Goal: Information Seeking & Learning: Find contact information

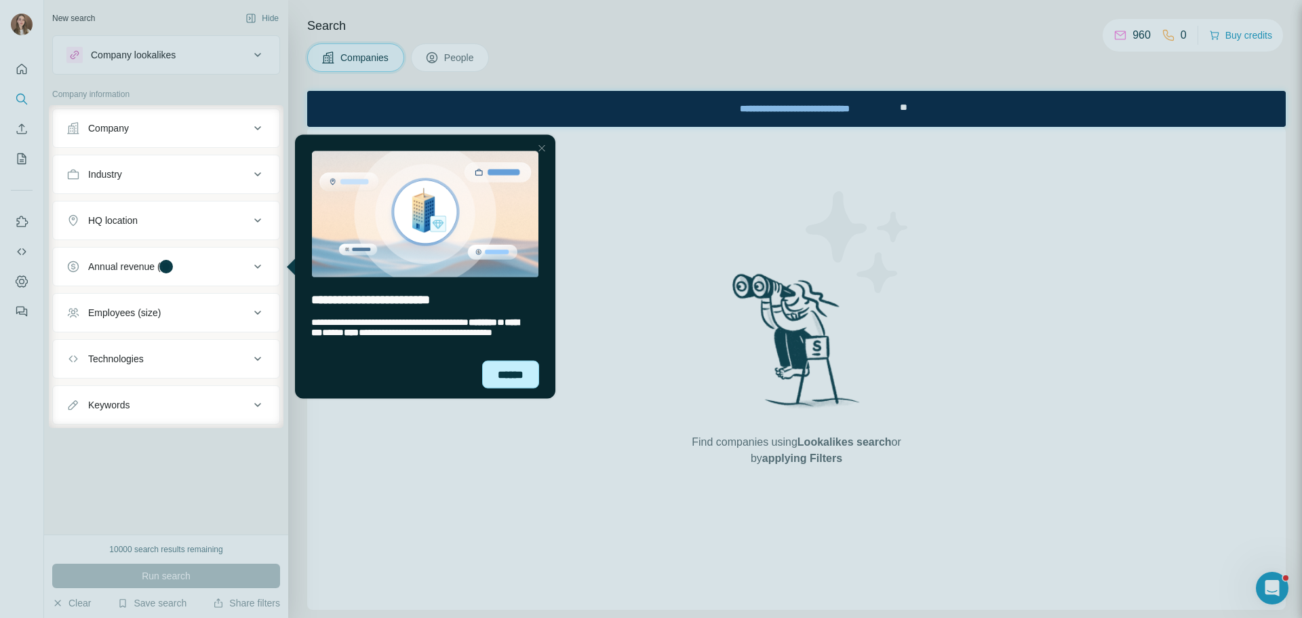
click at [506, 372] on div "******" at bounding box center [510, 374] width 57 height 28
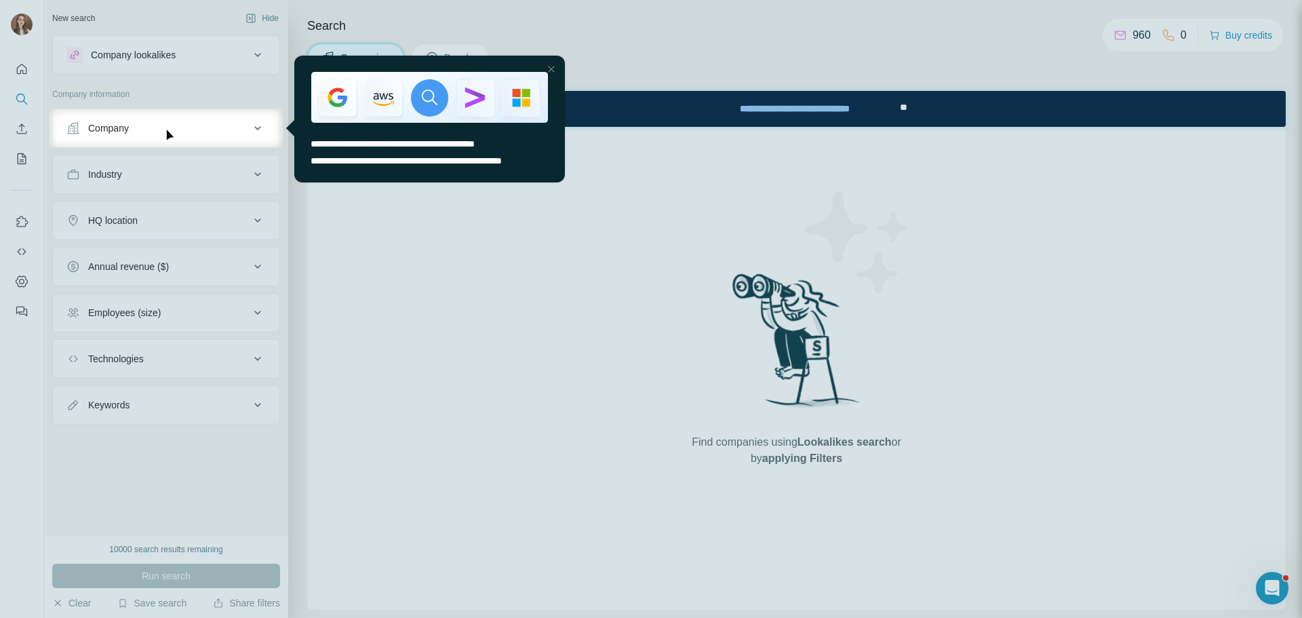
click at [472, 159] on span "**********" at bounding box center [406, 160] width 191 height 9
click at [545, 64] on div "Close Step" at bounding box center [551, 69] width 16 height 16
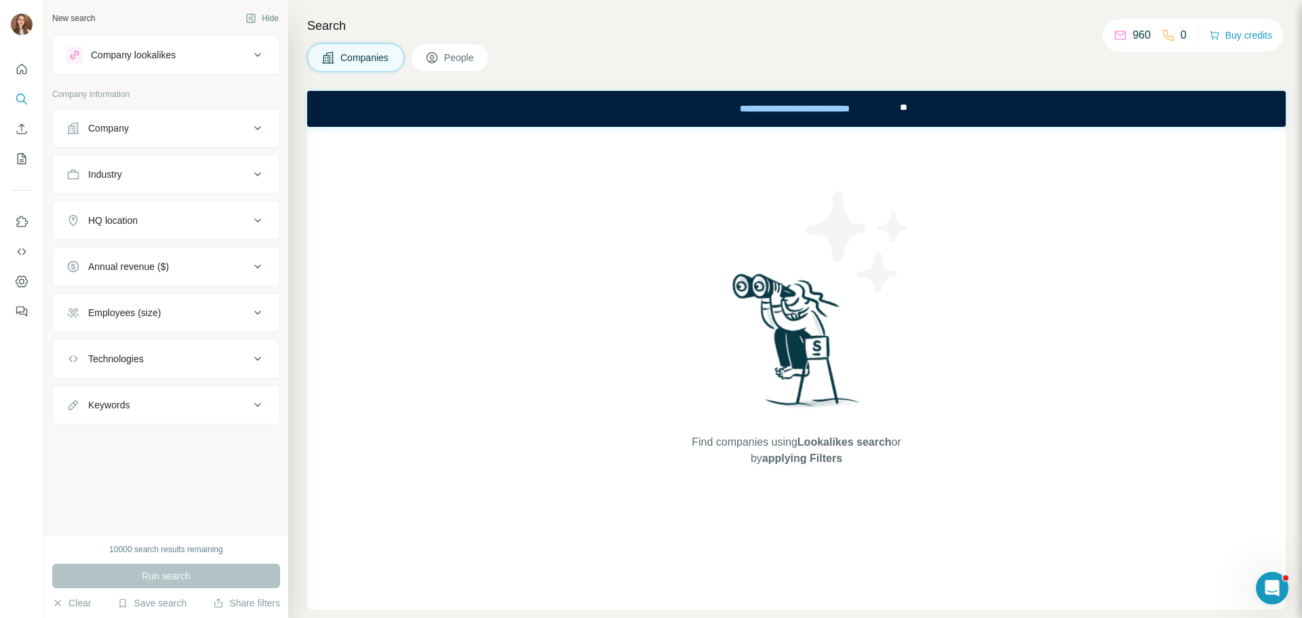
click at [121, 132] on div "Company" at bounding box center [108, 128] width 41 height 14
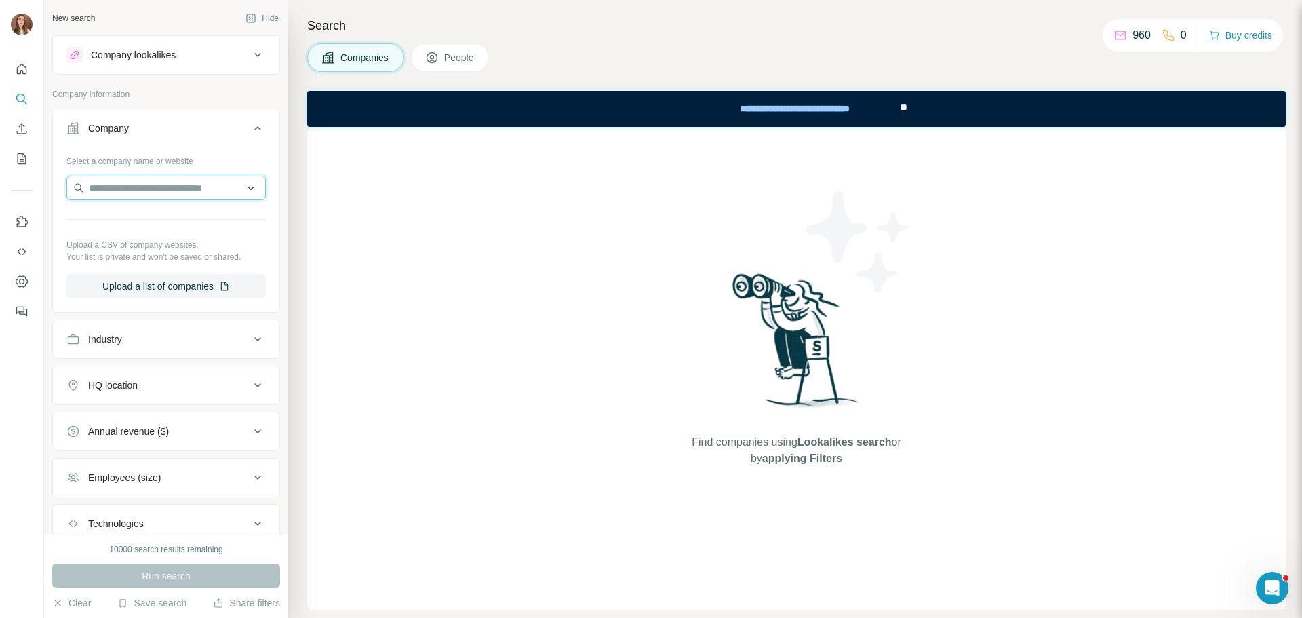
click at [98, 193] on input "text" at bounding box center [165, 188] width 199 height 24
paste input "**********"
type input "**********"
click at [123, 213] on p "Oceania Cruises" at bounding box center [140, 219] width 71 height 14
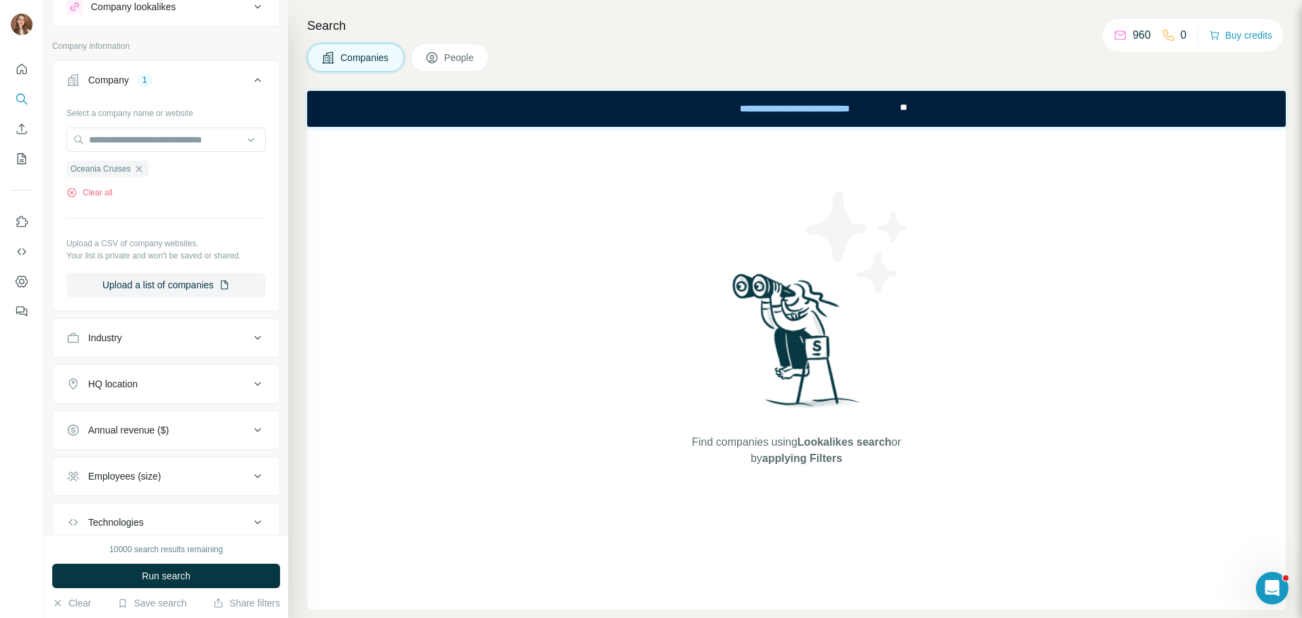
scroll to position [140, 0]
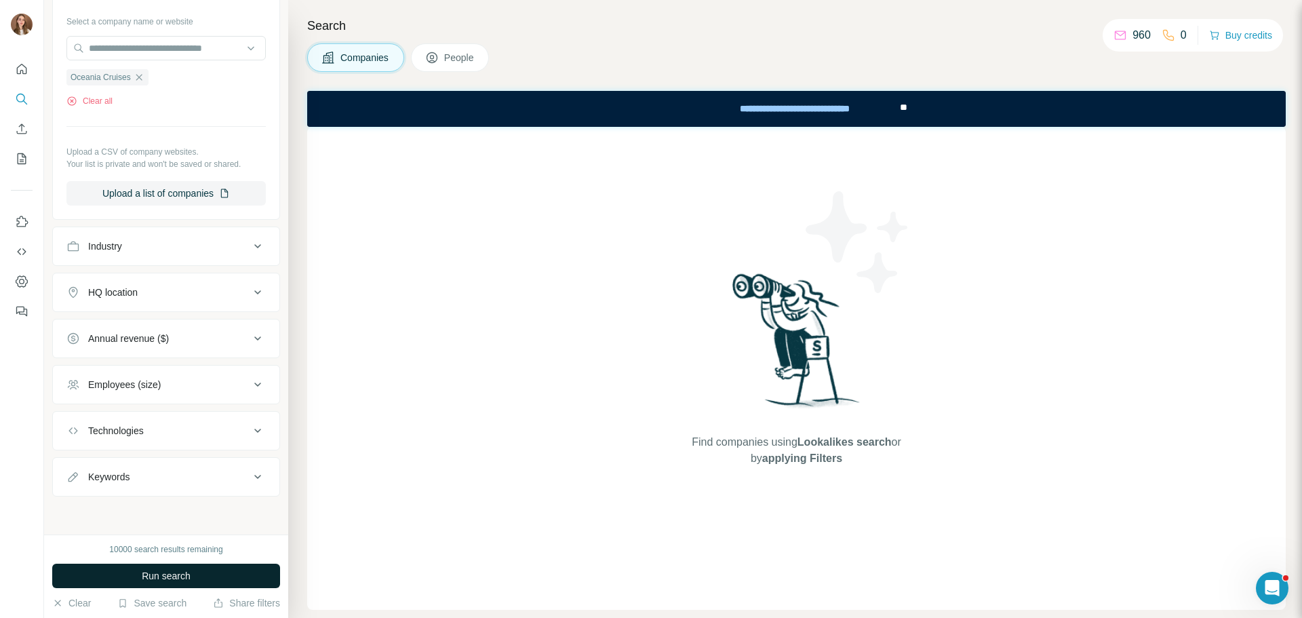
click at [153, 564] on button "Run search" at bounding box center [166, 575] width 228 height 24
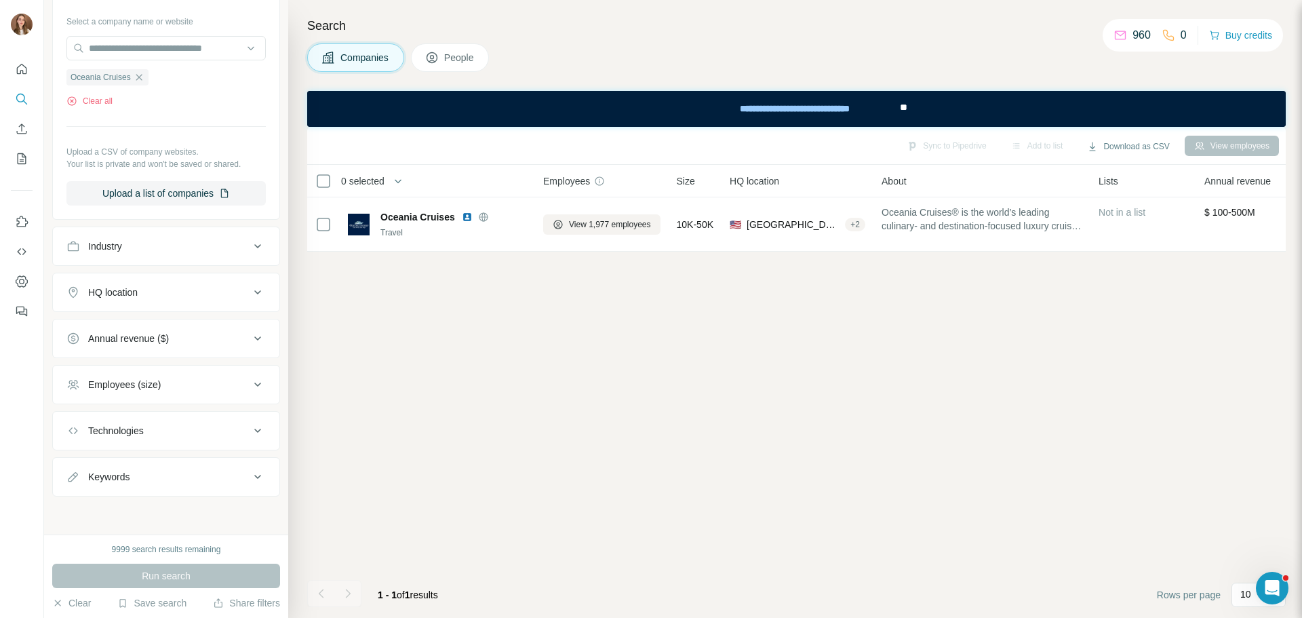
click at [465, 52] on span "People" at bounding box center [459, 58] width 31 height 14
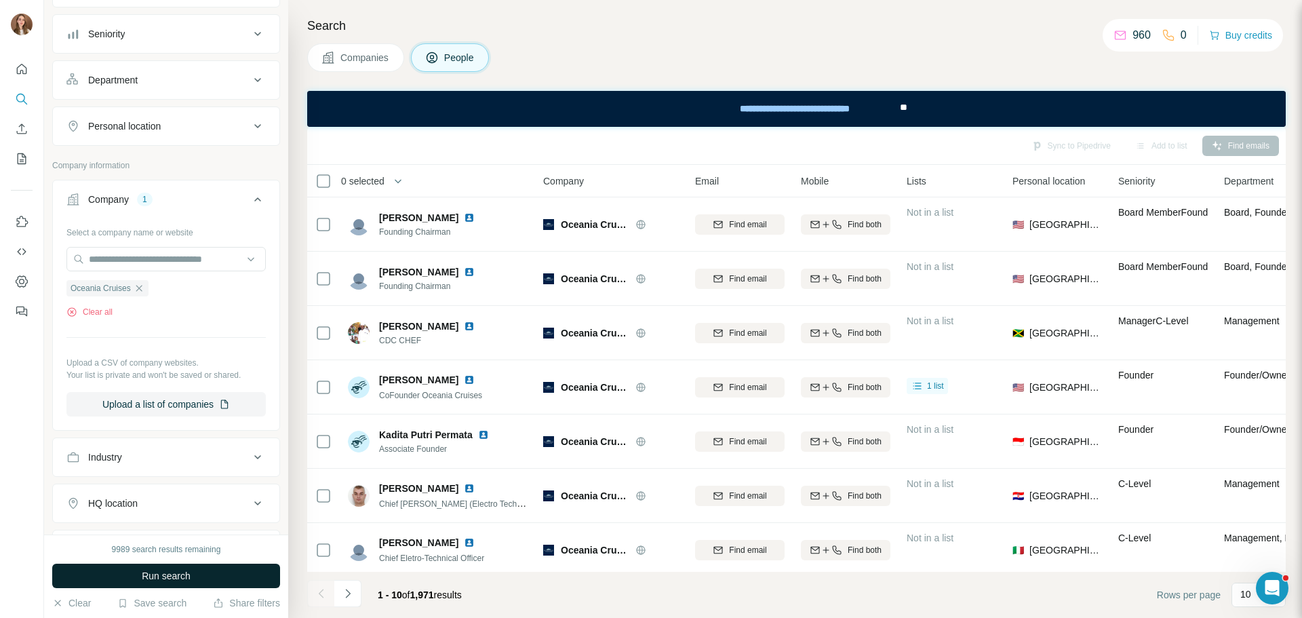
click at [157, 575] on span "Run search" at bounding box center [166, 576] width 49 height 14
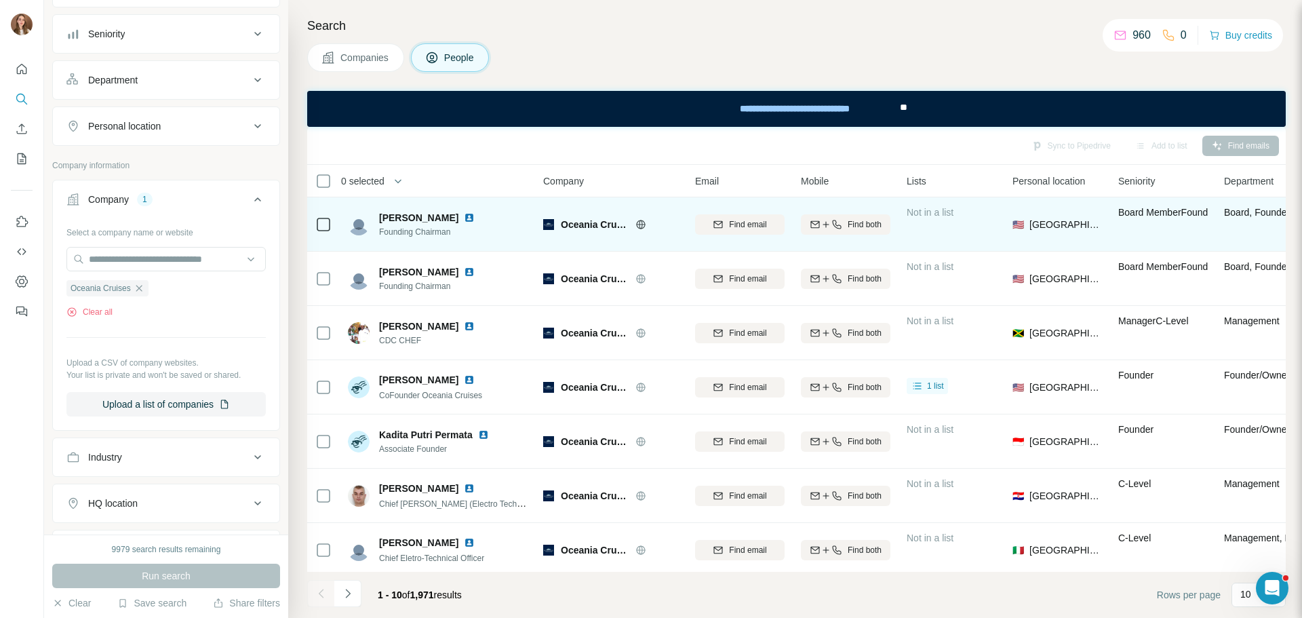
click at [464, 216] on img at bounding box center [469, 217] width 11 height 11
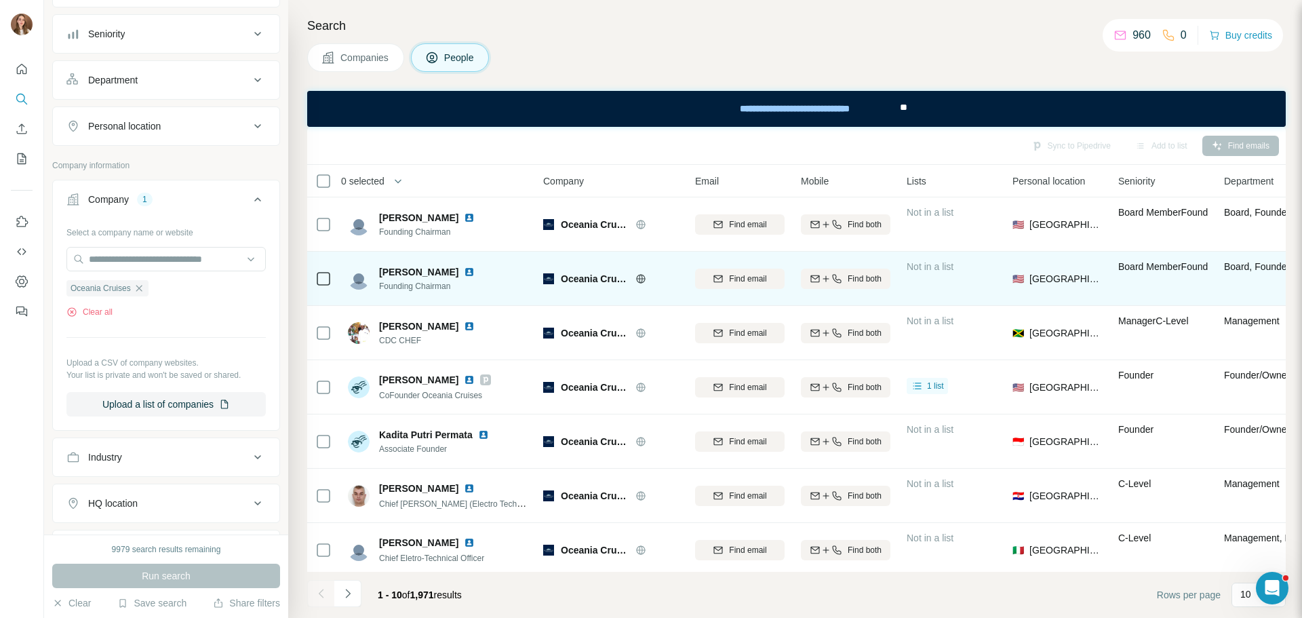
click at [464, 277] on img at bounding box center [469, 271] width 11 height 11
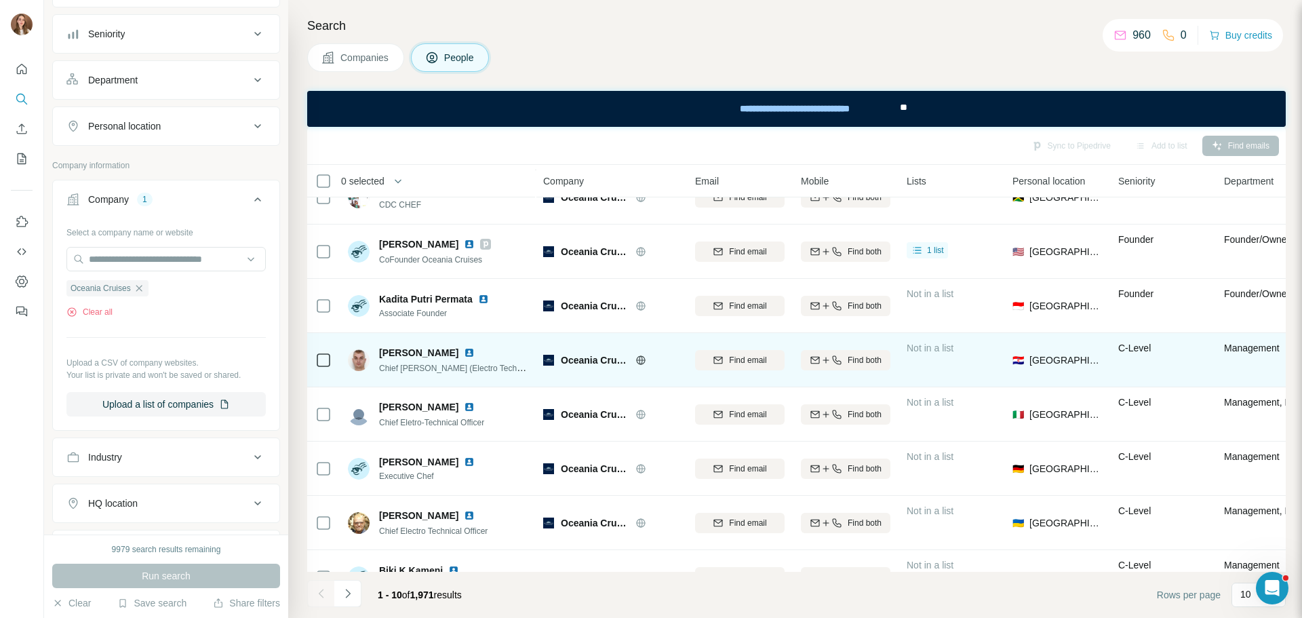
scroll to position [175, 0]
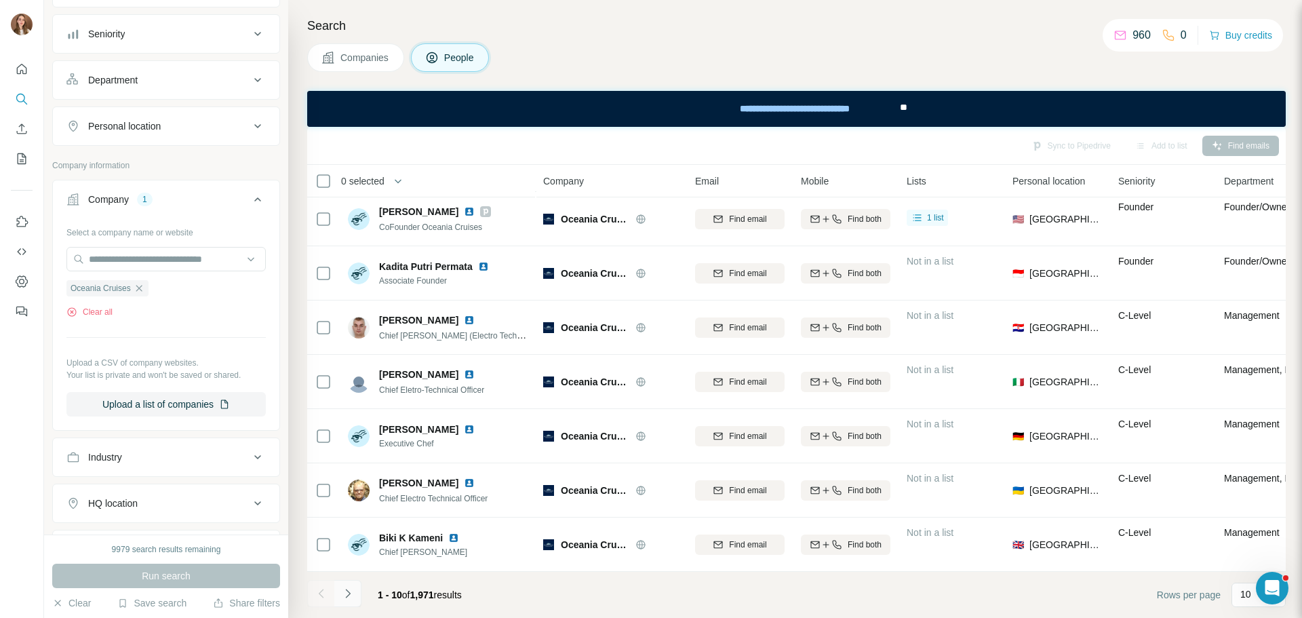
click at [346, 589] on icon "Navigate to next page" at bounding box center [348, 593] width 14 height 14
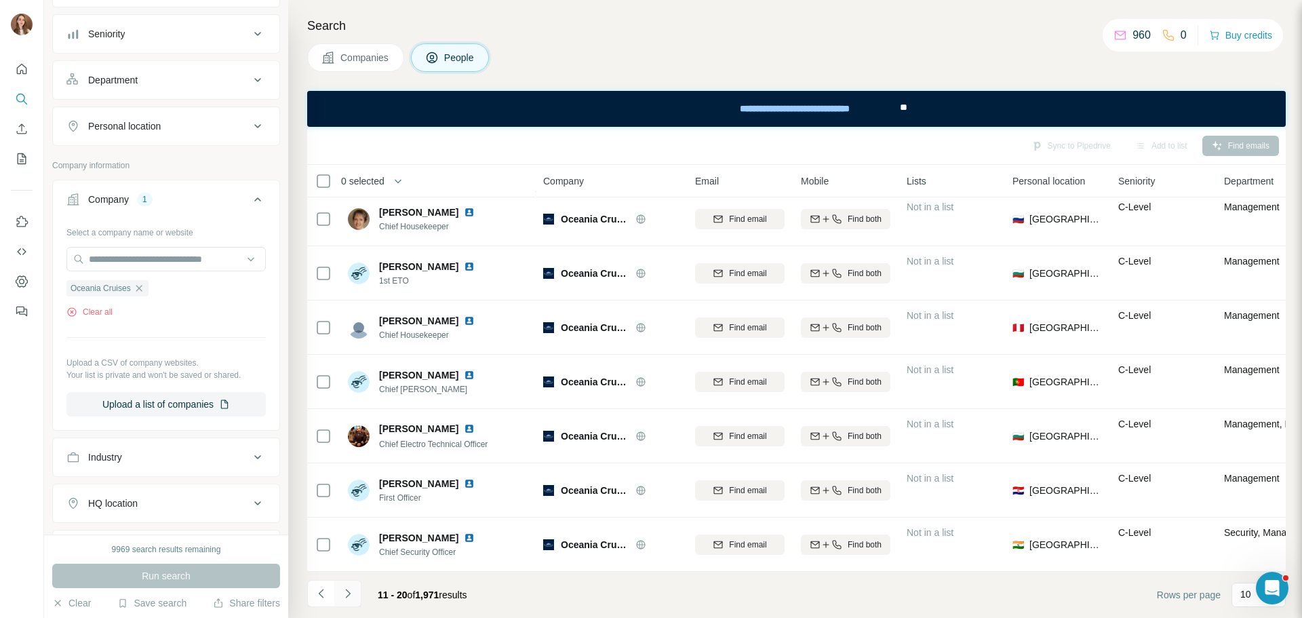
click at [354, 589] on icon "Navigate to next page" at bounding box center [348, 593] width 14 height 14
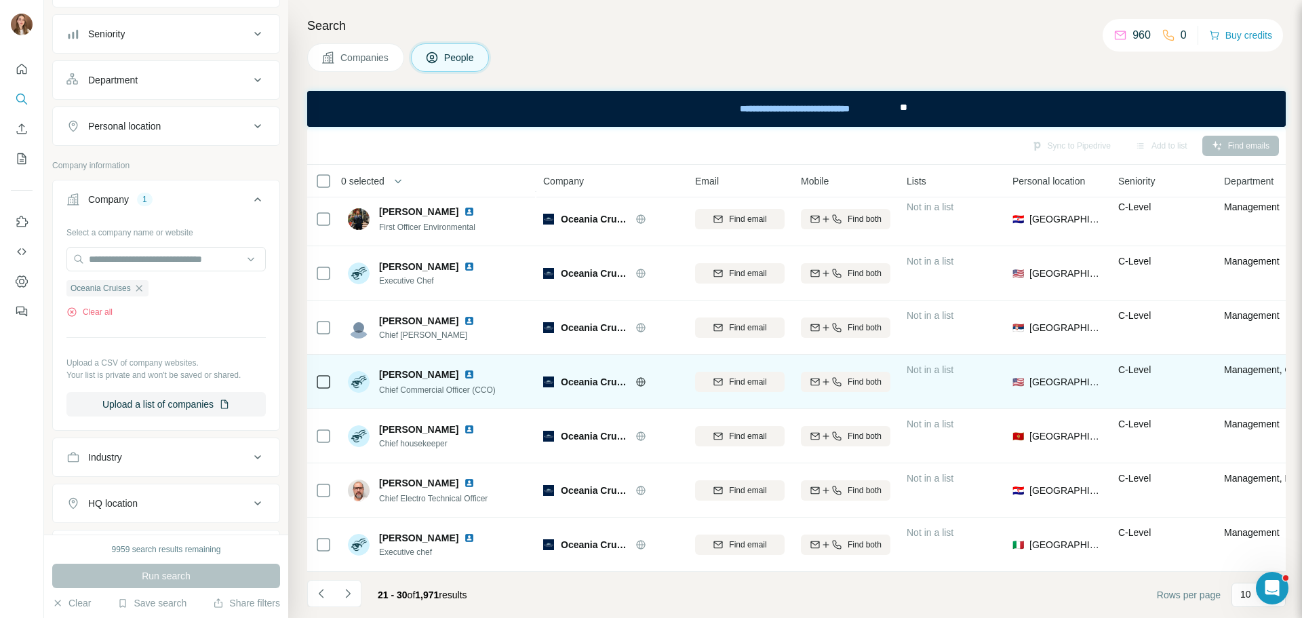
click at [466, 369] on img at bounding box center [469, 374] width 11 height 11
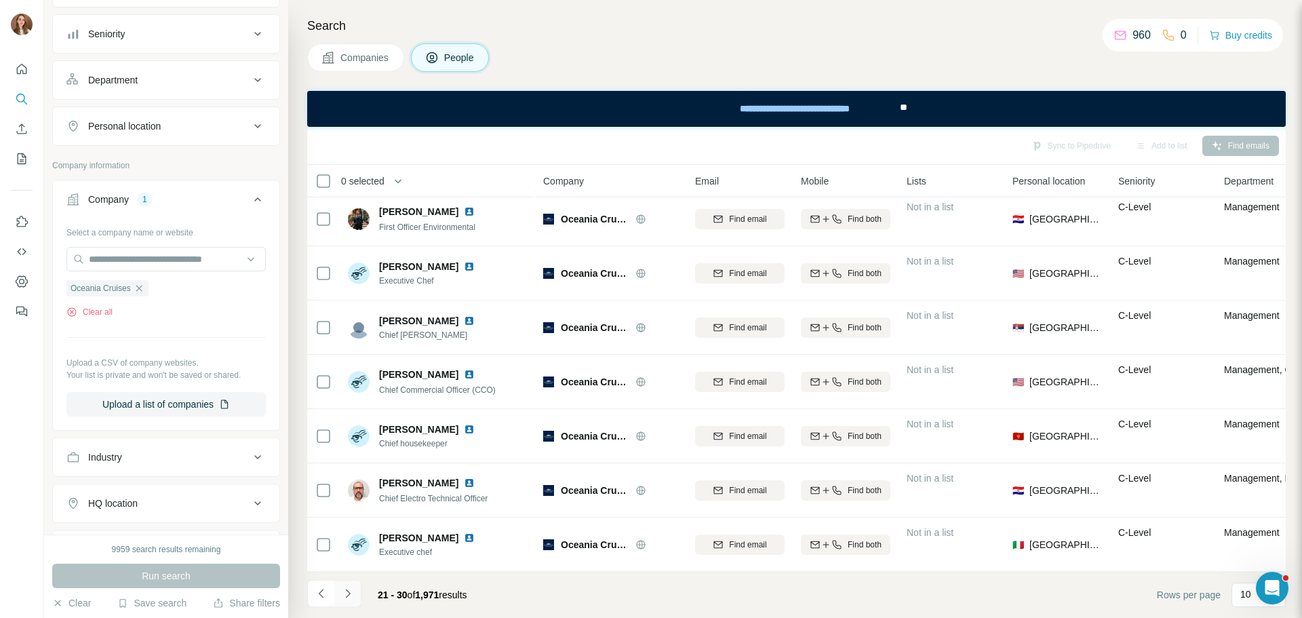
click at [351, 597] on icon "Navigate to next page" at bounding box center [348, 593] width 14 height 14
click at [344, 597] on icon "Navigate to next page" at bounding box center [348, 593] width 14 height 14
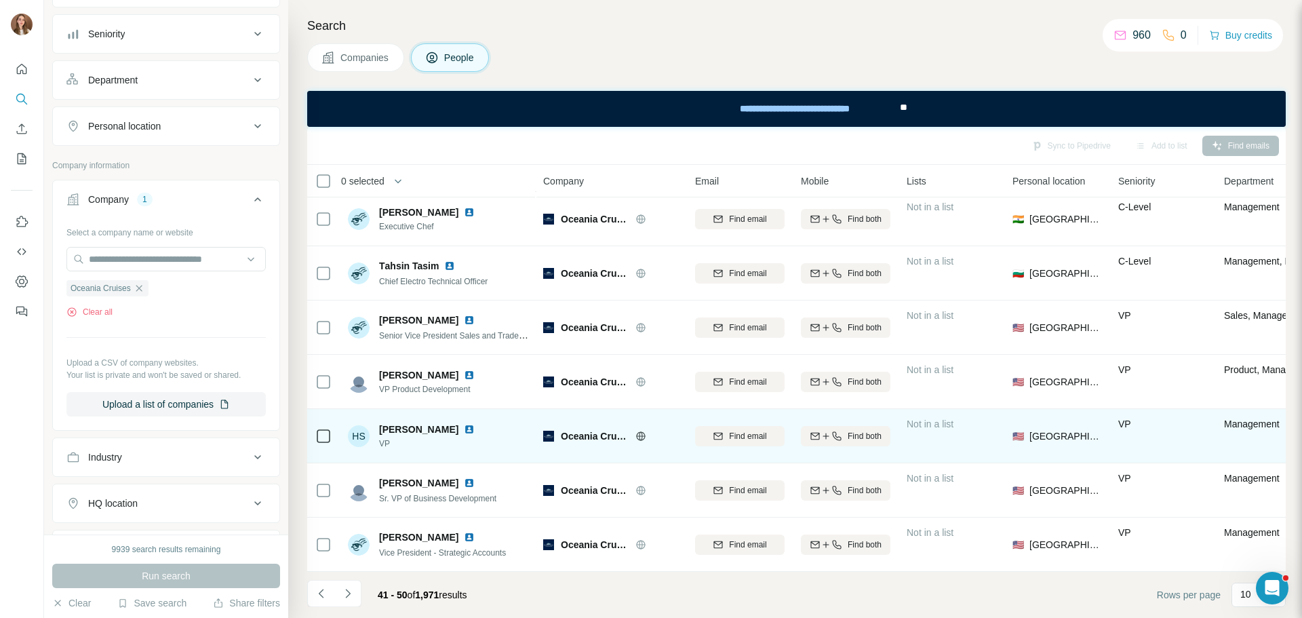
click at [465, 424] on img at bounding box center [469, 429] width 11 height 11
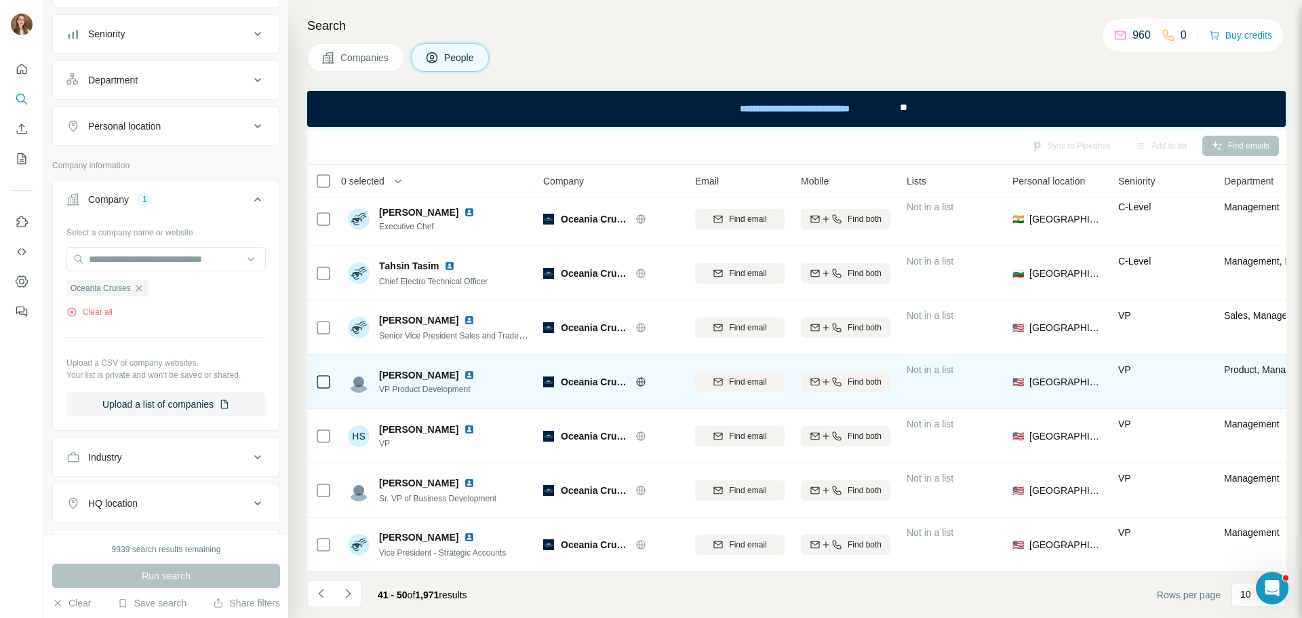
click at [464, 370] on img at bounding box center [469, 375] width 11 height 11
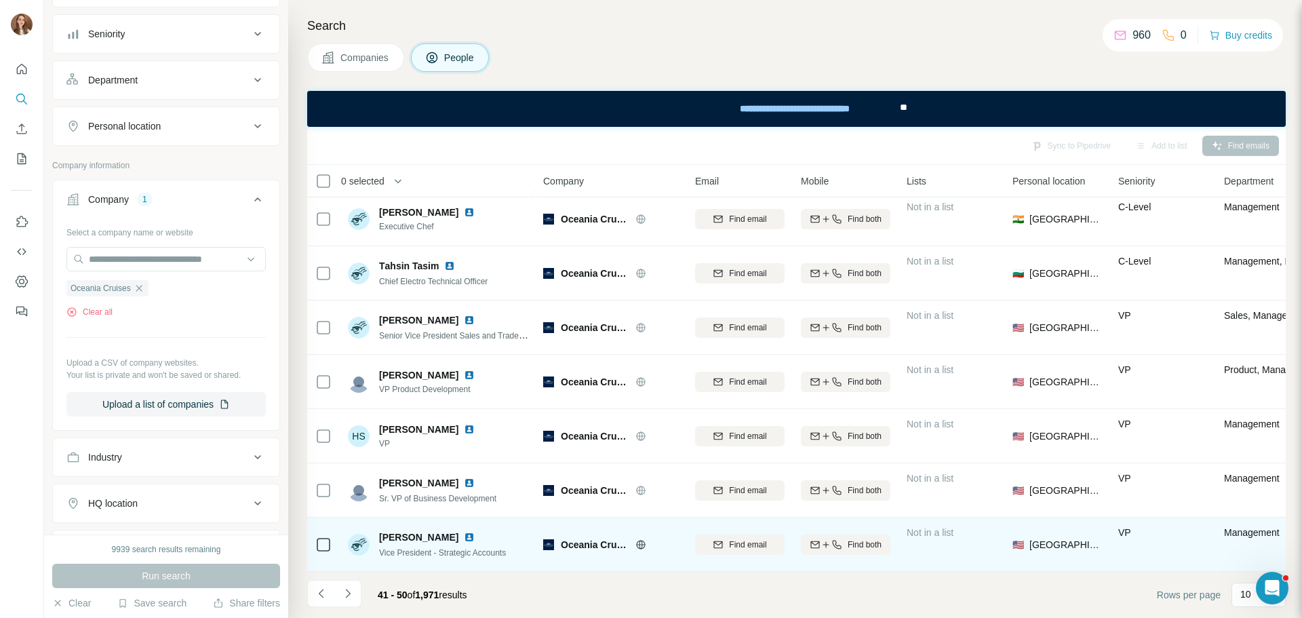
click at [464, 532] on img at bounding box center [469, 537] width 11 height 11
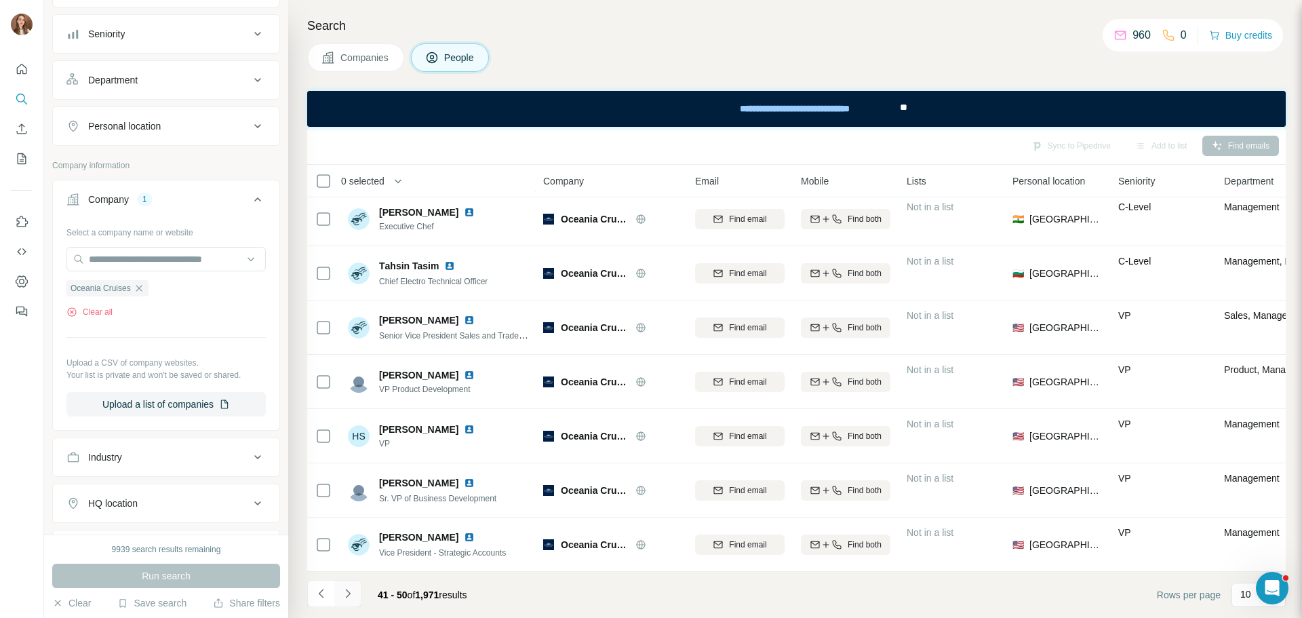
click at [355, 585] on button "Navigate to next page" at bounding box center [347, 593] width 27 height 27
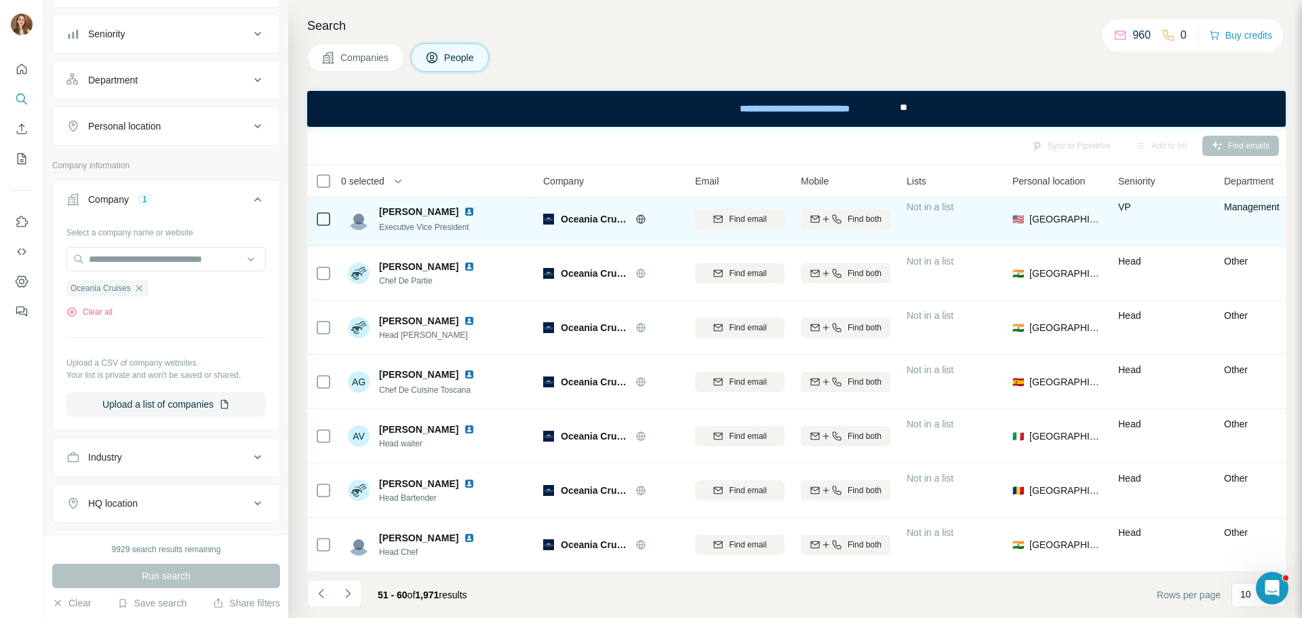
click at [464, 206] on img at bounding box center [469, 211] width 11 height 11
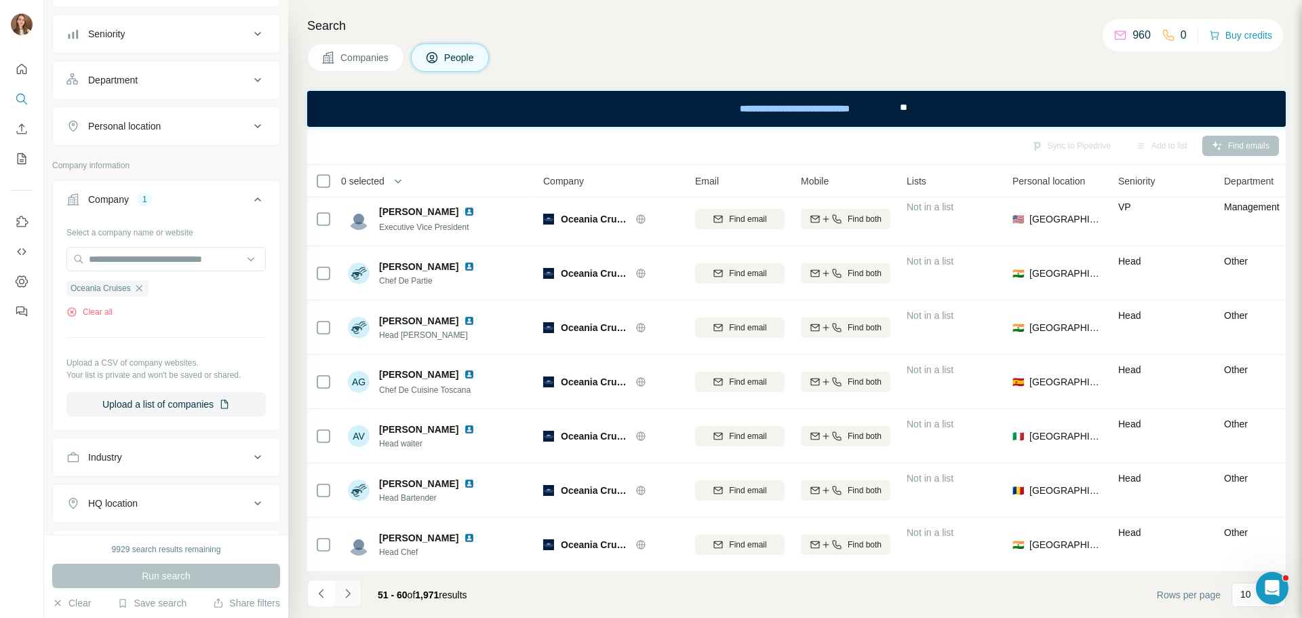
click at [351, 602] on button "Navigate to next page" at bounding box center [347, 593] width 27 height 27
click at [350, 595] on icon "Navigate to next page" at bounding box center [348, 593] width 14 height 14
click at [349, 597] on icon "Navigate to next page" at bounding box center [348, 593] width 14 height 14
click at [348, 599] on icon "Navigate to next page" at bounding box center [348, 593] width 14 height 14
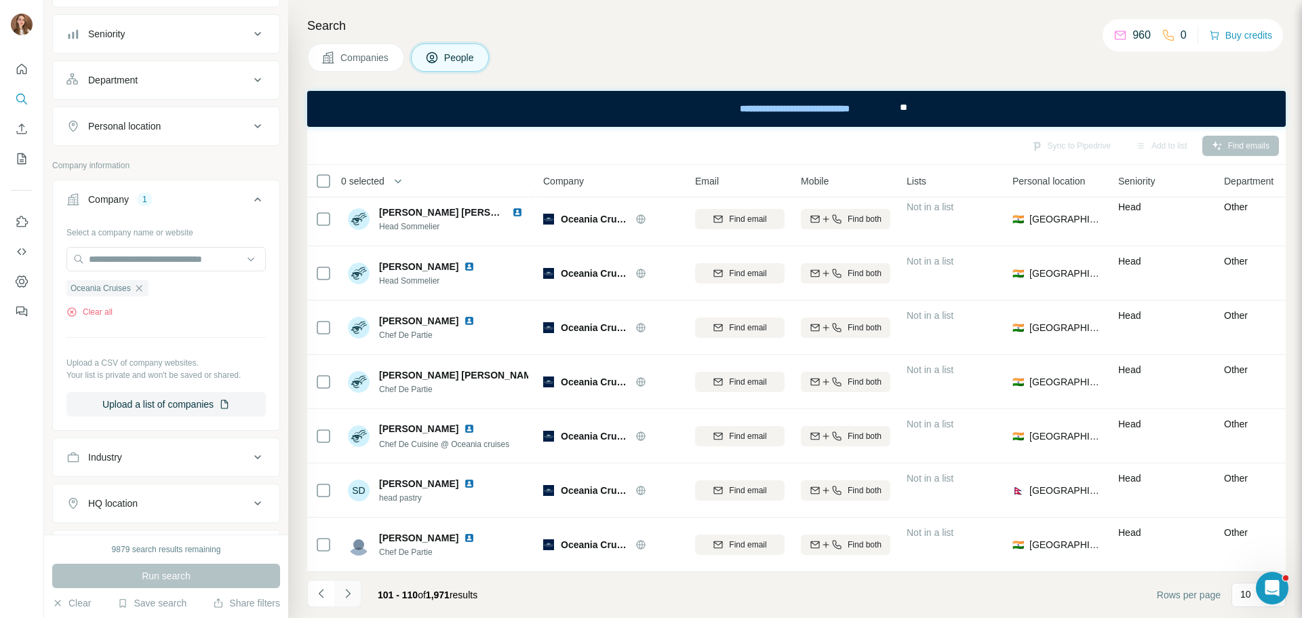
click at [348, 599] on icon "Navigate to next page" at bounding box center [348, 593] width 14 height 14
click at [349, 584] on button "Navigate to next page" at bounding box center [347, 593] width 27 height 27
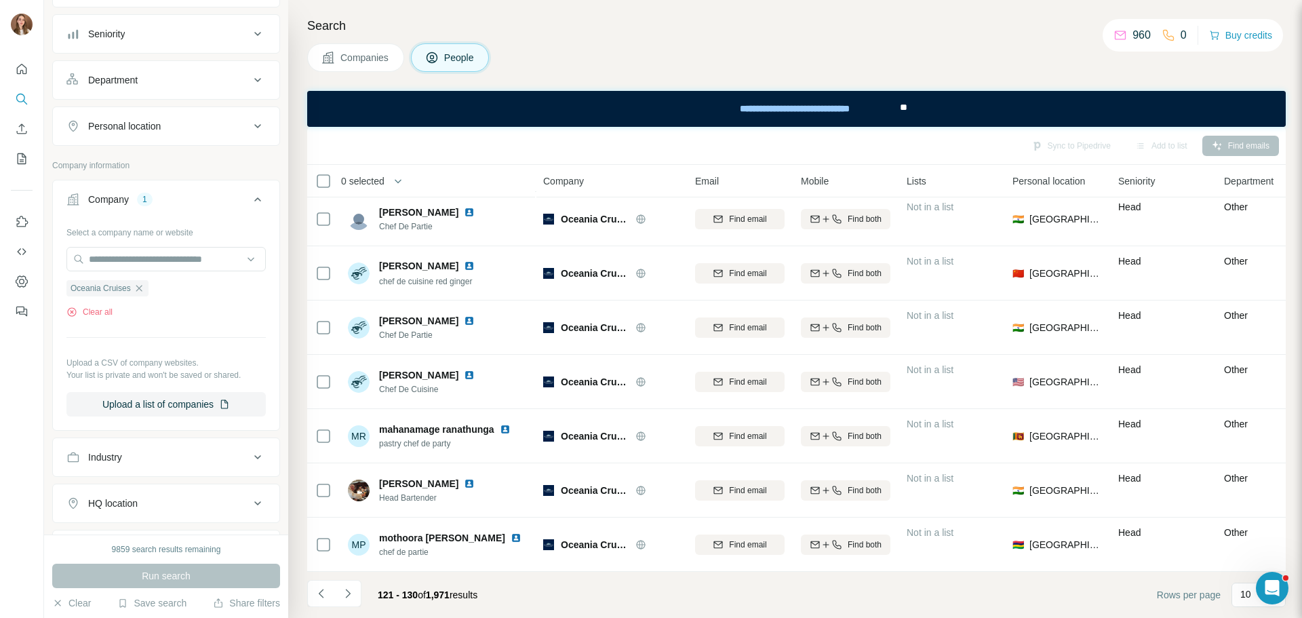
click at [355, 607] on li at bounding box center [347, 595] width 27 height 30
click at [351, 593] on icon "Navigate to next page" at bounding box center [348, 593] width 14 height 14
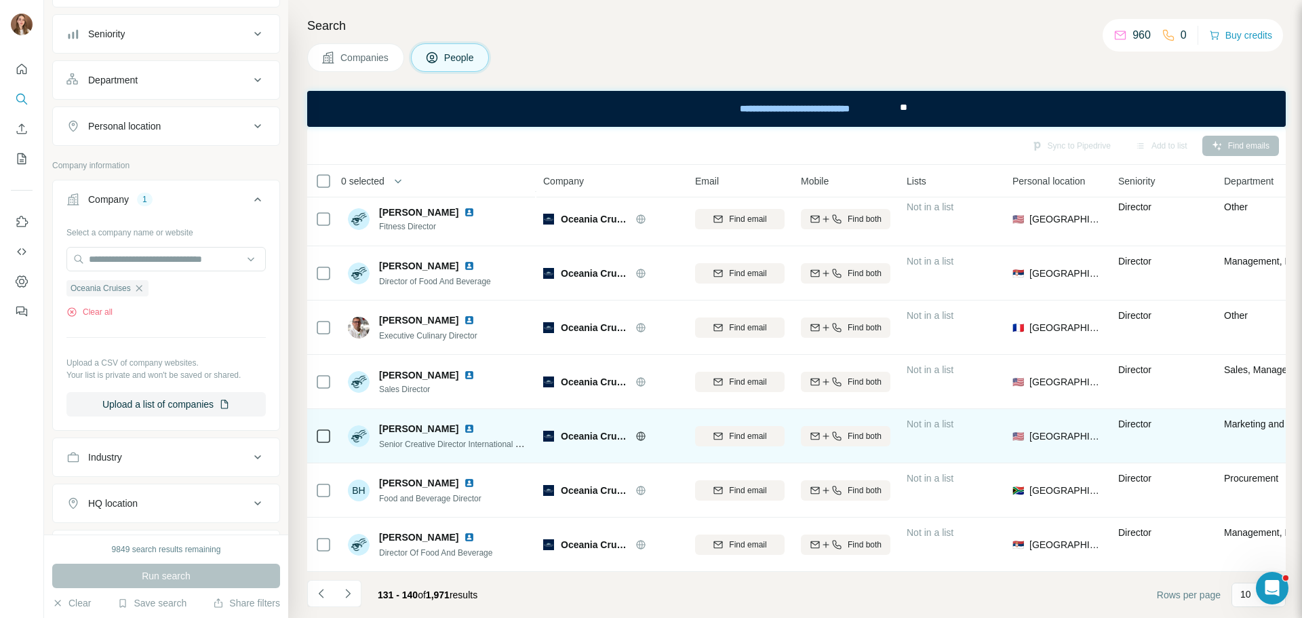
click at [468, 423] on img at bounding box center [469, 428] width 11 height 11
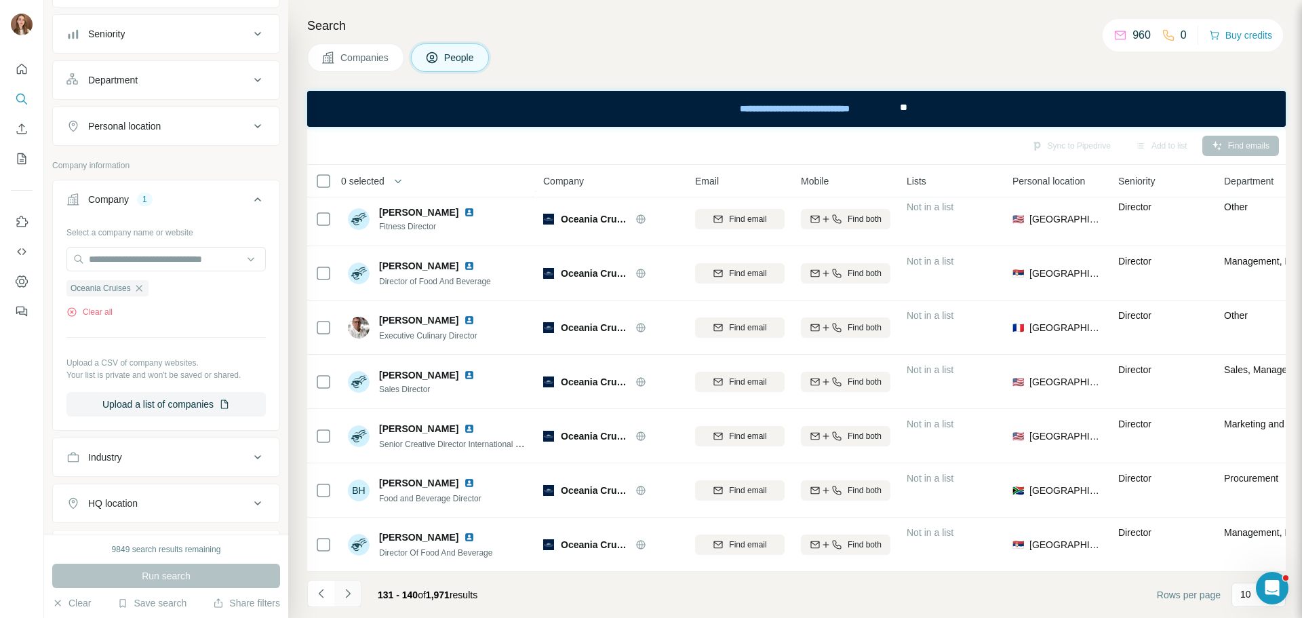
click at [354, 599] on icon "Navigate to next page" at bounding box center [348, 593] width 14 height 14
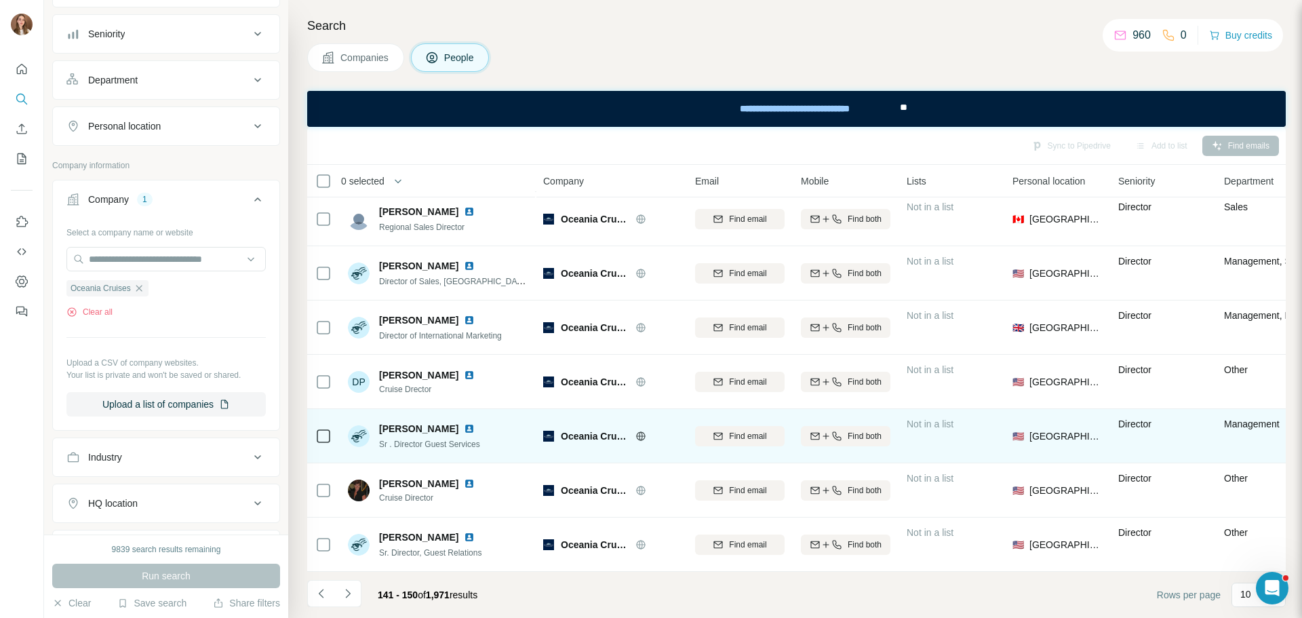
click at [464, 423] on img at bounding box center [469, 428] width 11 height 11
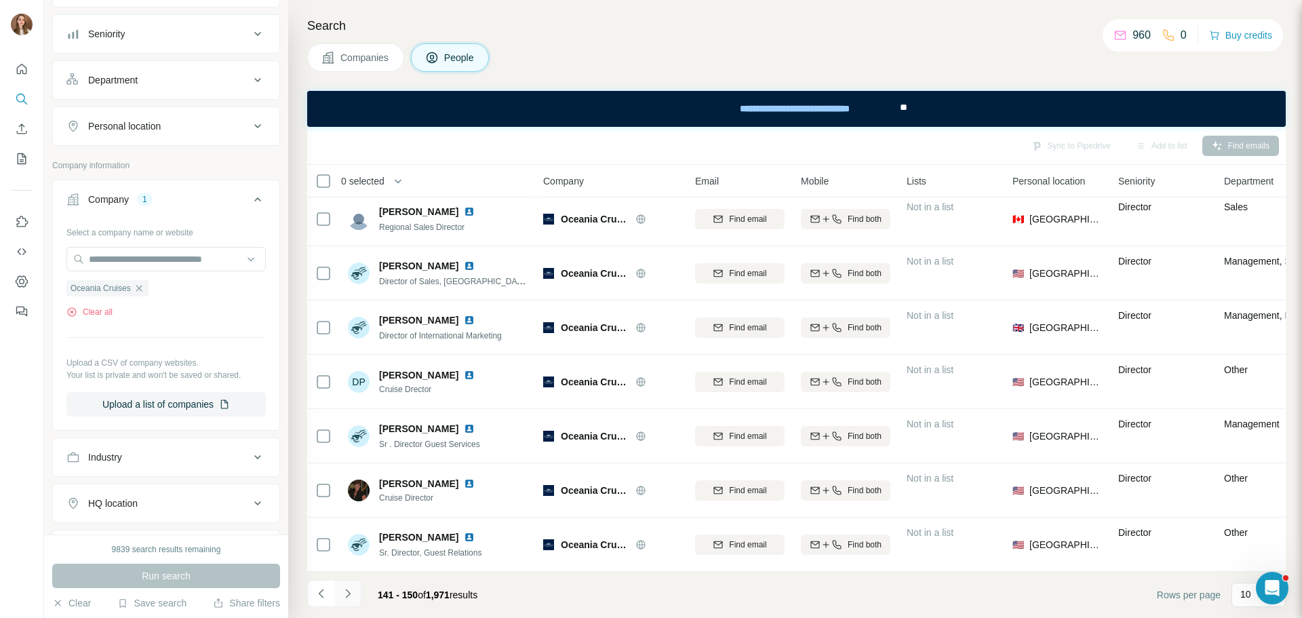
click at [347, 603] on button "Navigate to next page" at bounding box center [347, 593] width 27 height 27
click at [346, 596] on icon "Navigate to next page" at bounding box center [348, 593] width 14 height 14
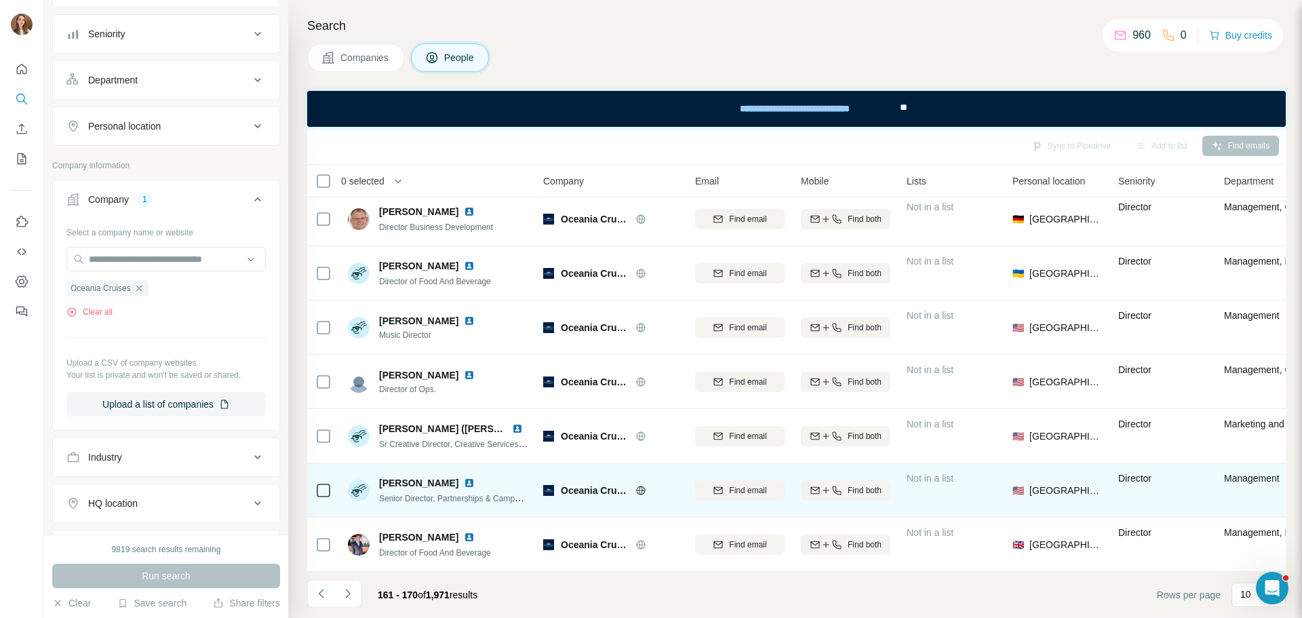
click at [464, 477] on img at bounding box center [469, 482] width 11 height 11
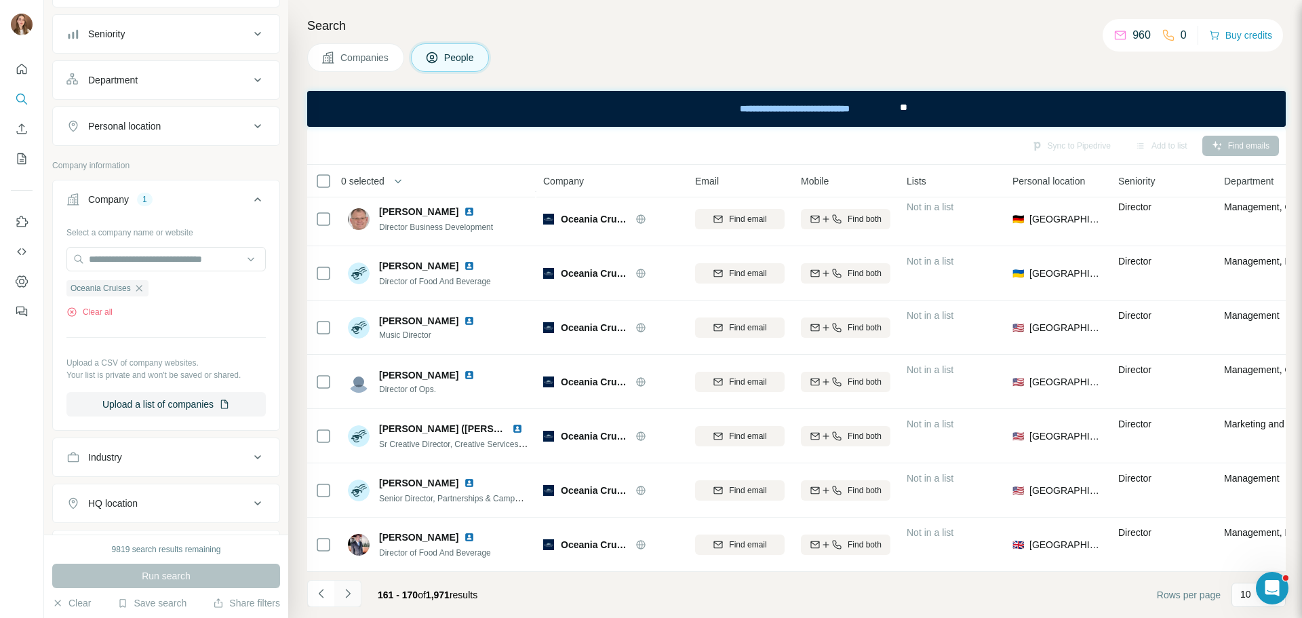
click at [343, 593] on icon "Navigate to next page" at bounding box center [348, 593] width 14 height 14
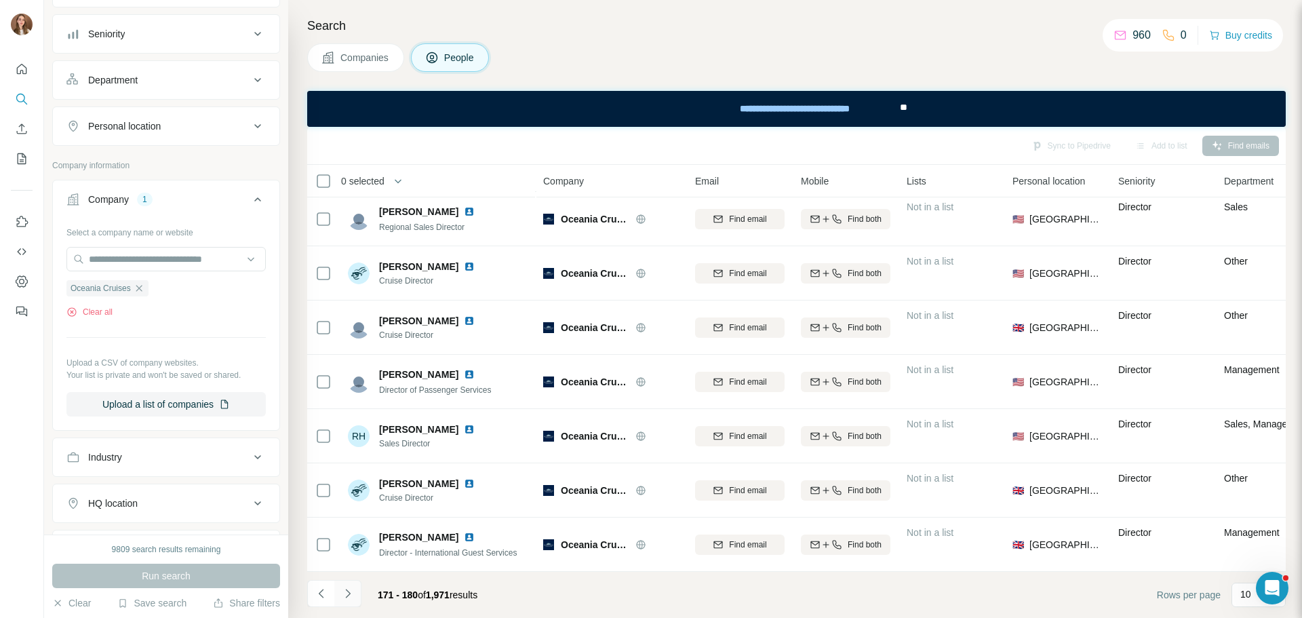
click at [348, 588] on icon "Navigate to next page" at bounding box center [348, 593] width 14 height 14
click at [353, 589] on icon "Navigate to next page" at bounding box center [348, 593] width 14 height 14
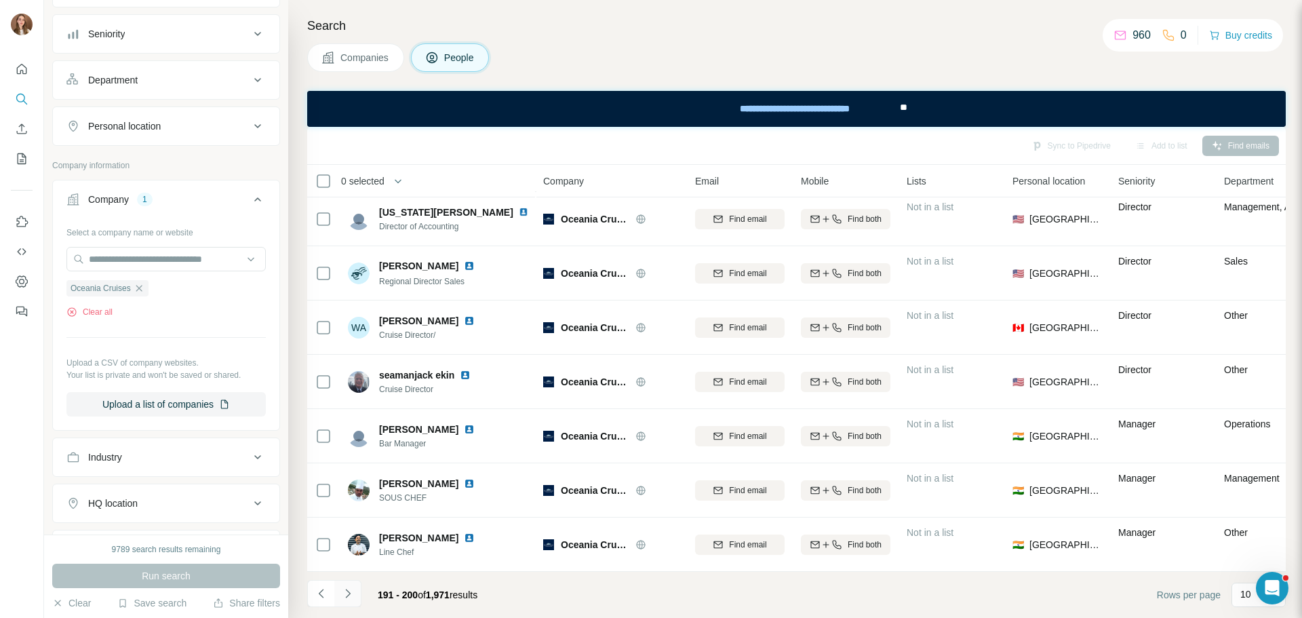
click at [353, 591] on icon "Navigate to next page" at bounding box center [348, 593] width 14 height 14
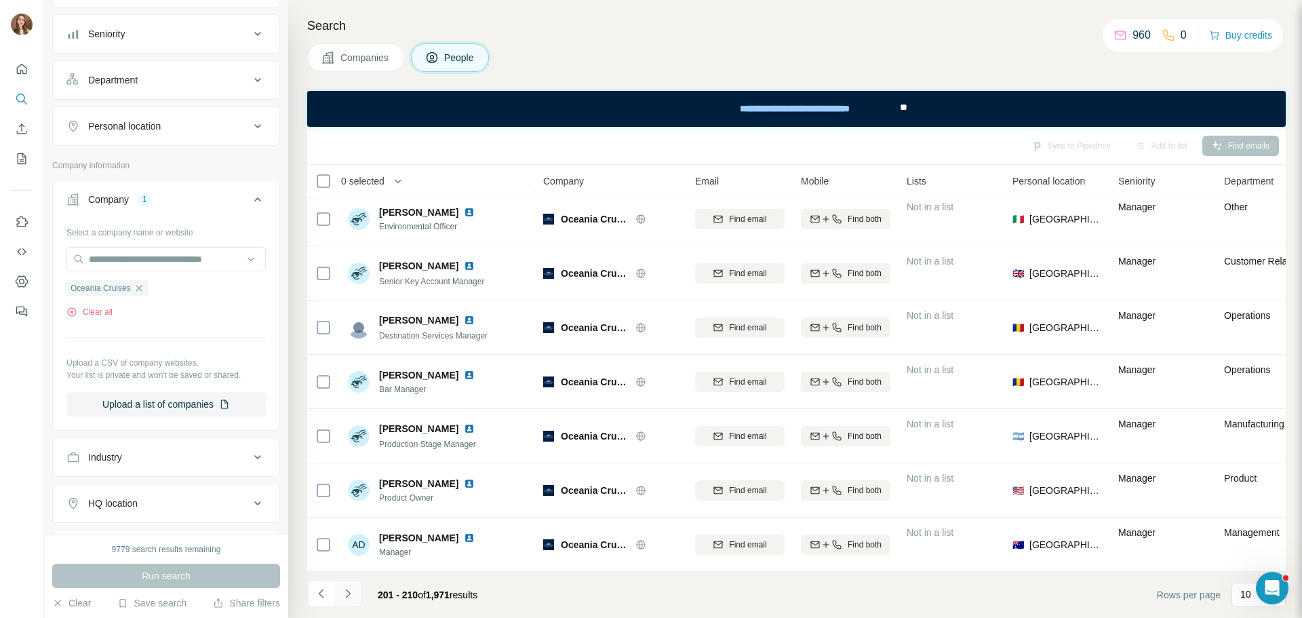
click at [355, 595] on button "Navigate to next page" at bounding box center [347, 593] width 27 height 27
click at [308, 589] on button "Navigate to previous page" at bounding box center [320, 593] width 27 height 27
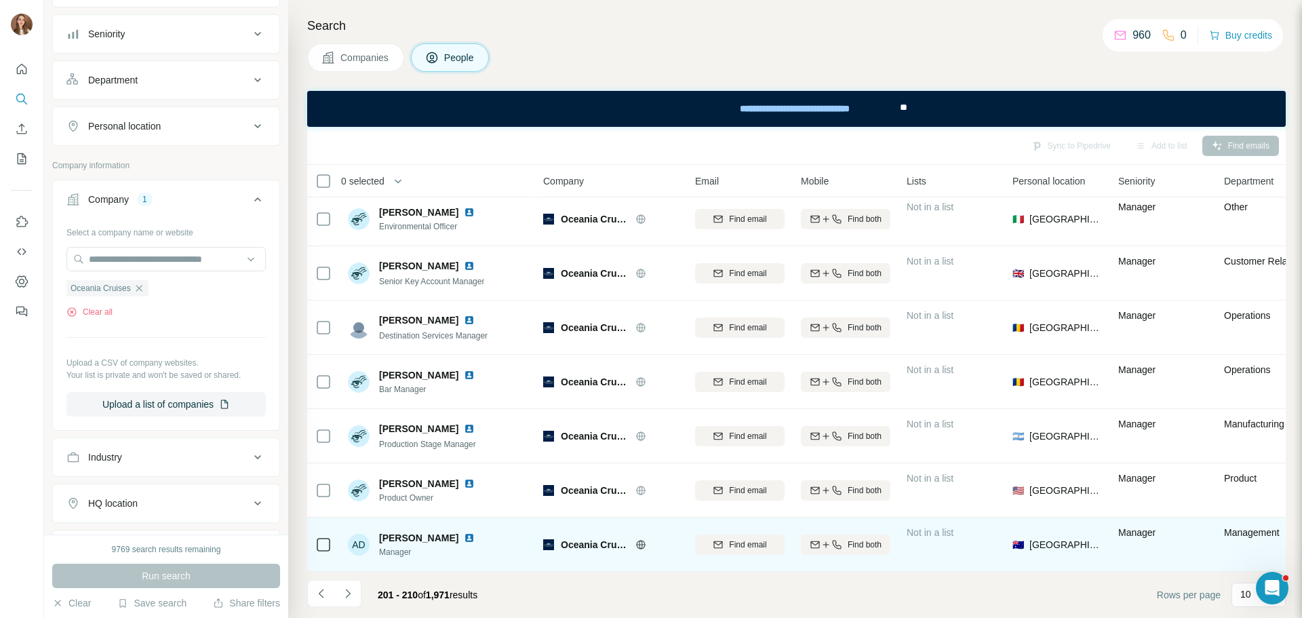
click at [464, 532] on img at bounding box center [469, 537] width 11 height 11
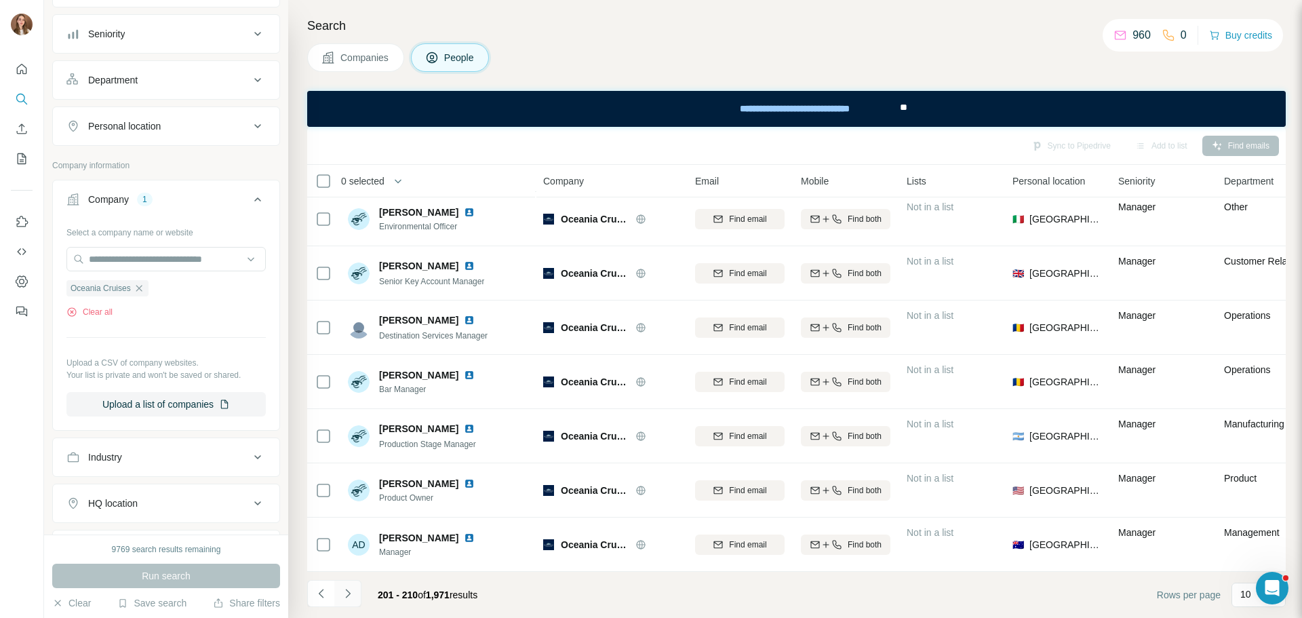
click at [359, 594] on button "Navigate to next page" at bounding box center [347, 593] width 27 height 27
click at [348, 598] on icon "Navigate to next page" at bounding box center [348, 593] width 14 height 14
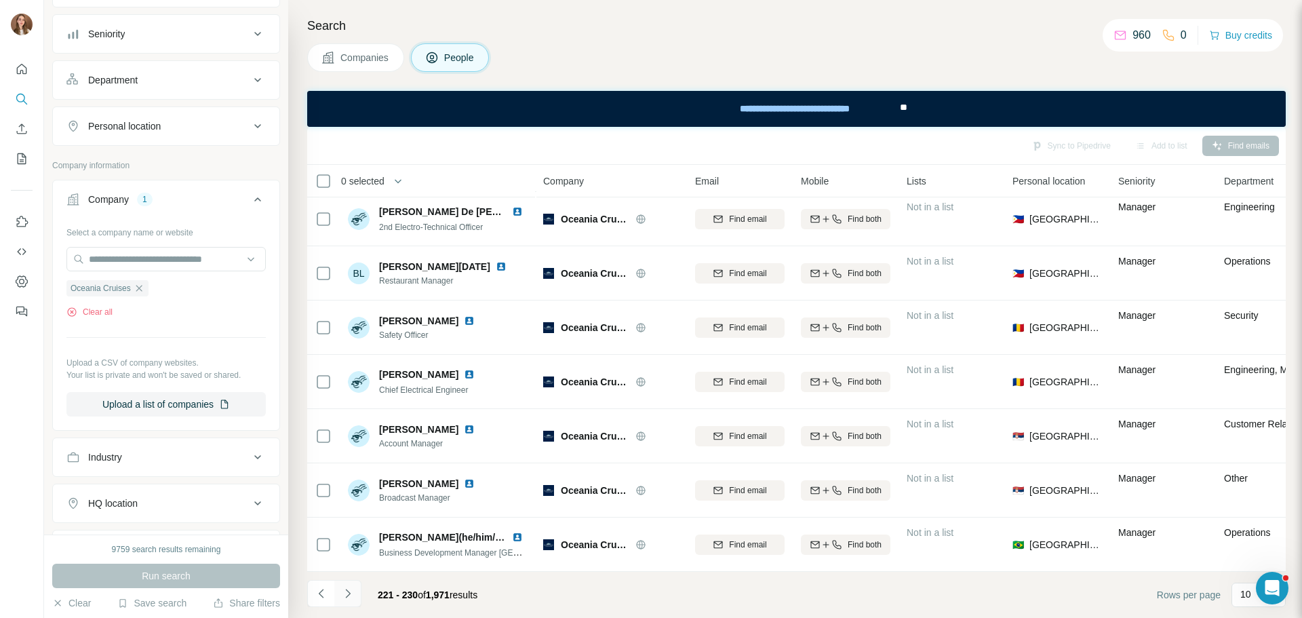
click at [340, 597] on button "Navigate to next page" at bounding box center [347, 593] width 27 height 27
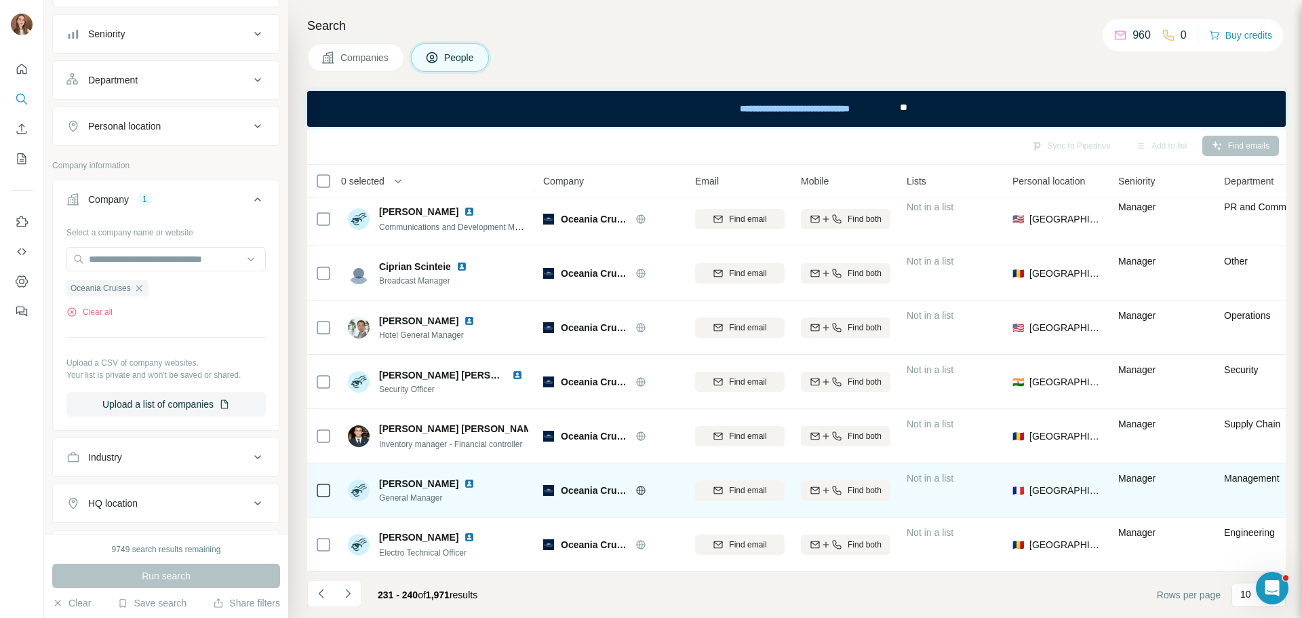
click at [464, 478] on img at bounding box center [469, 483] width 11 height 11
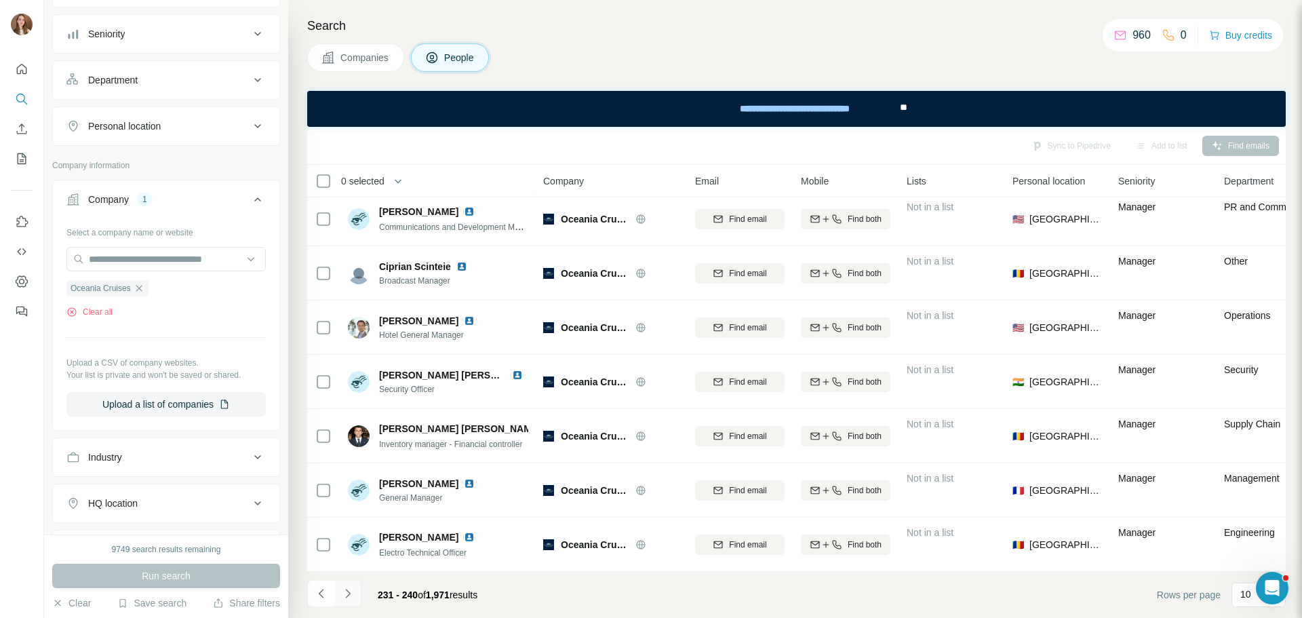
click at [343, 598] on icon "Navigate to next page" at bounding box center [348, 593] width 14 height 14
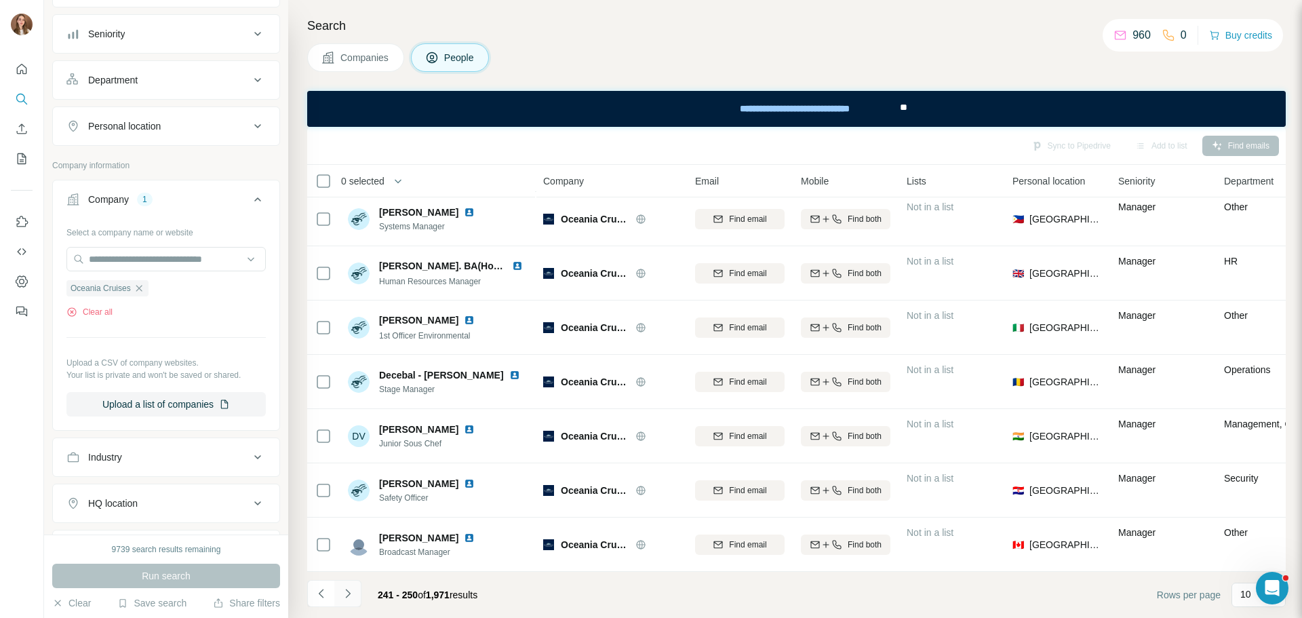
click at [342, 599] on icon "Navigate to next page" at bounding box center [348, 593] width 14 height 14
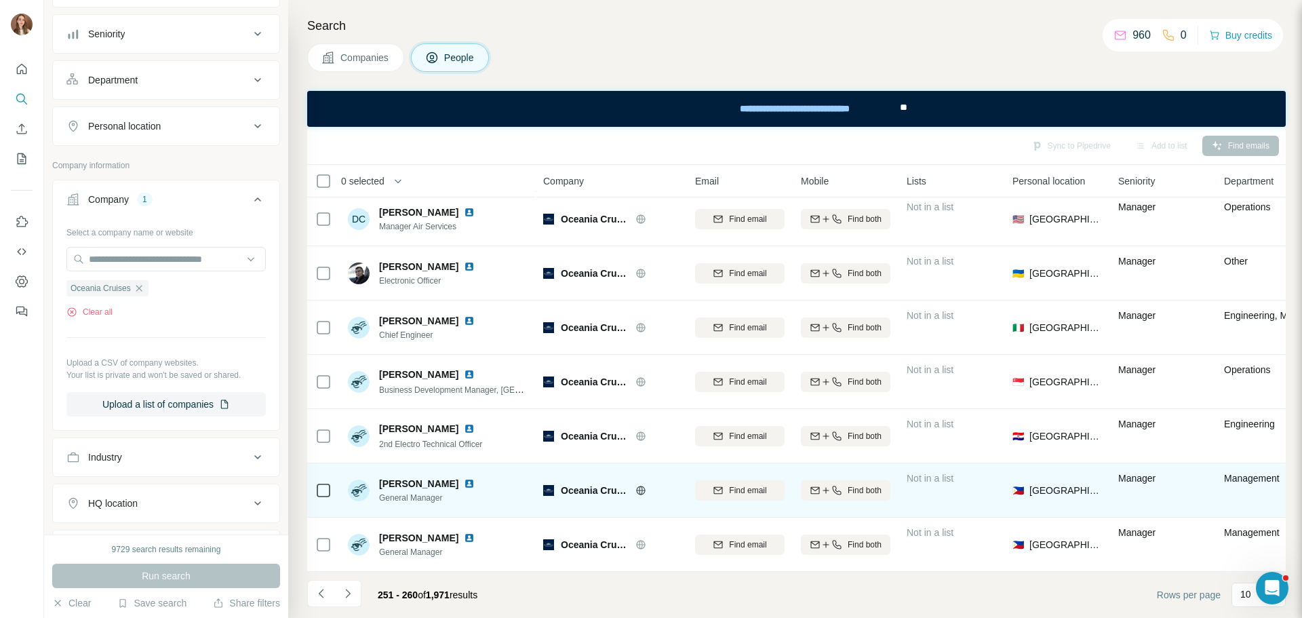
click at [475, 478] on img at bounding box center [469, 483] width 11 height 11
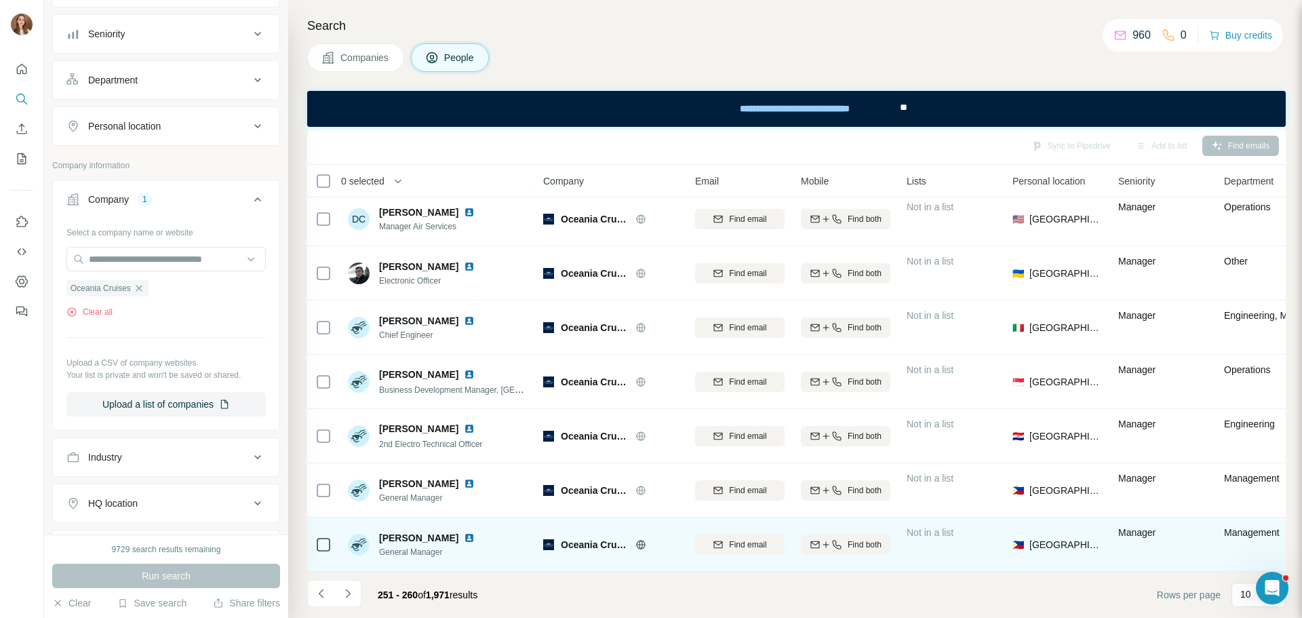
click at [473, 532] on img at bounding box center [469, 537] width 11 height 11
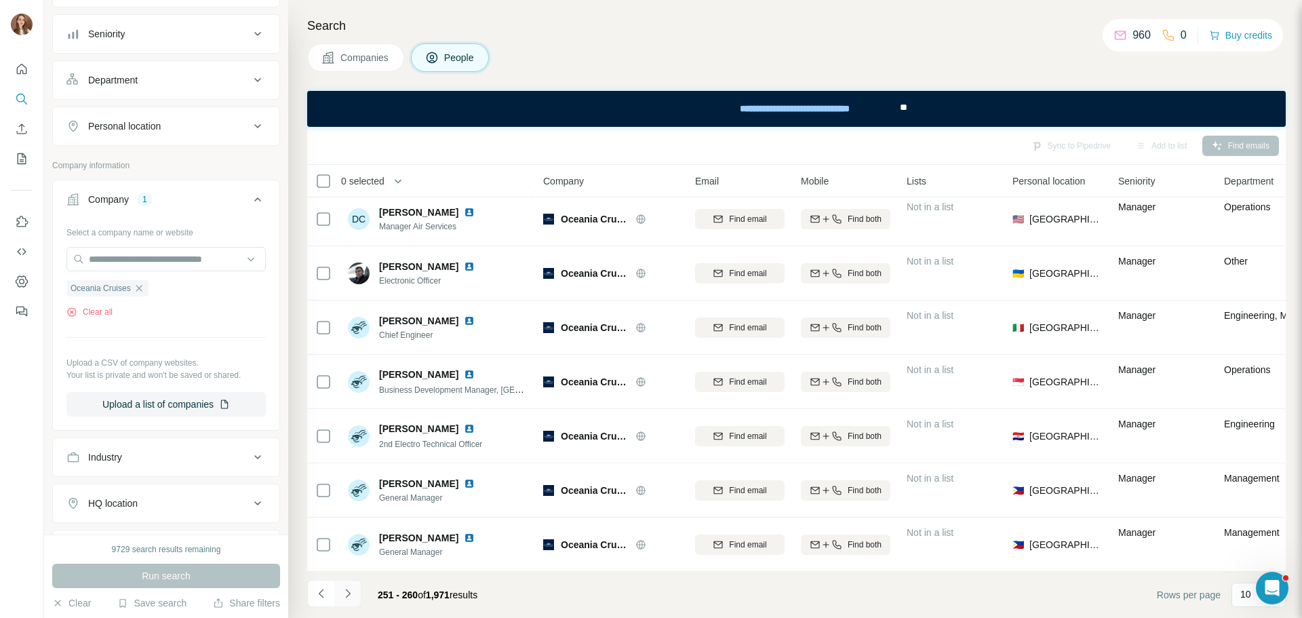
click at [351, 588] on icon "Navigate to next page" at bounding box center [348, 593] width 14 height 14
click at [350, 592] on icon "Navigate to next page" at bounding box center [348, 593] width 14 height 14
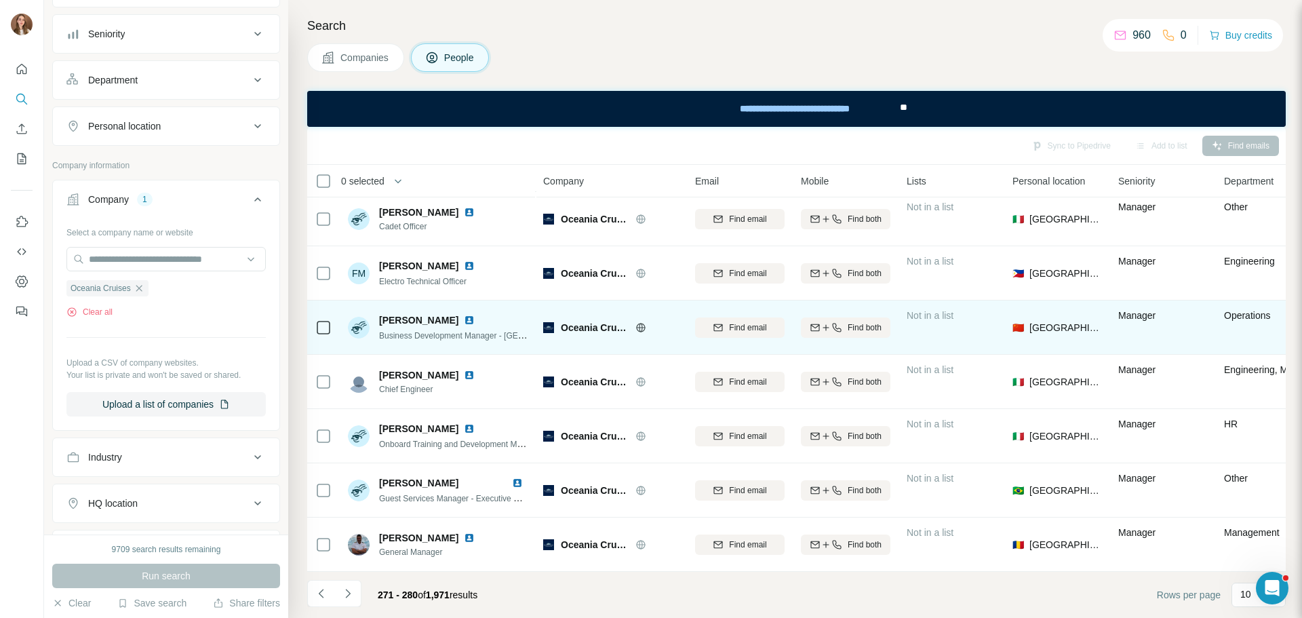
scroll to position [0, 0]
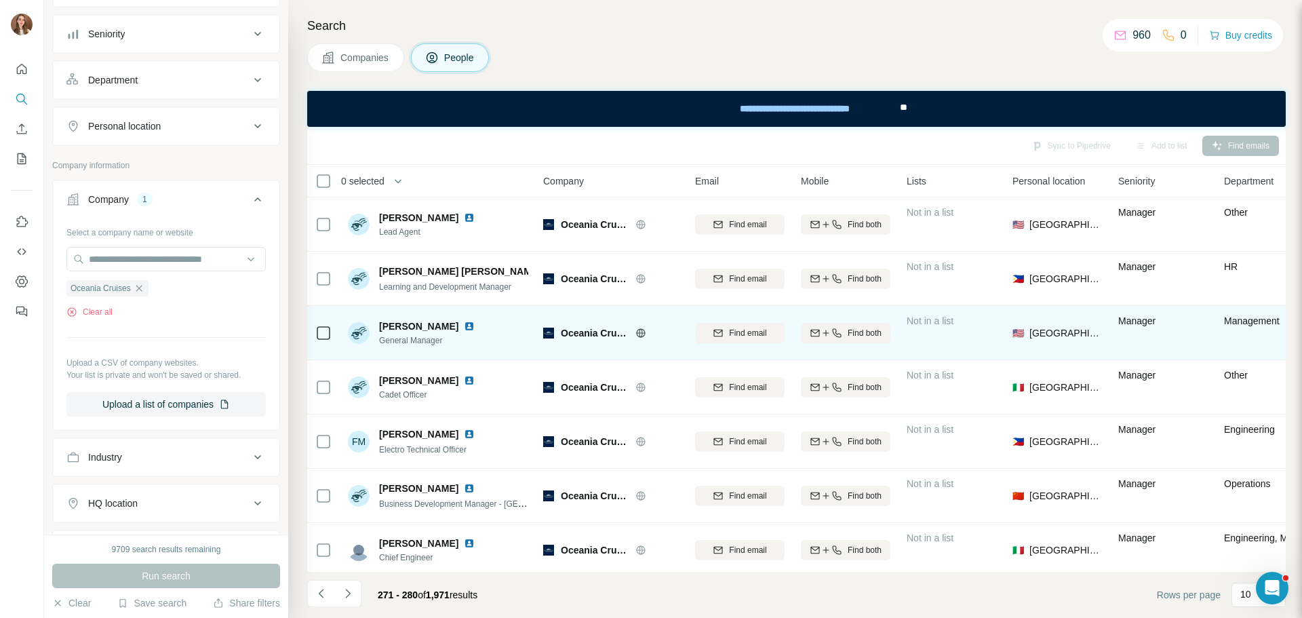
click at [464, 325] on img at bounding box center [469, 326] width 11 height 11
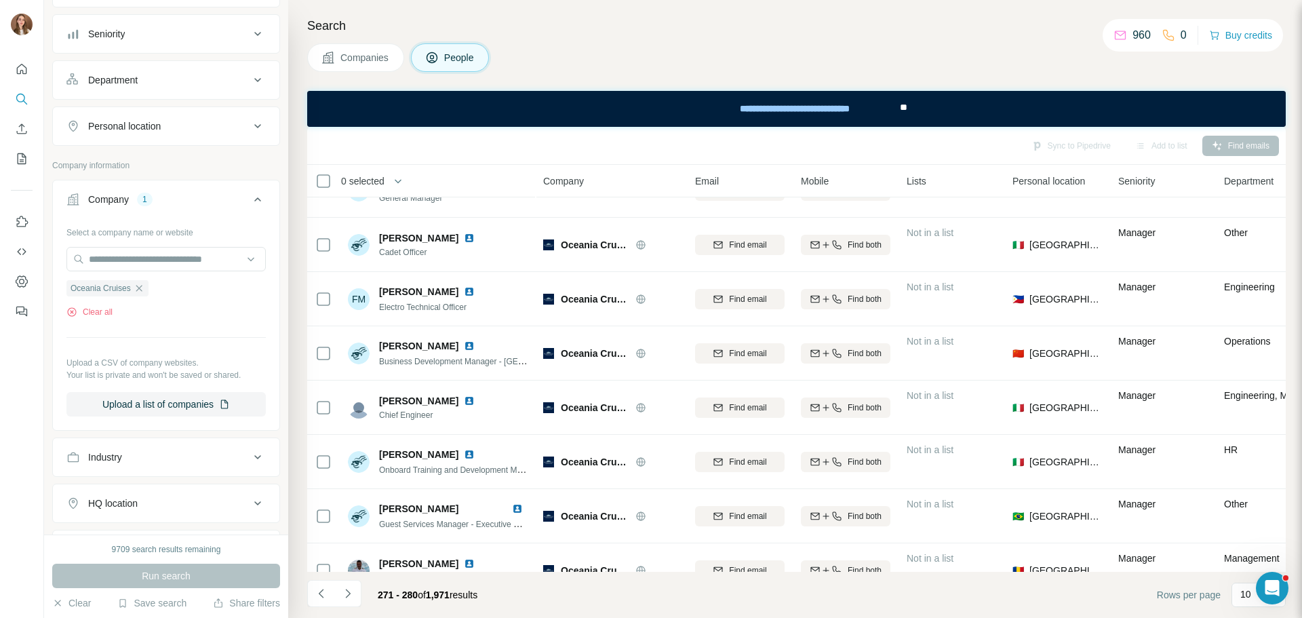
scroll to position [175, 0]
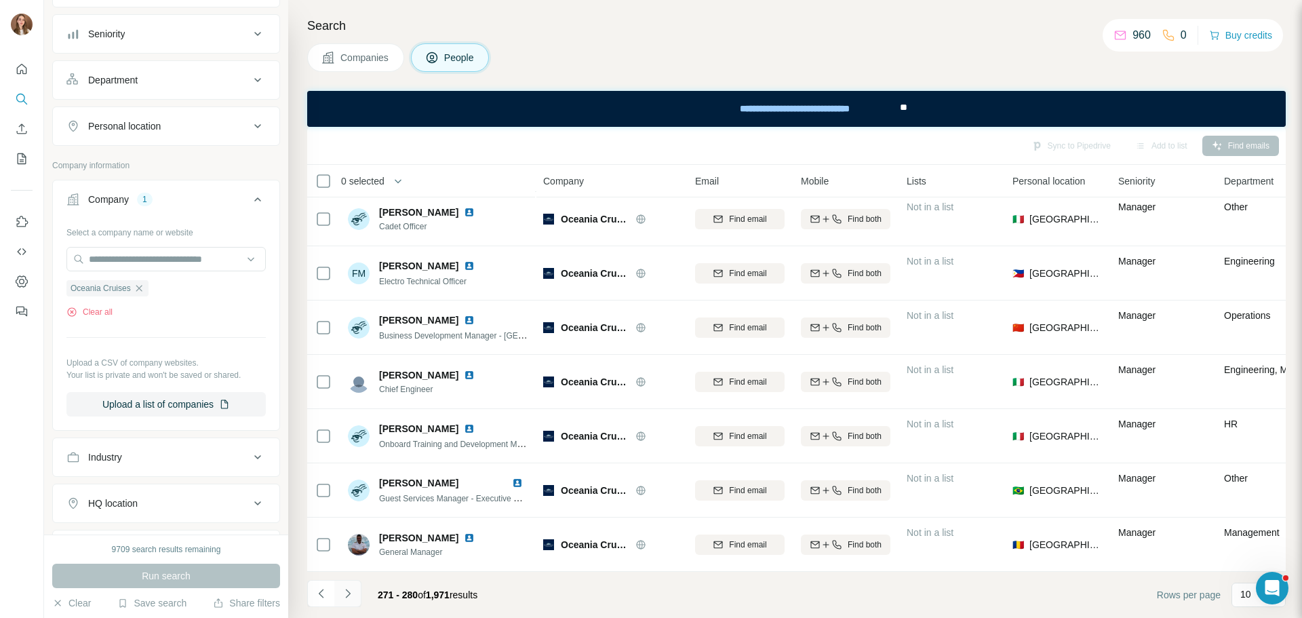
click at [342, 597] on icon "Navigate to next page" at bounding box center [348, 593] width 14 height 14
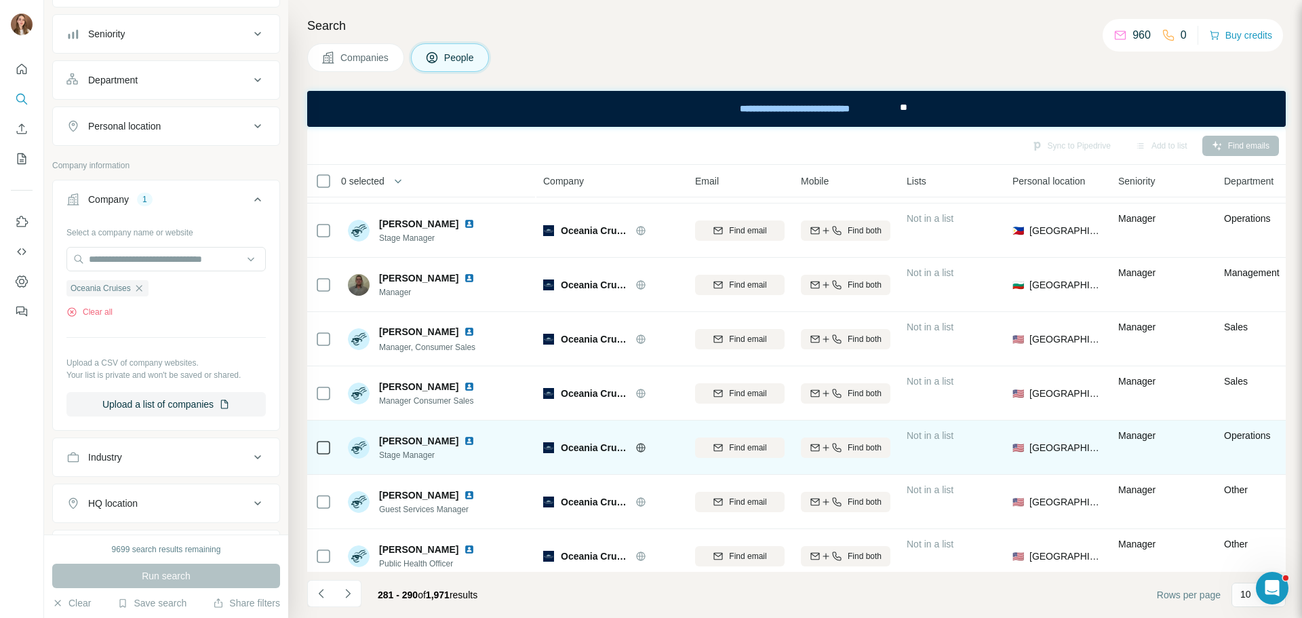
scroll to position [0, 0]
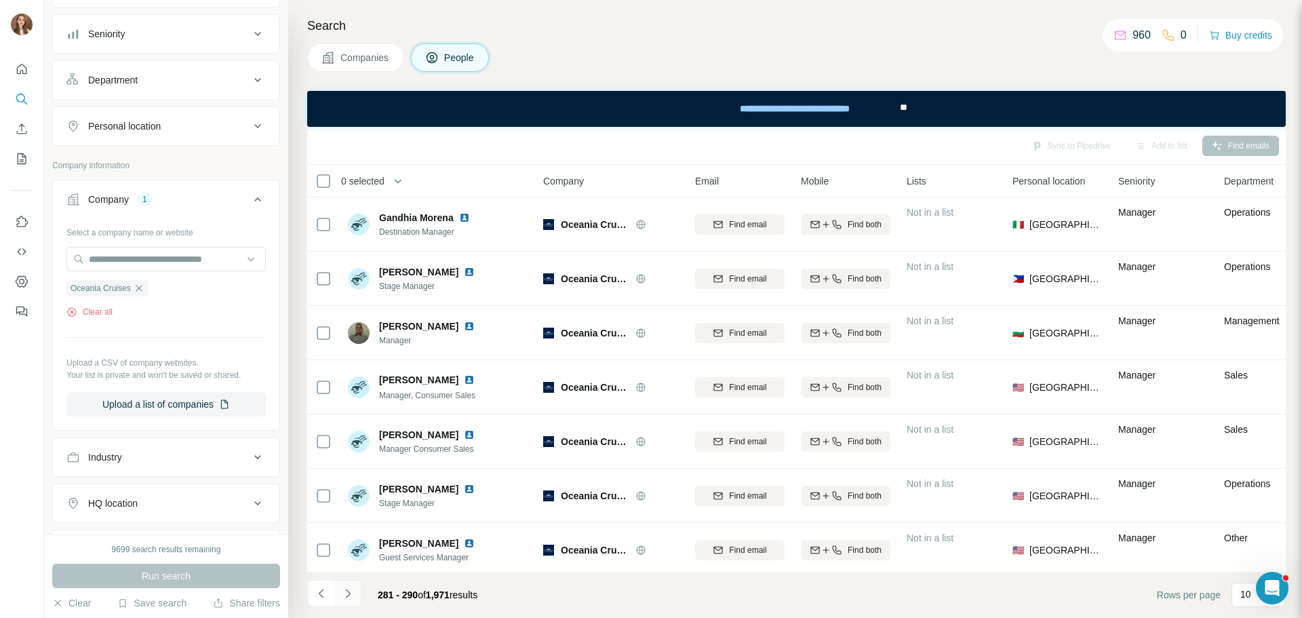
click at [341, 599] on icon "Navigate to next page" at bounding box center [348, 593] width 14 height 14
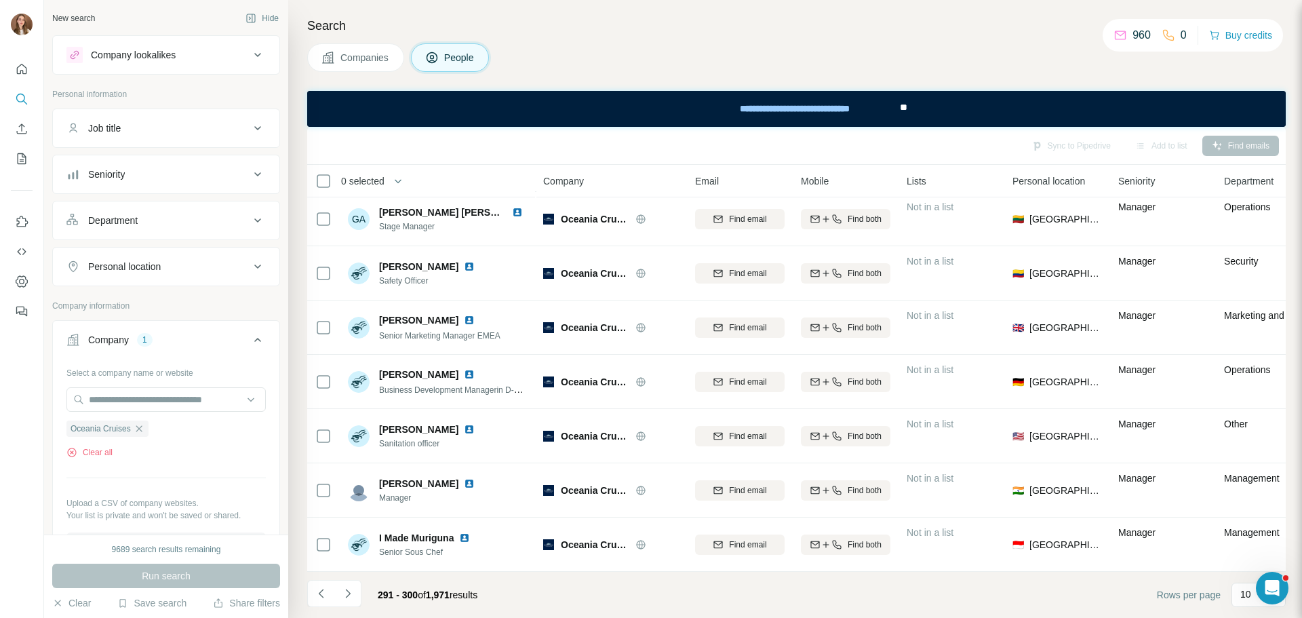
click at [124, 217] on div "Department" at bounding box center [112, 221] width 49 height 14
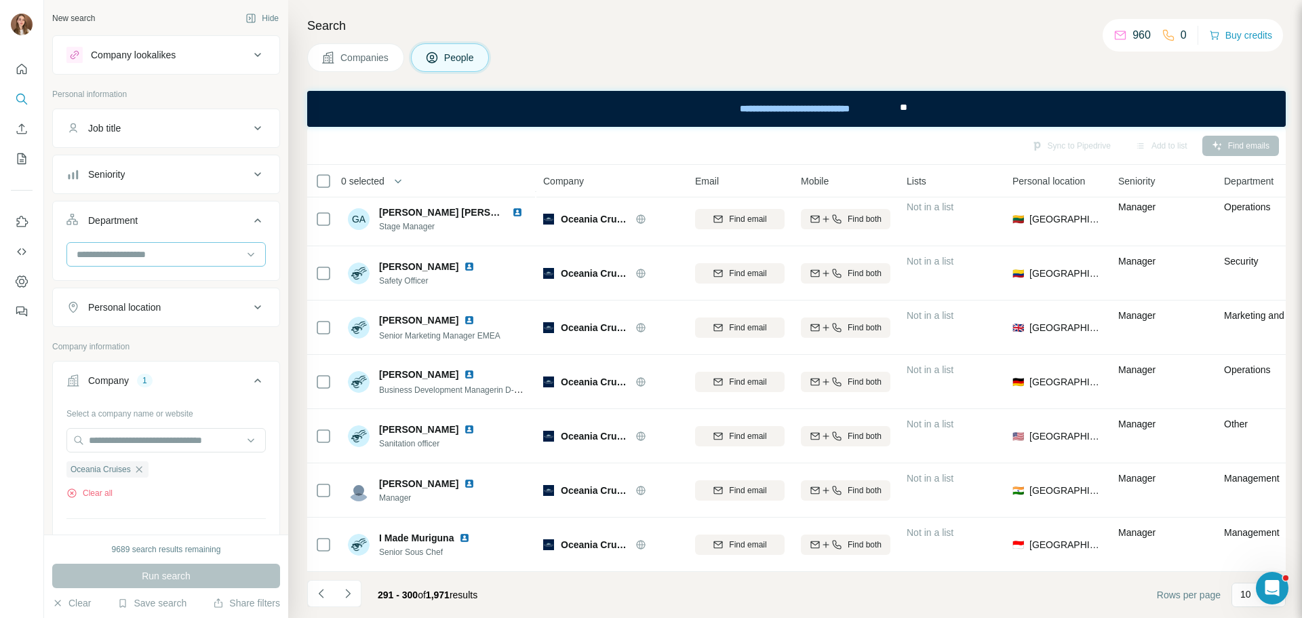
click at [127, 249] on input at bounding box center [158, 254] width 167 height 15
click at [60, 277] on div at bounding box center [166, 259] width 226 height 35
click at [250, 216] on icon at bounding box center [258, 220] width 16 height 16
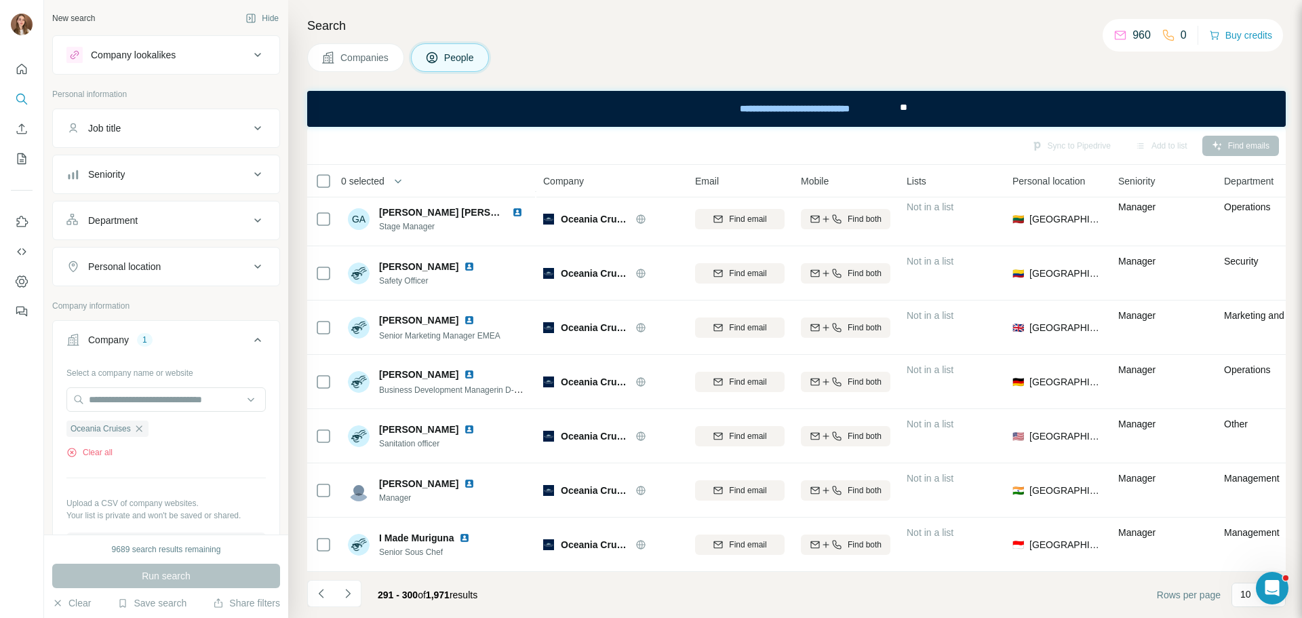
click at [156, 178] on div "Seniority" at bounding box center [157, 174] width 183 height 14
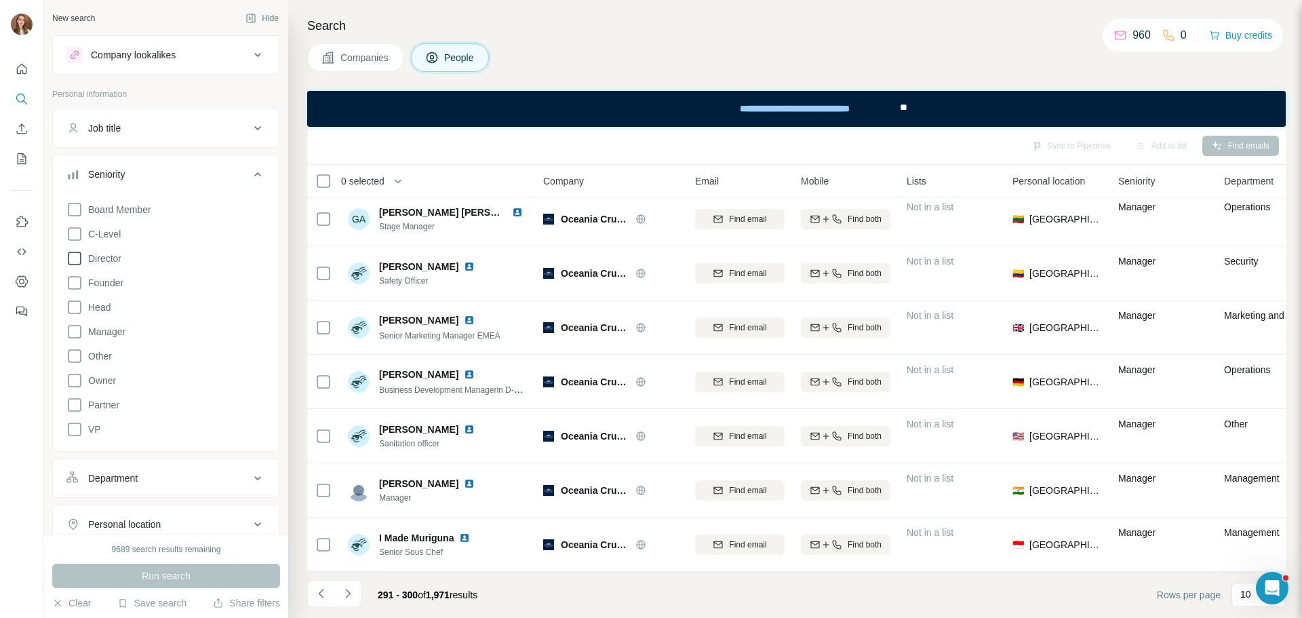
click at [72, 257] on icon at bounding box center [74, 258] width 16 height 16
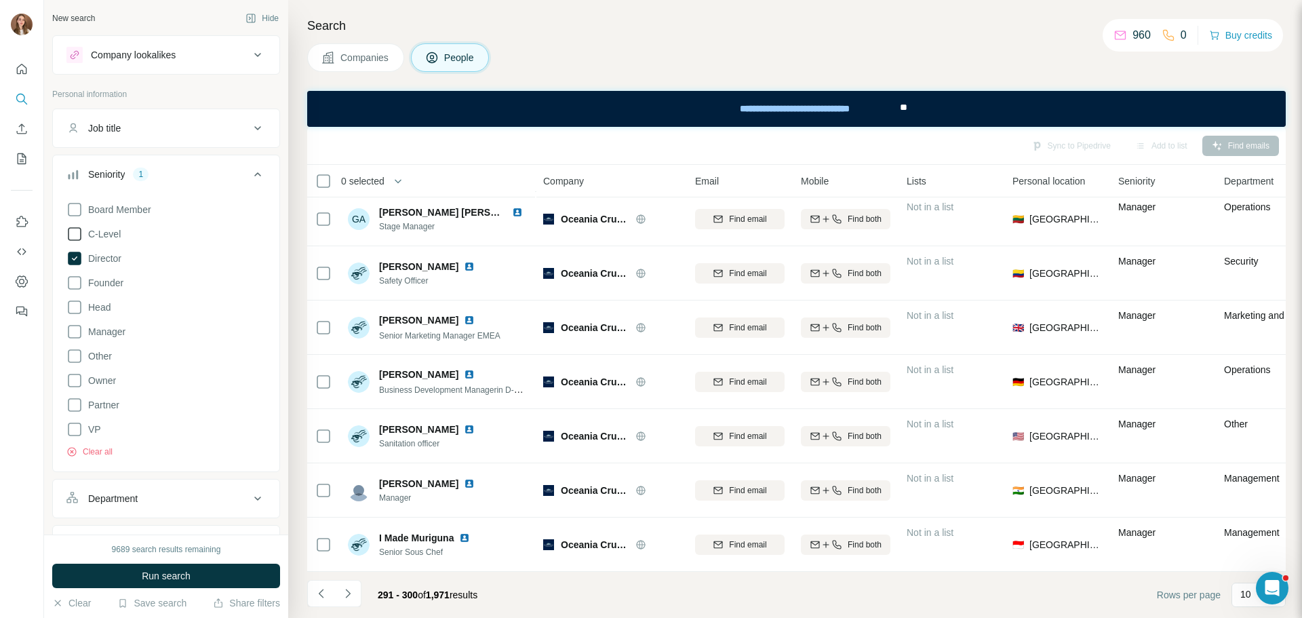
click at [76, 231] on icon at bounding box center [74, 234] width 16 height 16
click at [71, 301] on icon at bounding box center [75, 307] width 14 height 14
click at [169, 586] on button "Run search" at bounding box center [166, 575] width 228 height 24
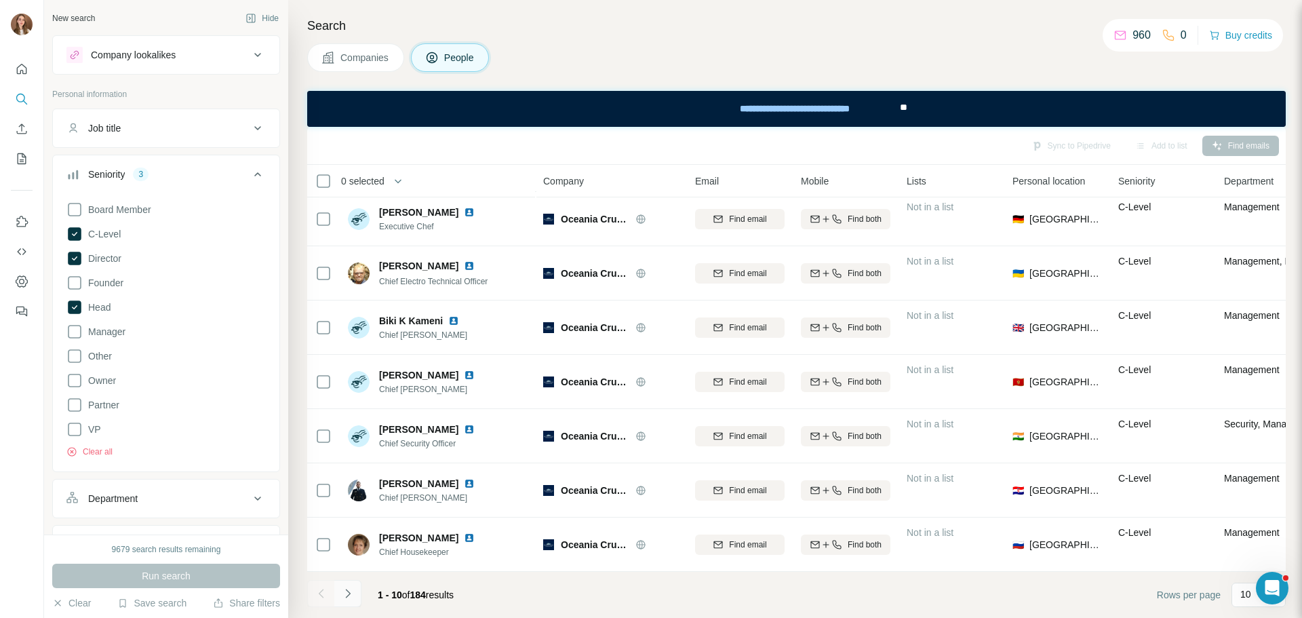
click at [357, 596] on button "Navigate to next page" at bounding box center [347, 593] width 27 height 27
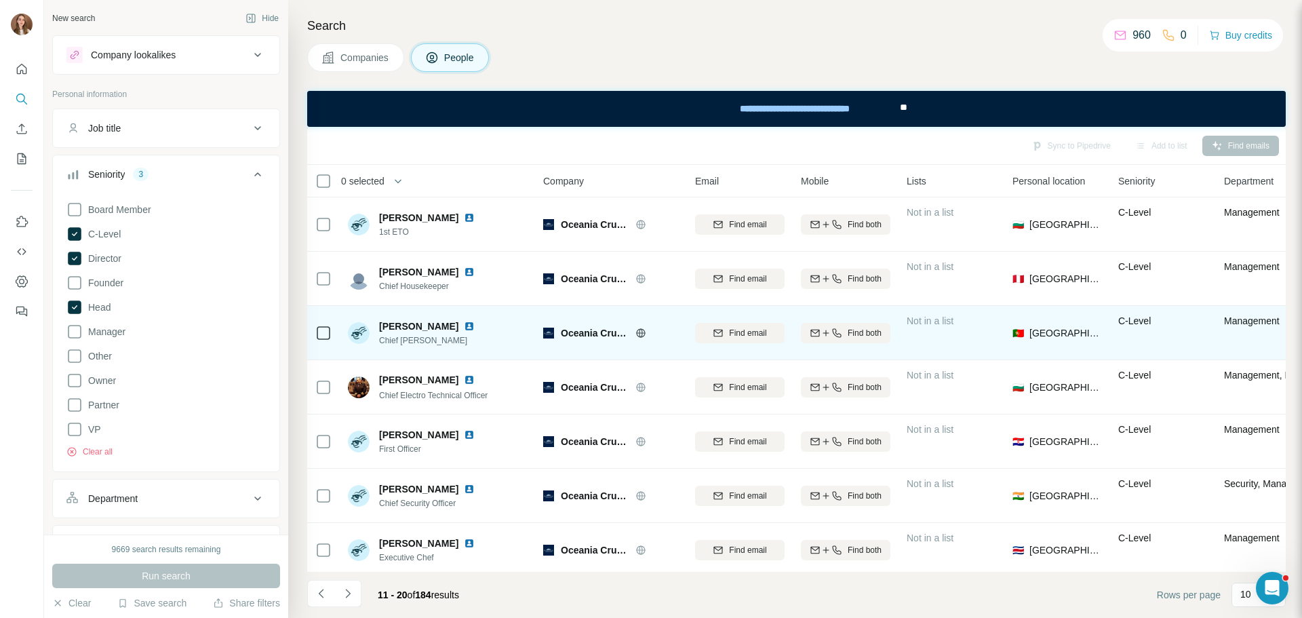
scroll to position [175, 0]
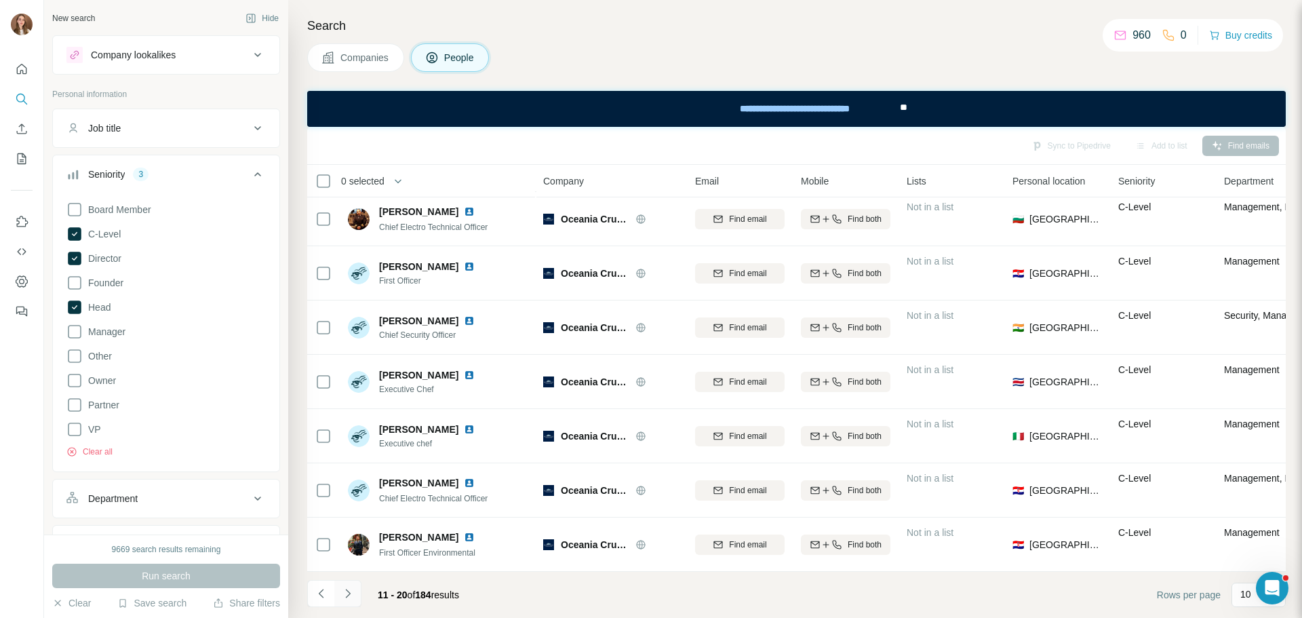
click at [336, 599] on button "Navigate to next page" at bounding box center [347, 593] width 27 height 27
click at [365, 603] on div "21 - 30 of 184 results" at bounding box center [388, 595] width 163 height 30
click at [355, 587] on button "Navigate to next page" at bounding box center [347, 593] width 27 height 27
click at [346, 594] on icon "Navigate to next page" at bounding box center [348, 593] width 14 height 14
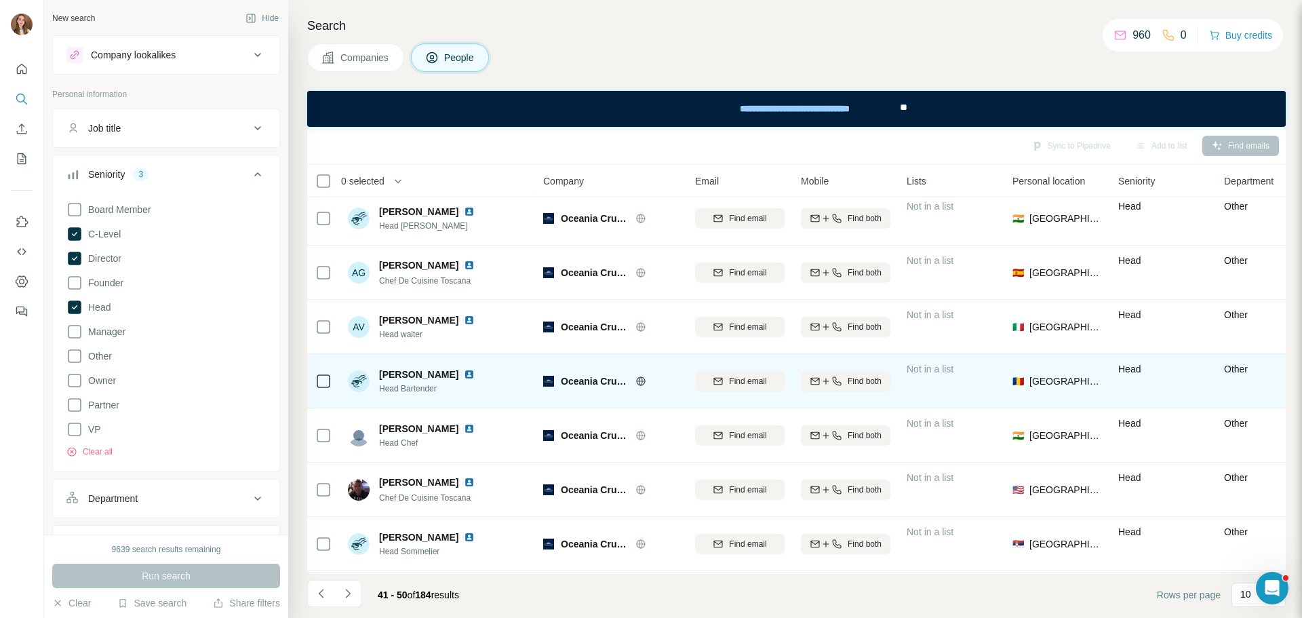
scroll to position [0, 0]
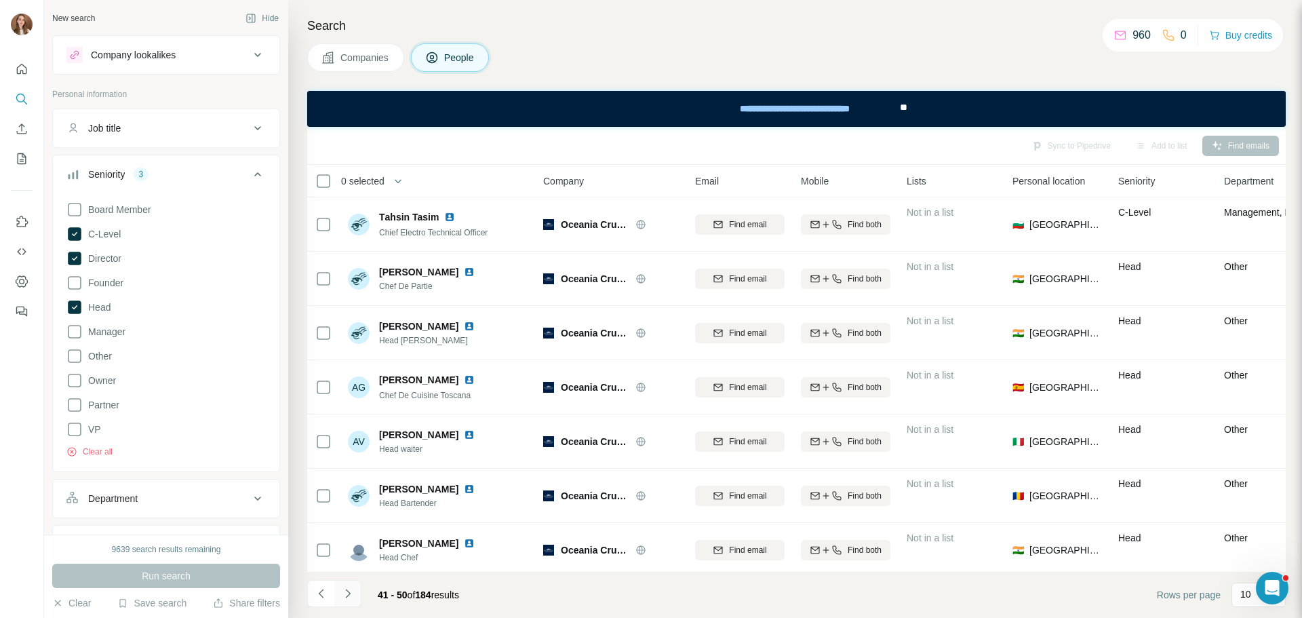
click at [346, 594] on icon "Navigate to next page" at bounding box center [348, 593] width 14 height 14
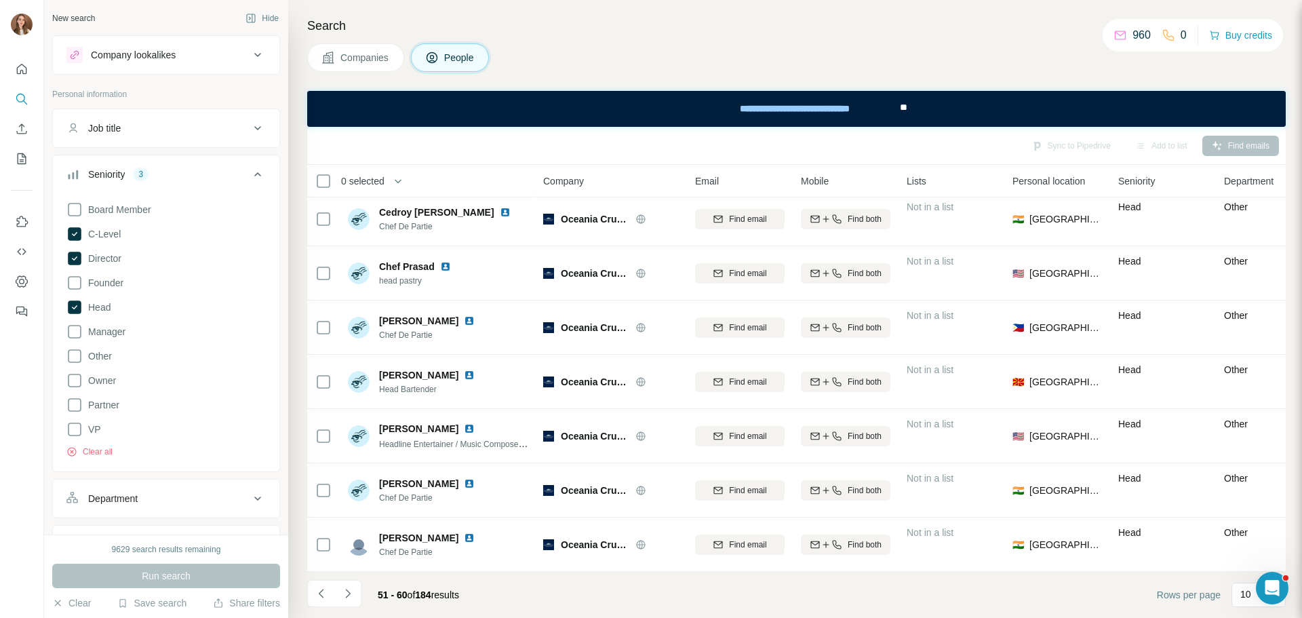
scroll to position [175, 0]
click at [337, 601] on button "Navigate to next page" at bounding box center [347, 593] width 27 height 27
click at [342, 594] on icon "Navigate to next page" at bounding box center [348, 593] width 14 height 14
click at [349, 600] on button "Navigate to next page" at bounding box center [347, 593] width 27 height 27
click at [349, 605] on button "Navigate to next page" at bounding box center [347, 593] width 27 height 27
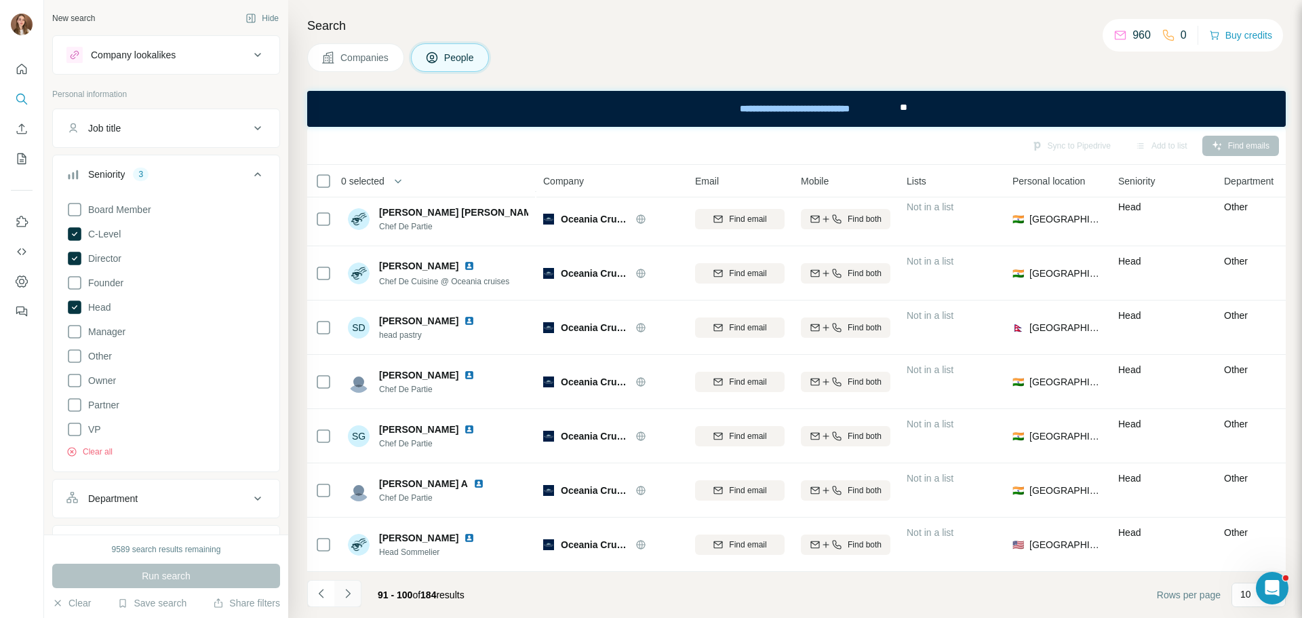
click at [355, 602] on button "Navigate to next page" at bounding box center [347, 593] width 27 height 27
click at [351, 596] on icon "Navigate to next page" at bounding box center [348, 593] width 14 height 14
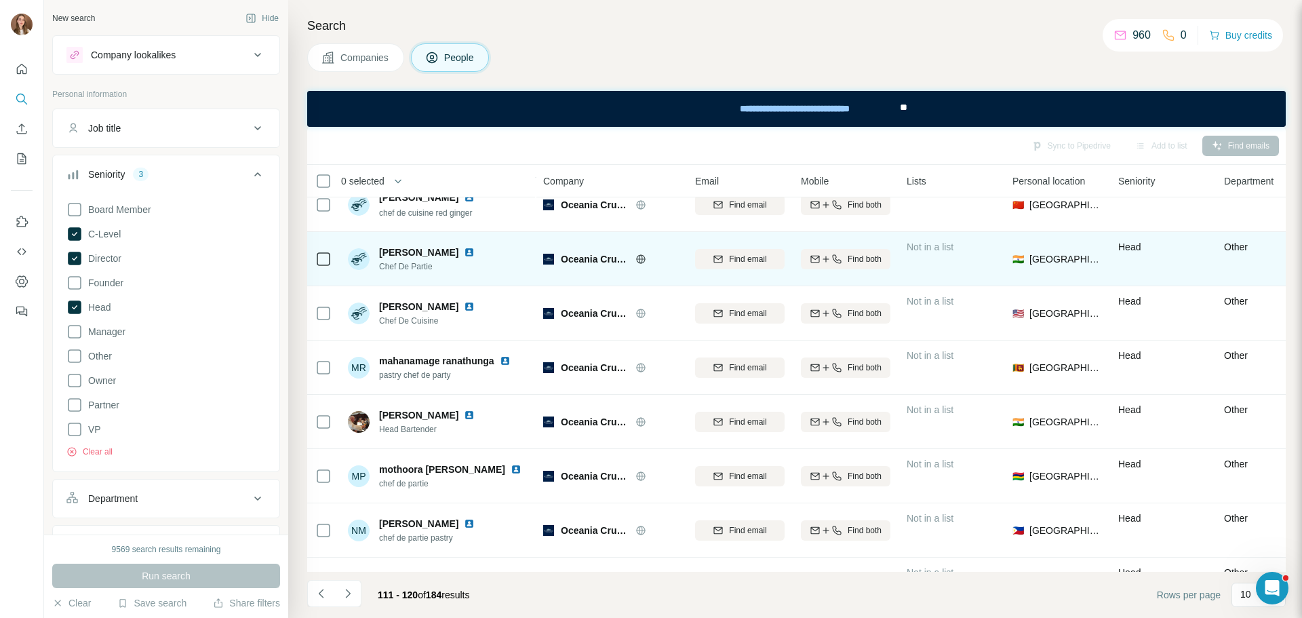
scroll to position [0, 0]
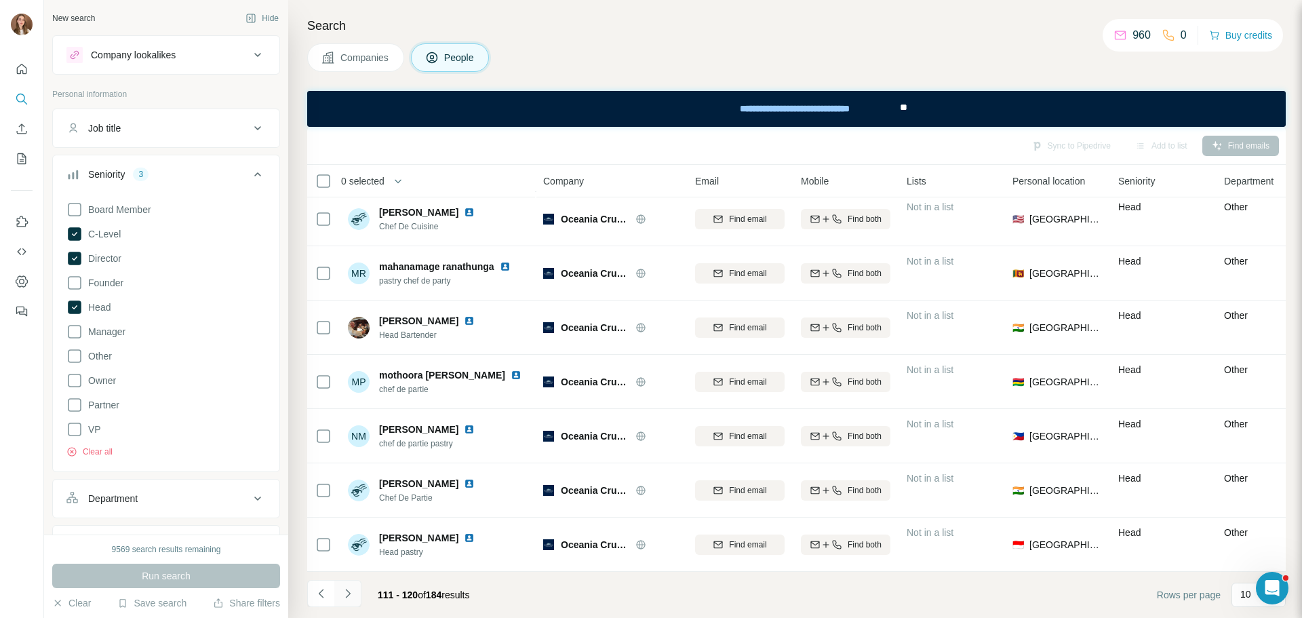
click at [345, 603] on button "Navigate to next page" at bounding box center [347, 593] width 27 height 27
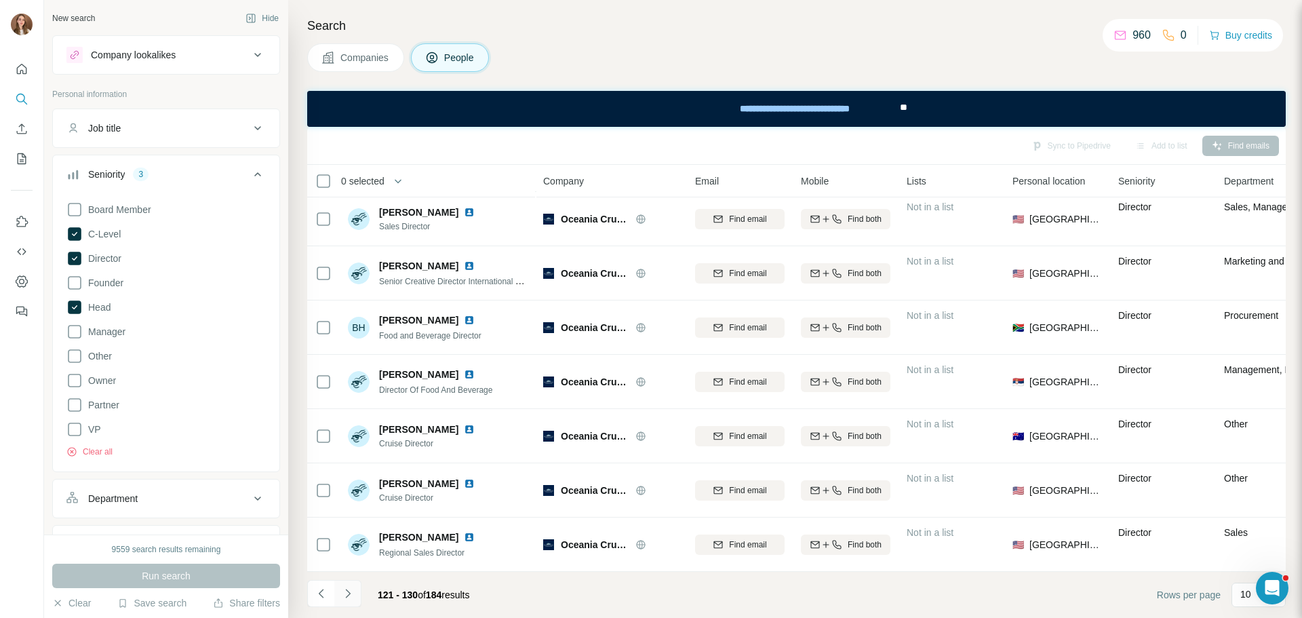
click at [351, 599] on icon "Navigate to next page" at bounding box center [348, 593] width 14 height 14
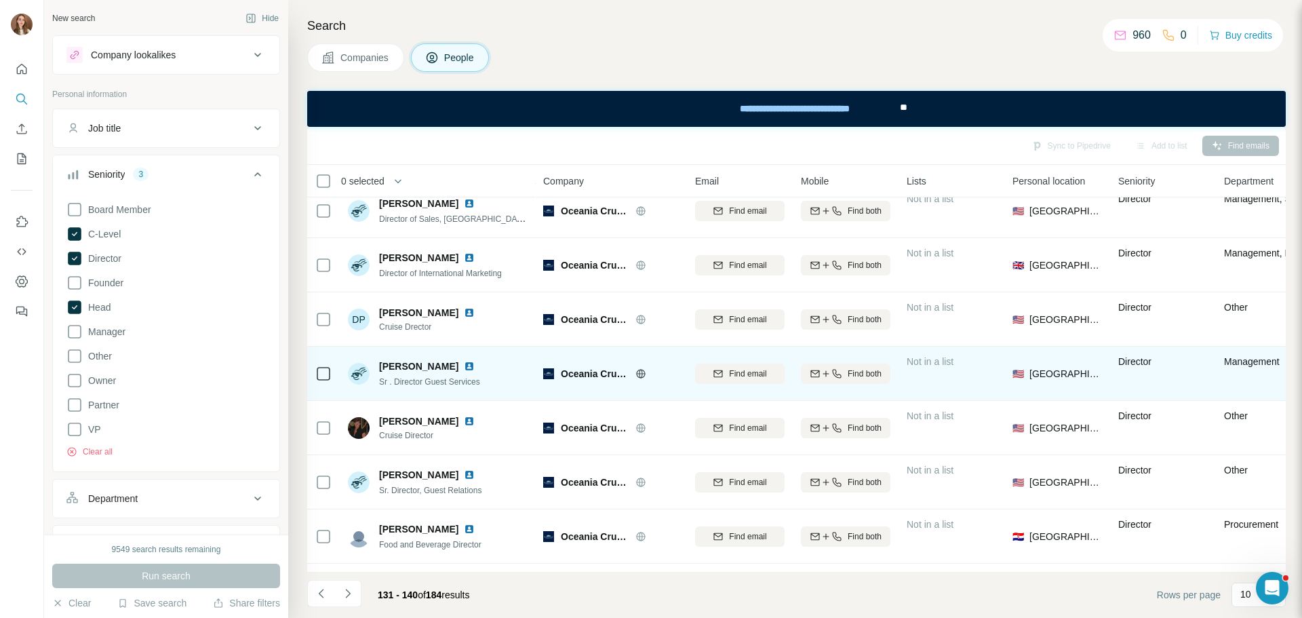
click at [464, 365] on img at bounding box center [469, 366] width 11 height 11
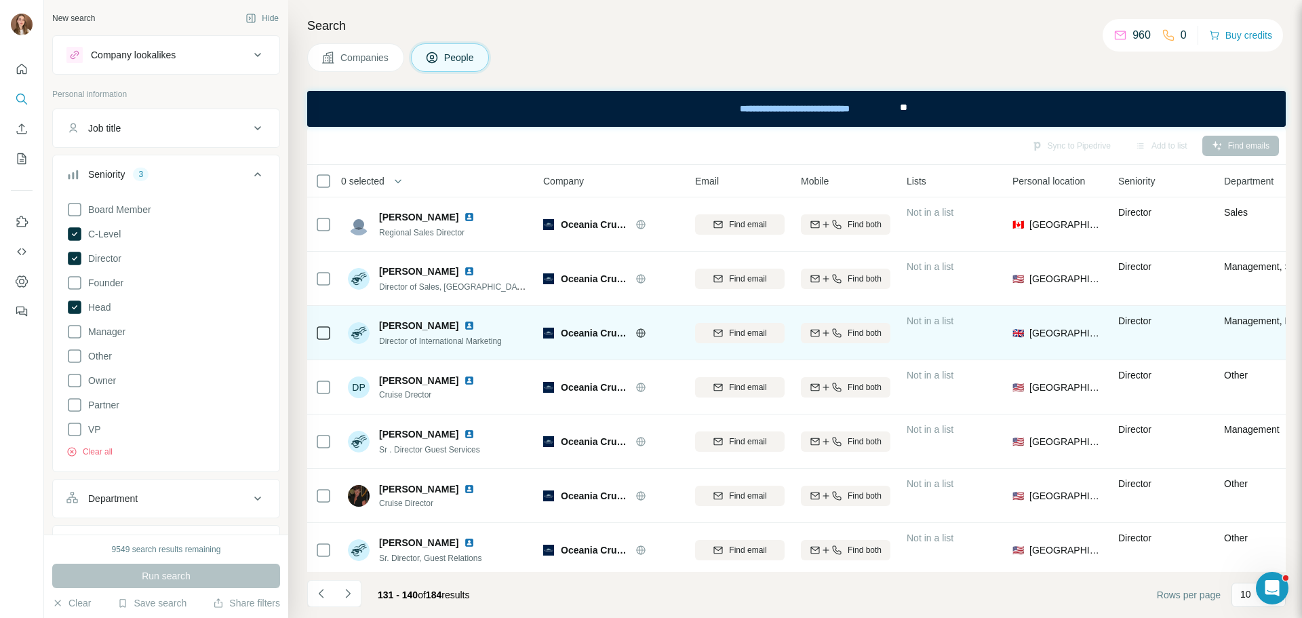
click at [470, 328] on img at bounding box center [469, 325] width 11 height 11
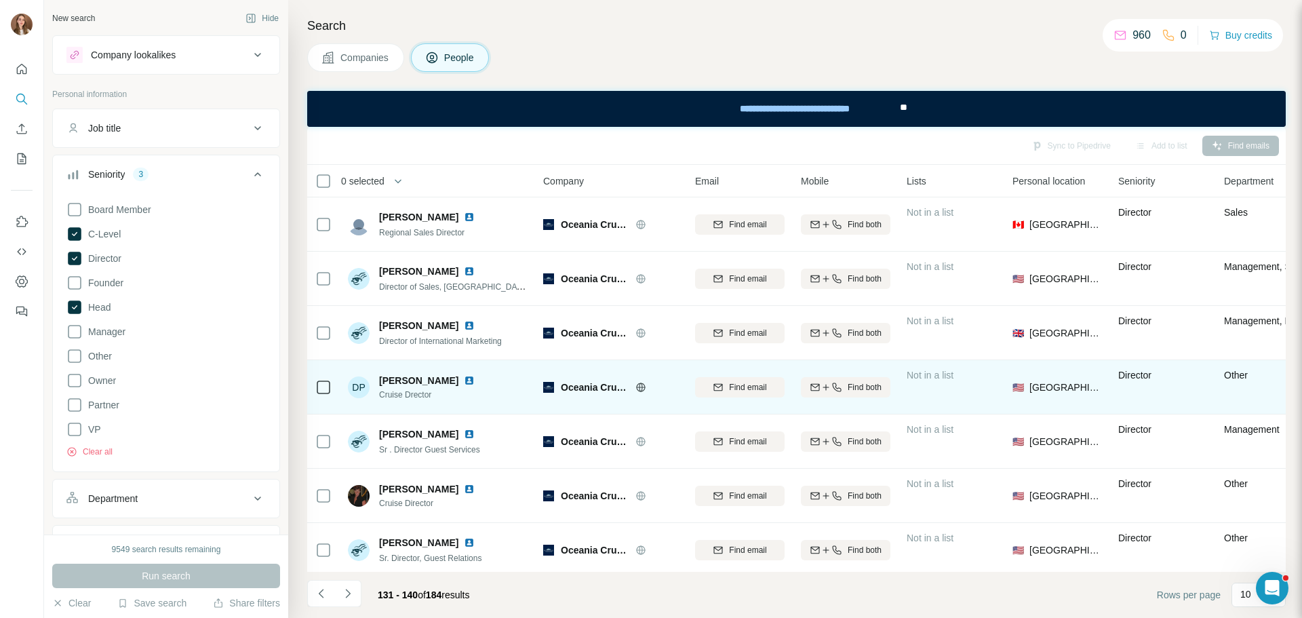
scroll to position [175, 0]
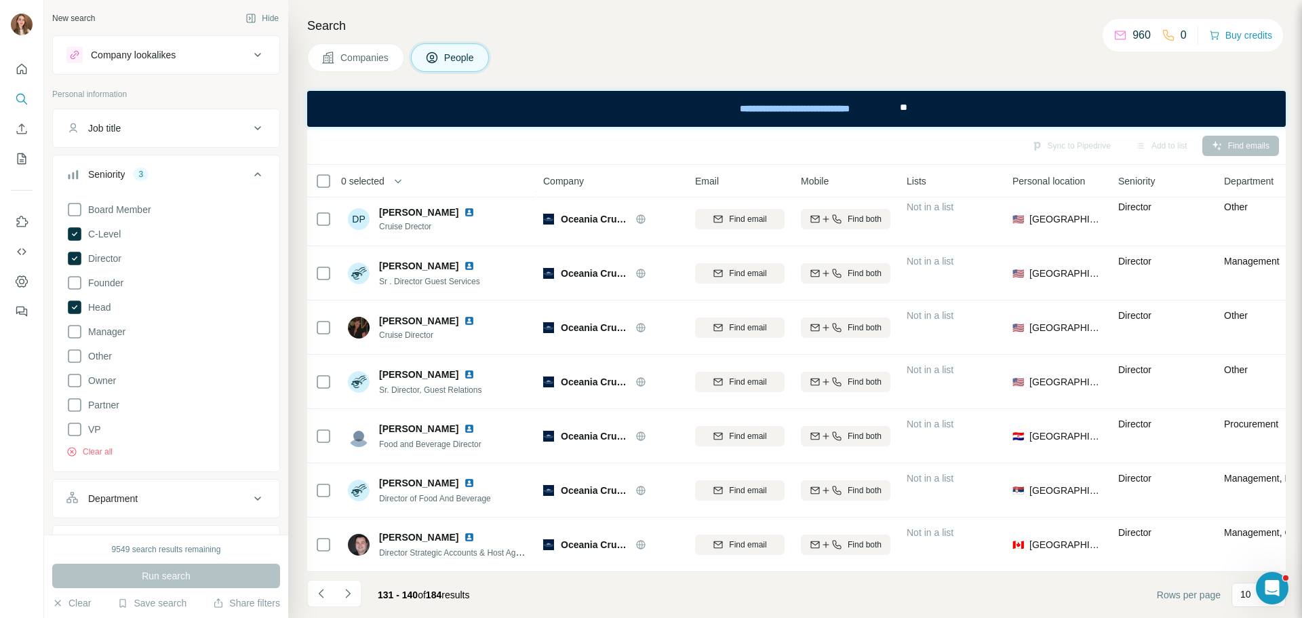
click at [341, 596] on icon "Navigate to next page" at bounding box center [348, 593] width 14 height 14
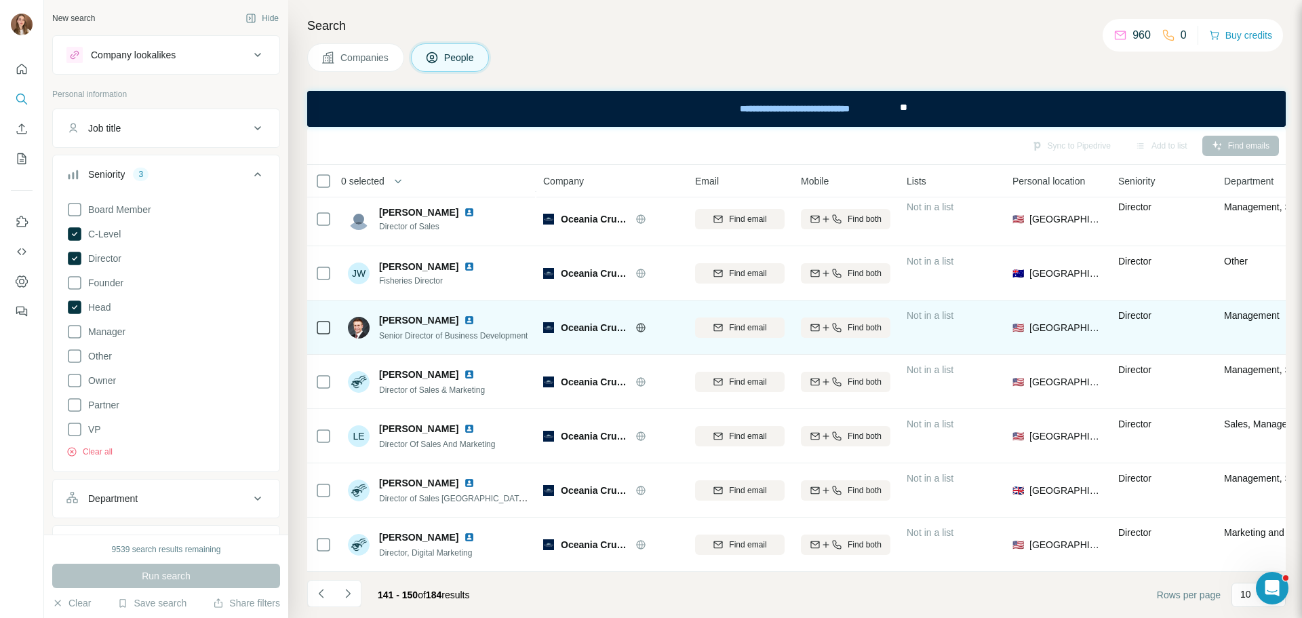
click at [464, 315] on img at bounding box center [469, 320] width 11 height 11
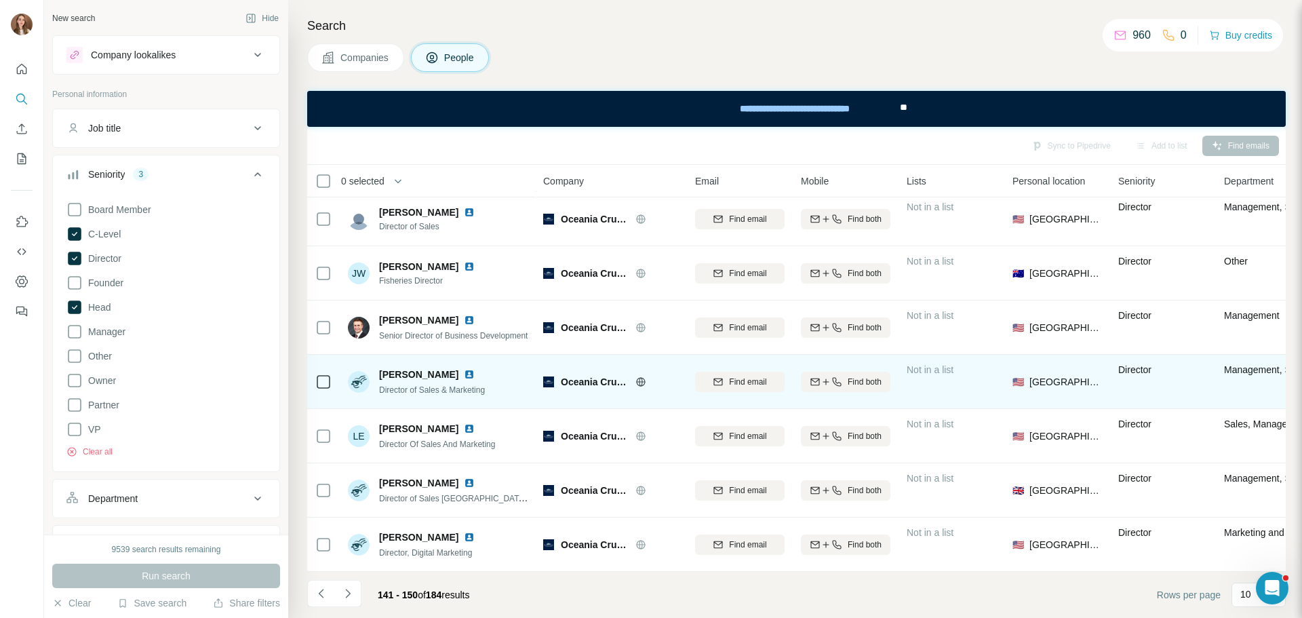
click at [464, 369] on img at bounding box center [469, 374] width 11 height 11
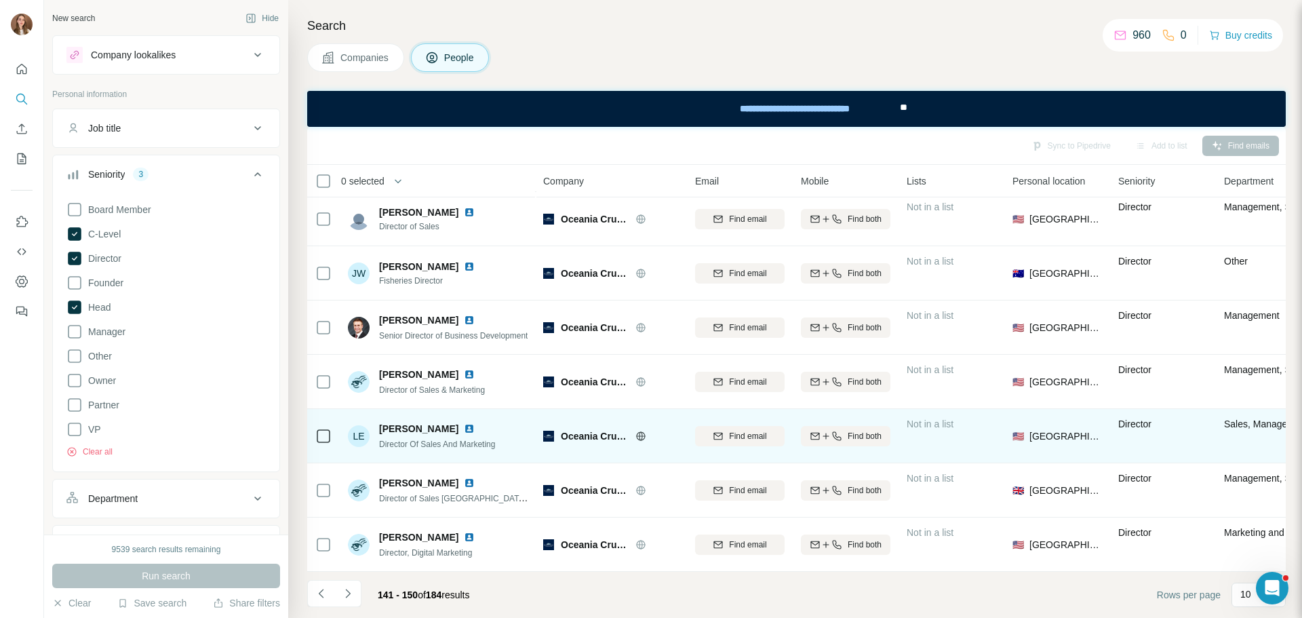
click at [464, 423] on img at bounding box center [469, 428] width 11 height 11
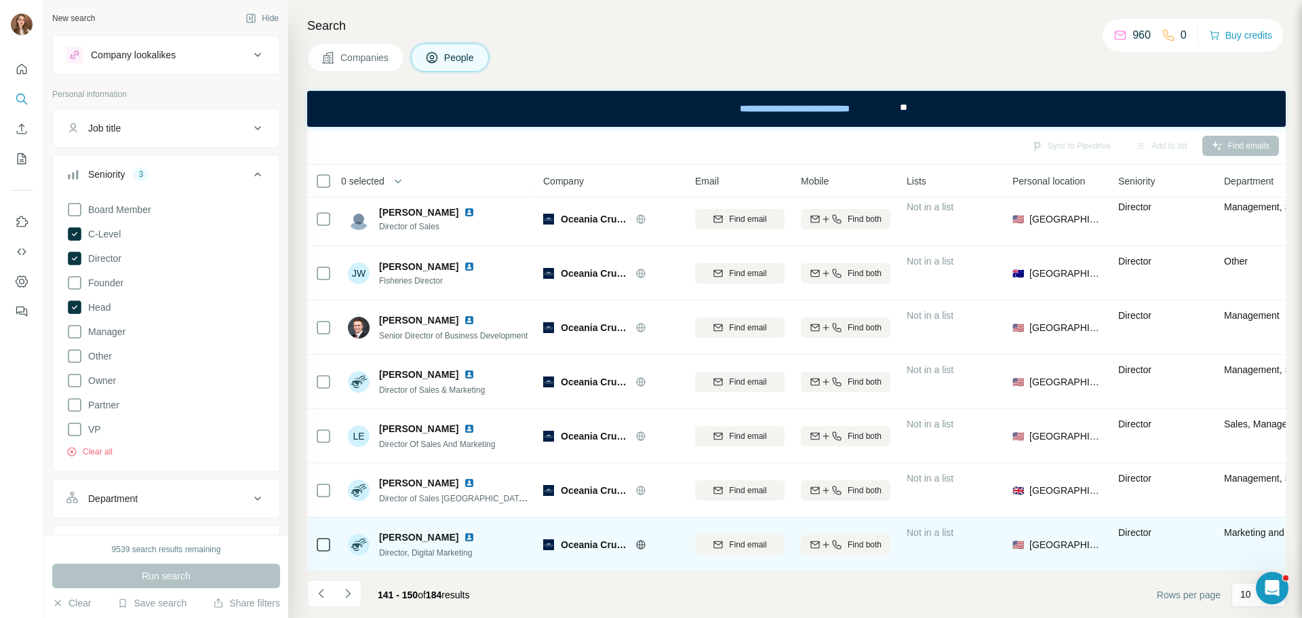
click at [464, 532] on img at bounding box center [469, 537] width 11 height 11
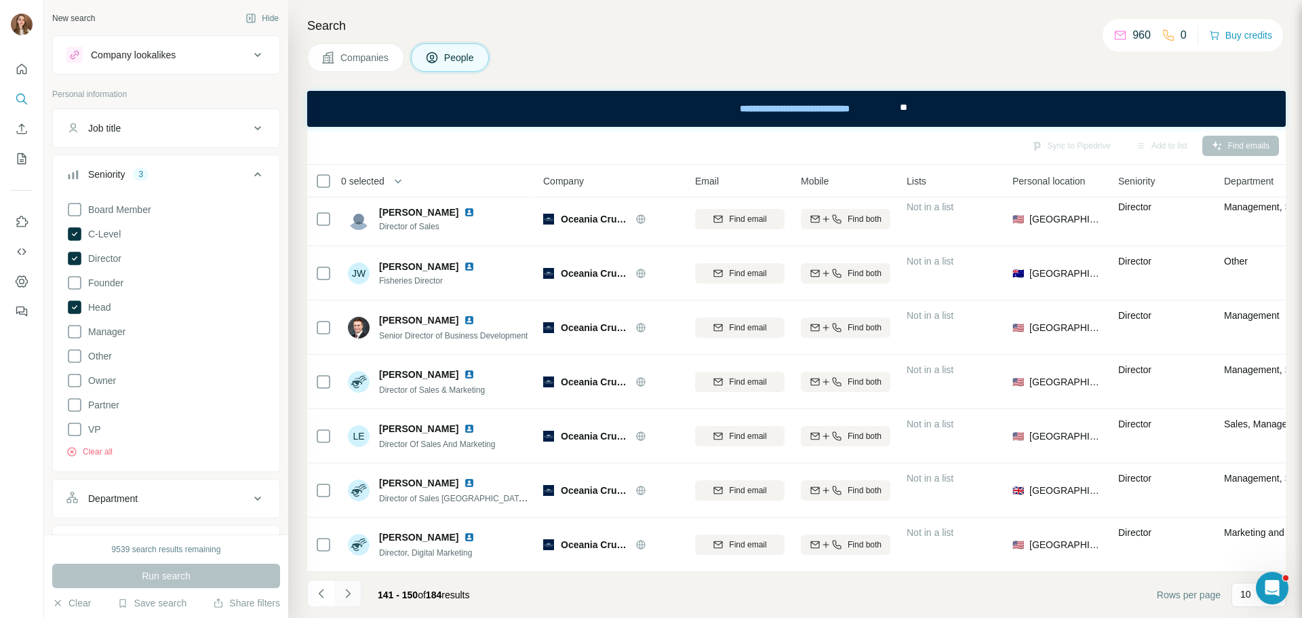
click at [359, 582] on button "Navigate to next page" at bounding box center [347, 593] width 27 height 27
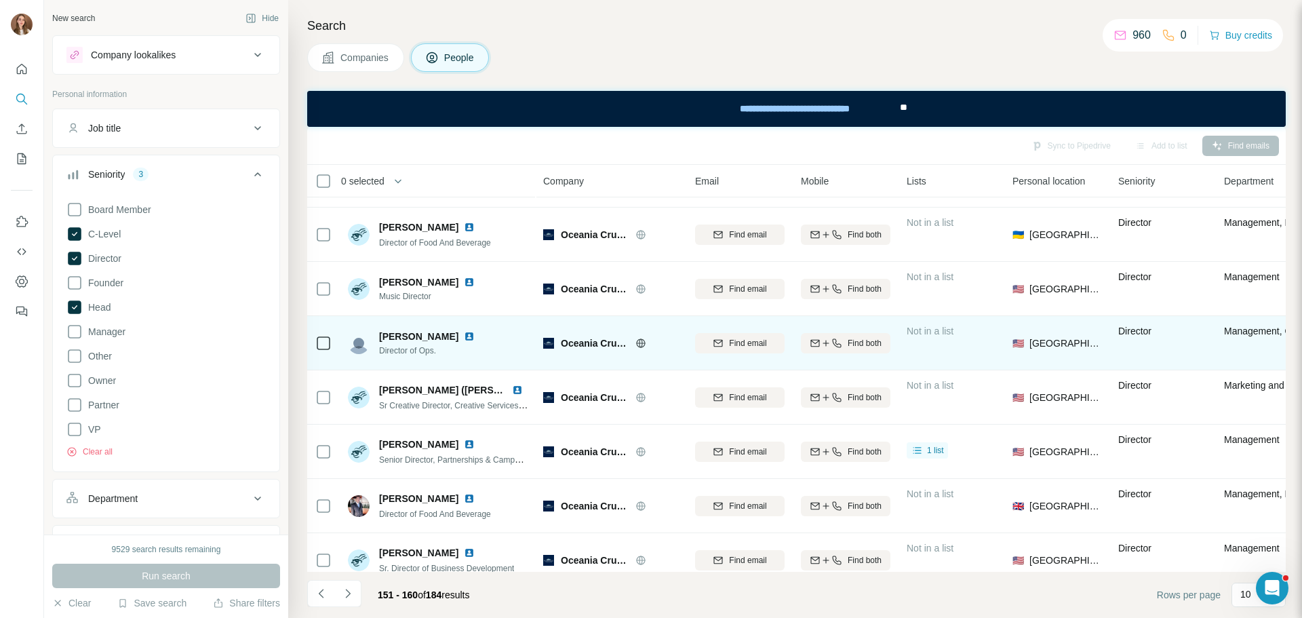
scroll to position [68, 0]
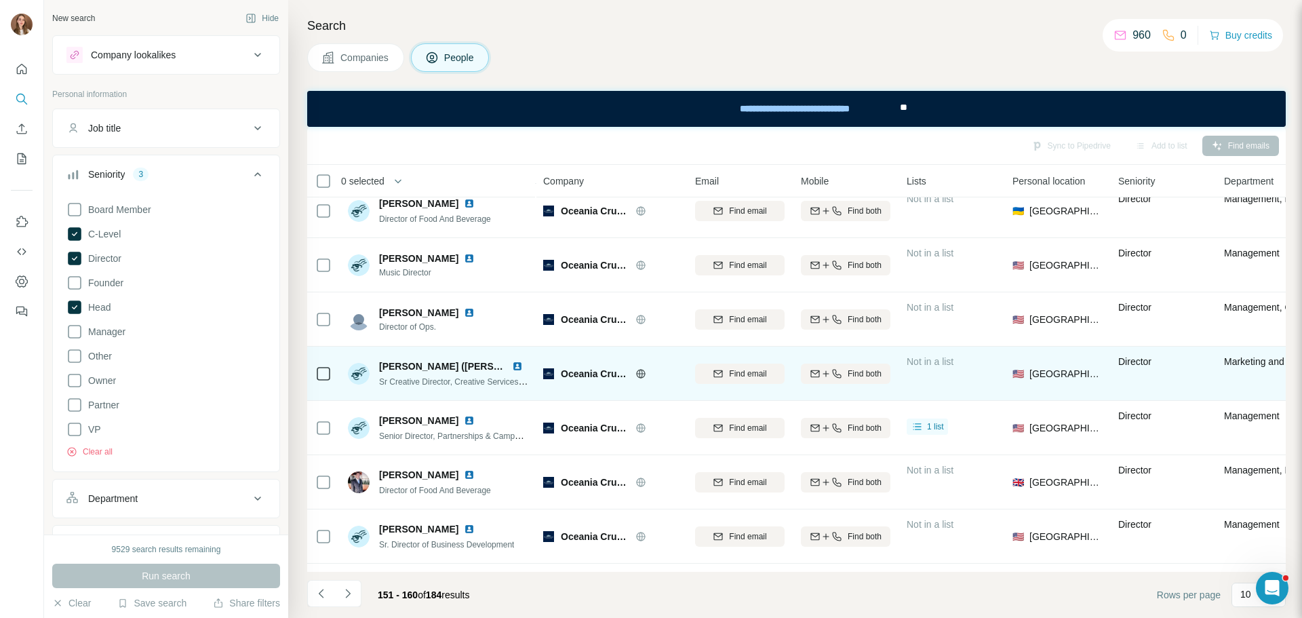
click at [518, 359] on div "Martha Perez (Amador)" at bounding box center [453, 366] width 149 height 14
click at [518, 365] on img at bounding box center [517, 366] width 11 height 11
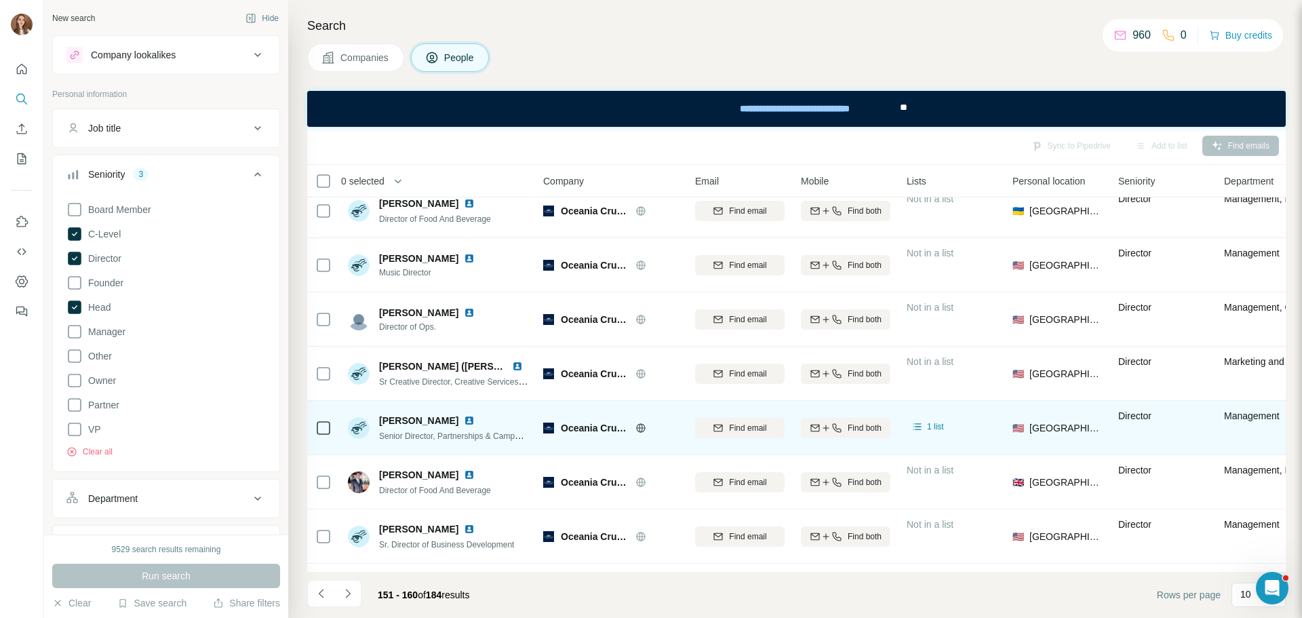
scroll to position [175, 0]
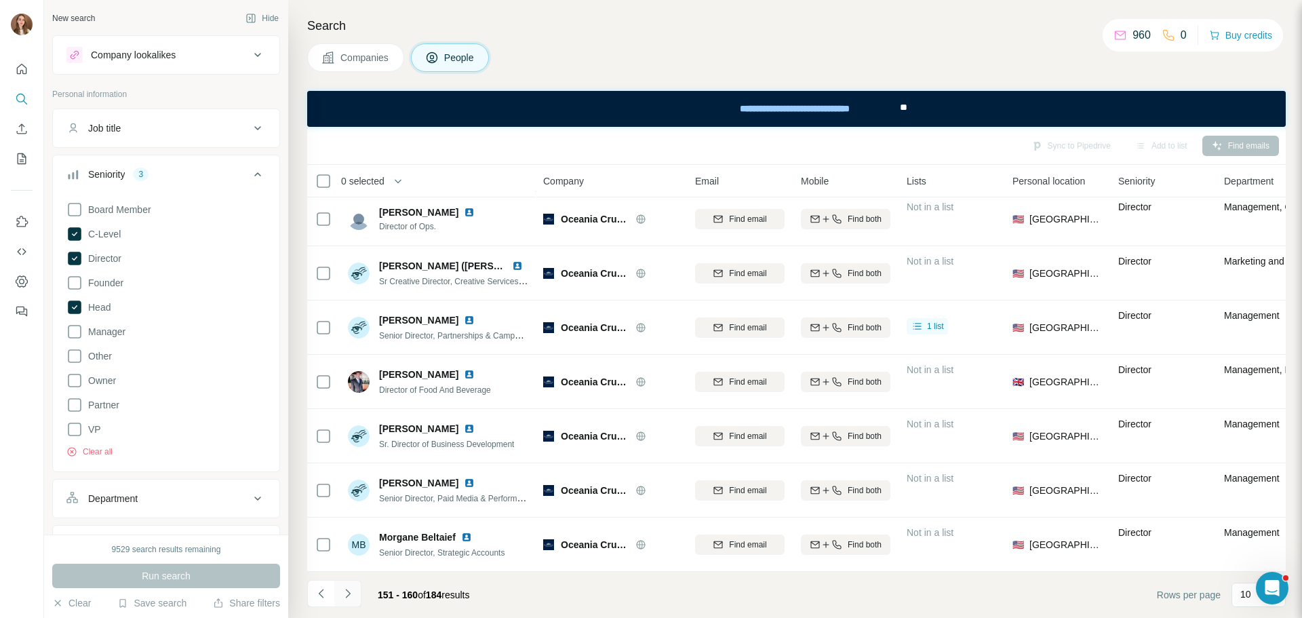
click at [354, 596] on icon "Navigate to next page" at bounding box center [348, 593] width 14 height 14
click at [346, 590] on icon "Navigate to next page" at bounding box center [348, 593] width 14 height 14
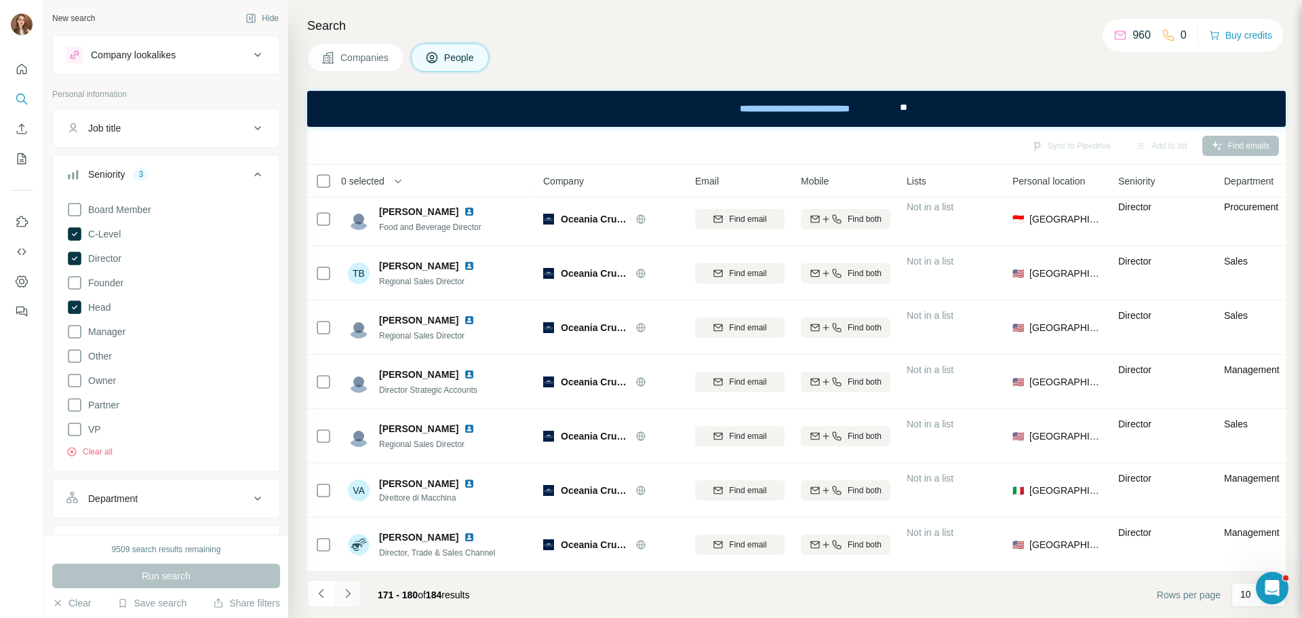
click at [348, 597] on icon "Navigate to next page" at bounding box center [348, 593] width 14 height 14
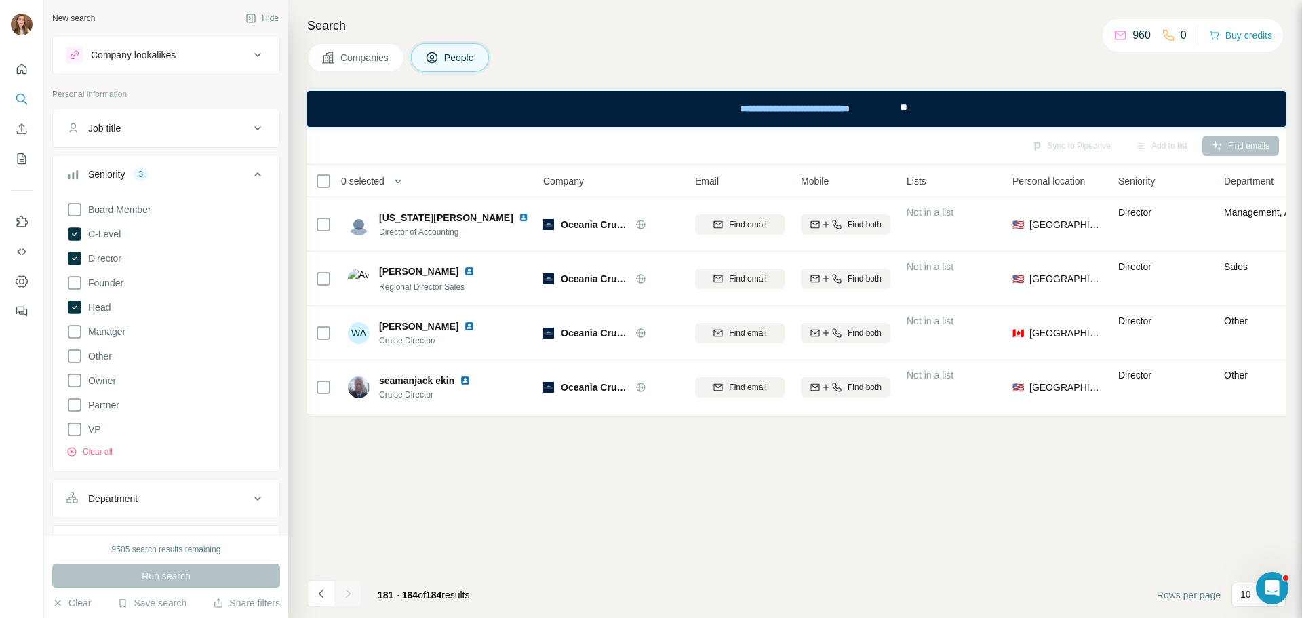
scroll to position [0, 0]
click at [71, 235] on icon at bounding box center [75, 234] width 14 height 14
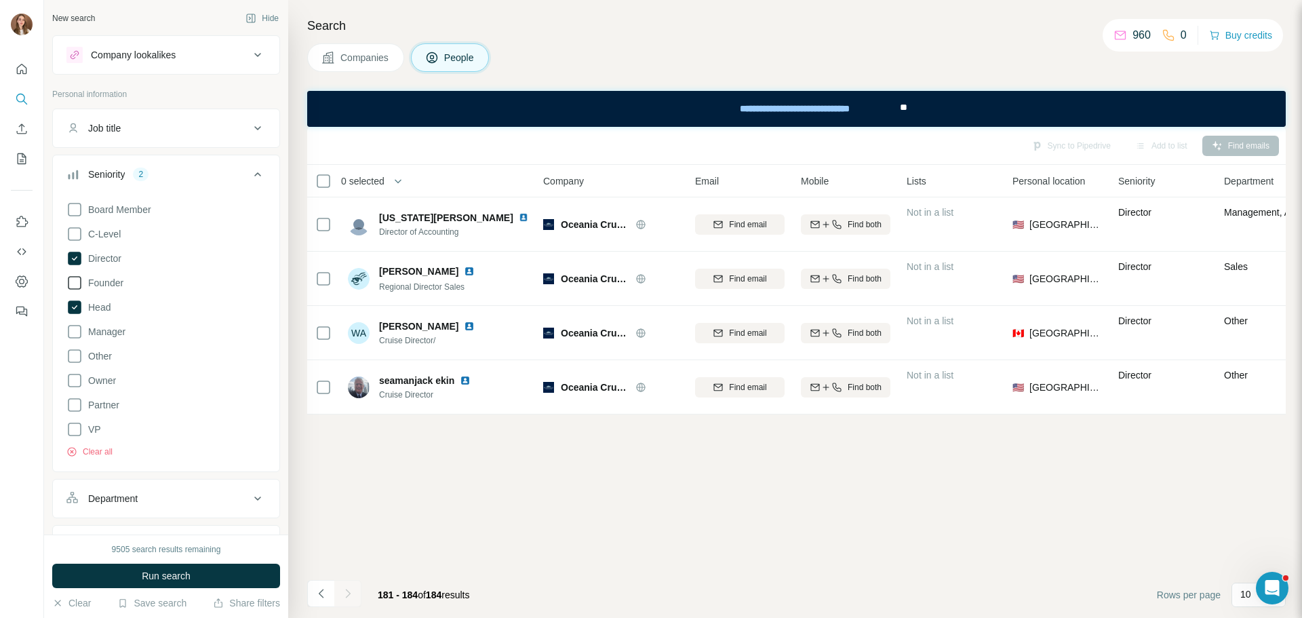
drag, startPoint x: 75, startPoint y: 260, endPoint x: 79, endPoint y: 279, distance: 19.3
click at [75, 260] on icon at bounding box center [75, 259] width 14 height 14
click at [78, 300] on icon at bounding box center [74, 307] width 16 height 16
click at [46, 355] on div "New search Hide Company lookalikes Personal information Job title Seniority Boa…" at bounding box center [166, 267] width 244 height 534
click at [208, 168] on div "Seniority" at bounding box center [157, 174] width 183 height 14
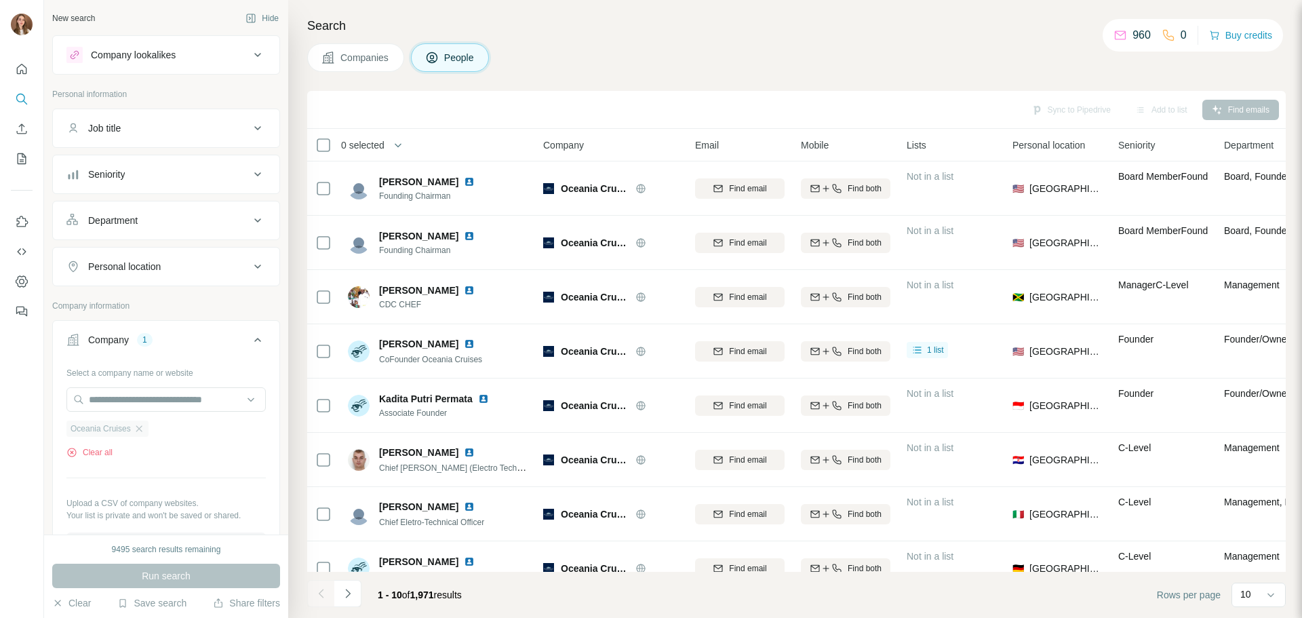
click at [157, 429] on ul "Oceania Cruises" at bounding box center [165, 428] width 199 height 17
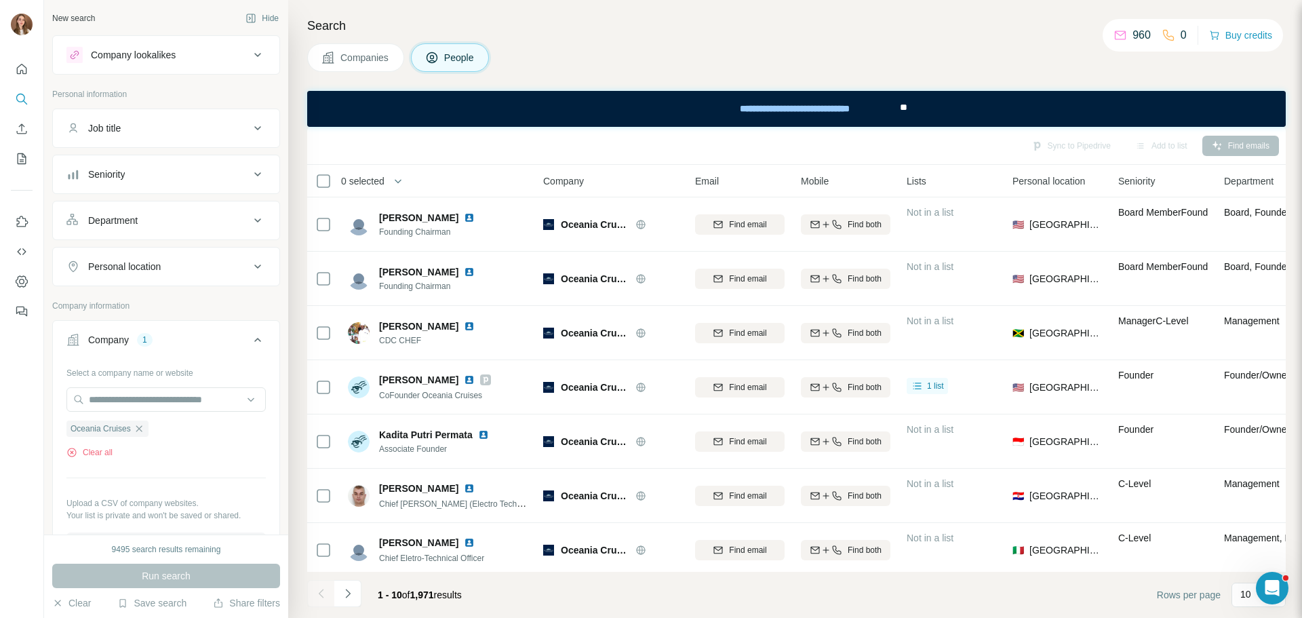
click at [108, 413] on div at bounding box center [165, 400] width 199 height 27
click at [195, 454] on div "Clear all" at bounding box center [165, 452] width 199 height 12
click at [142, 429] on icon "button" at bounding box center [139, 428] width 11 height 11
click at [108, 405] on input "text" at bounding box center [165, 399] width 199 height 24
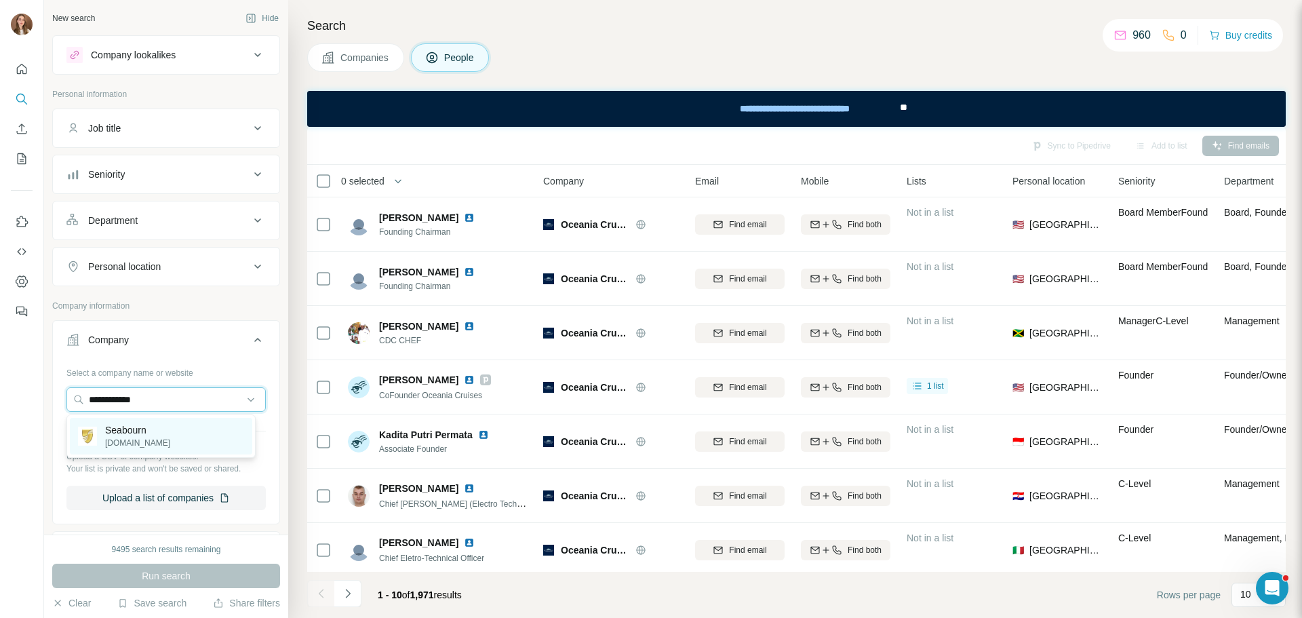
type input "**********"
click at [153, 434] on p "Seabourn" at bounding box center [137, 430] width 65 height 14
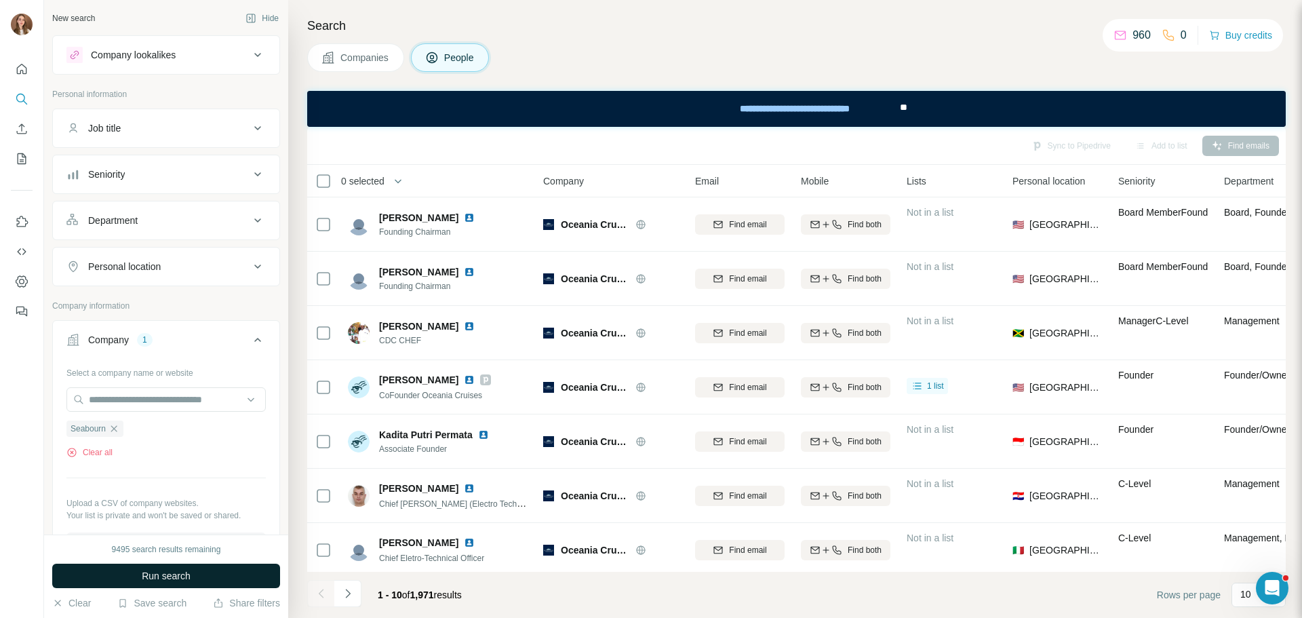
click at [172, 571] on span "Run search" at bounding box center [166, 576] width 49 height 14
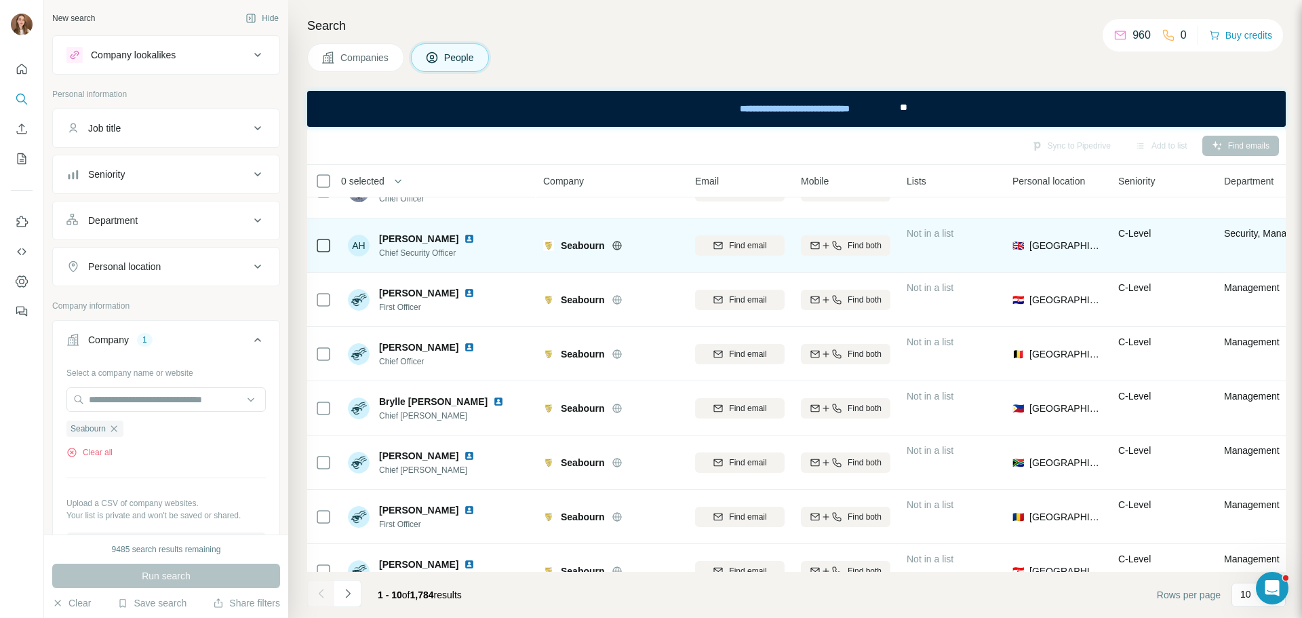
scroll to position [175, 0]
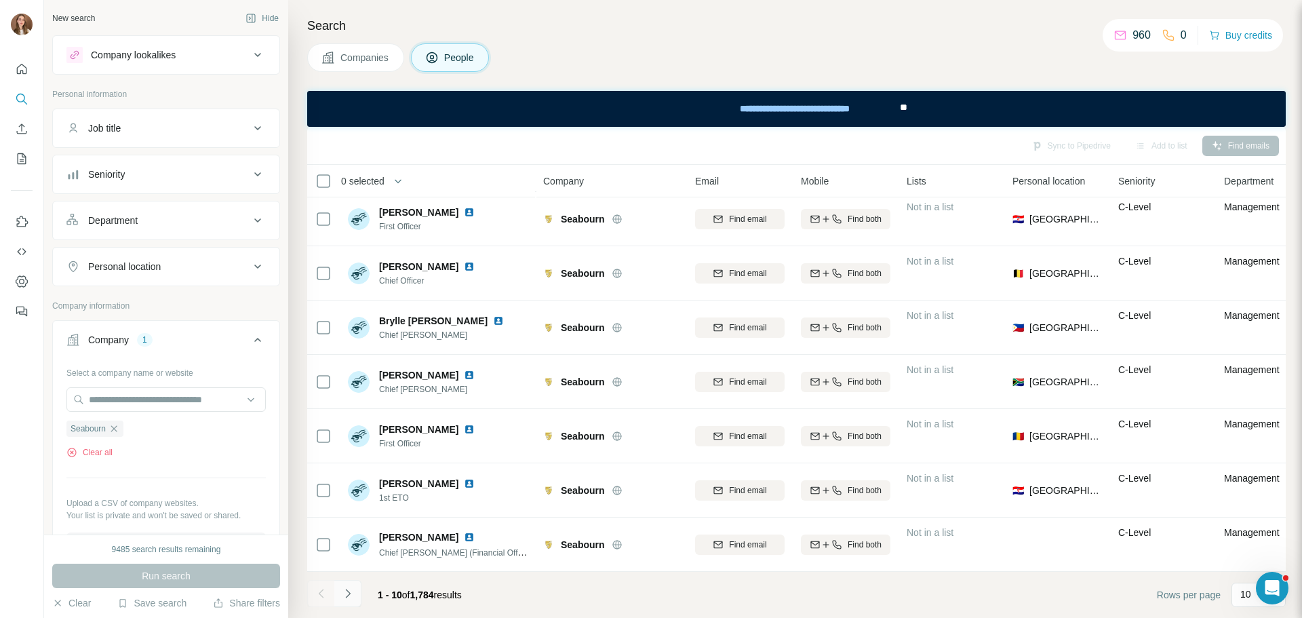
click at [342, 591] on icon "Navigate to next page" at bounding box center [348, 593] width 14 height 14
click at [348, 593] on icon "Navigate to next page" at bounding box center [348, 593] width 14 height 14
click at [341, 605] on button "Navigate to next page" at bounding box center [347, 593] width 27 height 27
click at [350, 599] on icon "Navigate to next page" at bounding box center [348, 593] width 14 height 14
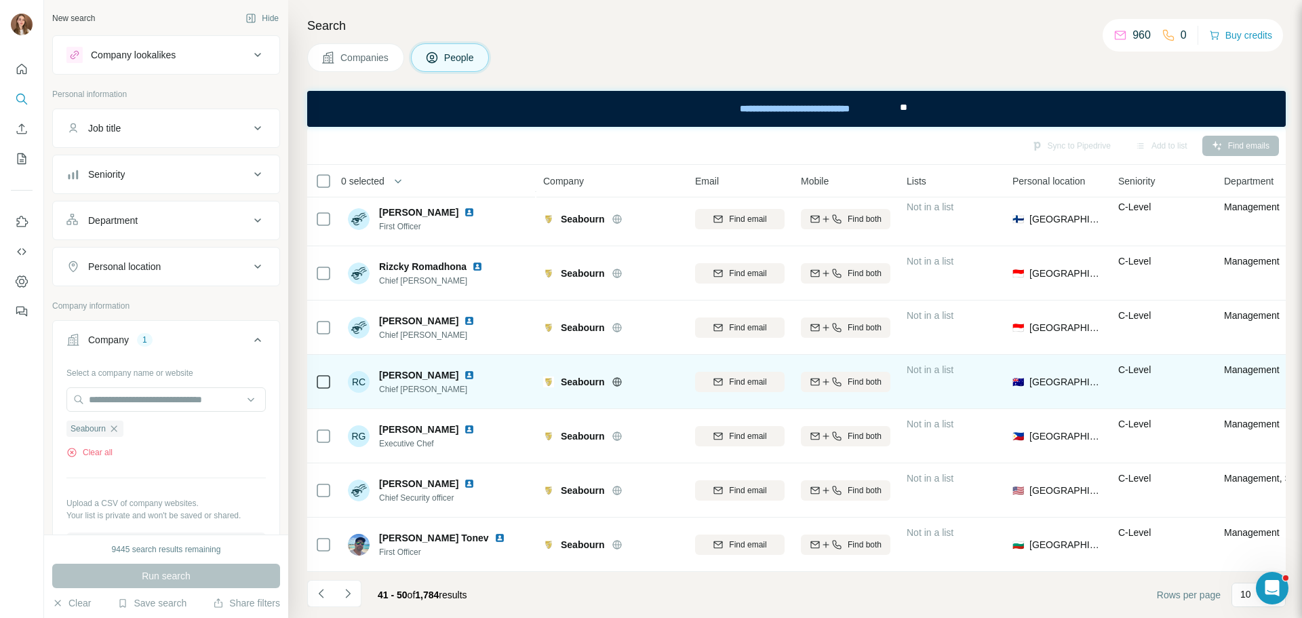
scroll to position [0, 0]
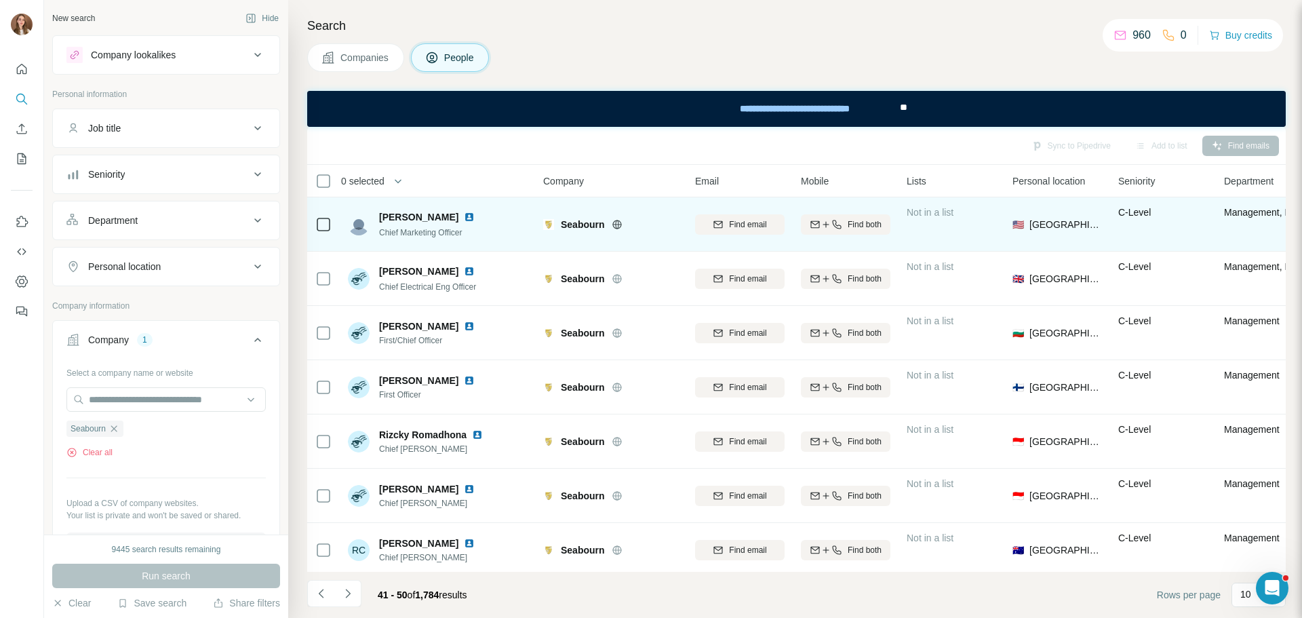
click at [464, 215] on img at bounding box center [469, 217] width 11 height 11
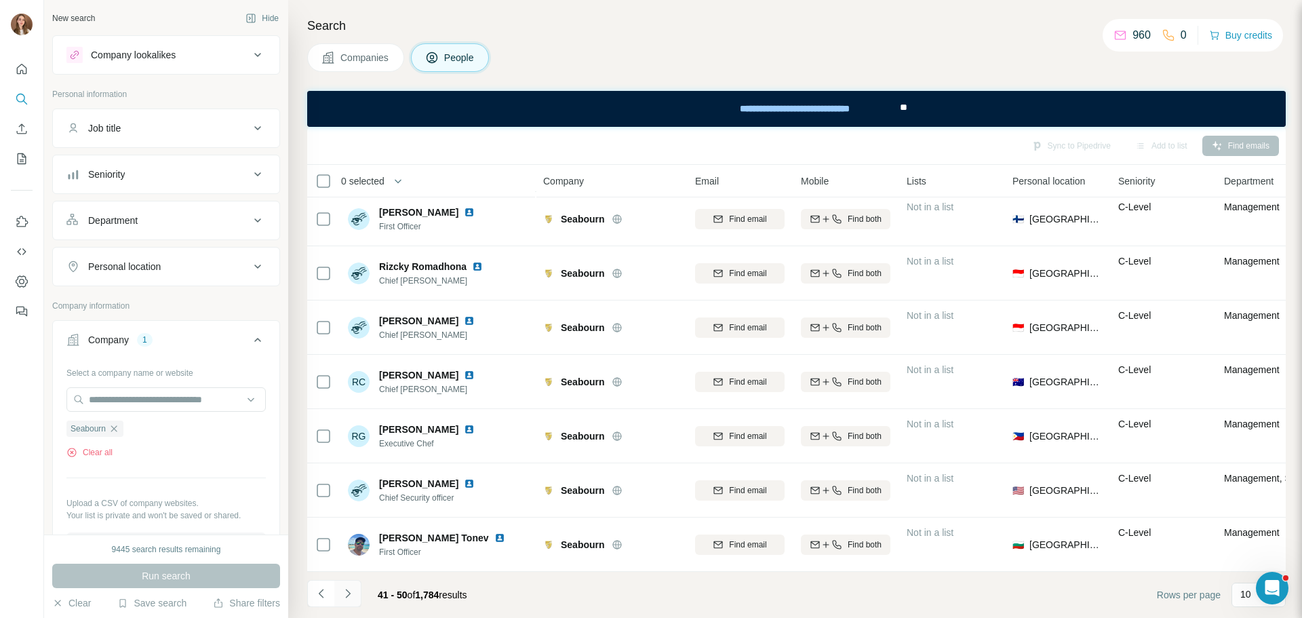
click at [348, 599] on icon "Navigate to next page" at bounding box center [348, 593] width 14 height 14
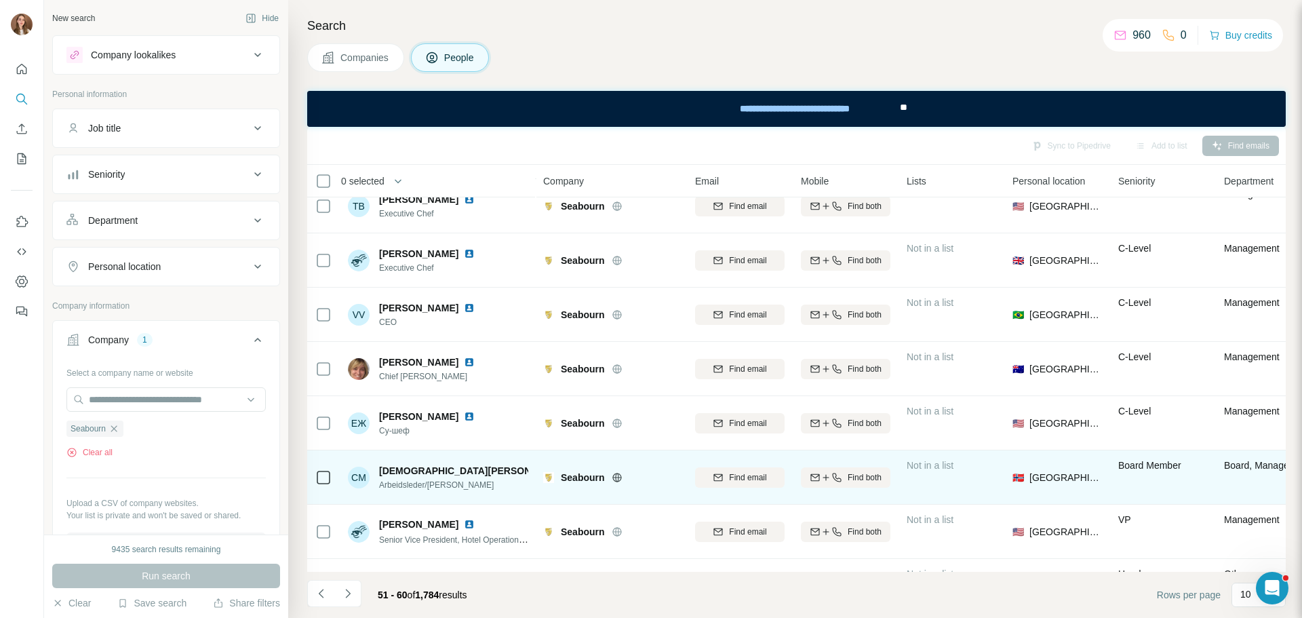
scroll to position [0, 0]
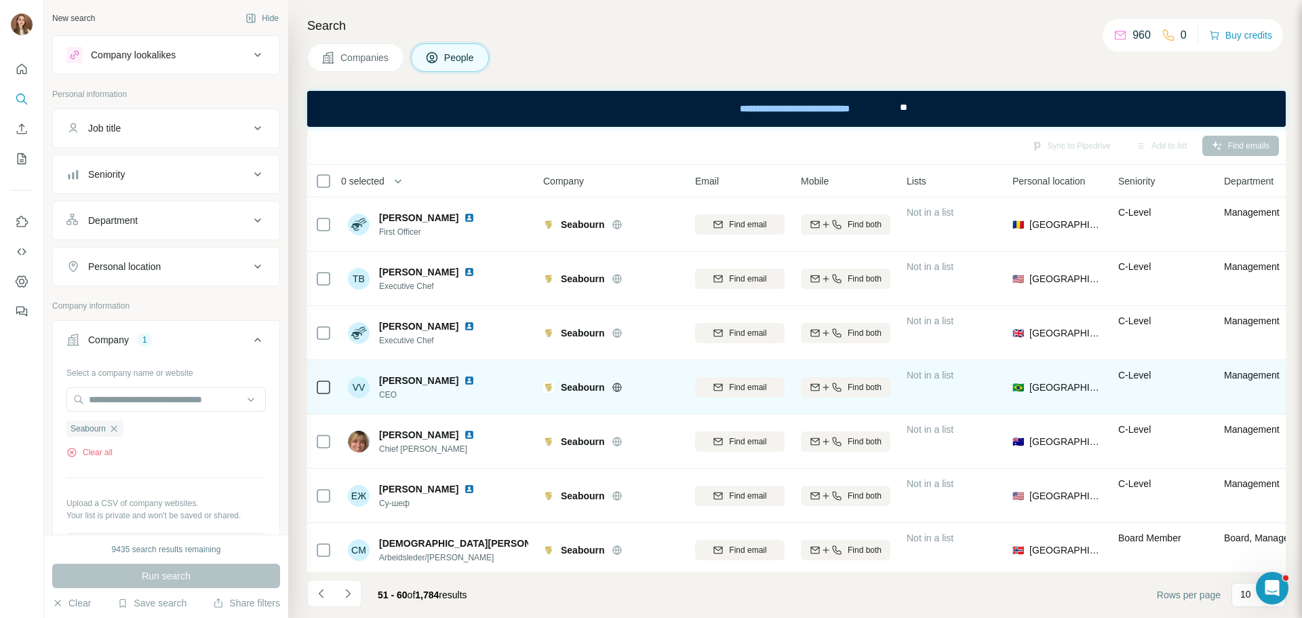
click at [475, 382] on img at bounding box center [469, 380] width 11 height 11
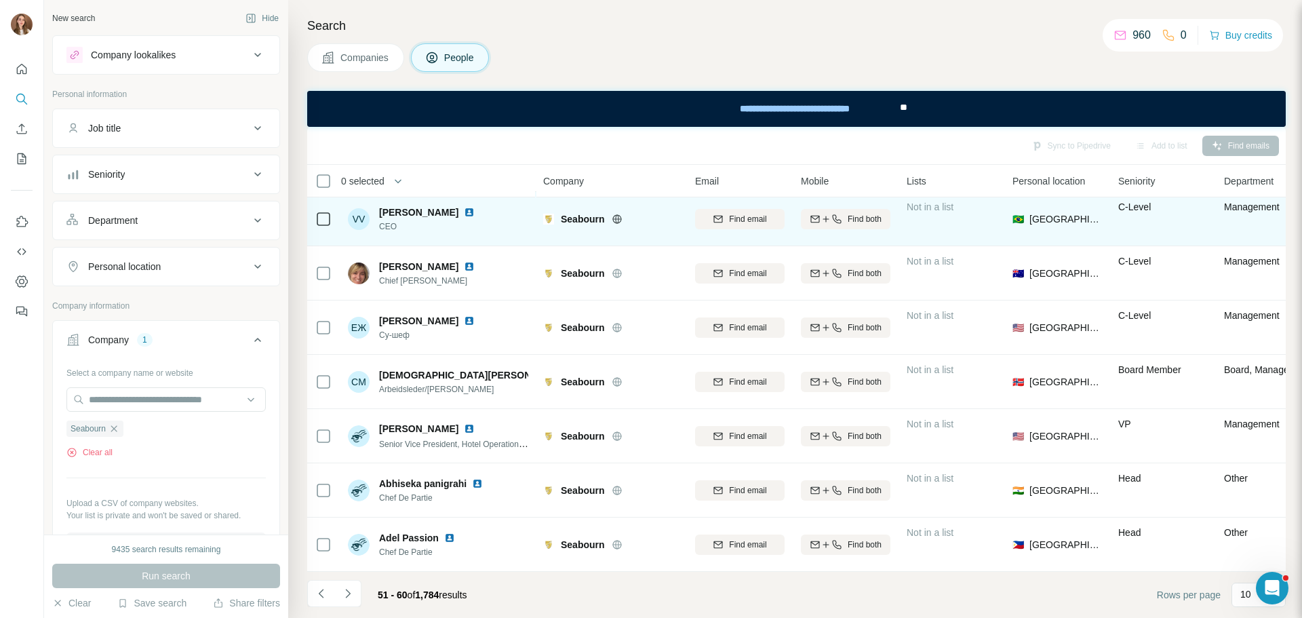
scroll to position [175, 0]
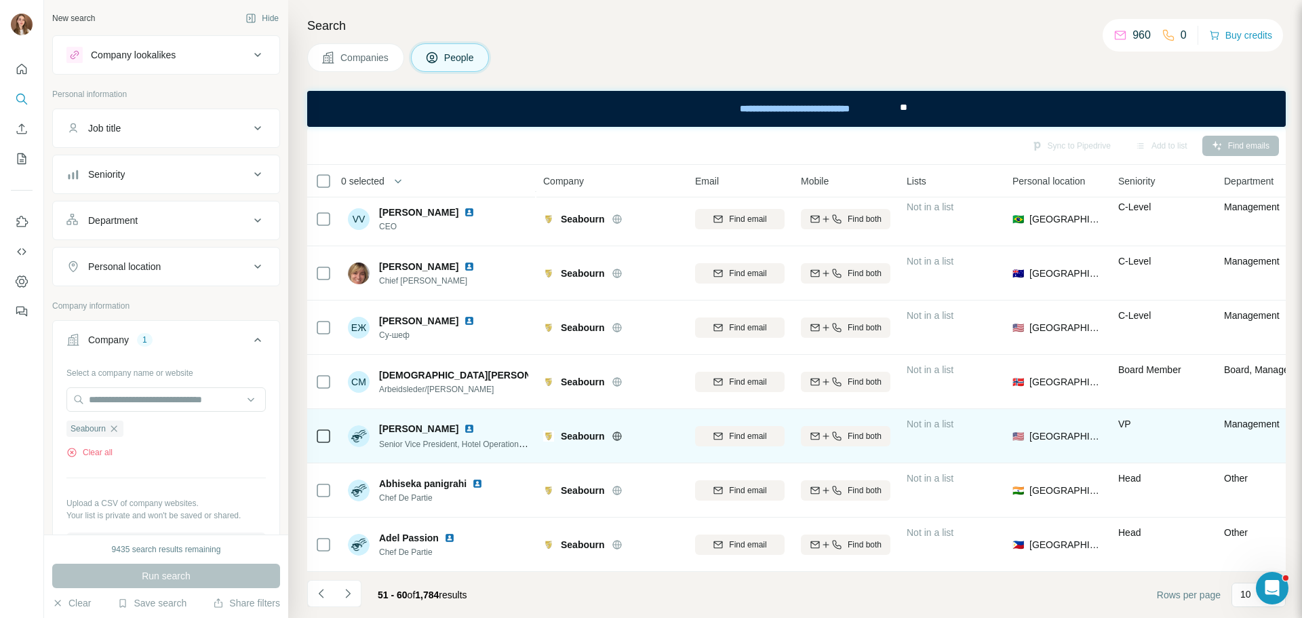
click at [471, 423] on img at bounding box center [469, 428] width 11 height 11
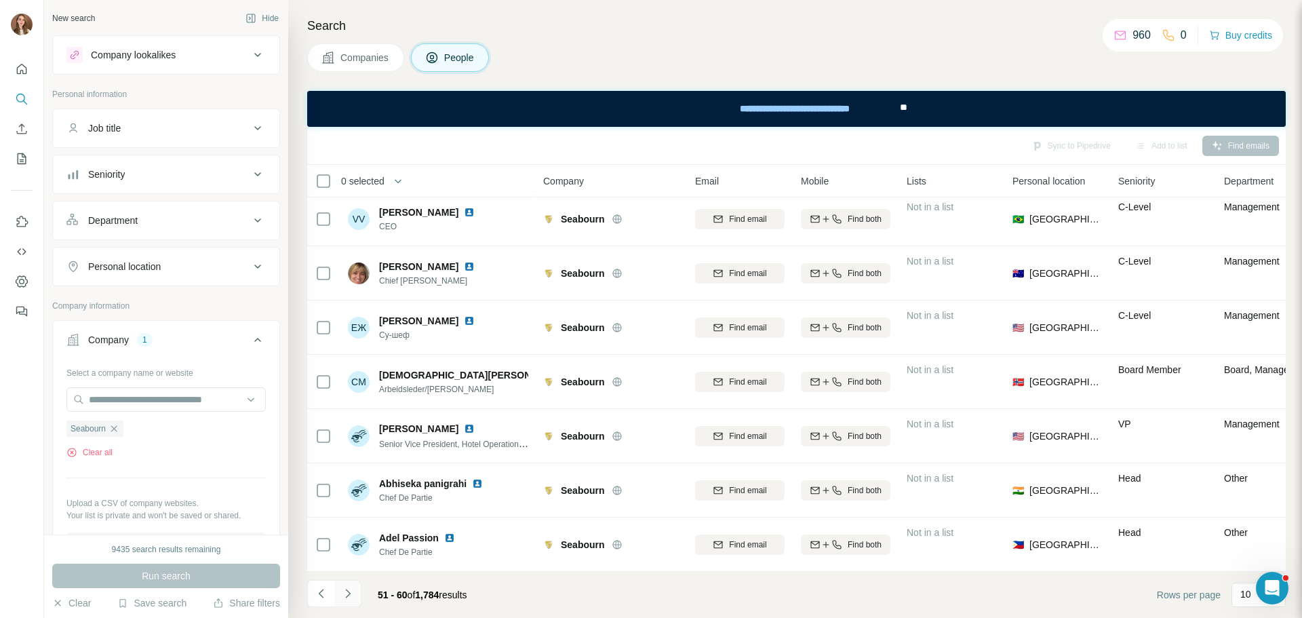
click at [348, 599] on icon "Navigate to next page" at bounding box center [348, 593] width 14 height 14
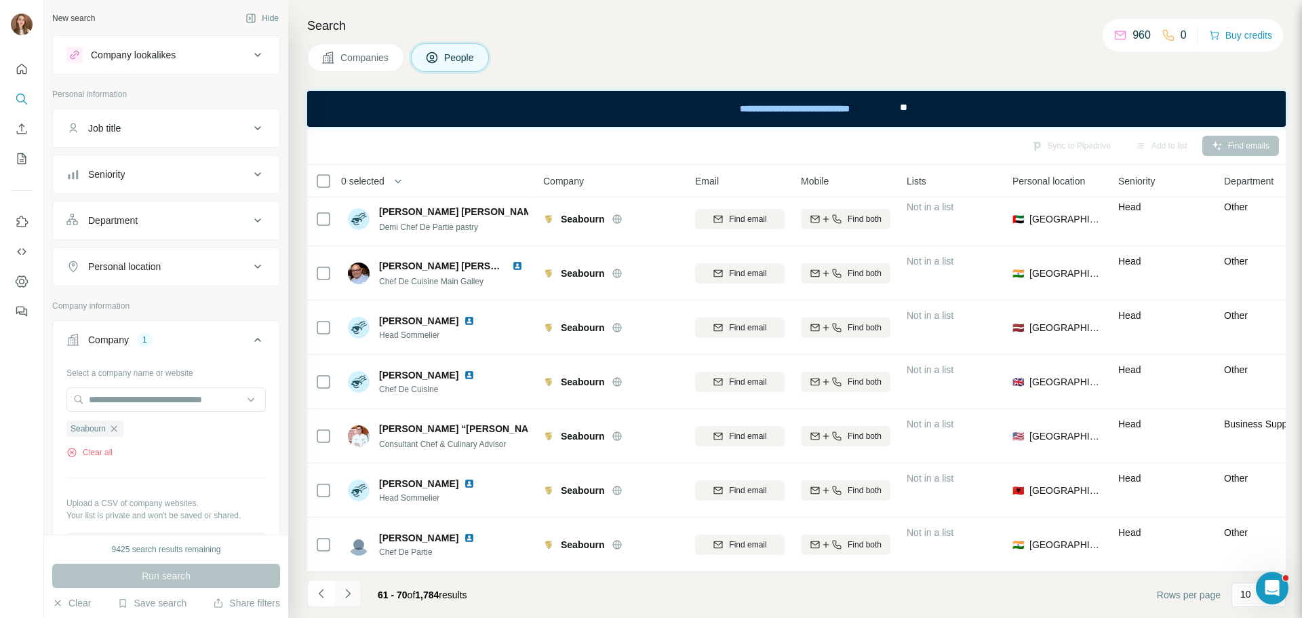
click at [349, 599] on icon "Navigate to next page" at bounding box center [348, 593] width 14 height 14
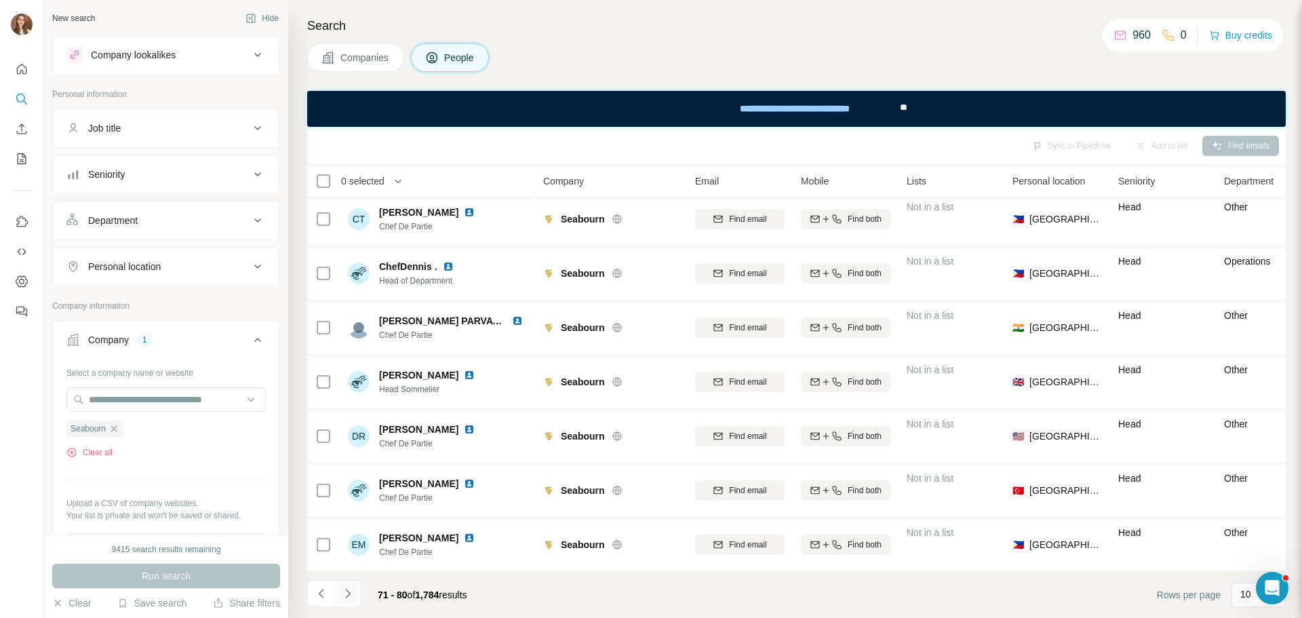
click at [341, 602] on button "Navigate to next page" at bounding box center [347, 593] width 27 height 27
click at [354, 586] on button "Navigate to next page" at bounding box center [347, 593] width 27 height 27
click at [355, 598] on button "Navigate to next page" at bounding box center [347, 593] width 27 height 27
click at [351, 601] on button "Navigate to next page" at bounding box center [347, 593] width 27 height 27
click at [342, 594] on icon "Navigate to next page" at bounding box center [348, 593] width 14 height 14
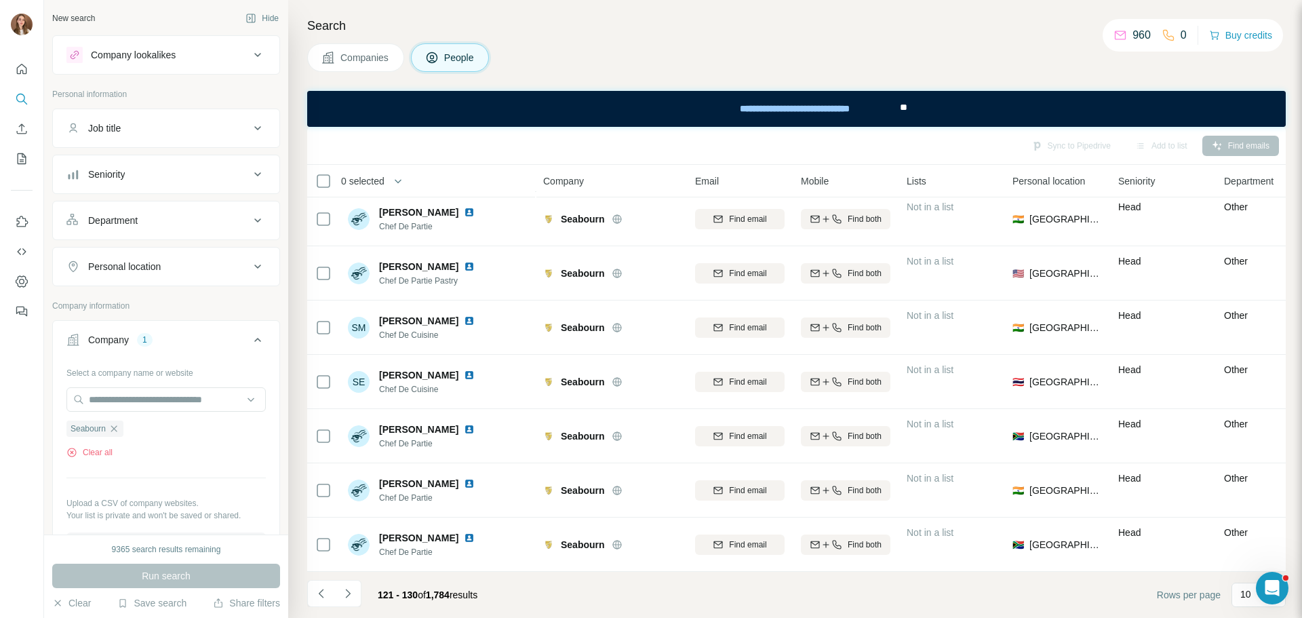
click at [343, 574] on footer "121 - 130 of 1,784 results Rows per page 10" at bounding box center [796, 595] width 978 height 46
click at [345, 586] on button "Navigate to next page" at bounding box center [347, 593] width 27 height 27
click at [353, 599] on icon "Navigate to next page" at bounding box center [348, 593] width 14 height 14
click at [353, 603] on button "Navigate to next page" at bounding box center [347, 593] width 27 height 27
click at [348, 607] on li at bounding box center [347, 595] width 27 height 30
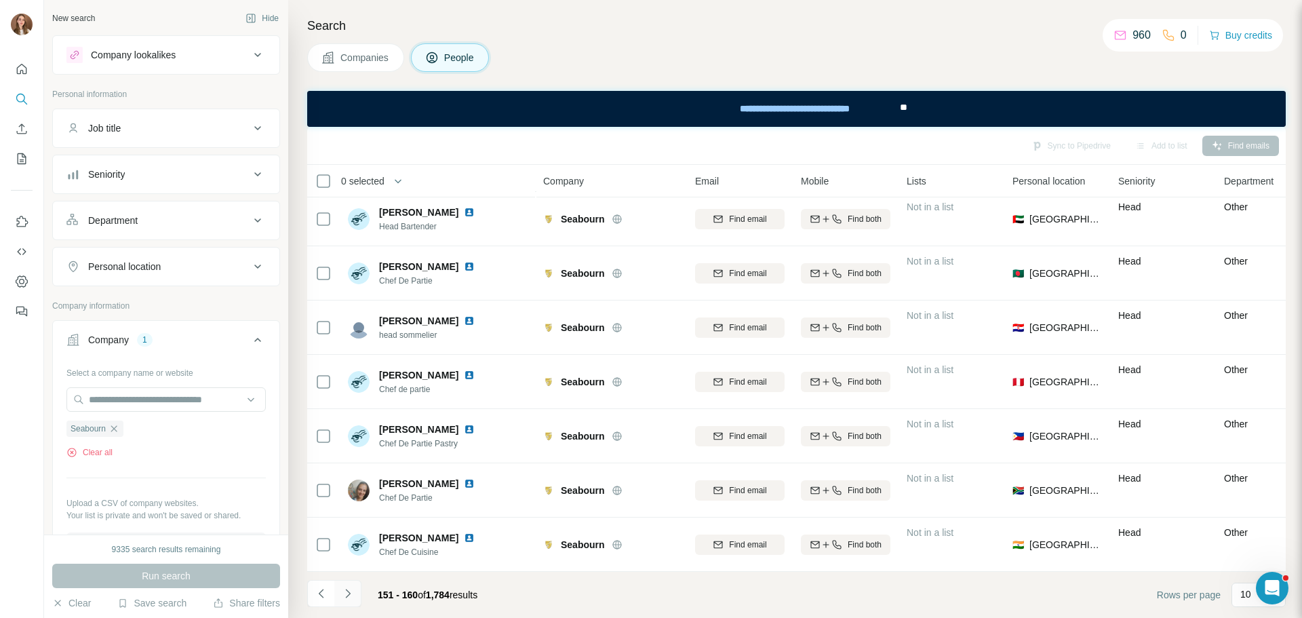
click at [348, 602] on button "Navigate to next page" at bounding box center [347, 593] width 27 height 27
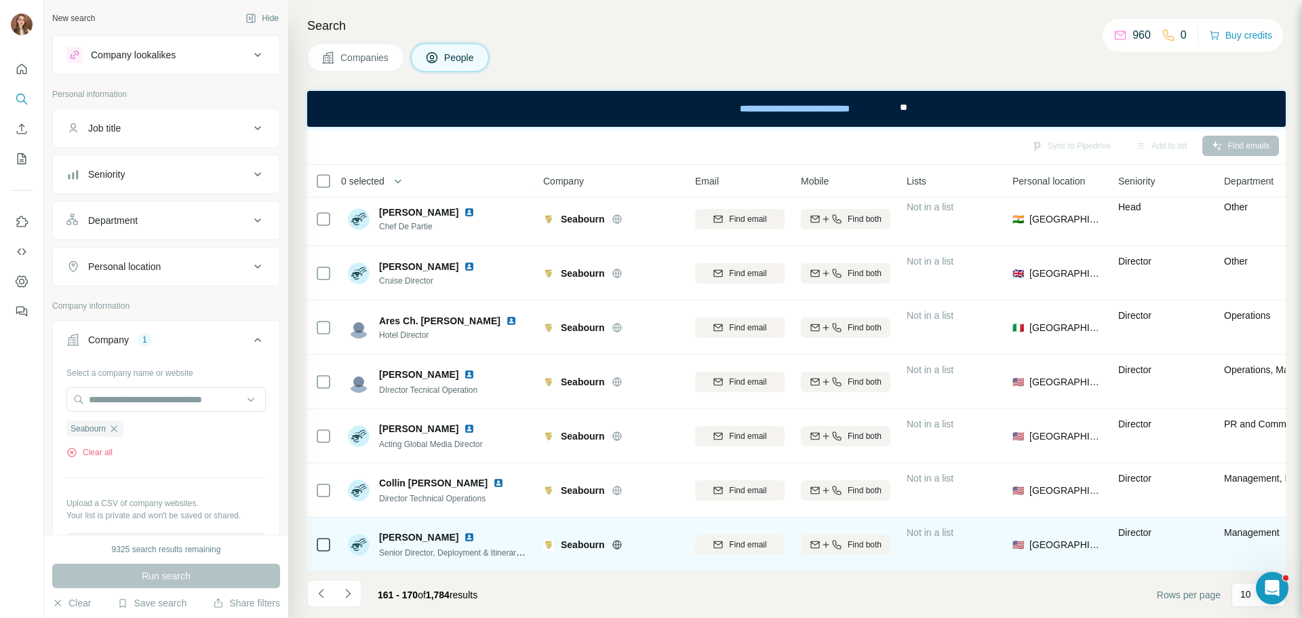
click at [464, 532] on img at bounding box center [469, 537] width 11 height 11
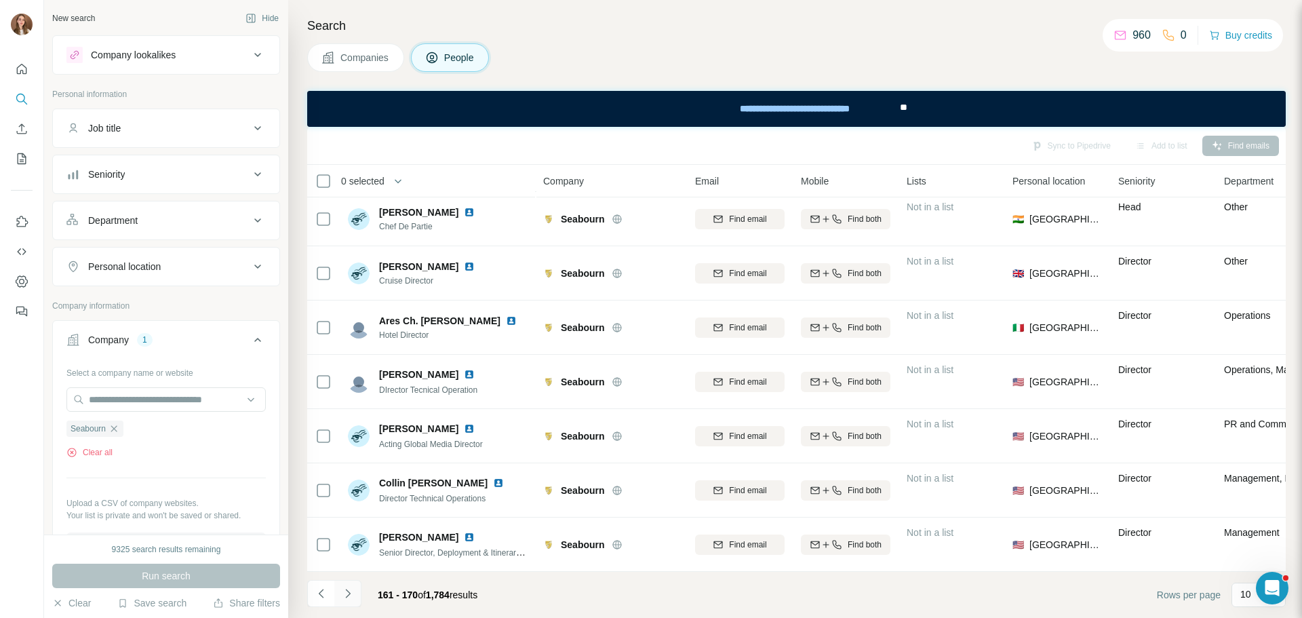
click at [357, 595] on button "Navigate to next page" at bounding box center [347, 593] width 27 height 27
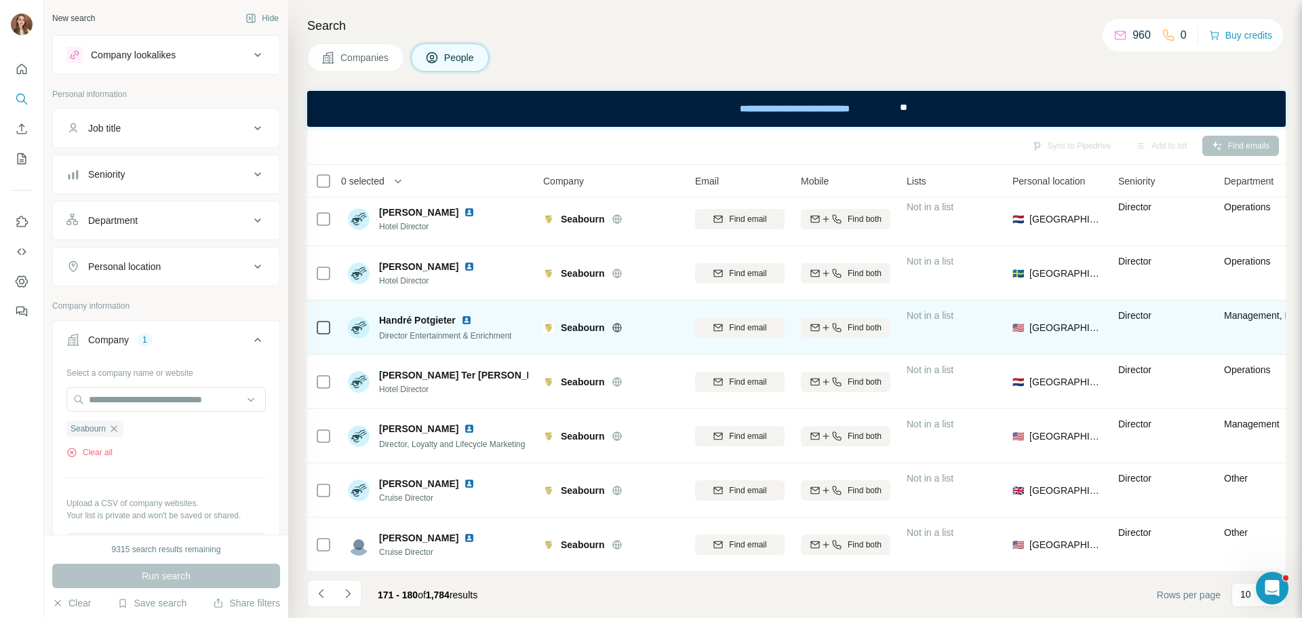
click at [468, 315] on img at bounding box center [466, 320] width 11 height 11
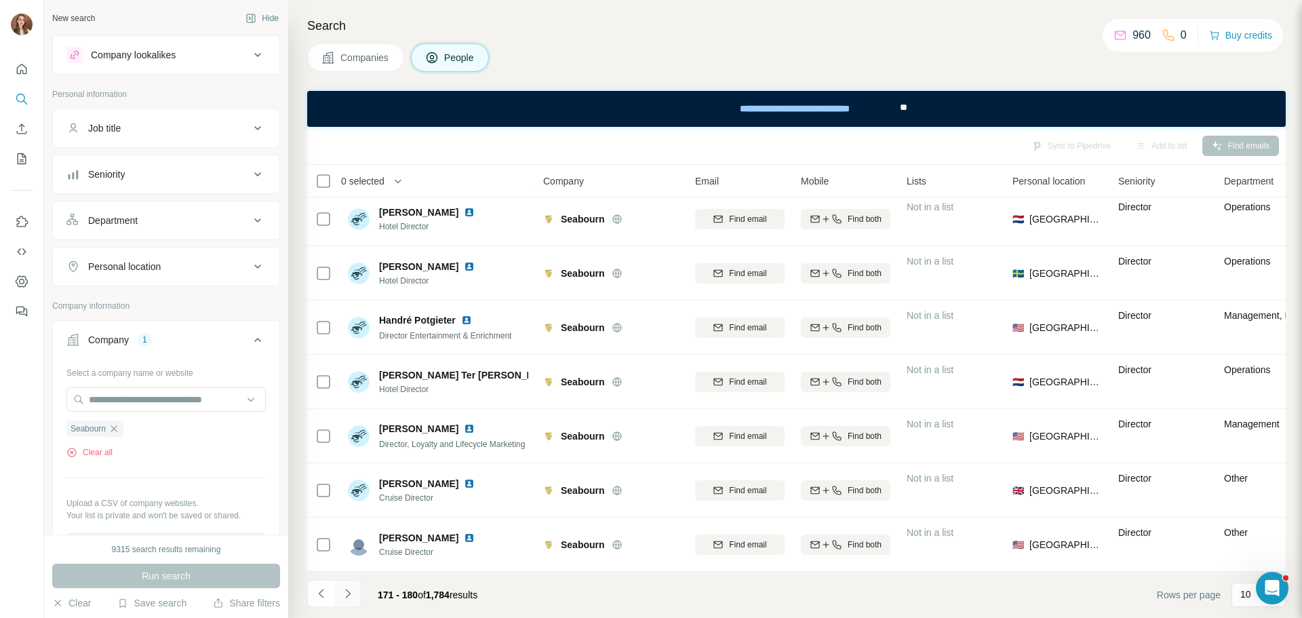
click at [359, 586] on button "Navigate to next page" at bounding box center [347, 593] width 27 height 27
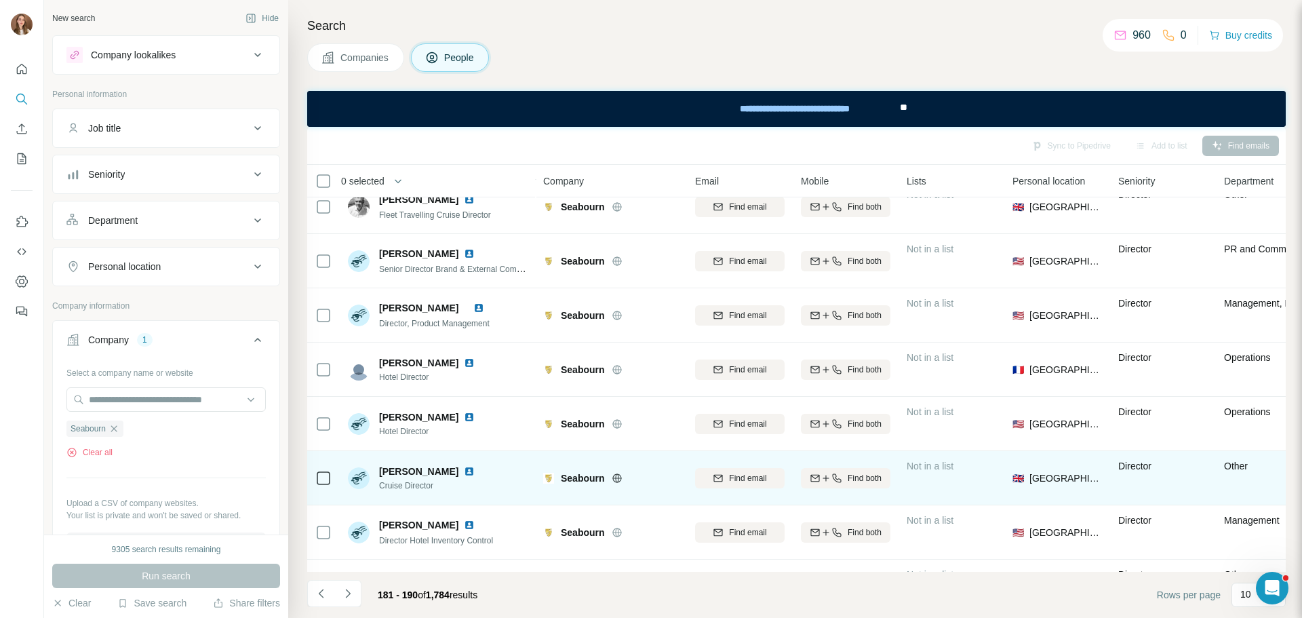
scroll to position [0, 0]
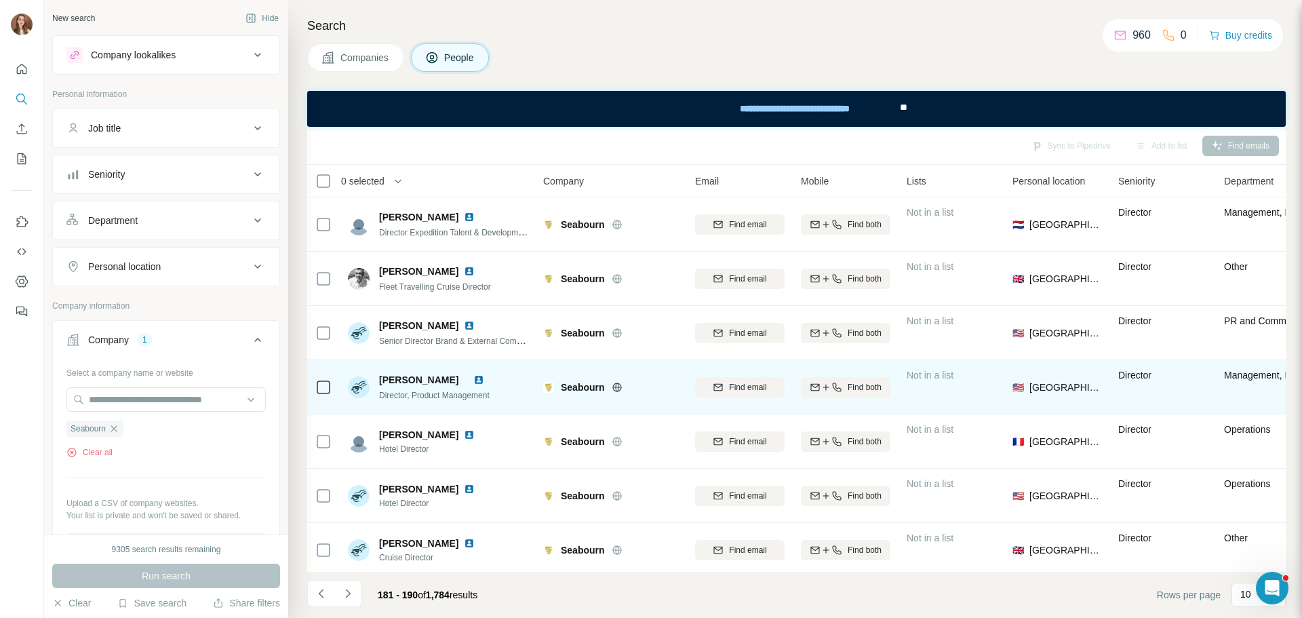
click at [484, 382] on img at bounding box center [478, 379] width 11 height 11
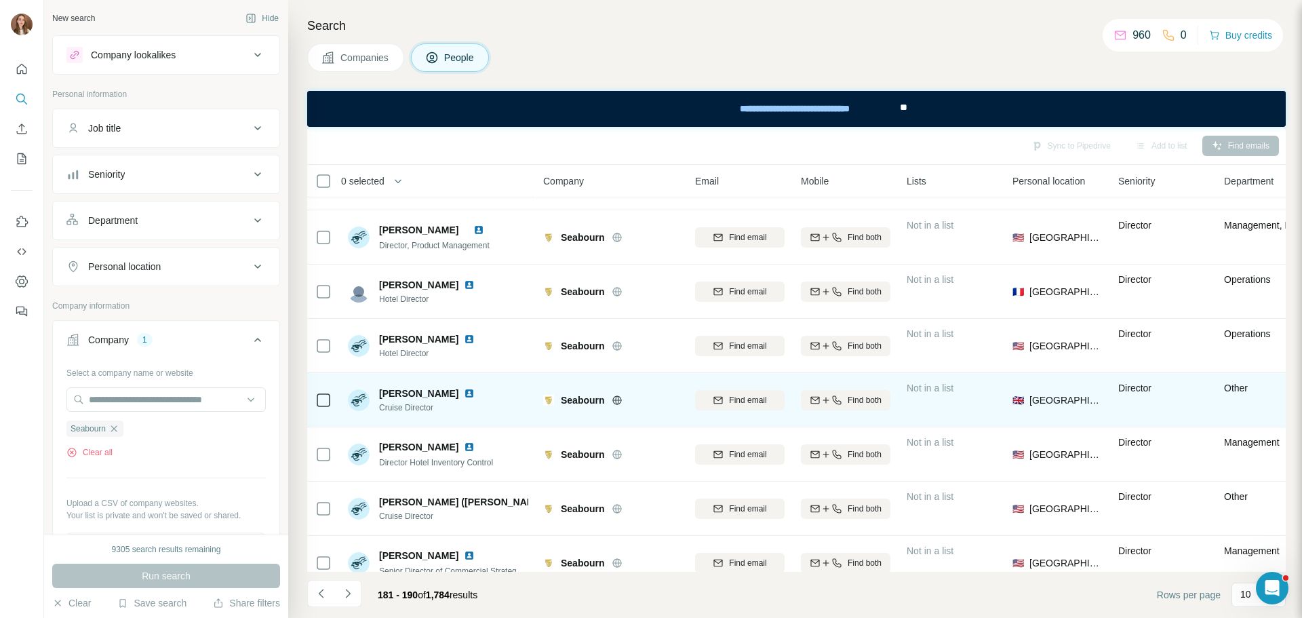
scroll to position [175, 0]
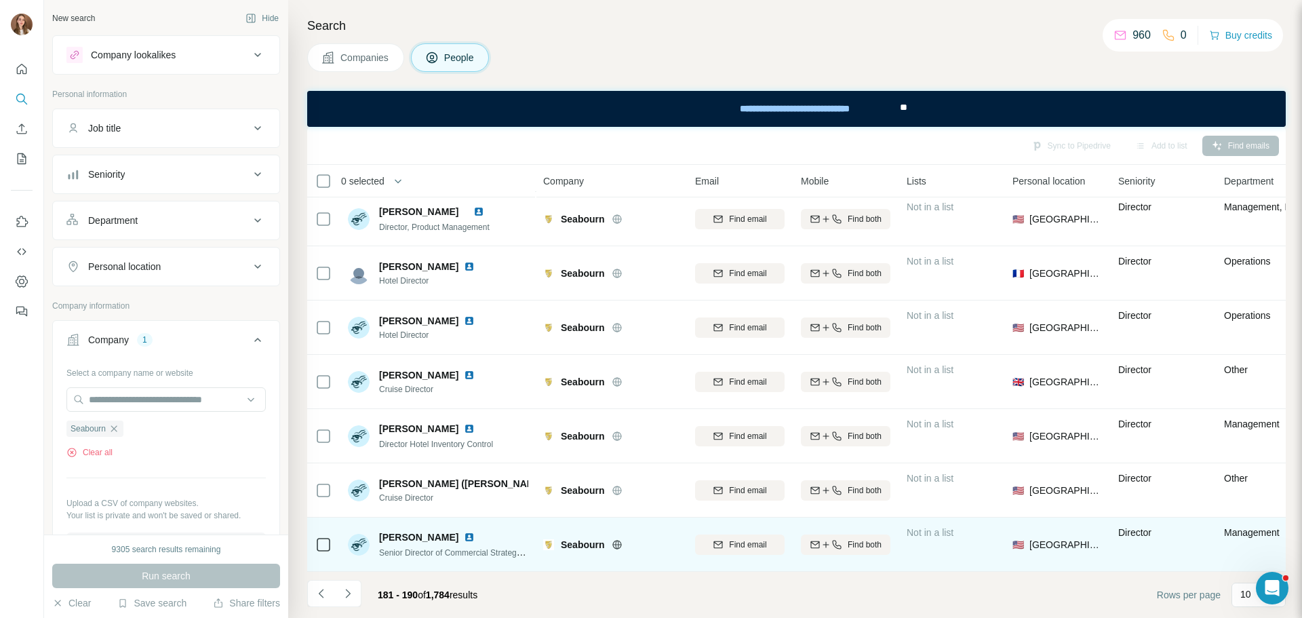
click at [464, 532] on img at bounding box center [469, 537] width 11 height 11
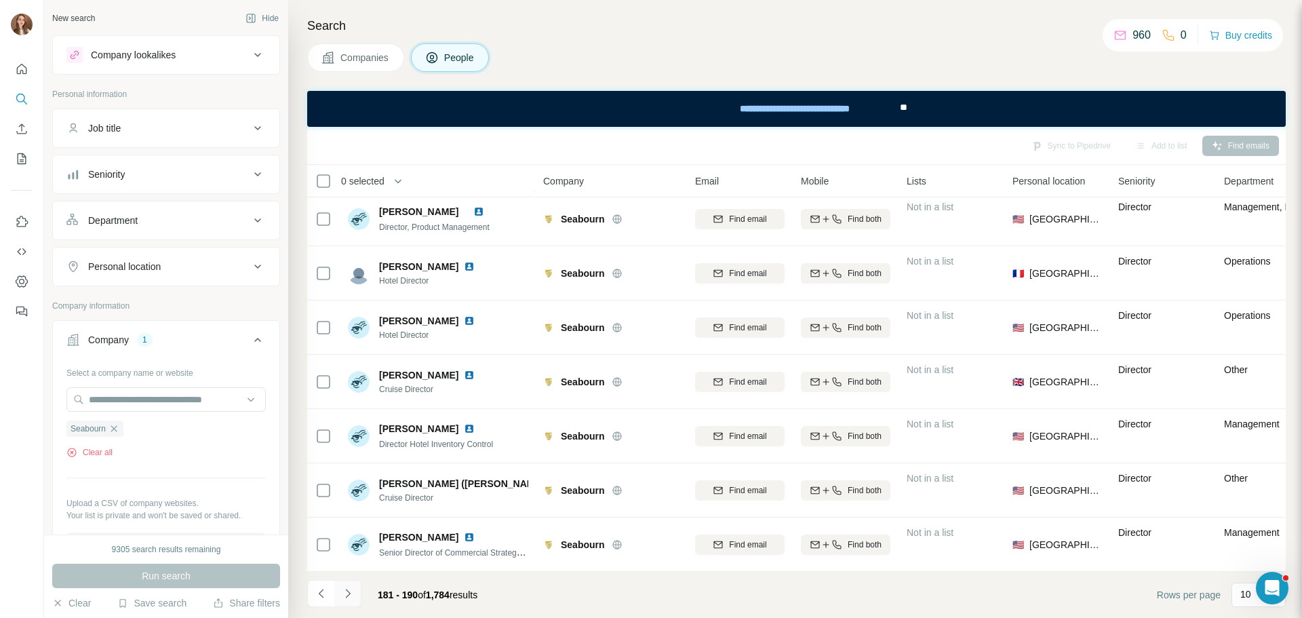
click at [351, 603] on button "Navigate to next page" at bounding box center [347, 593] width 27 height 27
click at [348, 594] on icon "Navigate to next page" at bounding box center [347, 593] width 5 height 9
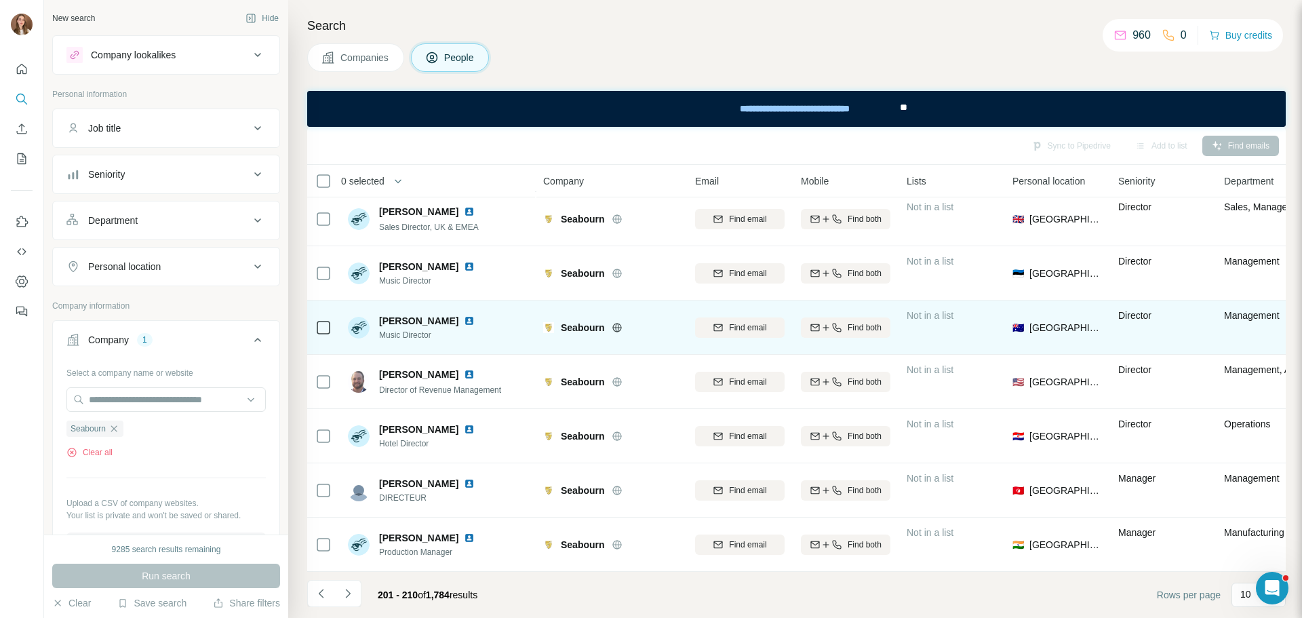
scroll to position [0, 0]
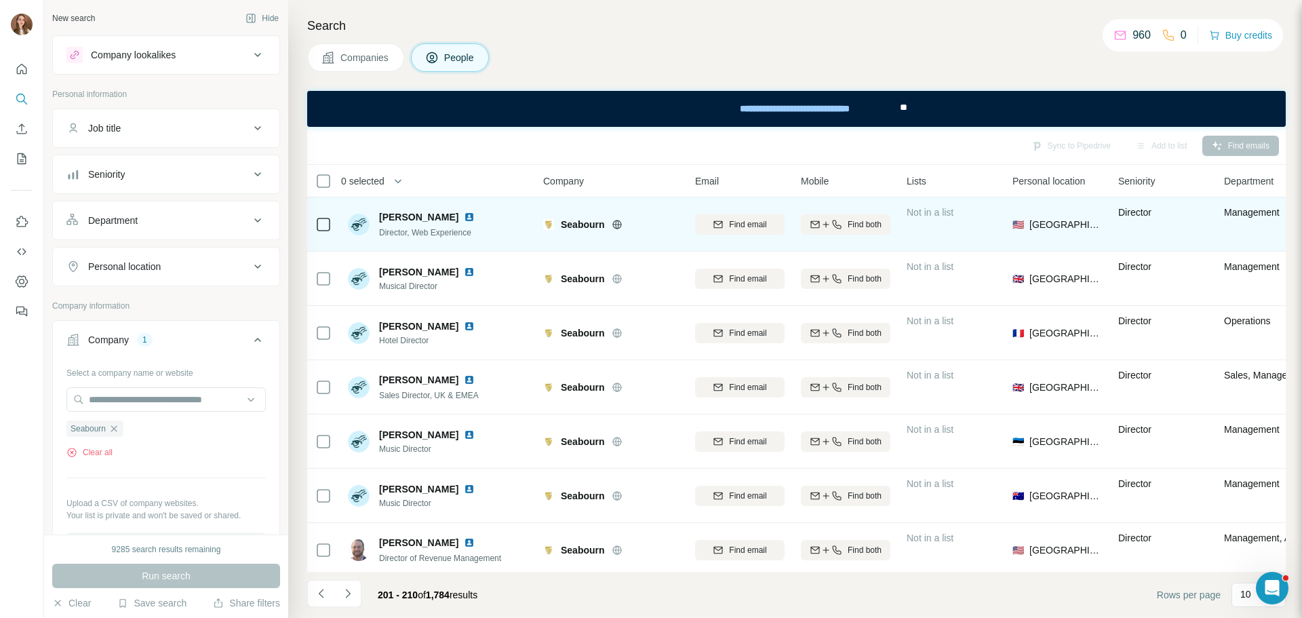
click at [464, 220] on img at bounding box center [469, 217] width 11 height 11
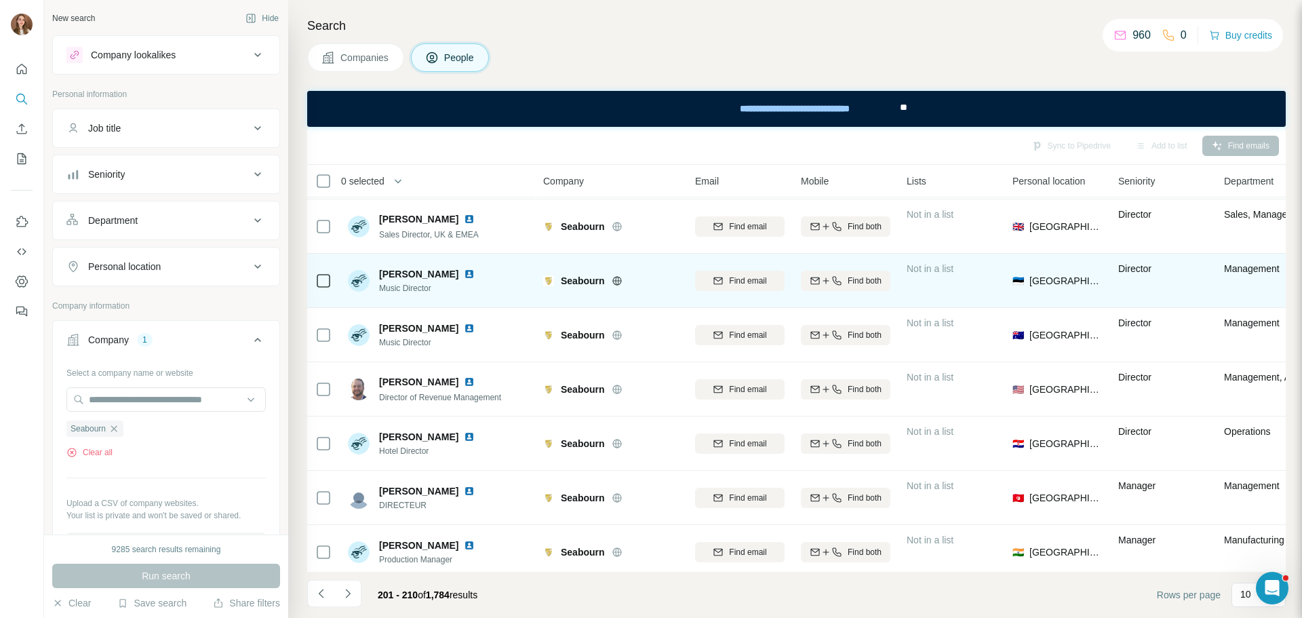
scroll to position [175, 0]
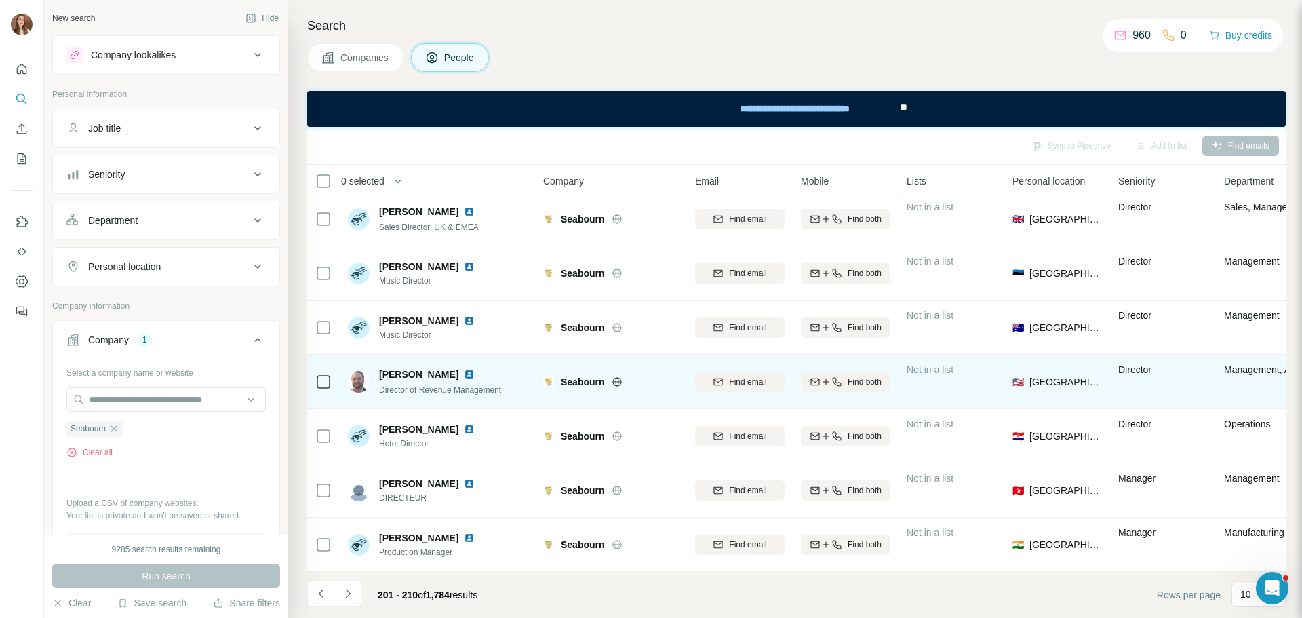
click at [464, 369] on img at bounding box center [469, 374] width 11 height 11
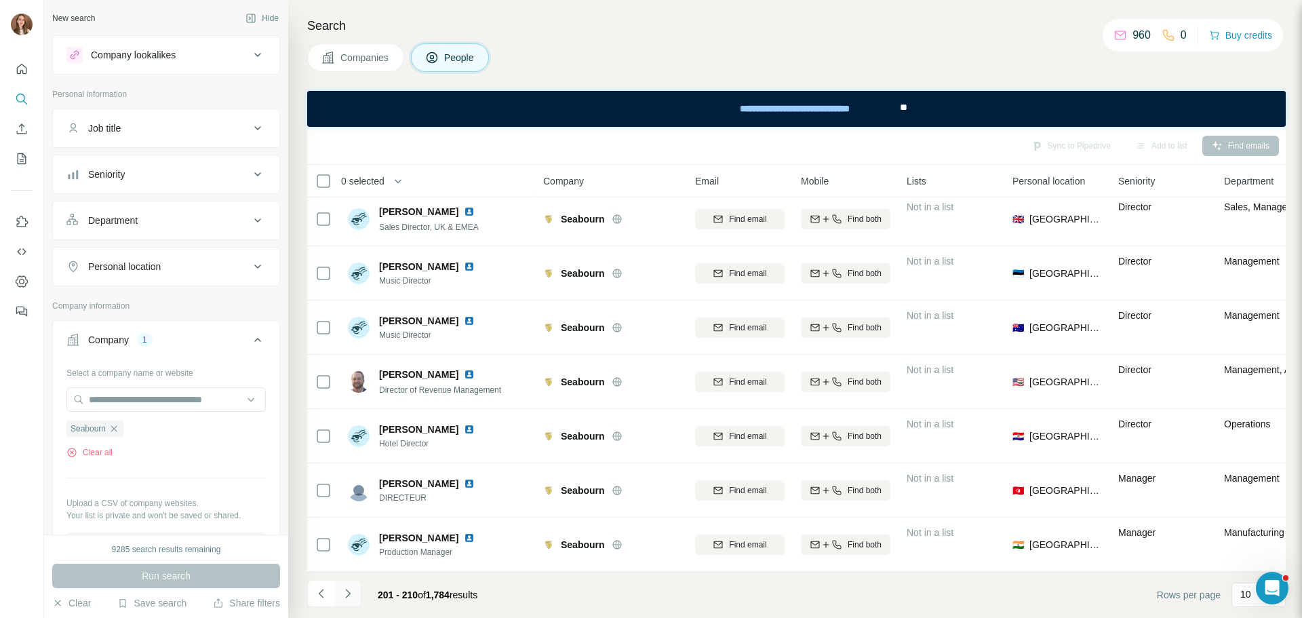
click at [352, 601] on button "Navigate to next page" at bounding box center [347, 593] width 27 height 27
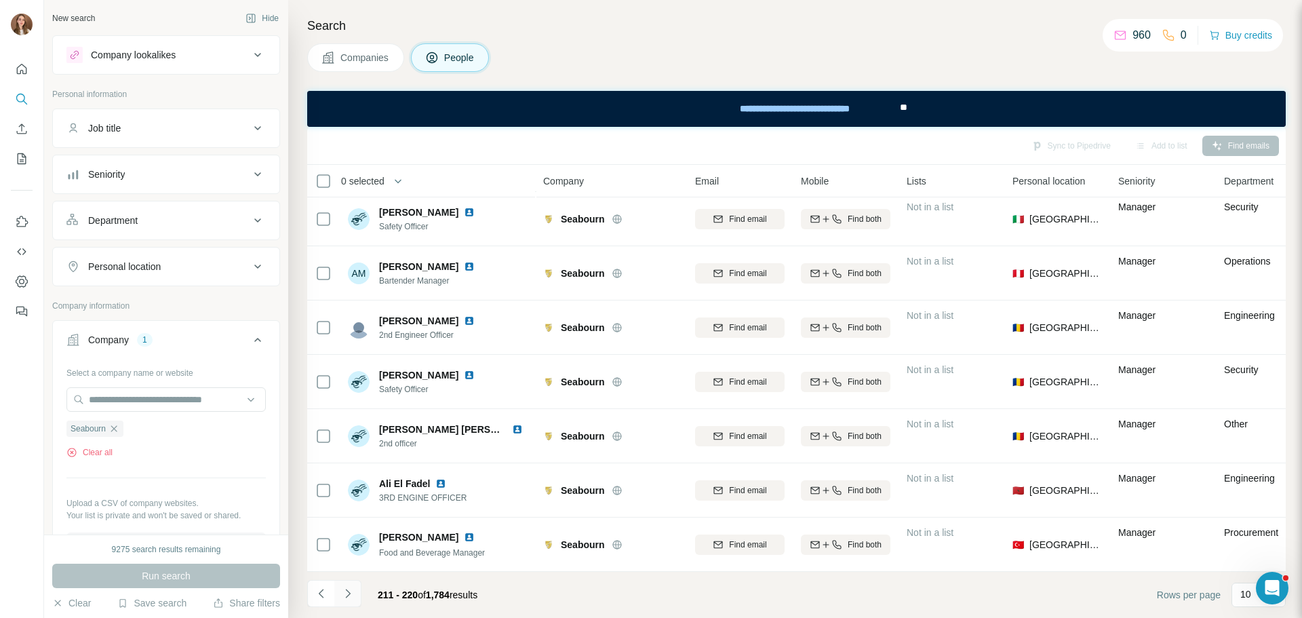
click at [359, 599] on button "Navigate to next page" at bounding box center [347, 593] width 27 height 27
click at [348, 605] on button "Navigate to next page" at bounding box center [347, 593] width 27 height 27
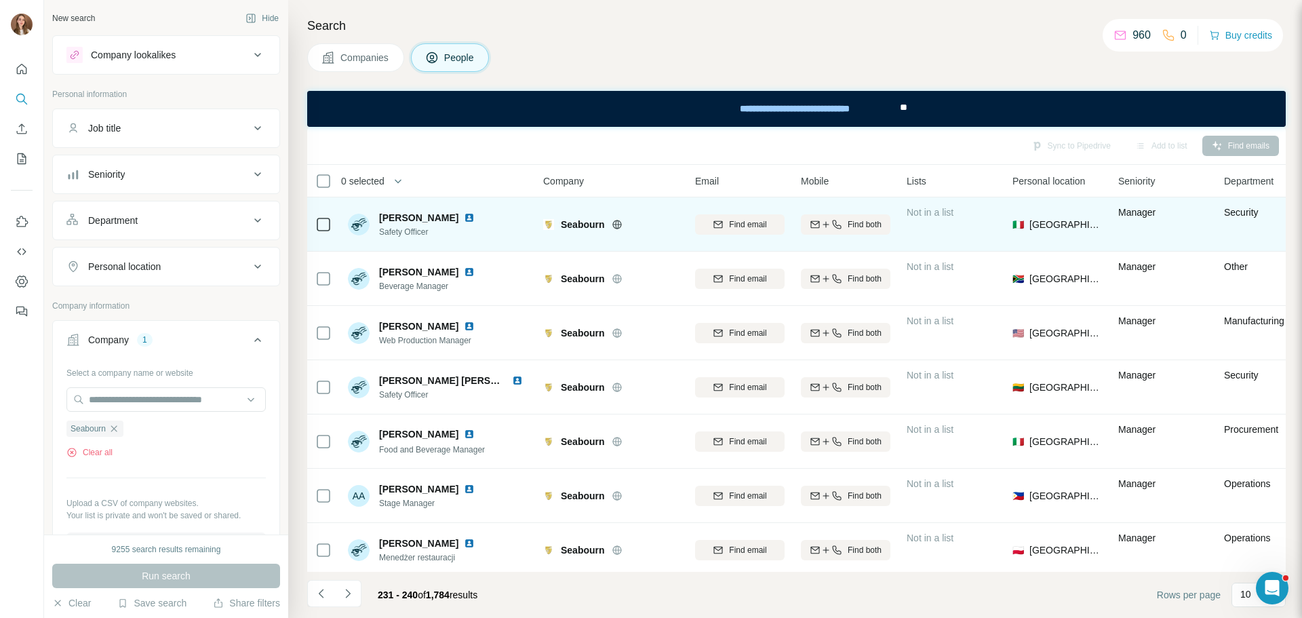
scroll to position [68, 0]
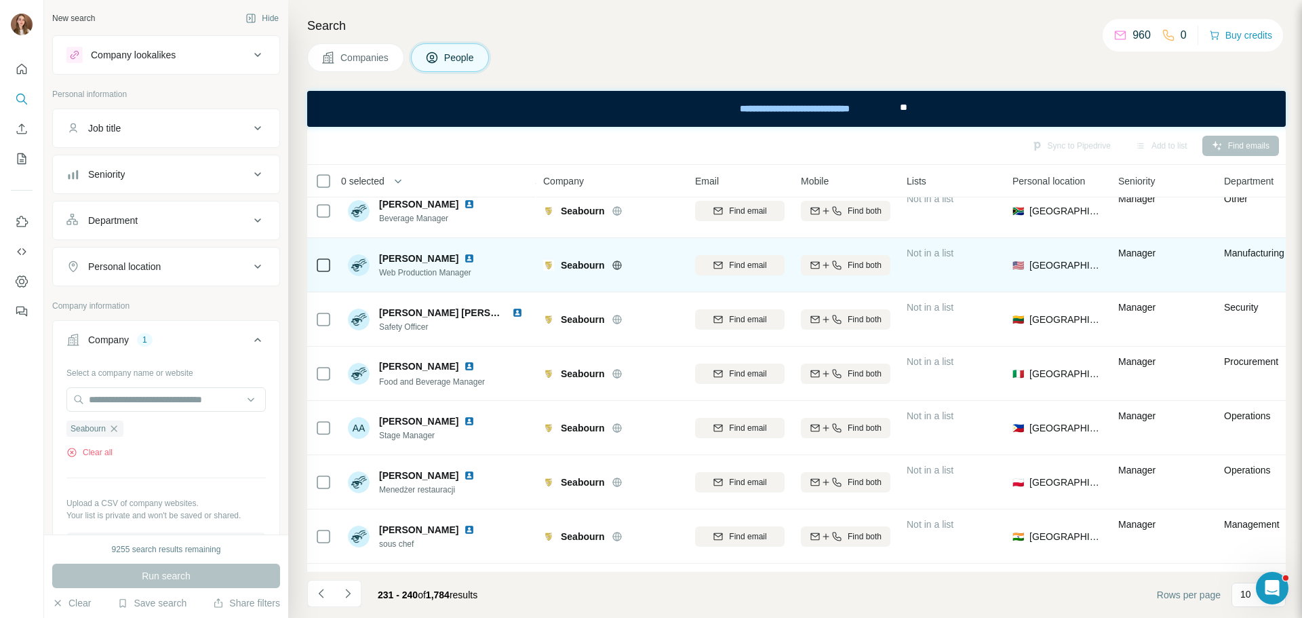
click at [464, 260] on img at bounding box center [469, 258] width 11 height 11
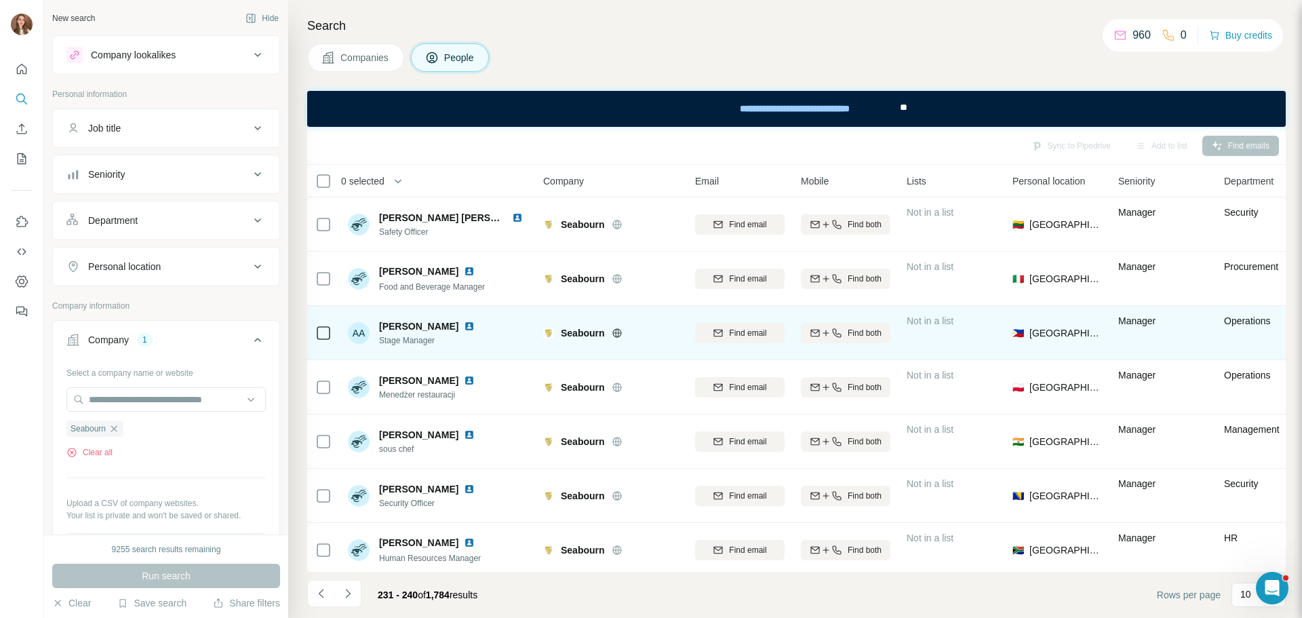
scroll to position [175, 0]
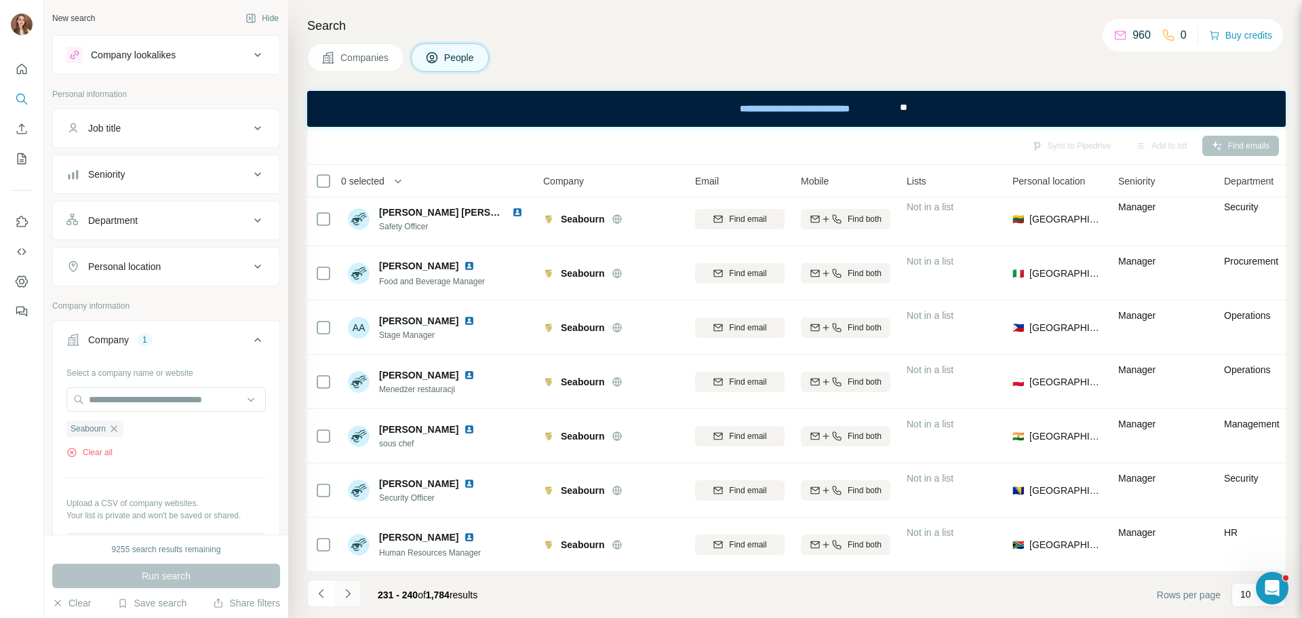
click at [349, 595] on icon "Navigate to next page" at bounding box center [348, 593] width 14 height 14
click at [337, 601] on button "Navigate to next page" at bounding box center [347, 593] width 27 height 27
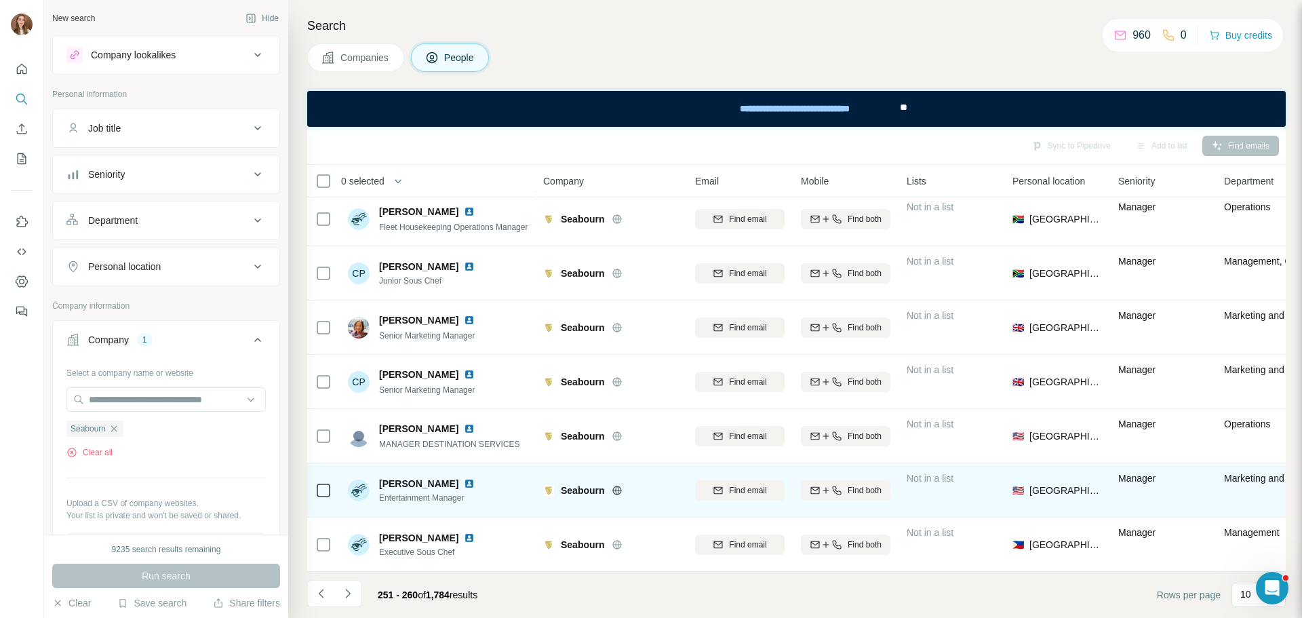
click at [464, 478] on img at bounding box center [469, 483] width 11 height 11
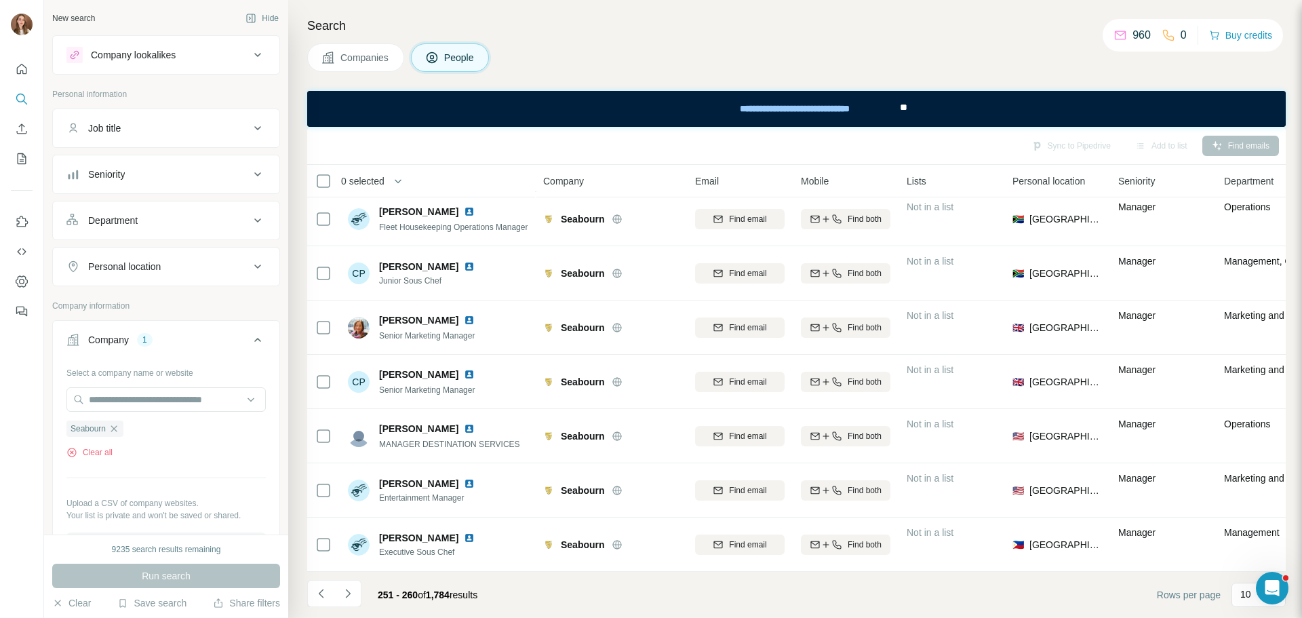
click at [345, 600] on button "Navigate to next page" at bounding box center [347, 593] width 27 height 27
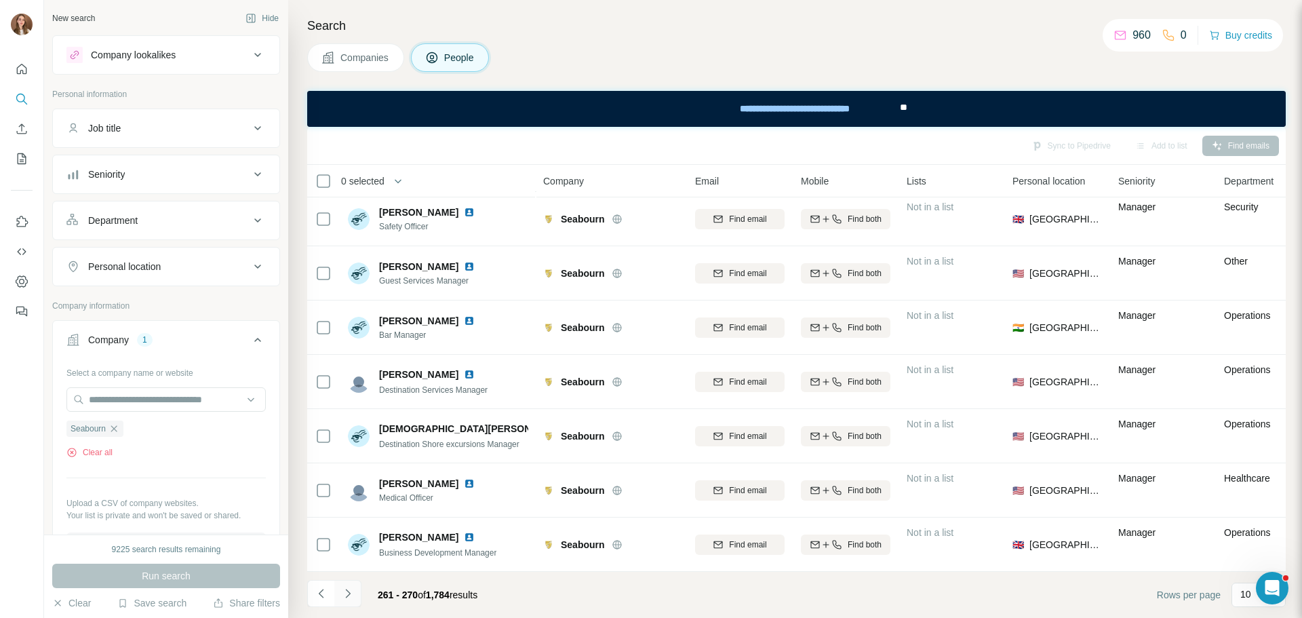
click at [355, 590] on button "Navigate to next page" at bounding box center [347, 593] width 27 height 27
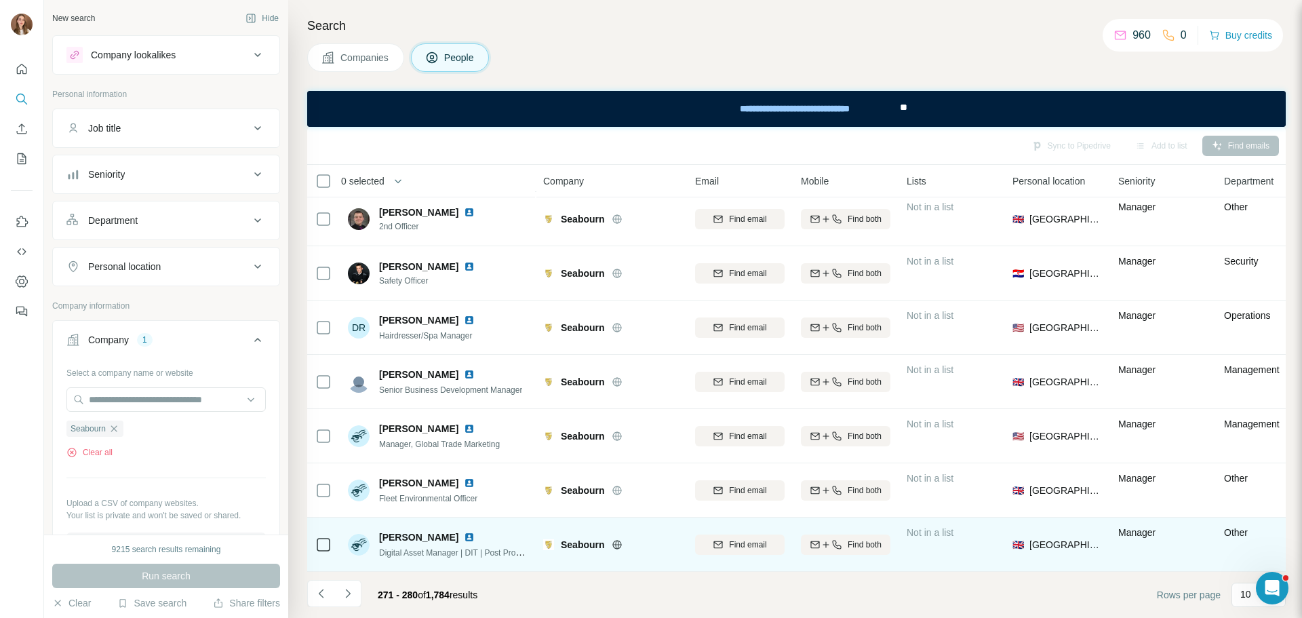
click at [464, 532] on img at bounding box center [469, 537] width 11 height 11
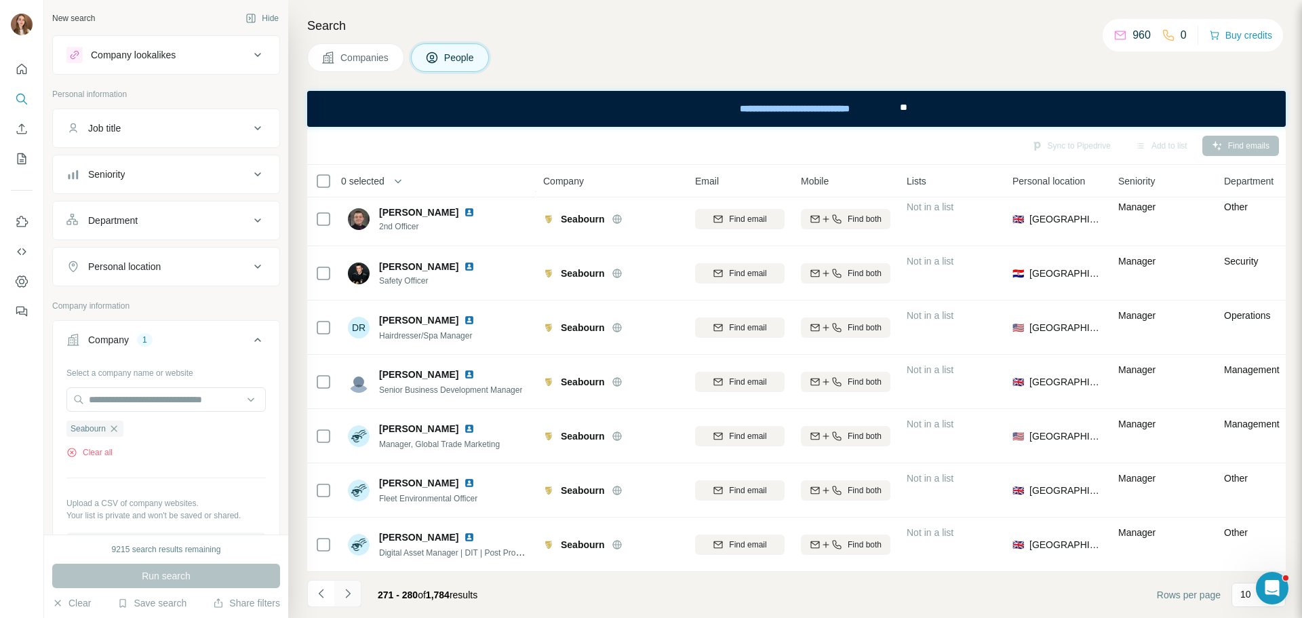
click at [351, 593] on icon "Navigate to next page" at bounding box center [348, 593] width 14 height 14
click at [147, 224] on div "Department" at bounding box center [157, 221] width 183 height 14
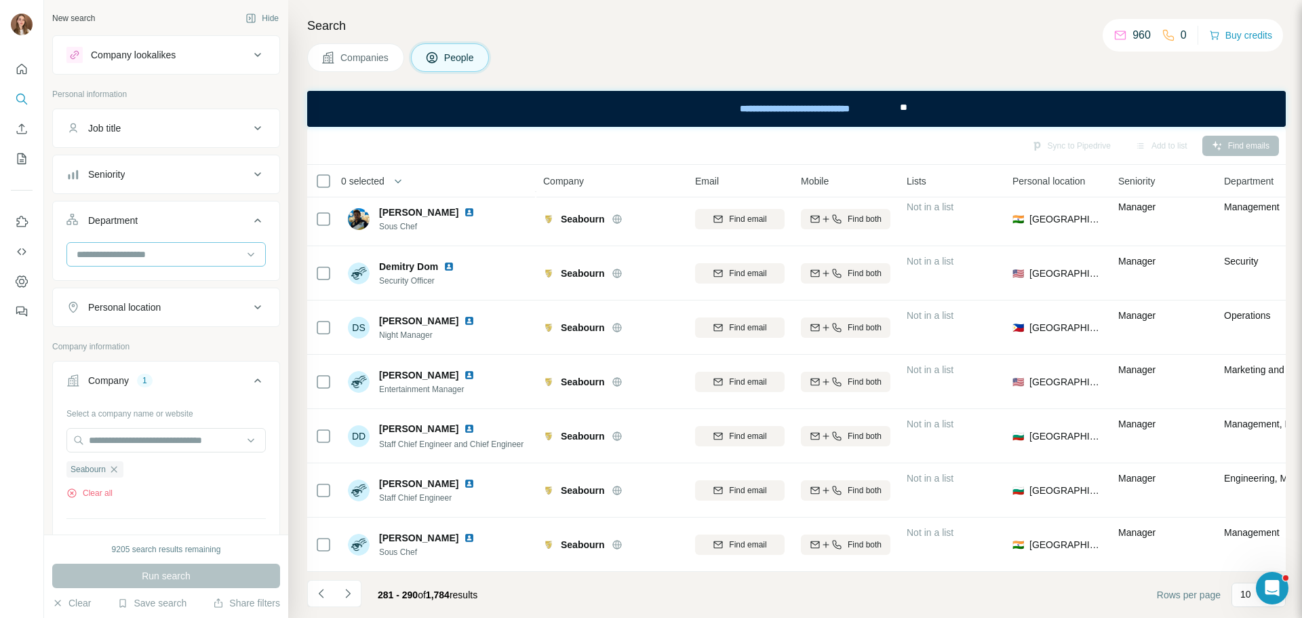
click at [148, 262] on div at bounding box center [158, 254] width 167 height 23
type input "*"
click at [138, 224] on div "Department" at bounding box center [112, 221] width 49 height 14
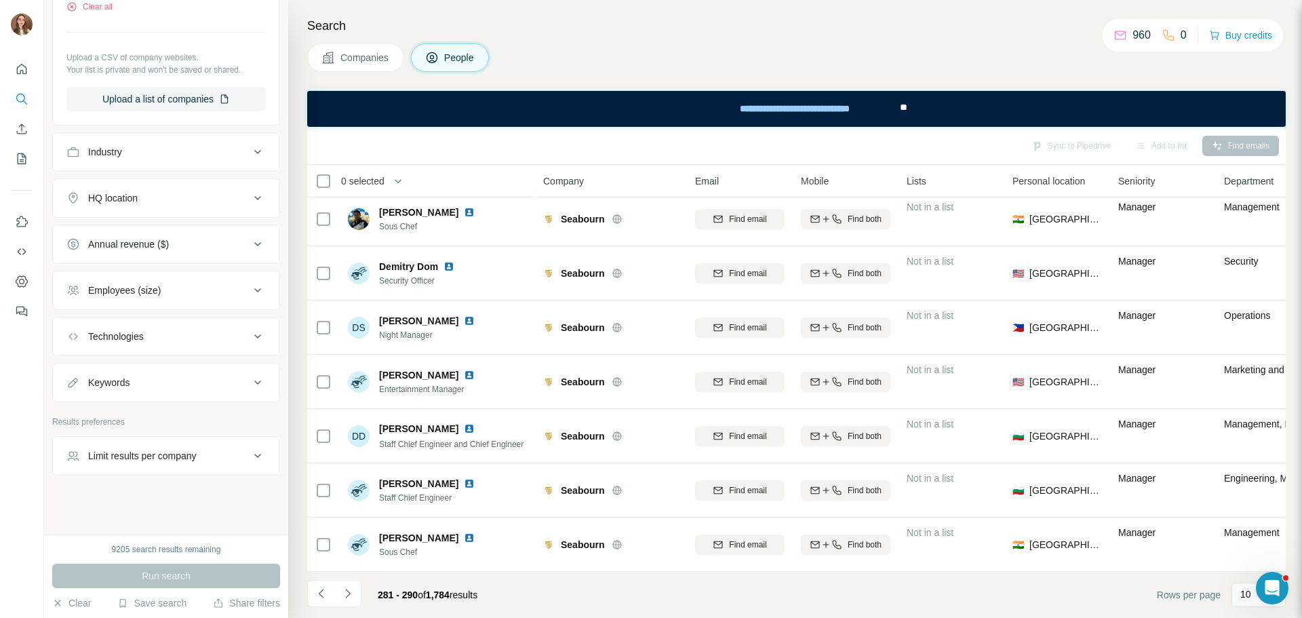
scroll to position [450, 0]
click at [347, 587] on icon "Navigate to next page" at bounding box center [348, 593] width 14 height 14
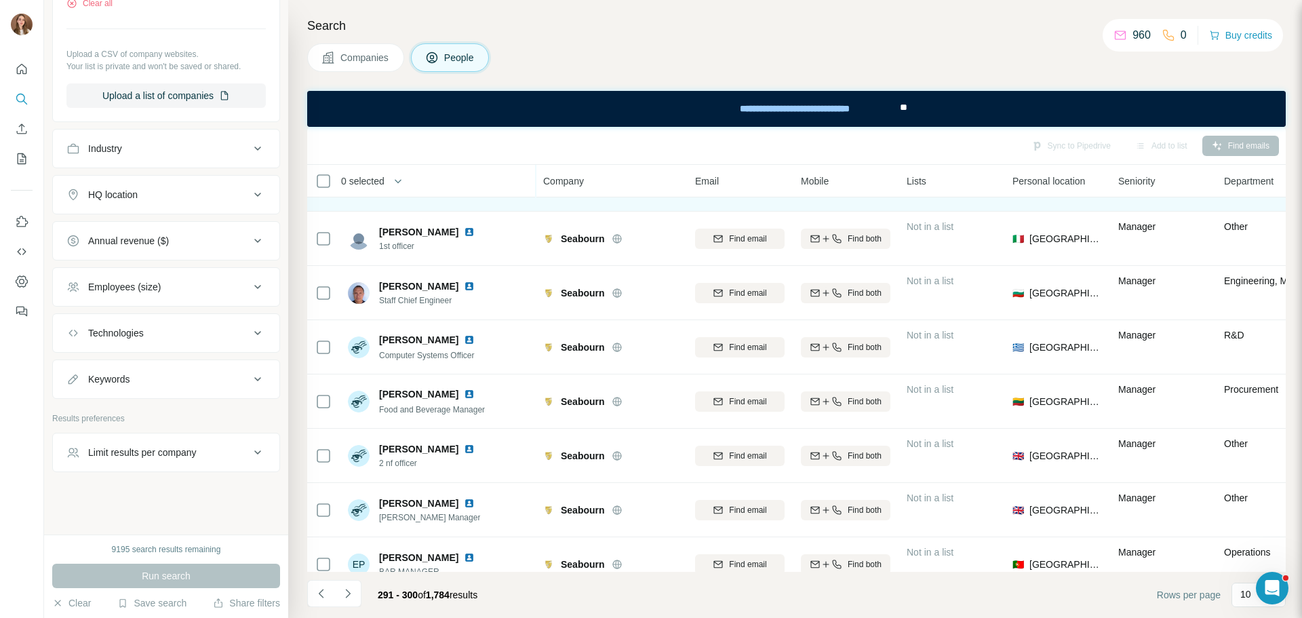
scroll to position [175, 0]
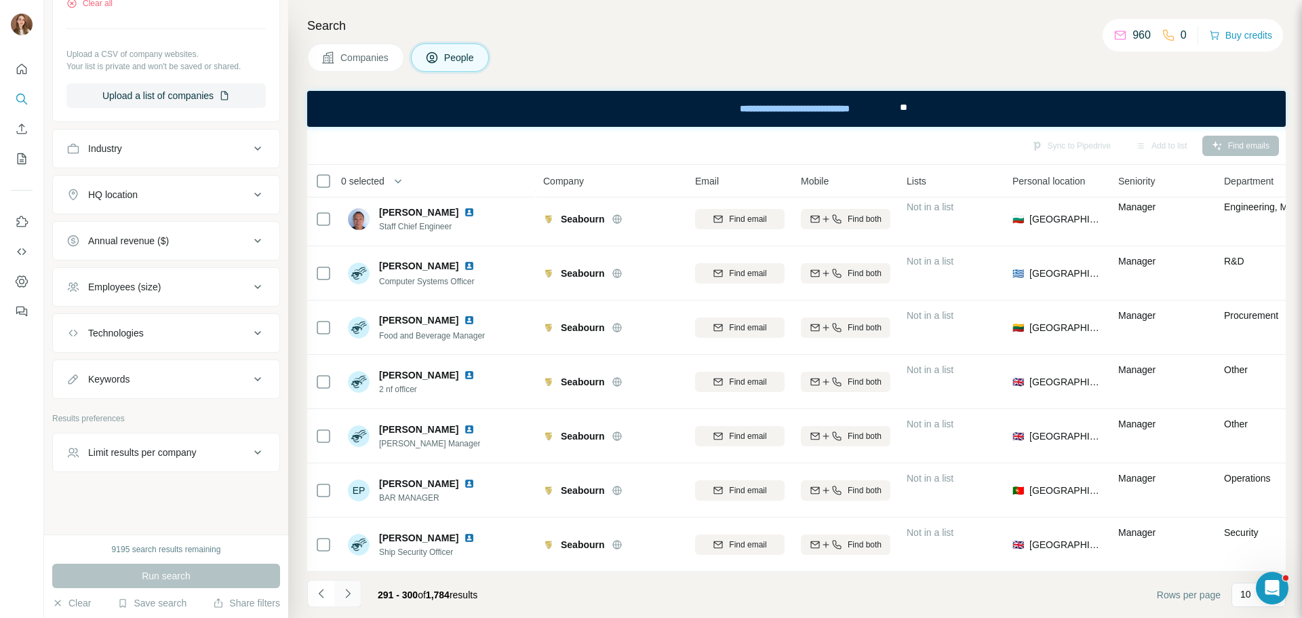
click at [359, 593] on button "Navigate to next page" at bounding box center [347, 593] width 27 height 27
click at [350, 599] on icon "Navigate to next page" at bounding box center [348, 593] width 14 height 14
click at [355, 586] on button "Navigate to next page" at bounding box center [347, 593] width 27 height 27
click at [344, 595] on icon "Navigate to next page" at bounding box center [348, 593] width 14 height 14
click at [345, 602] on button "Navigate to next page" at bounding box center [347, 593] width 27 height 27
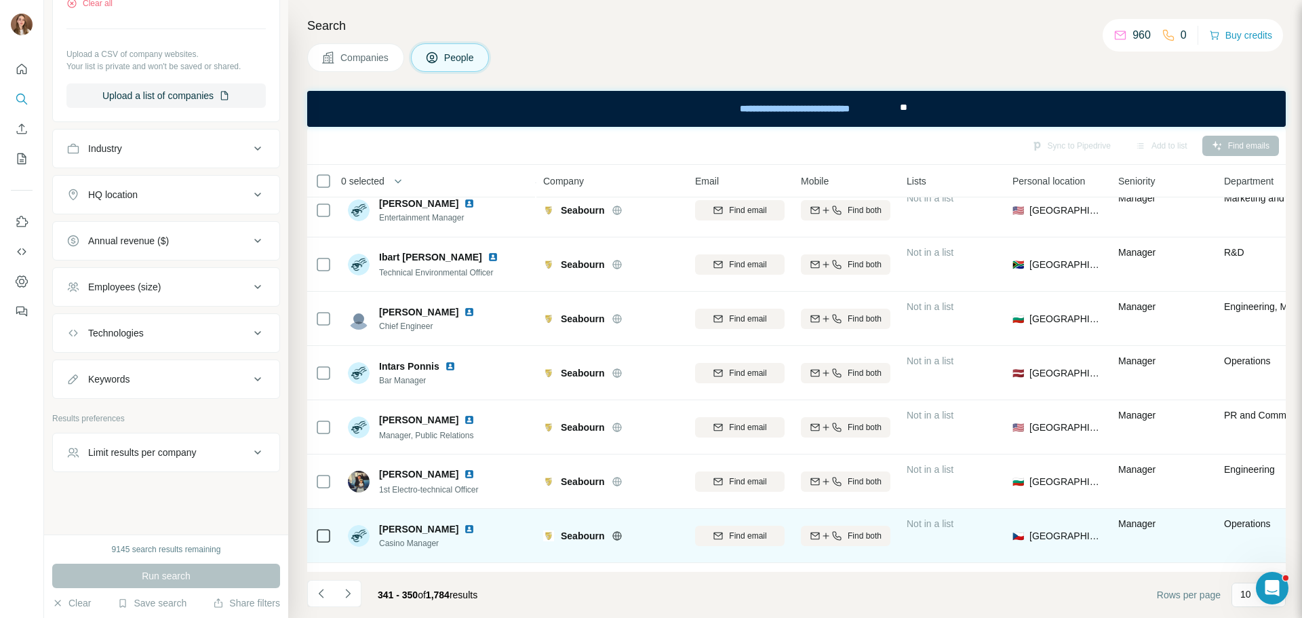
scroll to position [0, 0]
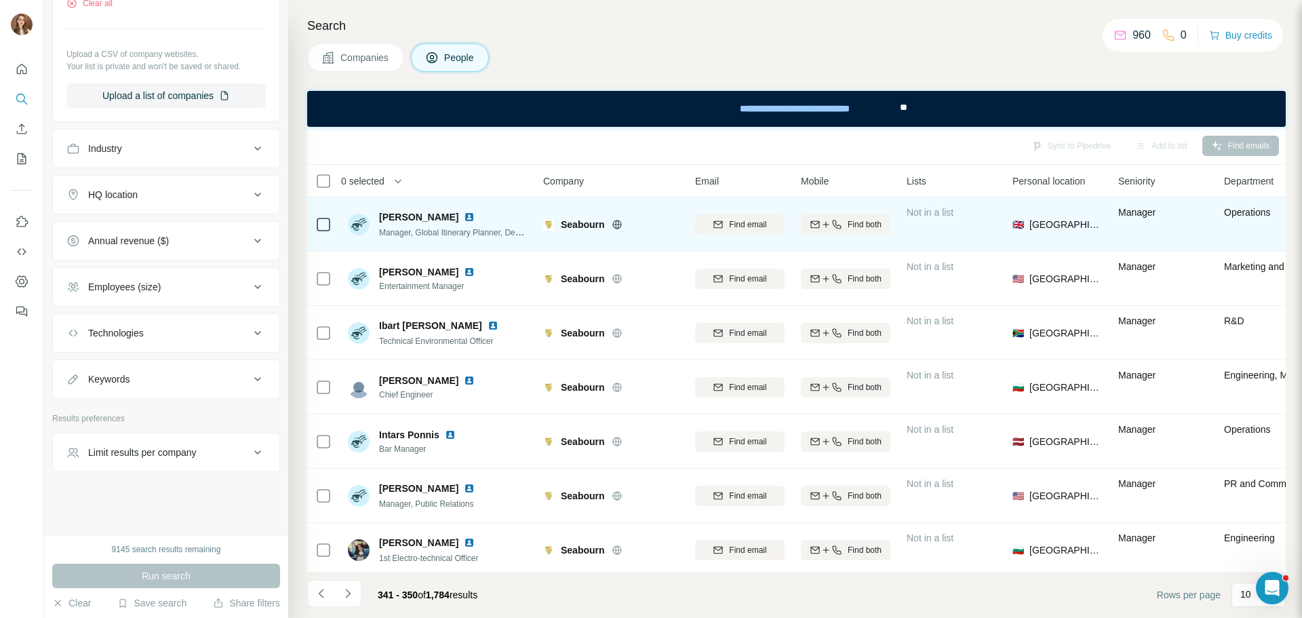
click at [464, 216] on img at bounding box center [469, 217] width 11 height 11
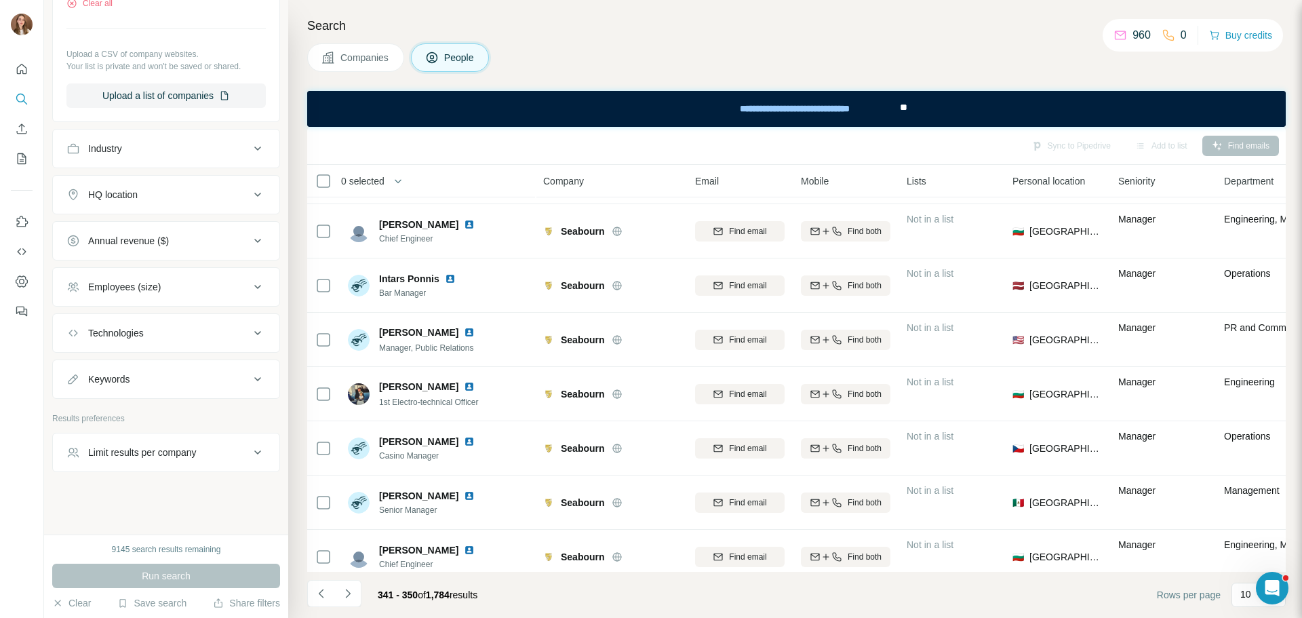
scroll to position [175, 0]
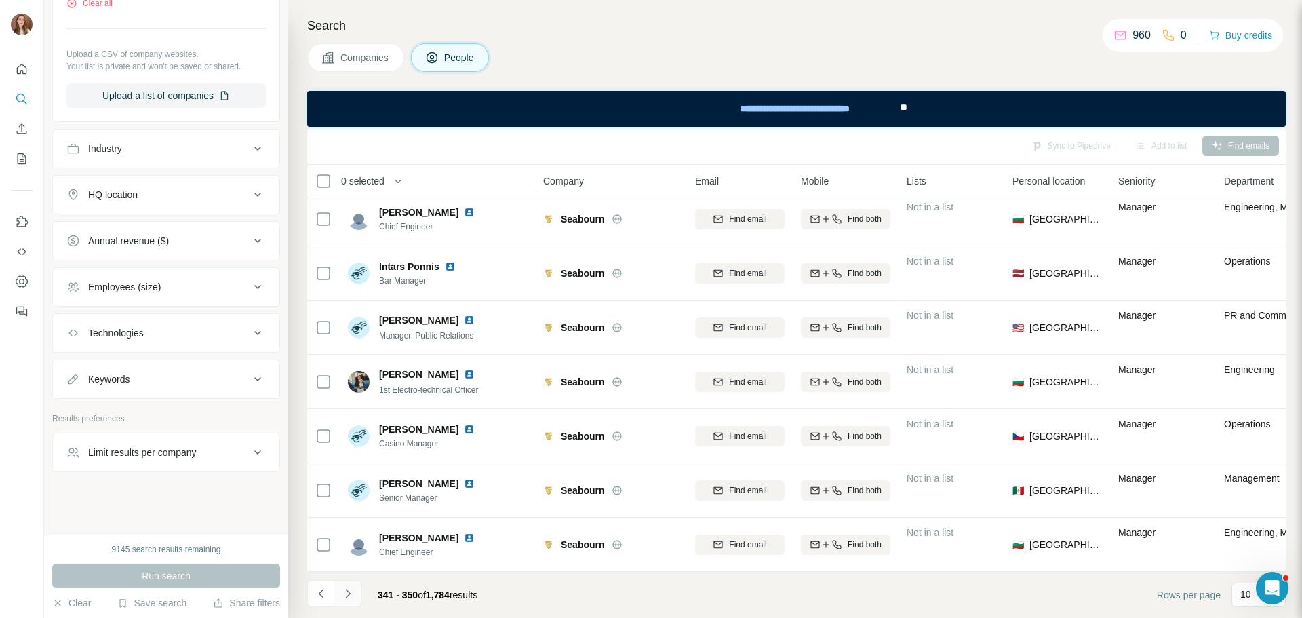
click at [355, 598] on button "Navigate to next page" at bounding box center [347, 593] width 27 height 27
click at [346, 594] on icon "Navigate to next page" at bounding box center [348, 593] width 14 height 14
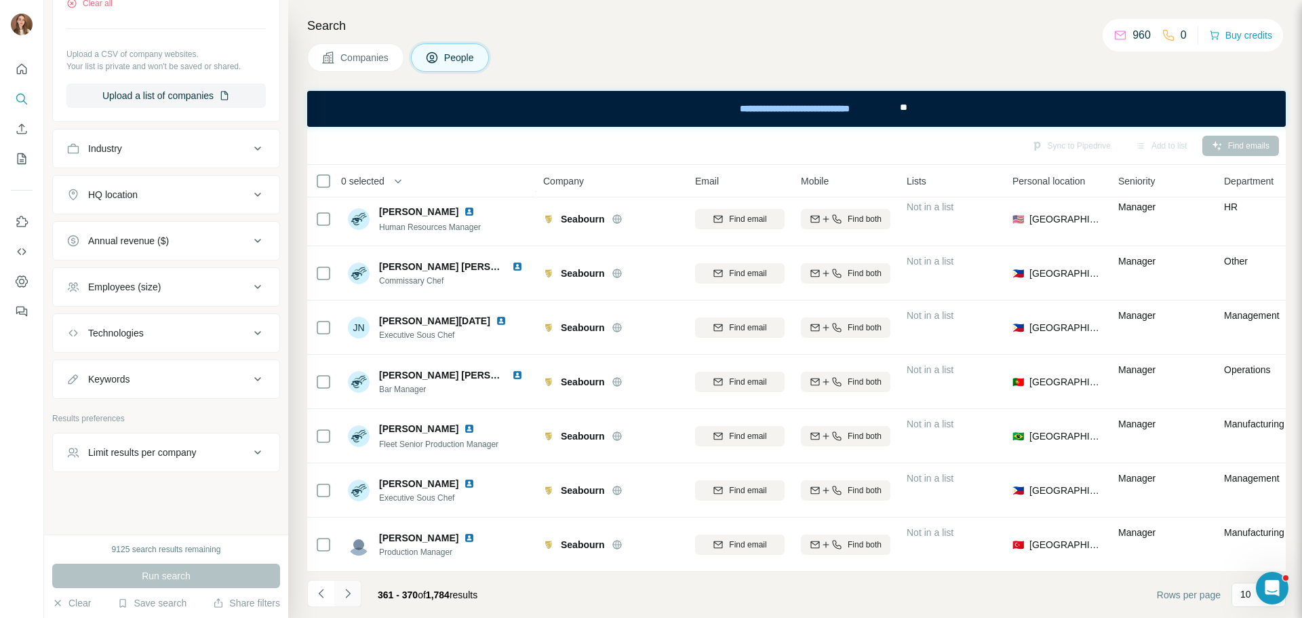
click at [344, 603] on button "Navigate to next page" at bounding box center [347, 593] width 27 height 27
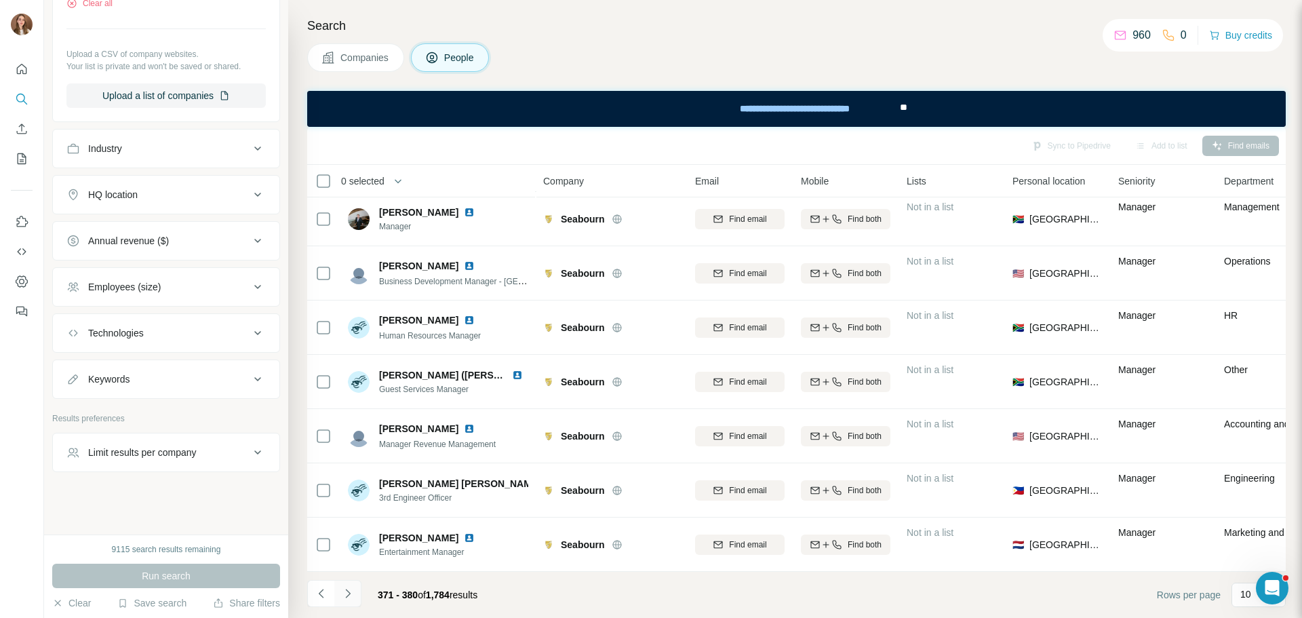
click at [346, 604] on button "Navigate to next page" at bounding box center [347, 593] width 27 height 27
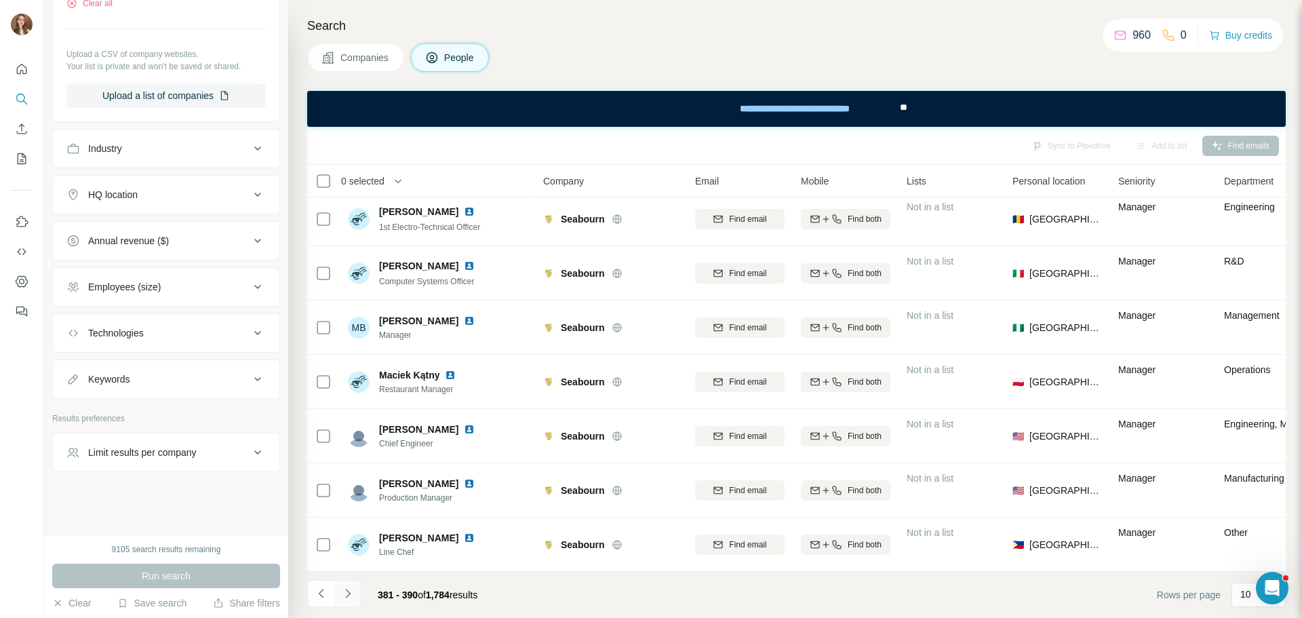
click at [344, 600] on button "Navigate to next page" at bounding box center [347, 593] width 27 height 27
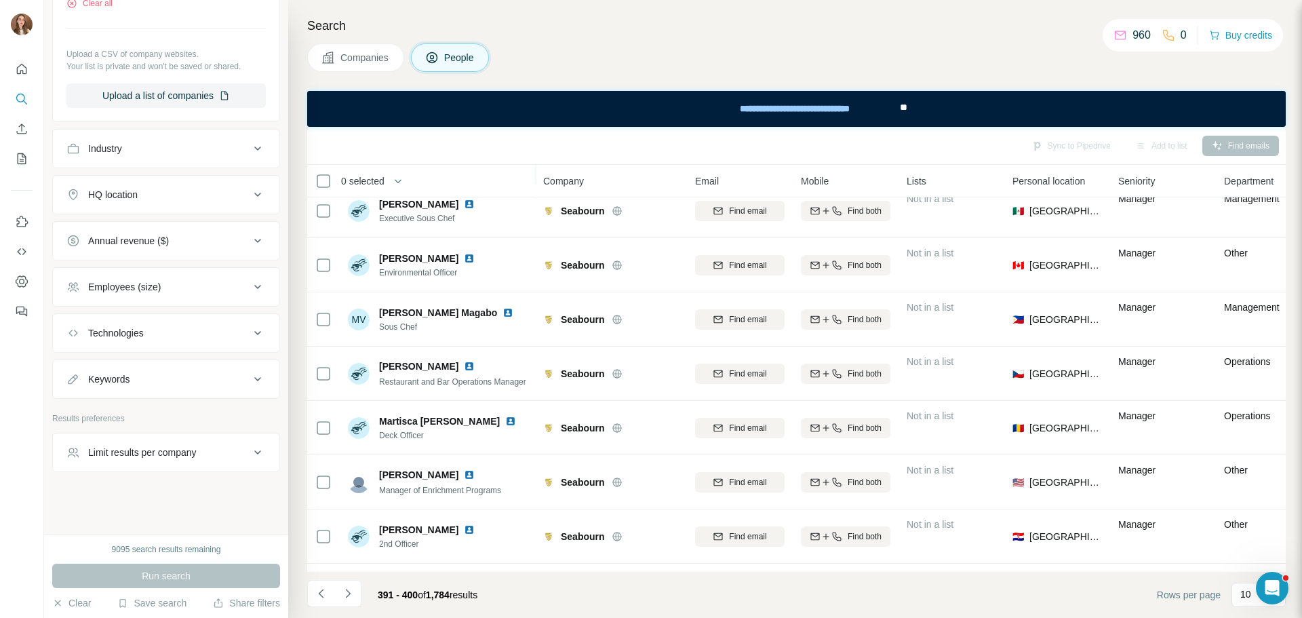
scroll to position [0, 0]
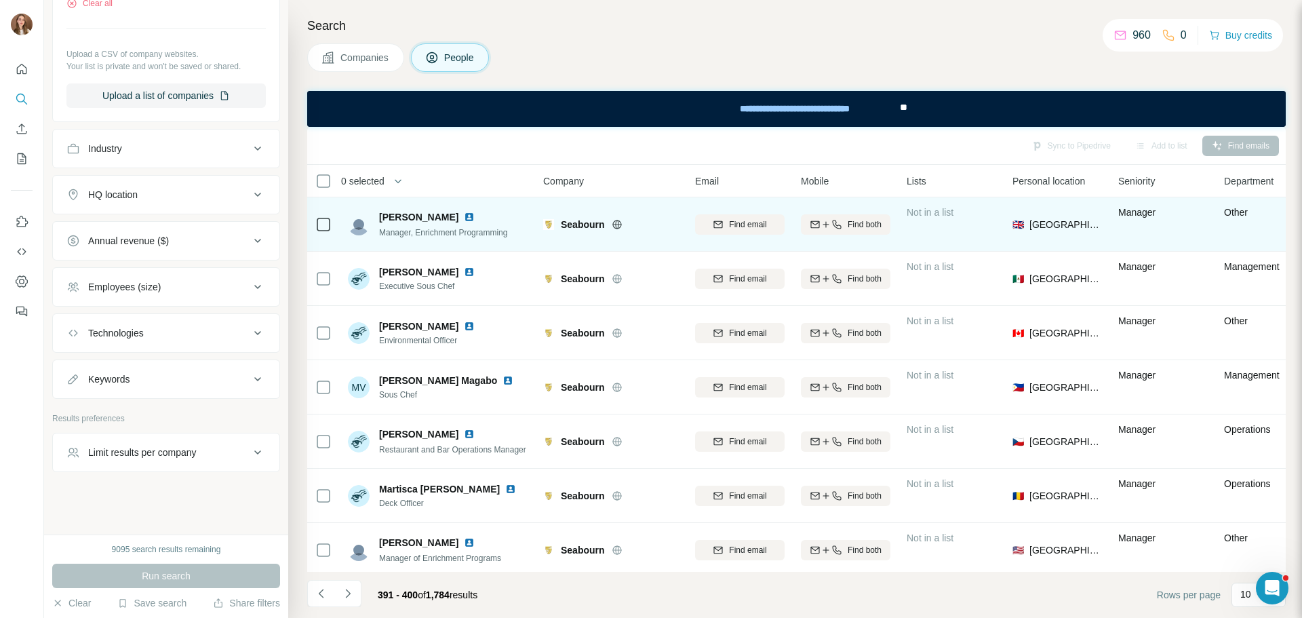
click at [466, 214] on img at bounding box center [469, 217] width 11 height 11
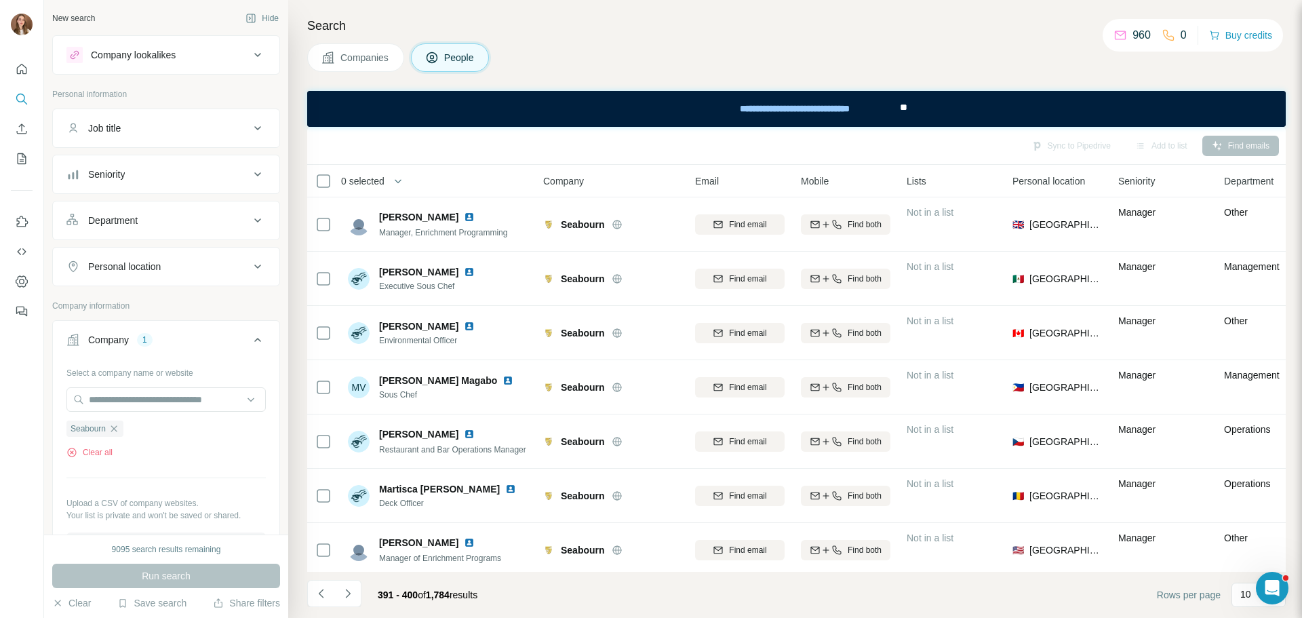
click at [149, 131] on div "Job title" at bounding box center [157, 128] width 183 height 14
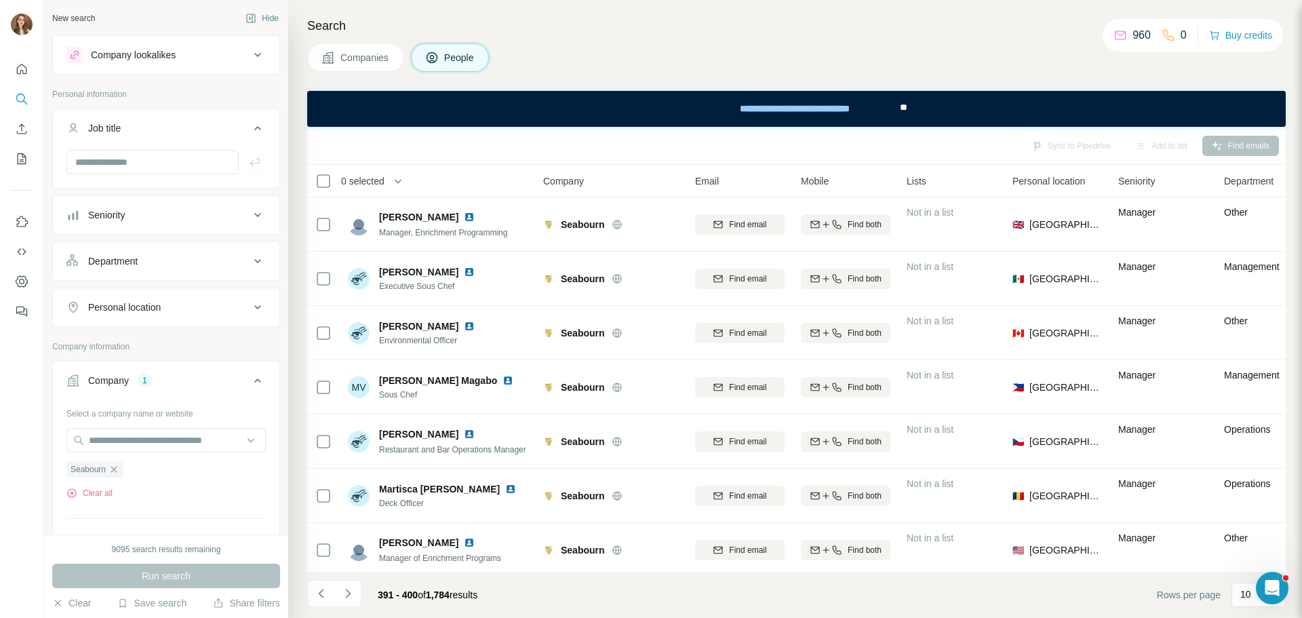
click at [127, 178] on div at bounding box center [166, 167] width 226 height 35
click at [123, 170] on input "text" at bounding box center [152, 162] width 172 height 24
type input "*****"
click at [250, 163] on icon "button" at bounding box center [255, 162] width 14 height 14
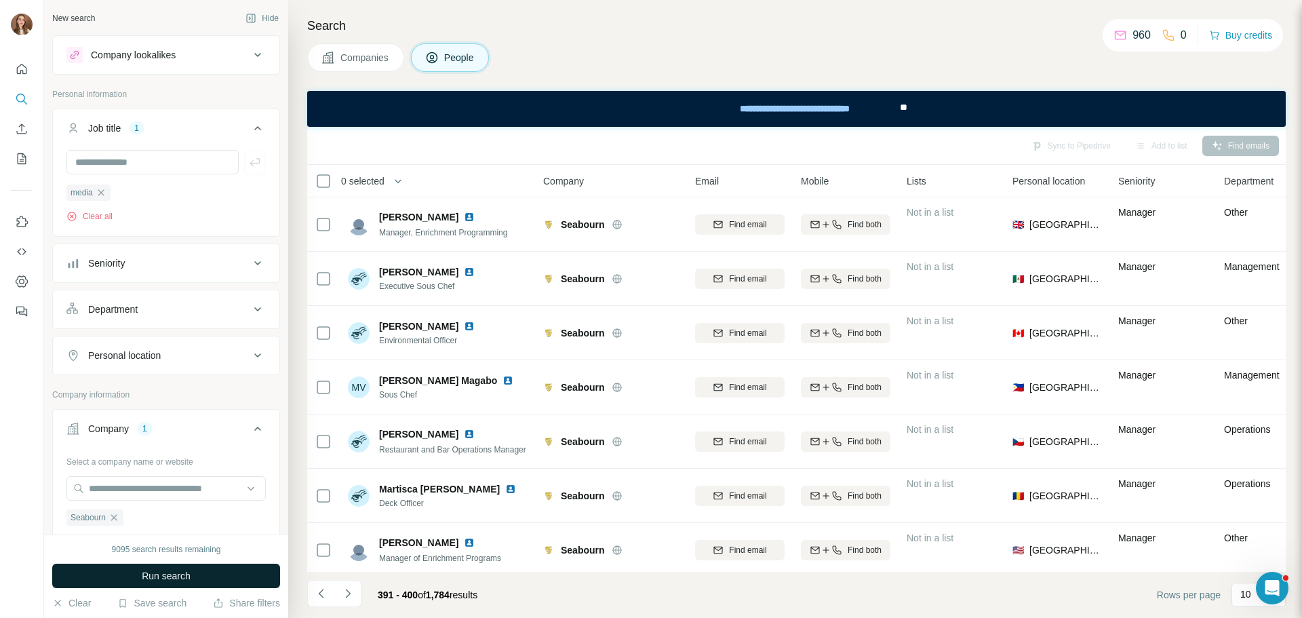
click at [180, 574] on span "Run search" at bounding box center [166, 576] width 49 height 14
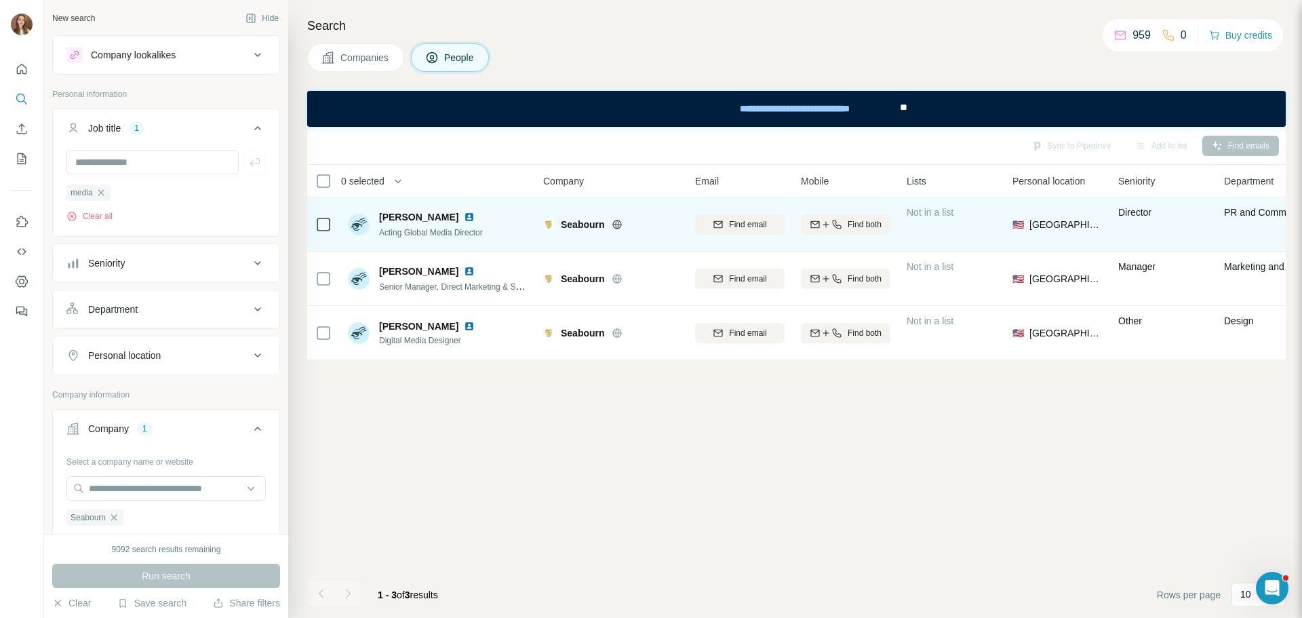
click at [475, 217] on img at bounding box center [469, 217] width 11 height 11
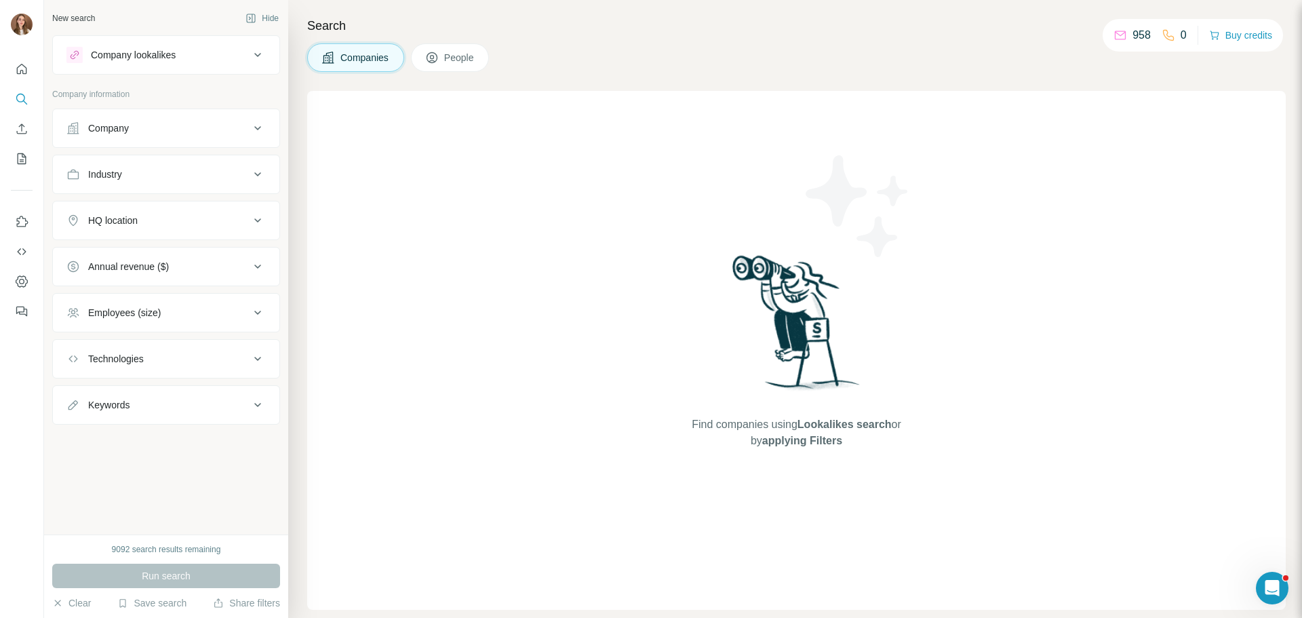
click at [454, 49] on button "People" at bounding box center [450, 57] width 79 height 28
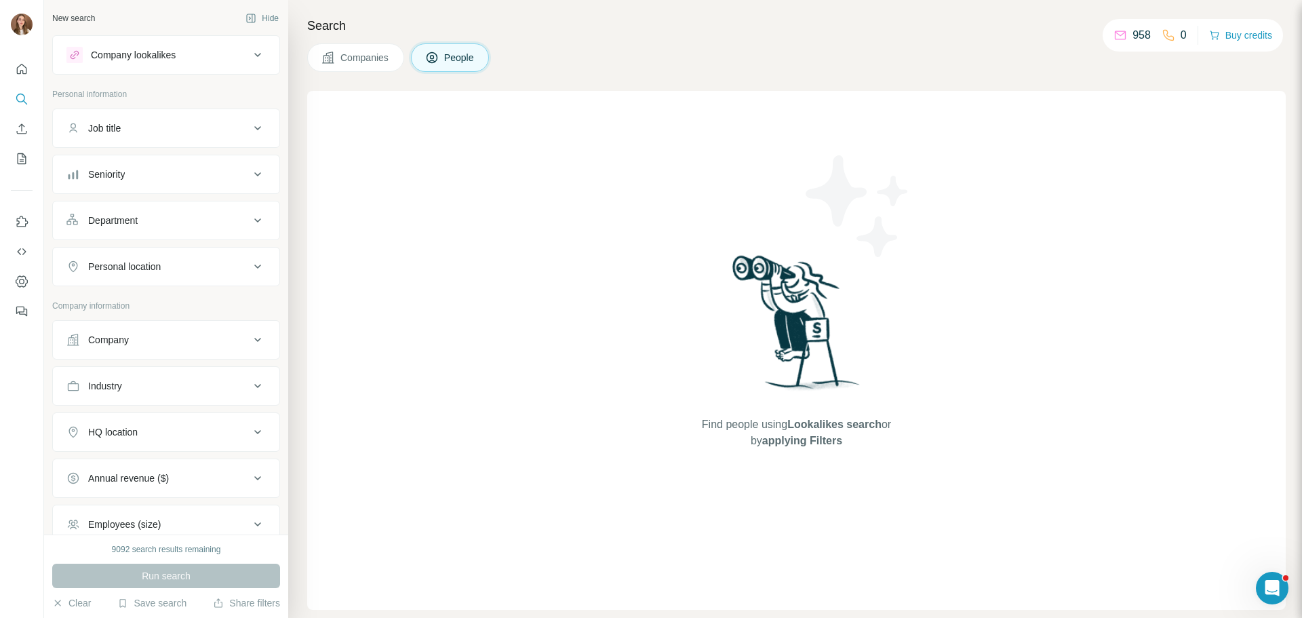
scroll to position [68, 0]
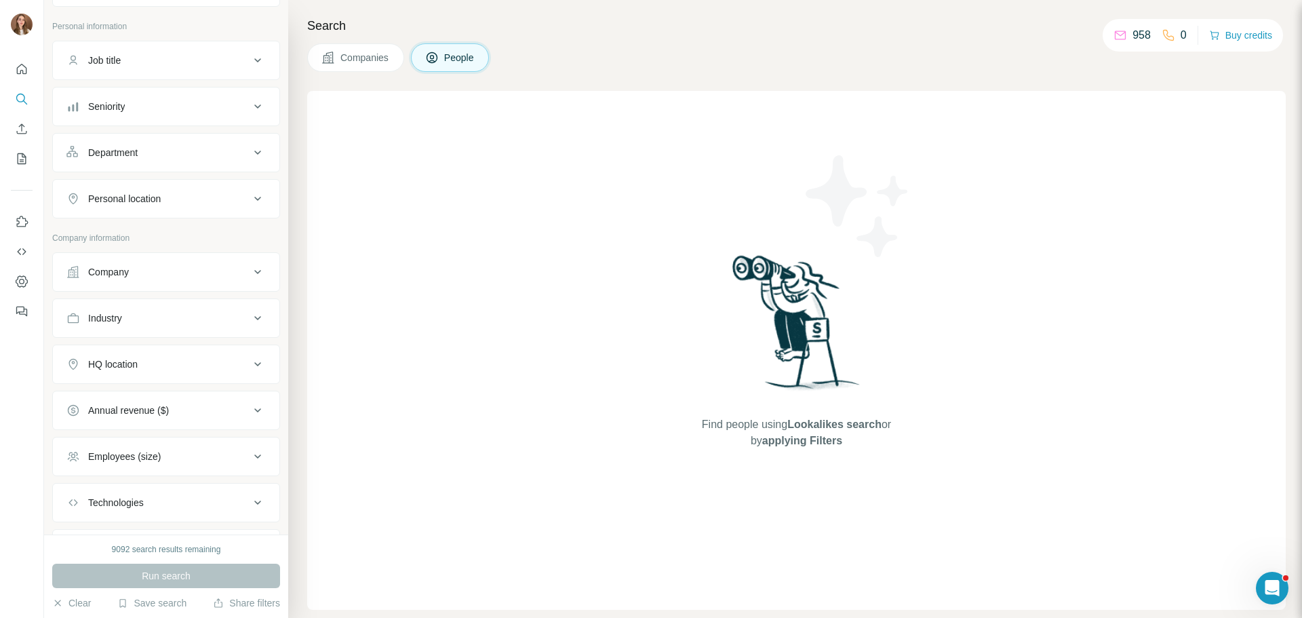
click at [115, 280] on button "Company" at bounding box center [166, 272] width 226 height 33
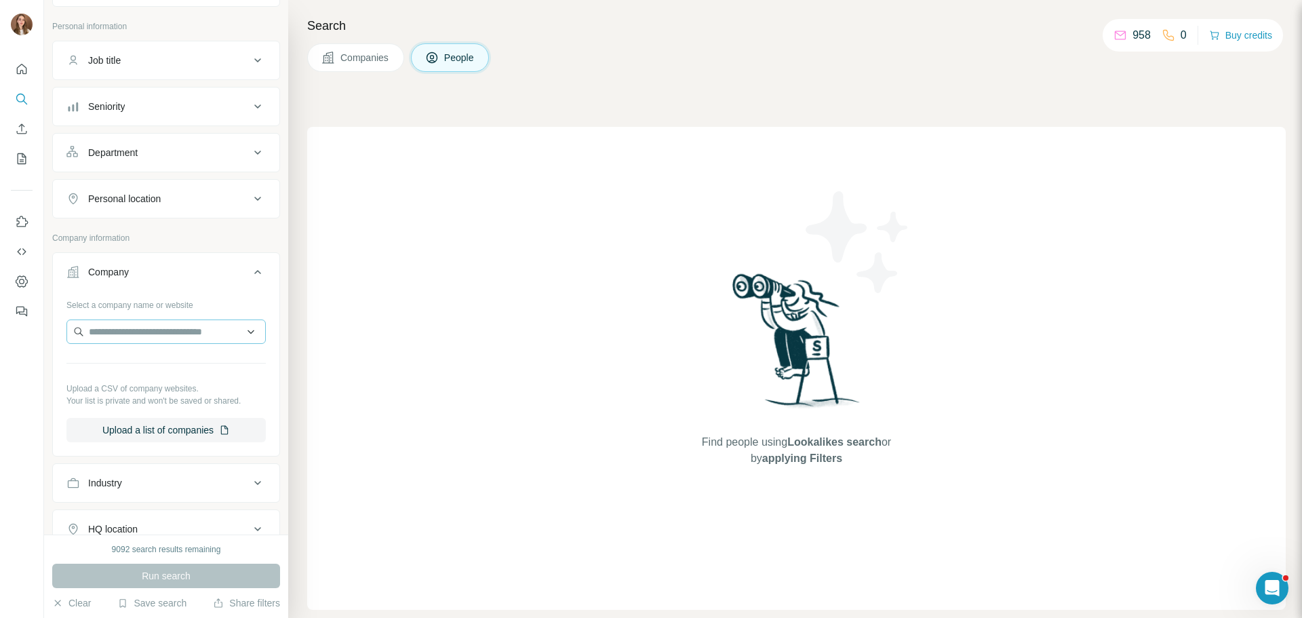
scroll to position [0, 0]
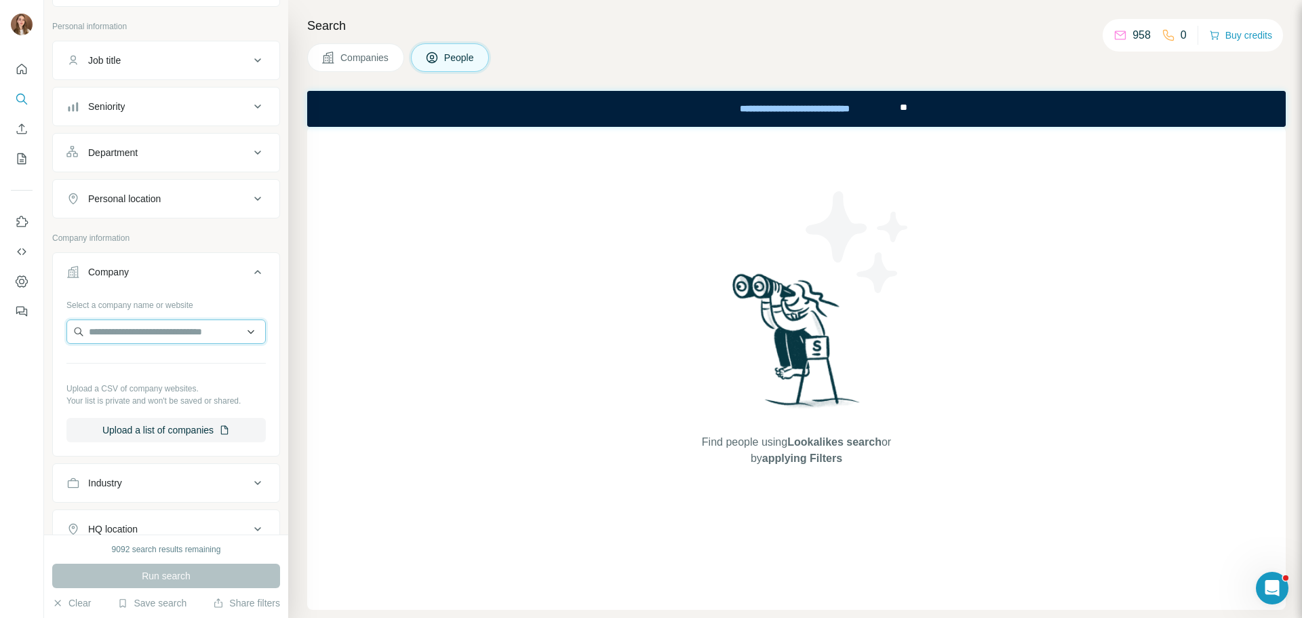
click at [144, 336] on input "text" at bounding box center [165, 331] width 199 height 24
paste input "**********"
type input "**********"
click at [138, 366] on p "Cunard Line" at bounding box center [137, 362] width 65 height 14
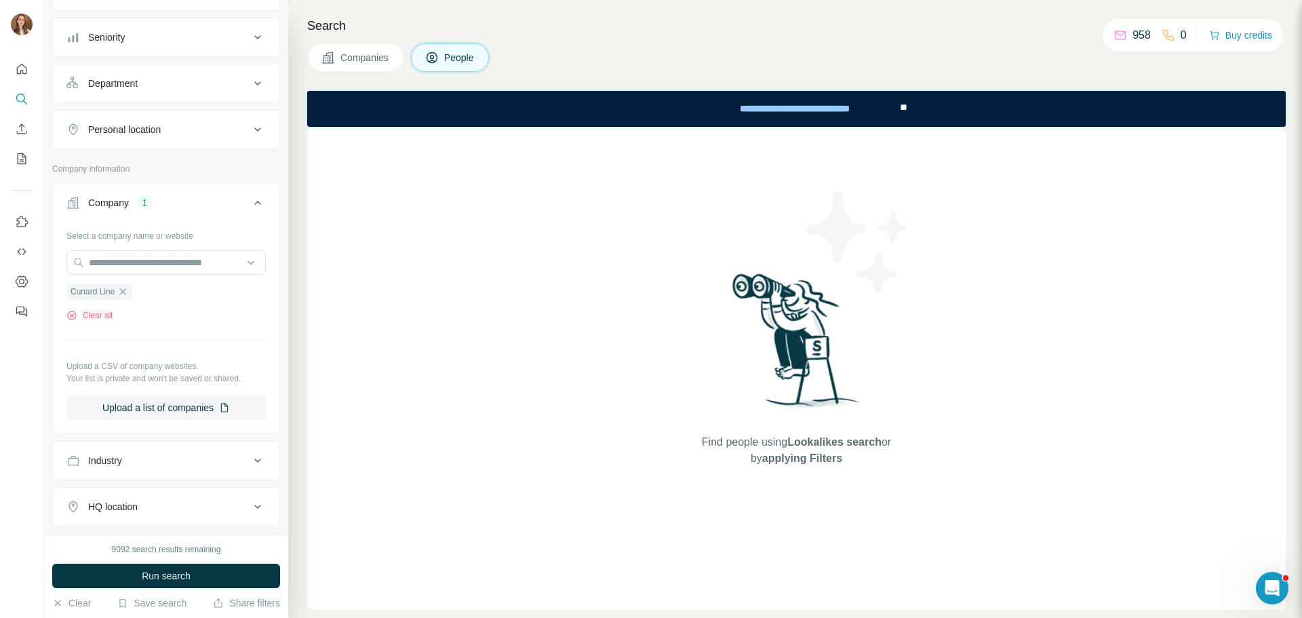
scroll to position [203, 0]
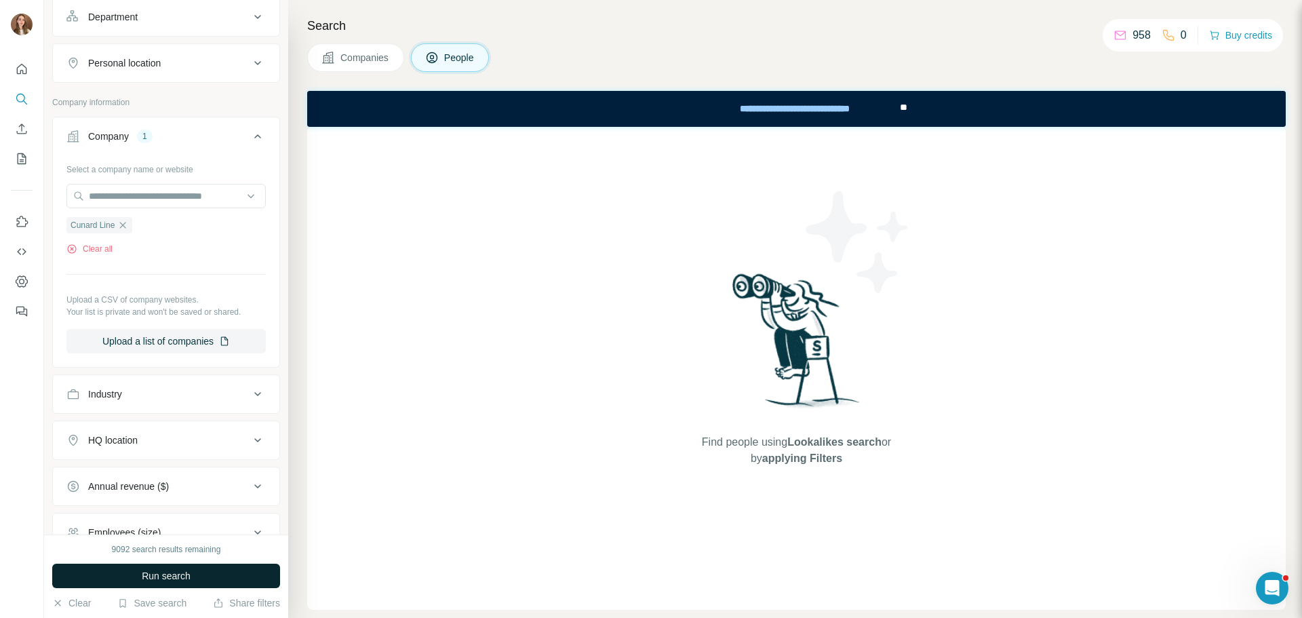
click at [175, 579] on span "Run search" at bounding box center [166, 576] width 49 height 14
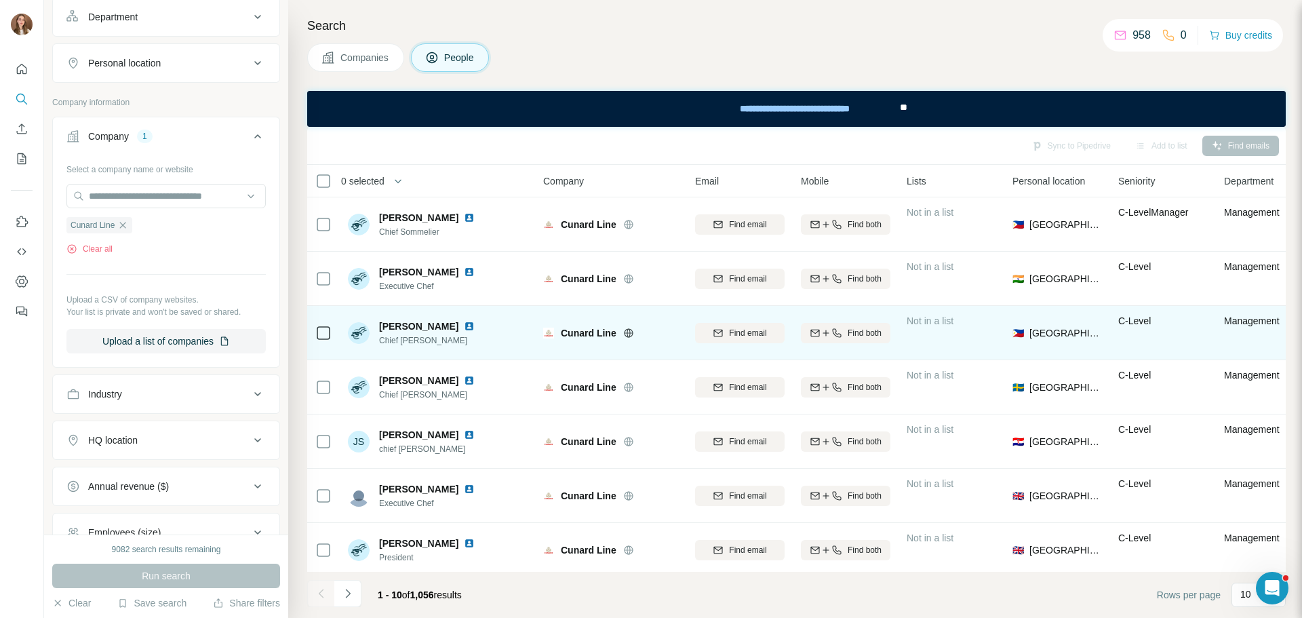
scroll to position [175, 0]
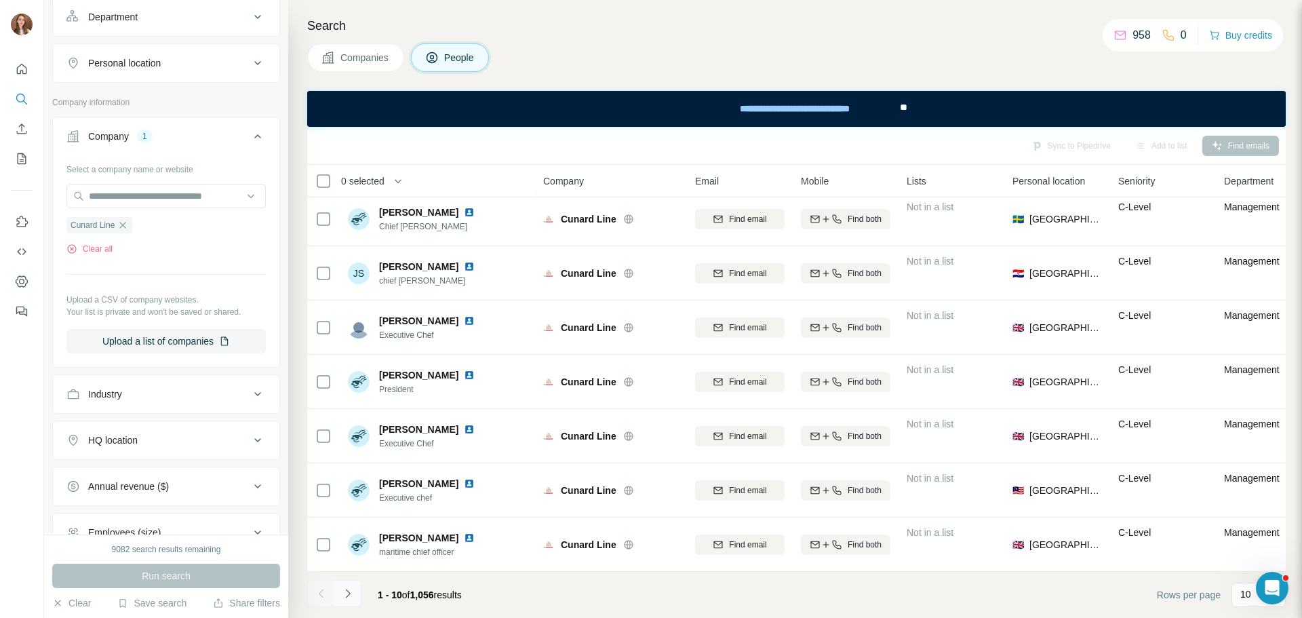
click at [355, 597] on button "Navigate to next page" at bounding box center [347, 593] width 27 height 27
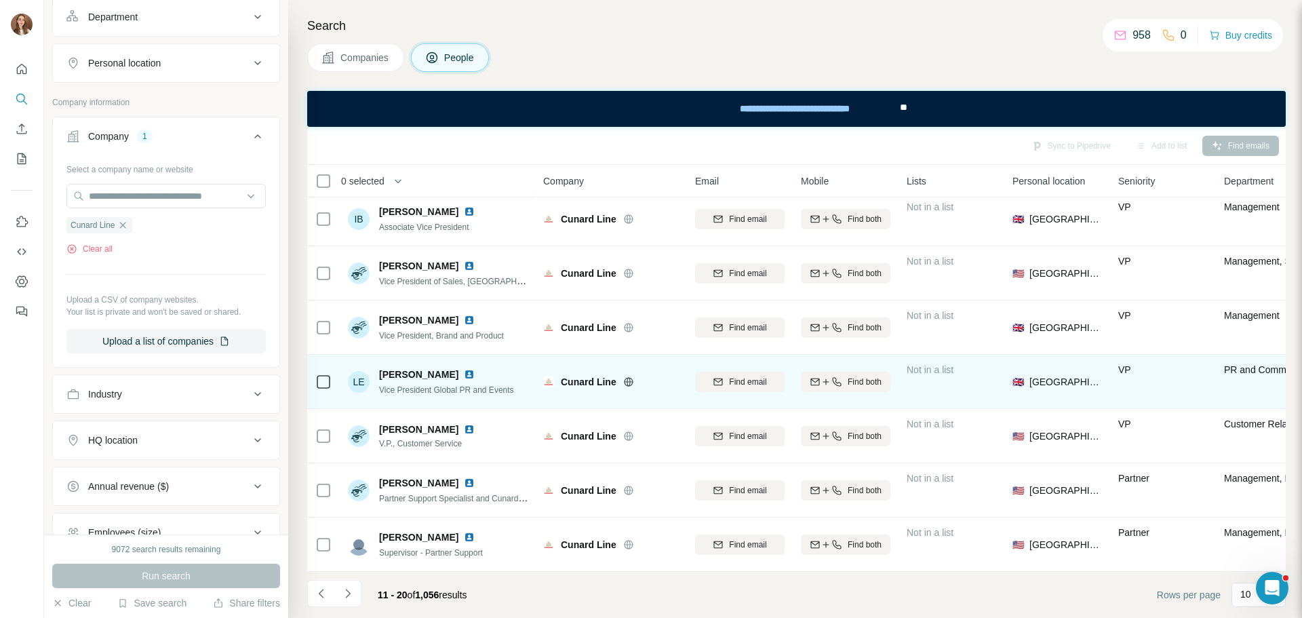
scroll to position [0, 0]
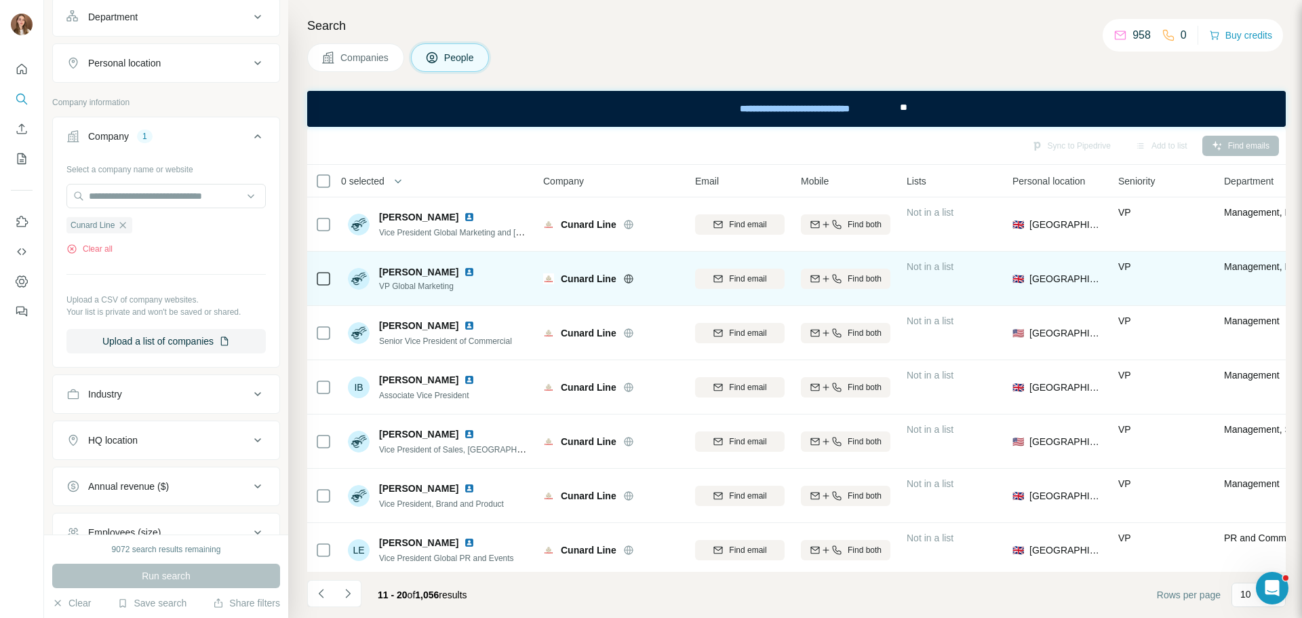
click at [469, 272] on img at bounding box center [469, 271] width 11 height 11
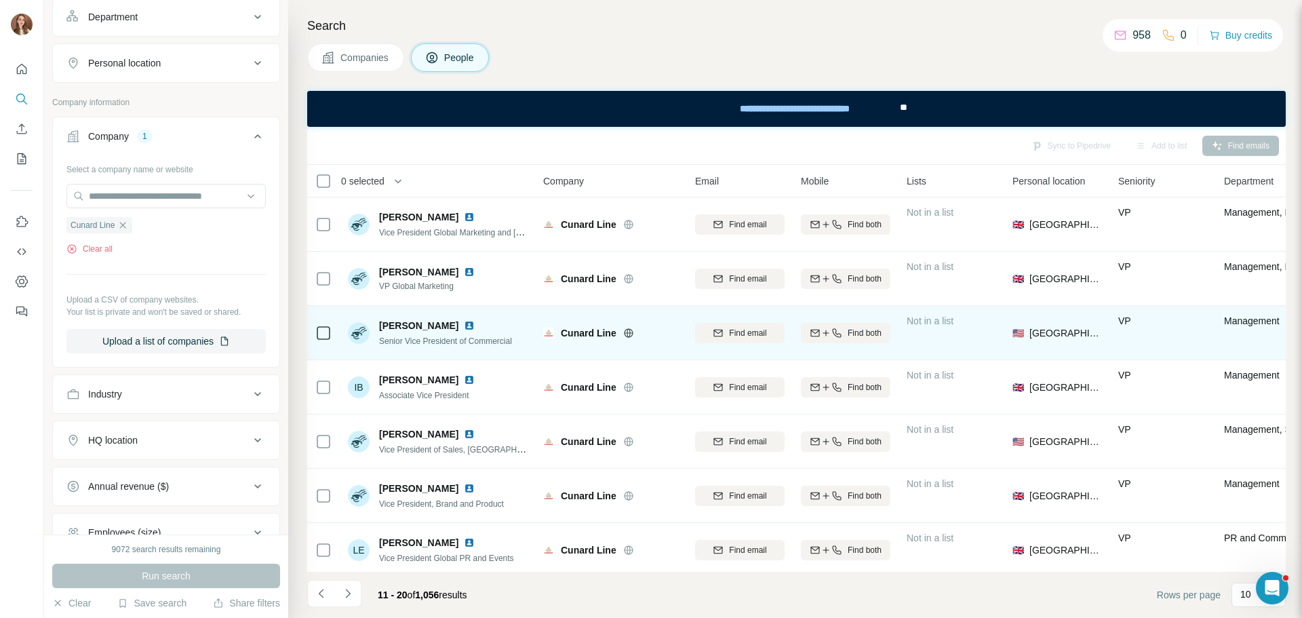
click at [464, 325] on img at bounding box center [469, 325] width 11 height 11
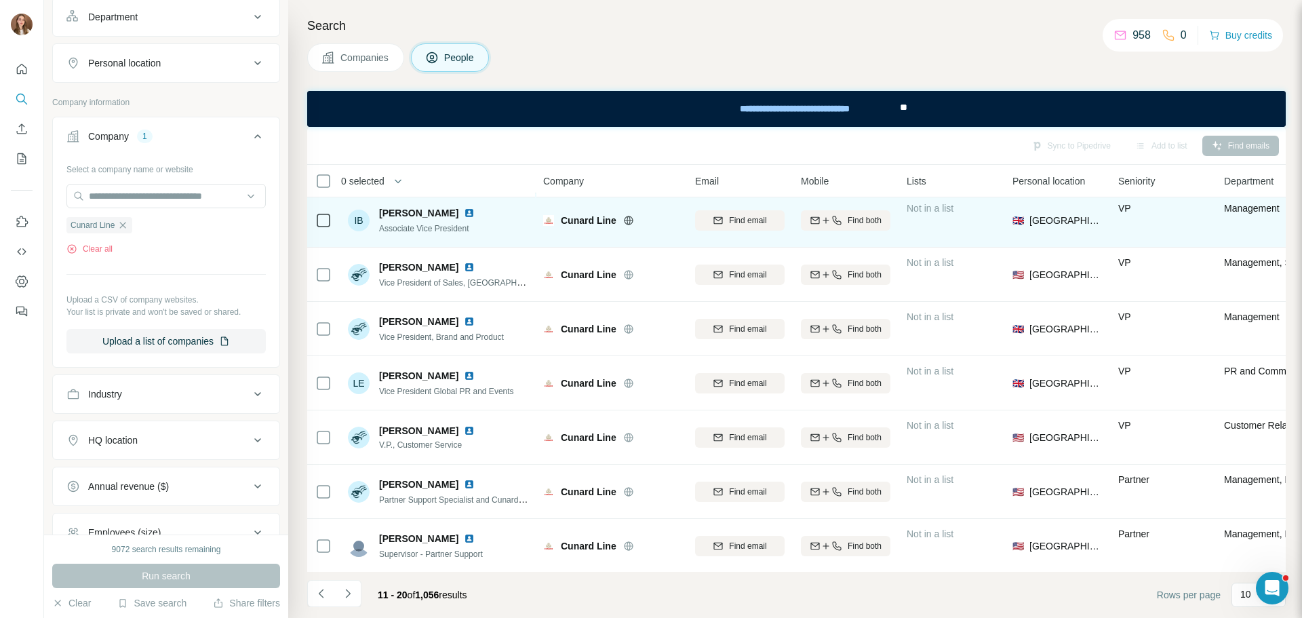
scroll to position [175, 0]
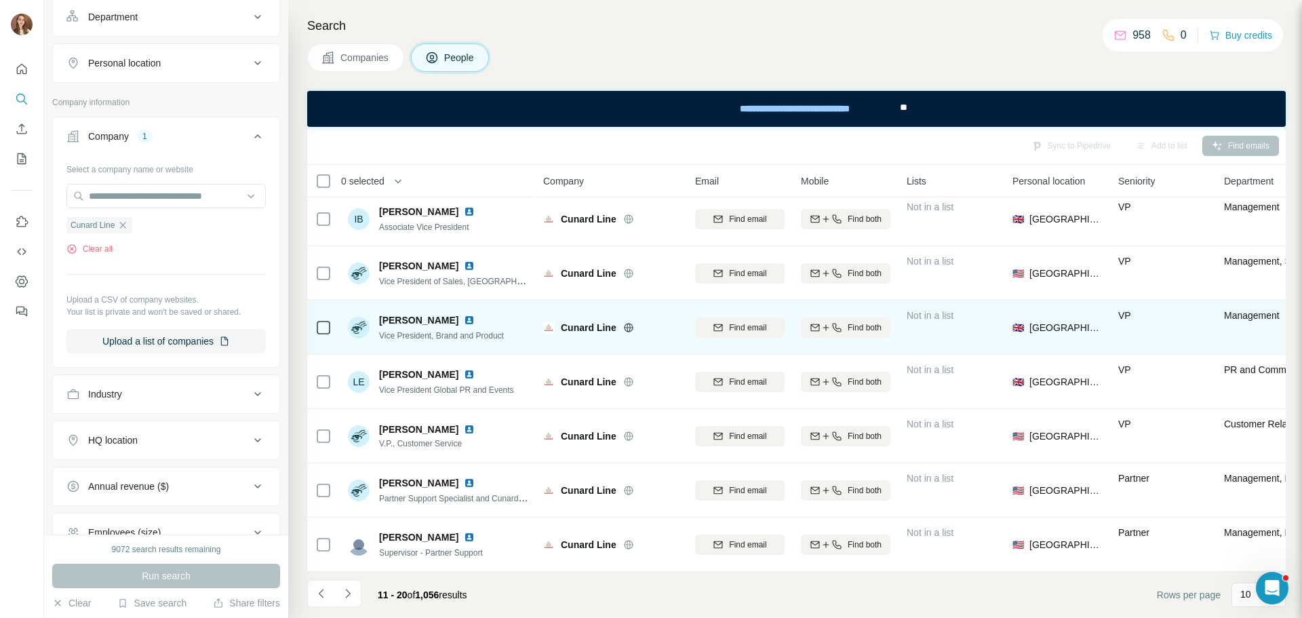
click at [464, 315] on img at bounding box center [469, 320] width 11 height 11
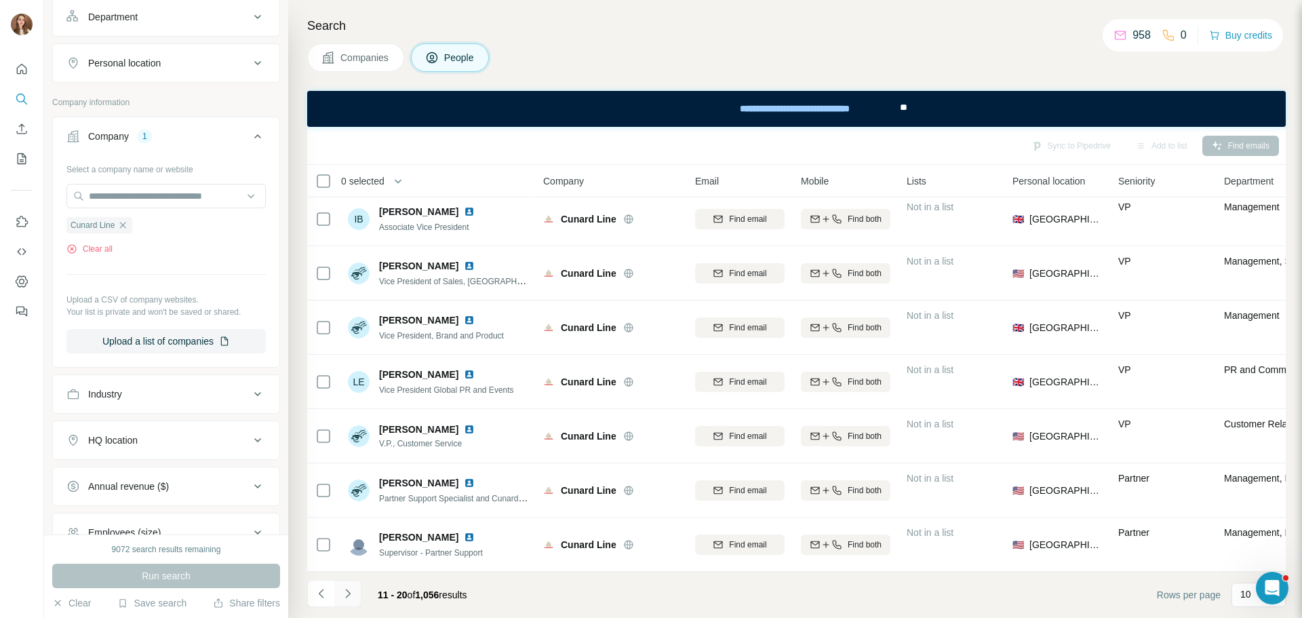
click at [351, 595] on icon "Navigate to next page" at bounding box center [348, 593] width 14 height 14
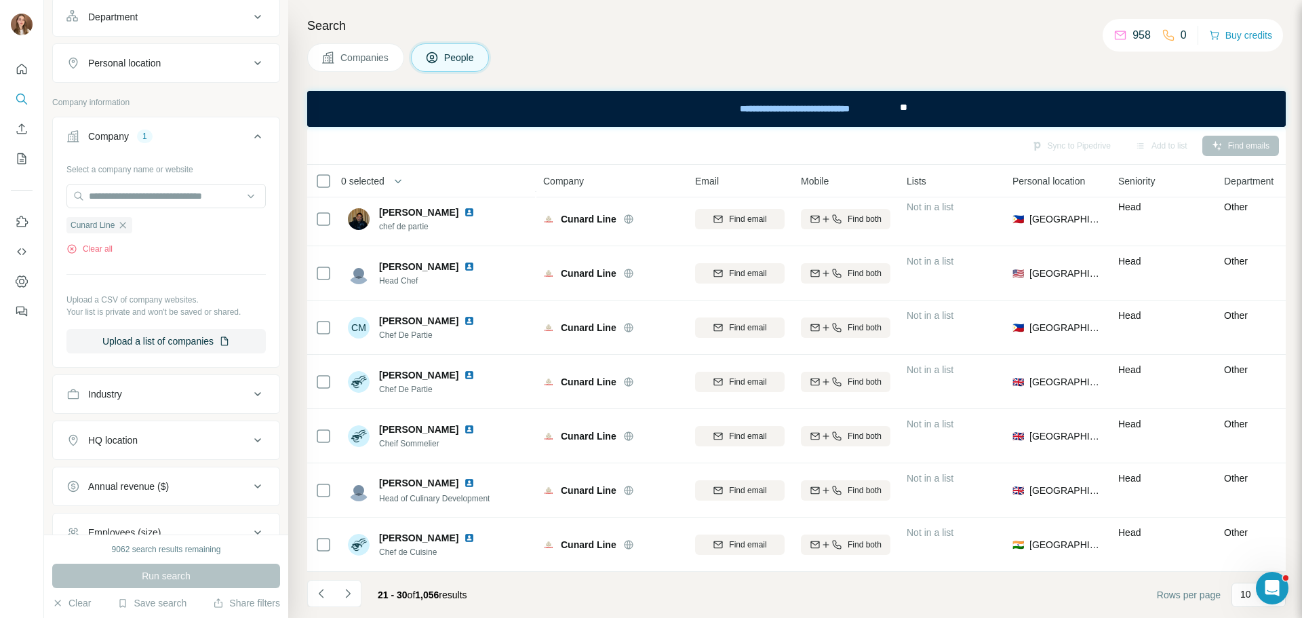
click at [351, 597] on icon "Navigate to next page" at bounding box center [348, 593] width 14 height 14
click at [353, 592] on icon "Navigate to next page" at bounding box center [348, 593] width 14 height 14
click at [346, 598] on icon "Navigate to next page" at bounding box center [348, 593] width 14 height 14
click at [352, 597] on icon "Navigate to next page" at bounding box center [348, 593] width 14 height 14
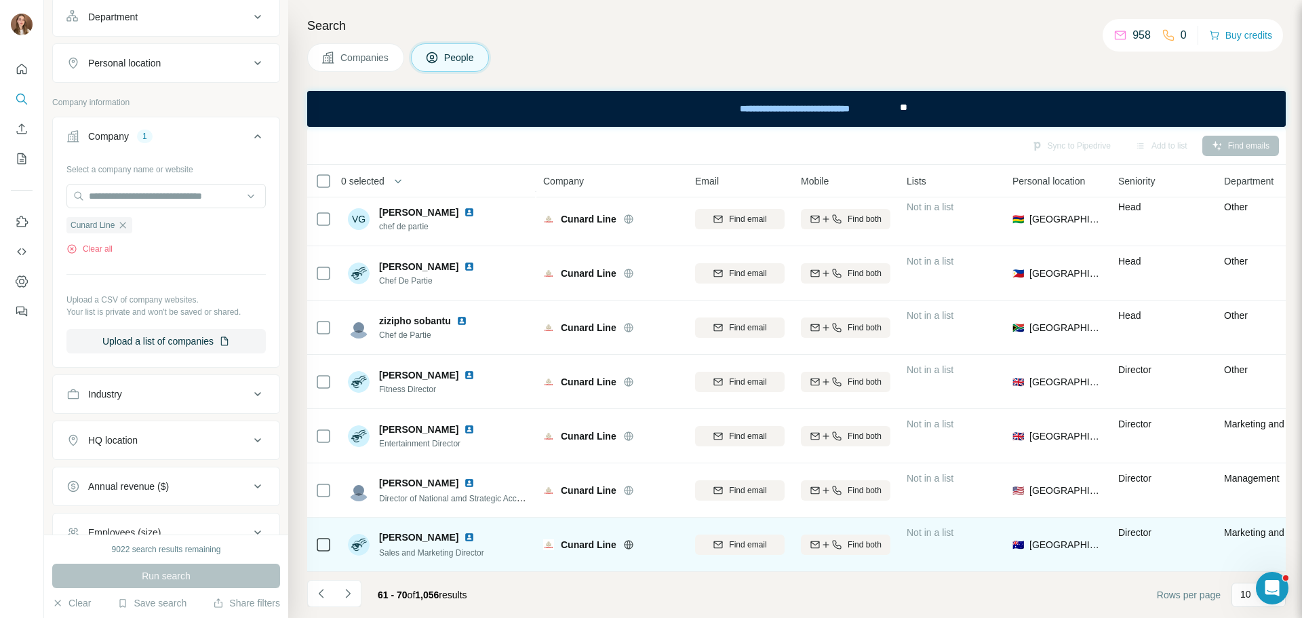
click at [464, 533] on img at bounding box center [469, 537] width 11 height 11
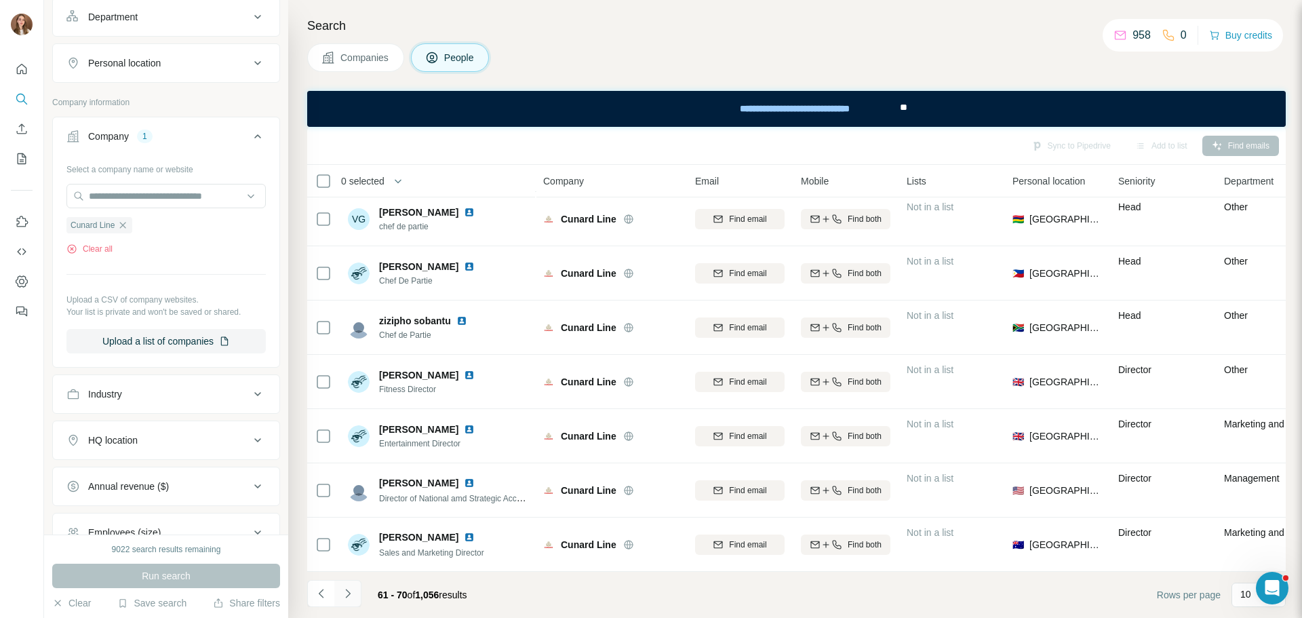
click at [351, 592] on icon "Navigate to next page" at bounding box center [348, 593] width 14 height 14
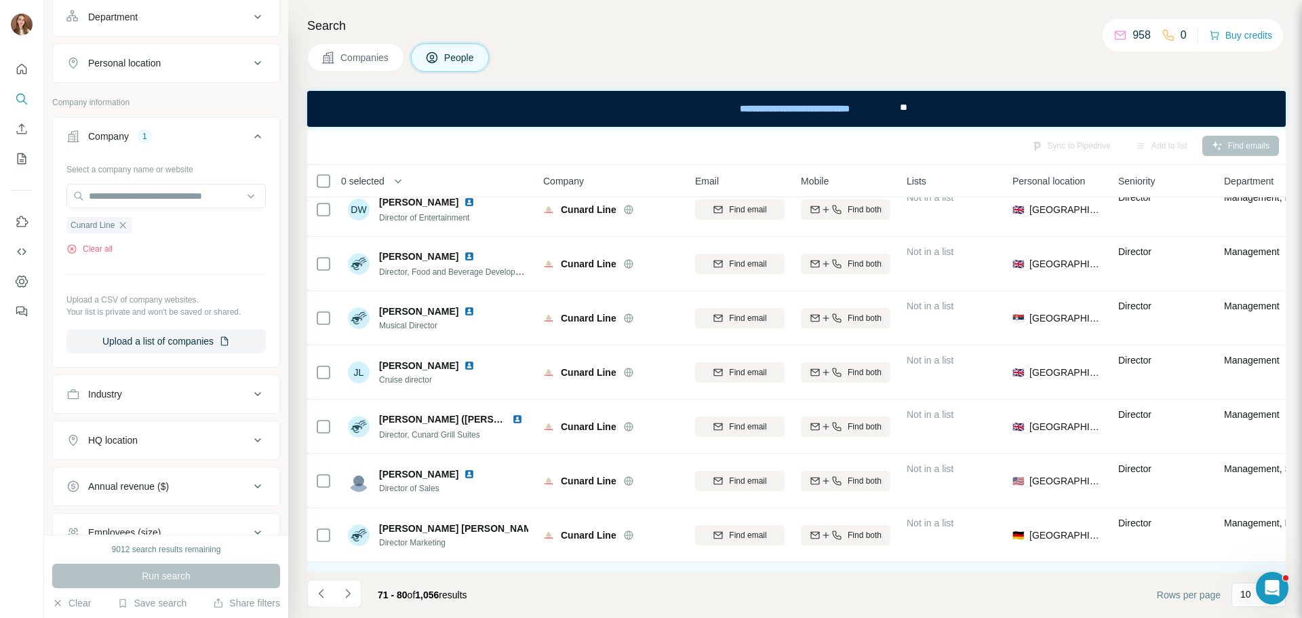
scroll to position [0, 0]
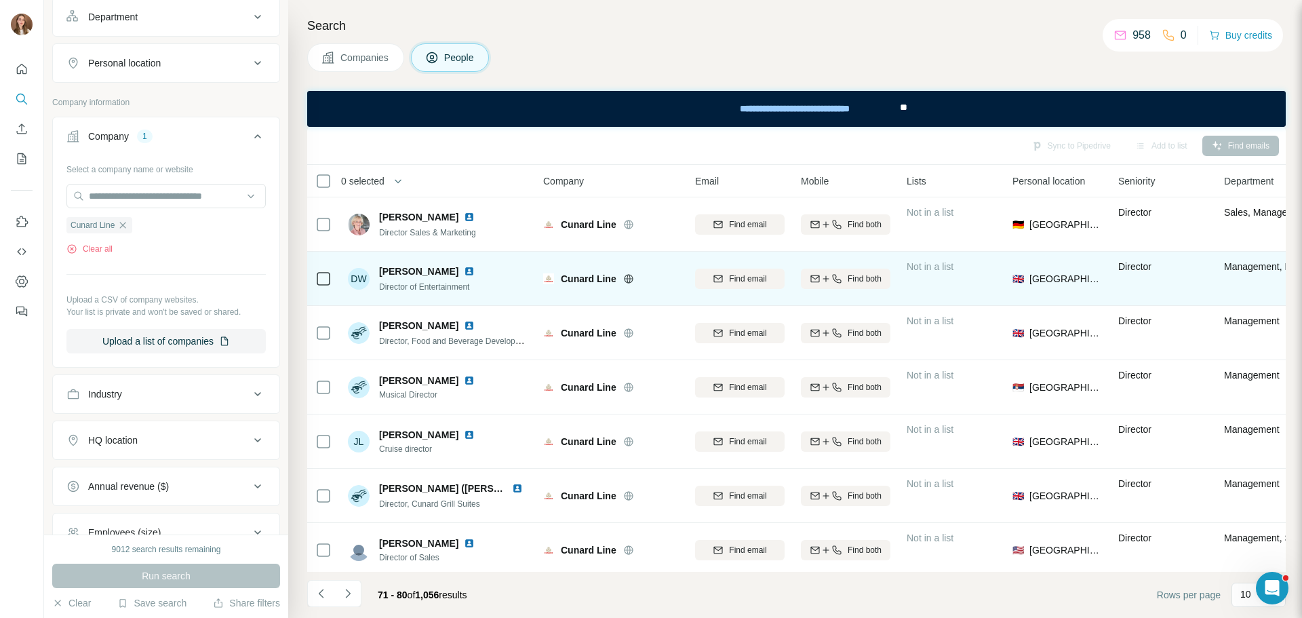
click at [464, 269] on img at bounding box center [469, 271] width 11 height 11
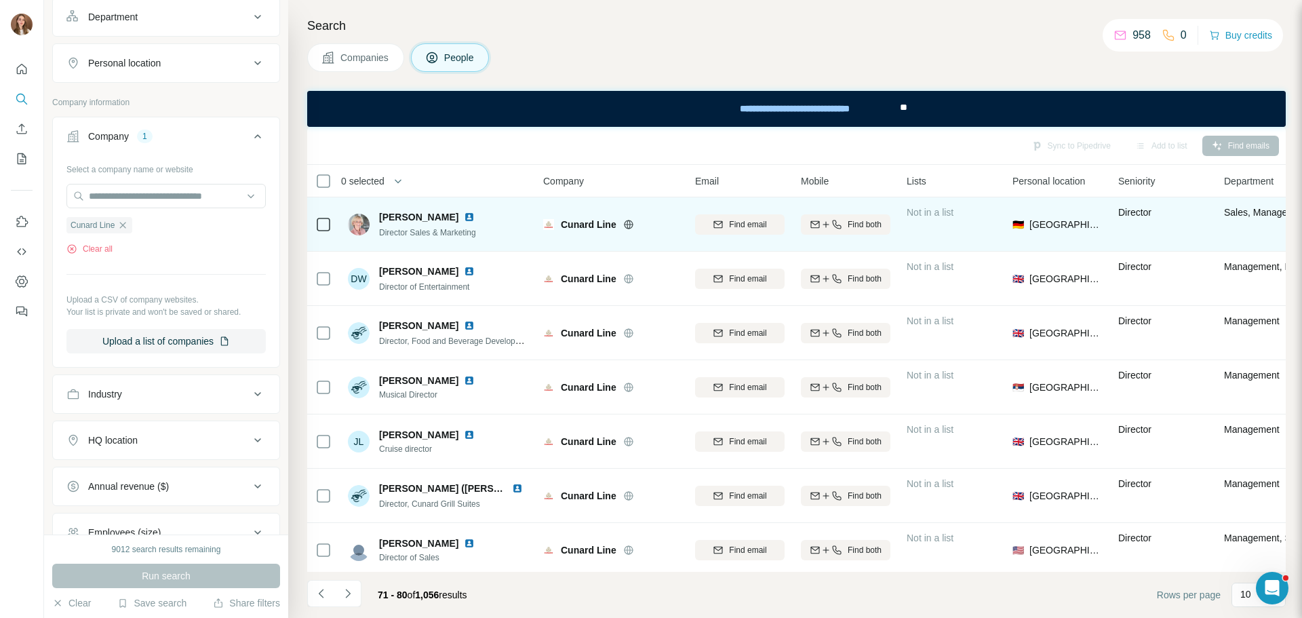
click at [444, 220] on div "Anja Tabarelli" at bounding box center [429, 217] width 101 height 14
click at [464, 220] on img at bounding box center [469, 217] width 11 height 11
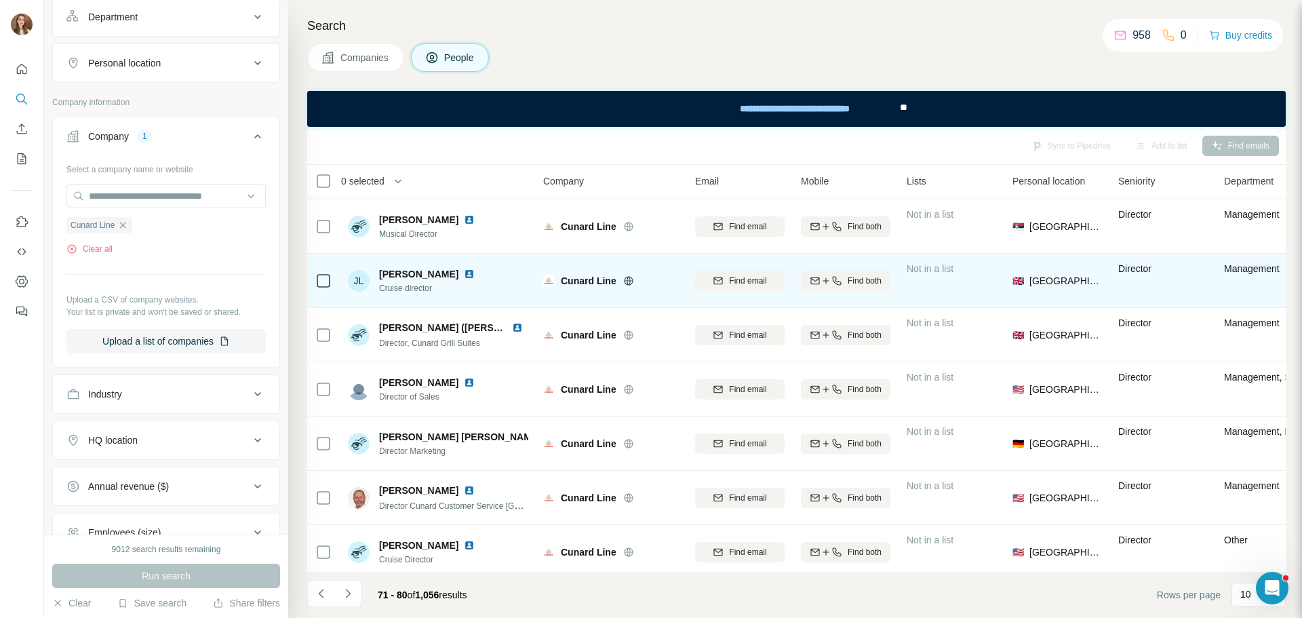
scroll to position [175, 0]
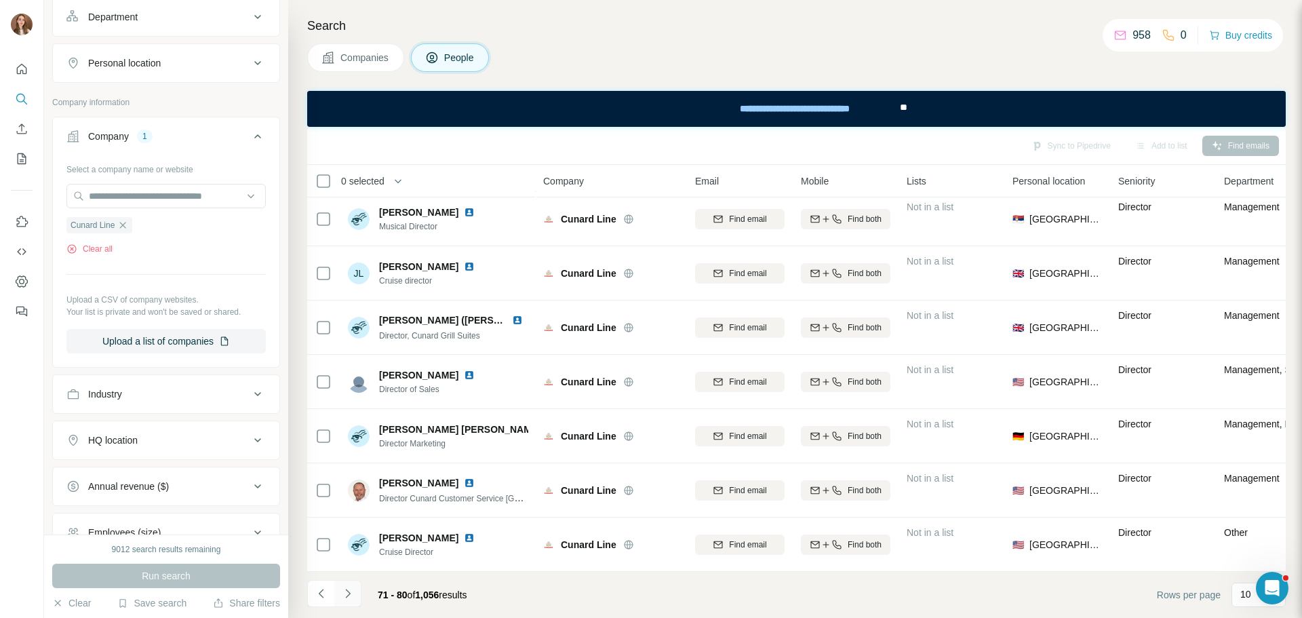
click at [357, 593] on button "Navigate to next page" at bounding box center [347, 593] width 27 height 27
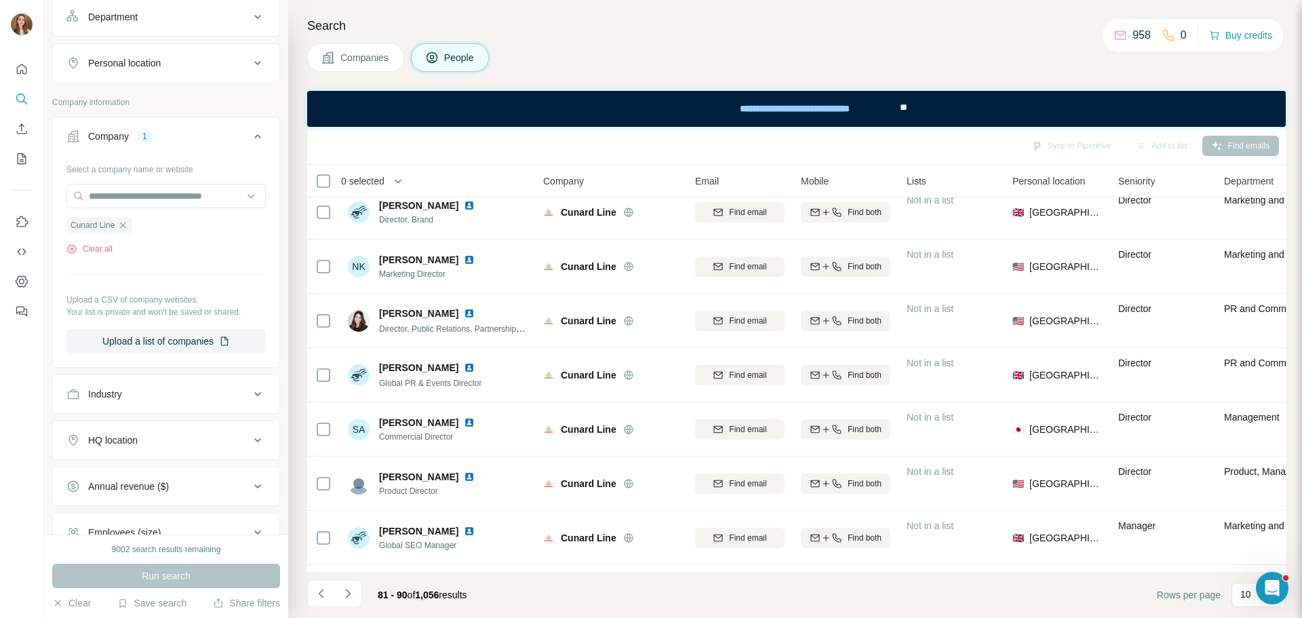
scroll to position [0, 0]
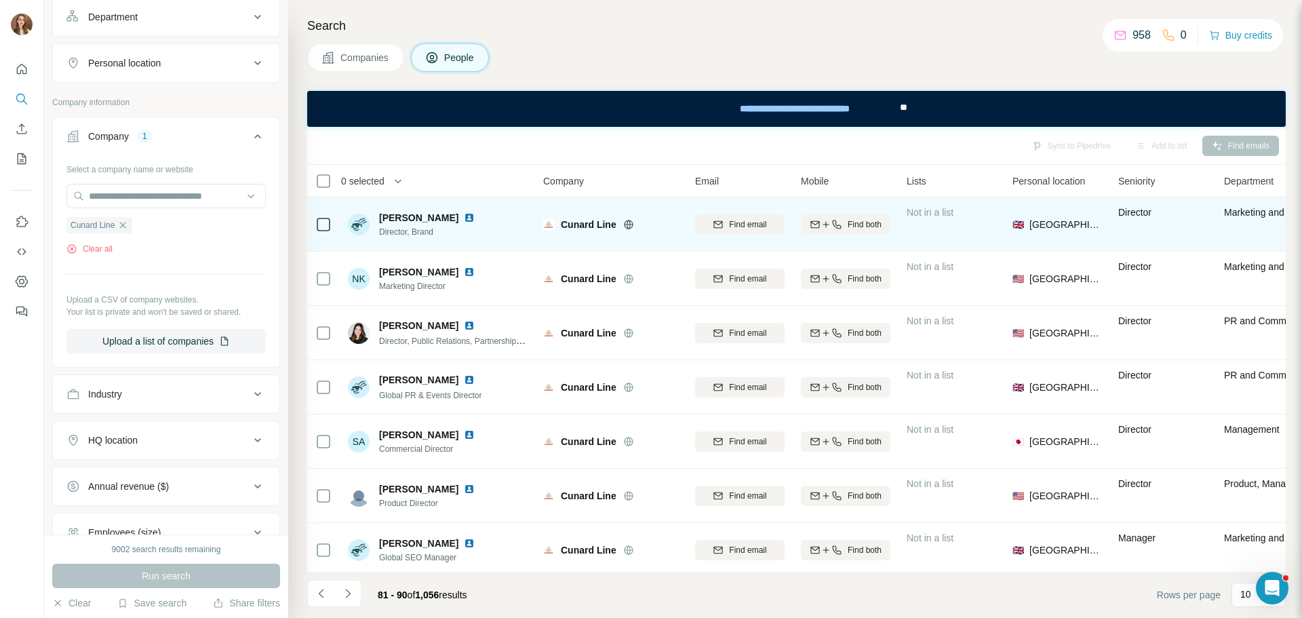
click at [464, 218] on img at bounding box center [469, 217] width 11 height 11
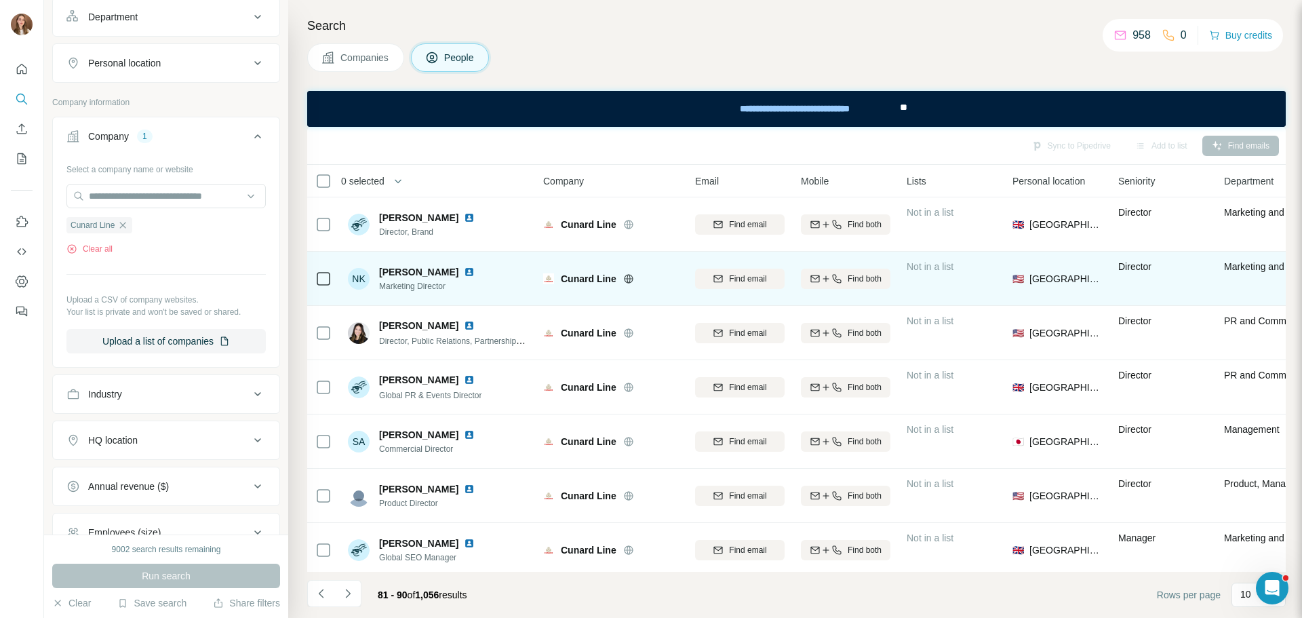
click at [464, 273] on img at bounding box center [469, 271] width 11 height 11
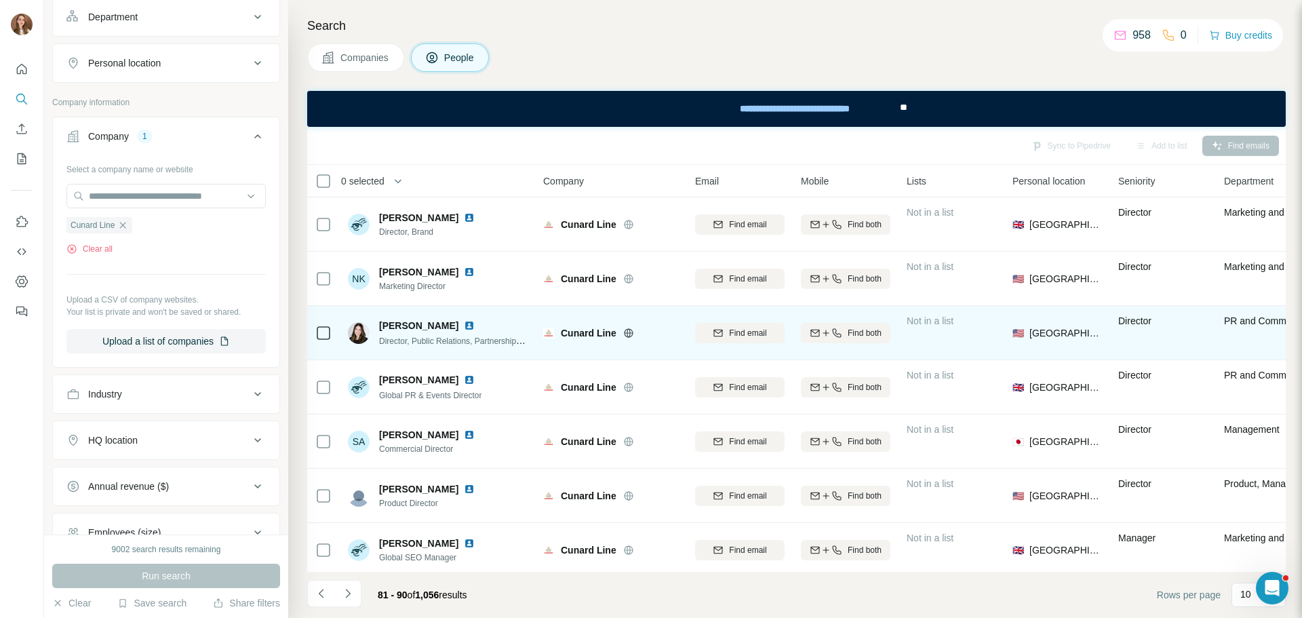
scroll to position [68, 0]
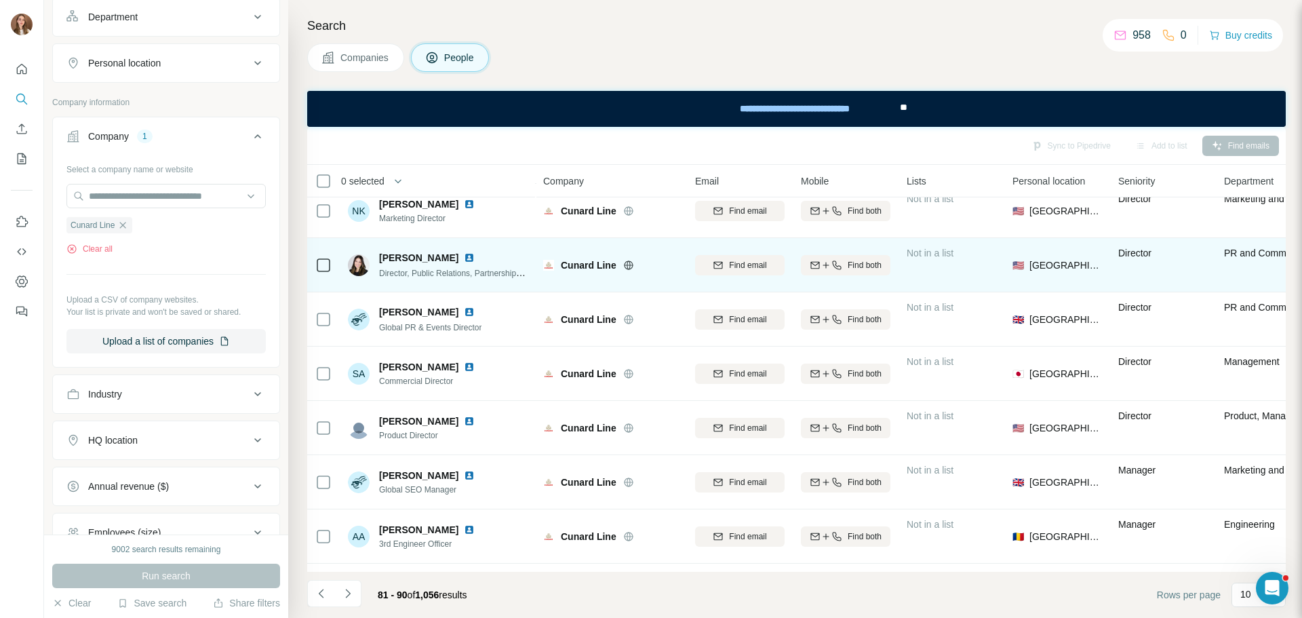
click at [464, 258] on img at bounding box center [469, 257] width 11 height 11
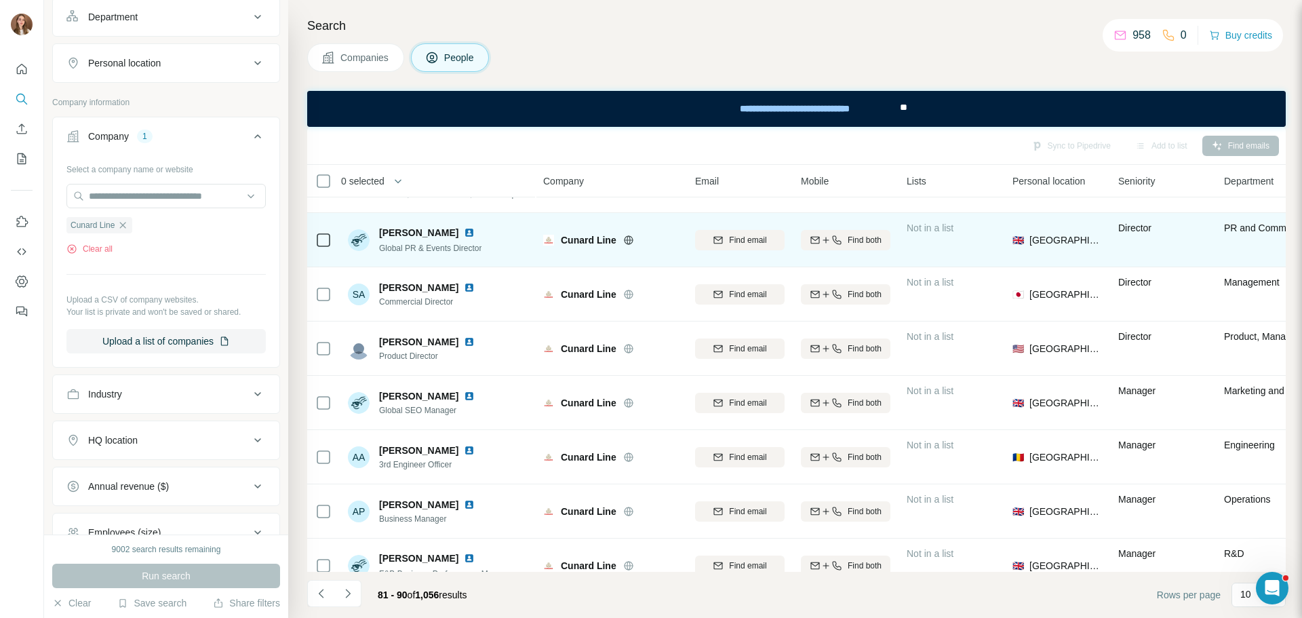
scroll to position [175, 0]
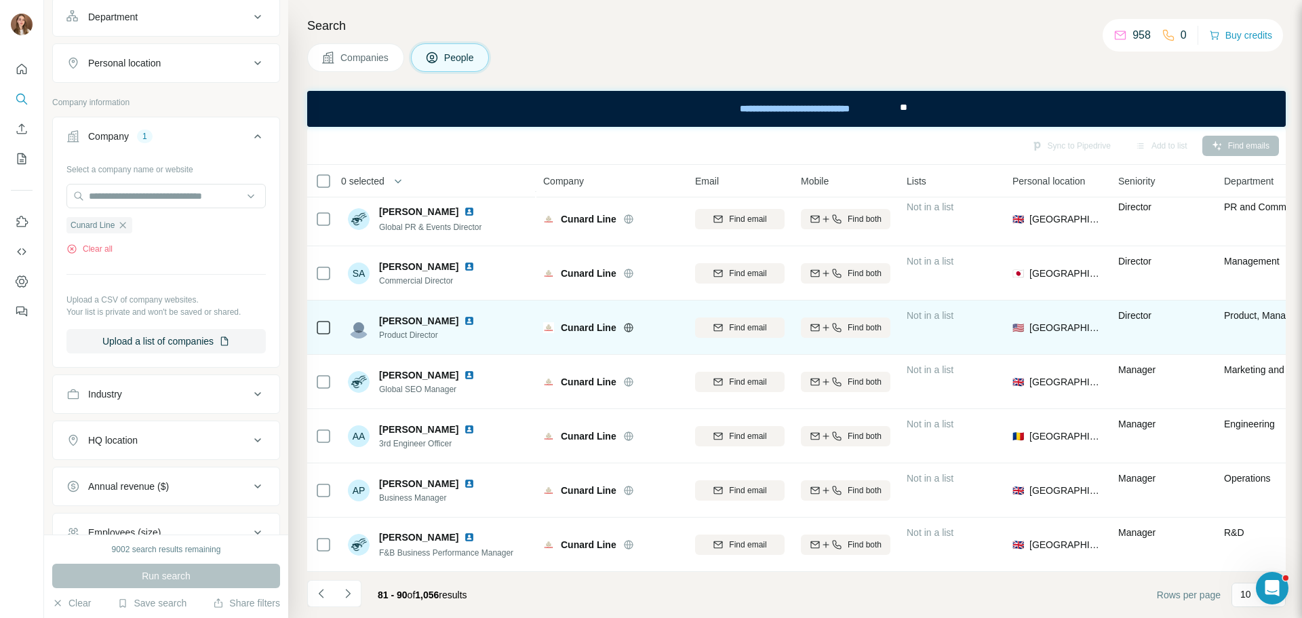
click at [464, 316] on img at bounding box center [469, 320] width 11 height 11
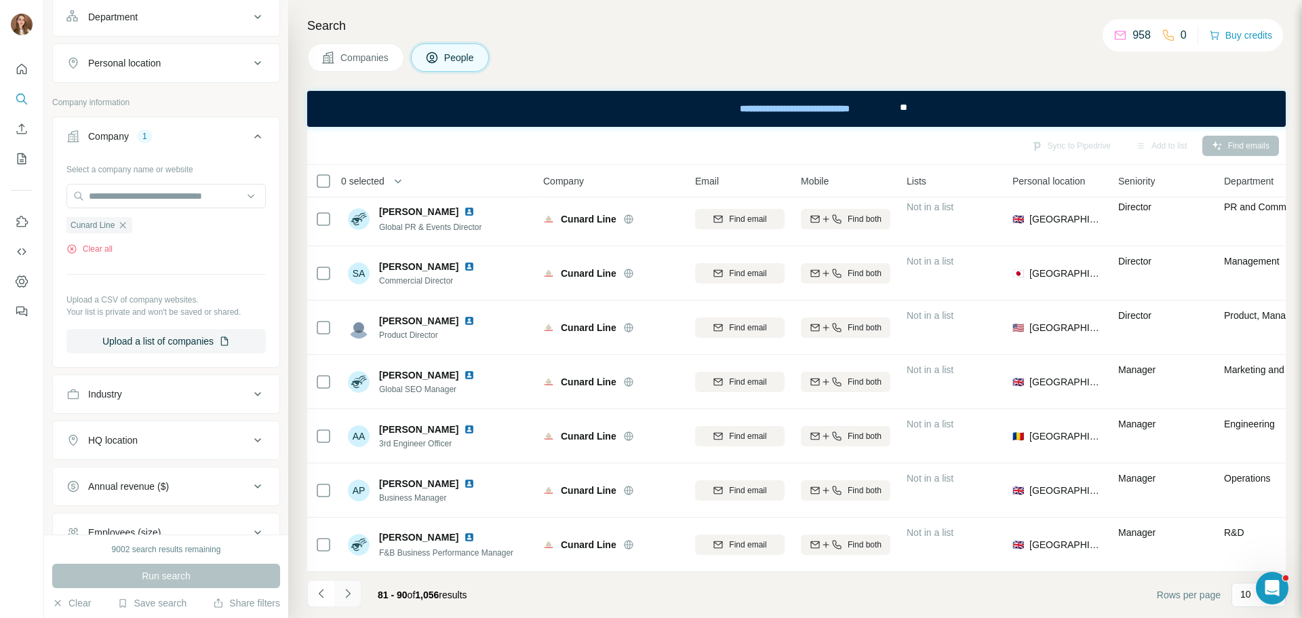
click at [354, 591] on icon "Navigate to next page" at bounding box center [348, 593] width 14 height 14
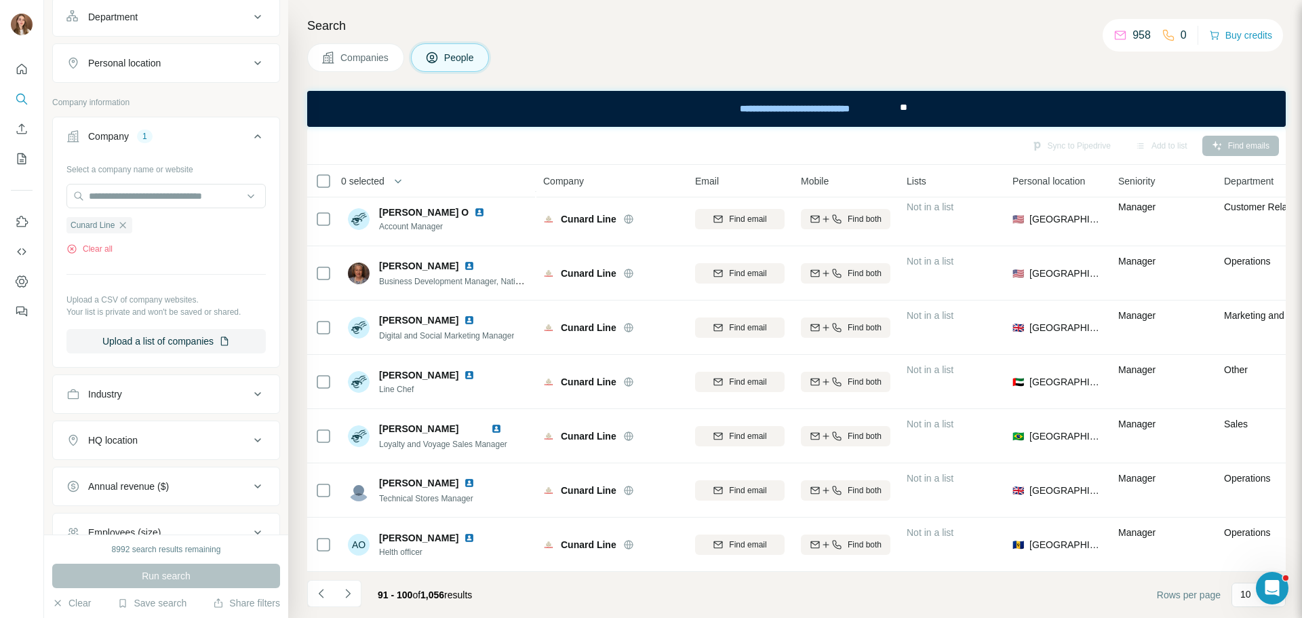
click at [361, 591] on div "91 - 100 of 1,056 results" at bounding box center [395, 595] width 176 height 30
click at [338, 611] on footer "91 - 100 of 1,056 results Rows per page 10" at bounding box center [796, 595] width 978 height 46
click at [348, 607] on li at bounding box center [347, 595] width 27 height 30
click at [349, 599] on icon "Navigate to next page" at bounding box center [348, 593] width 14 height 14
click at [348, 603] on button "Navigate to next page" at bounding box center [347, 593] width 27 height 27
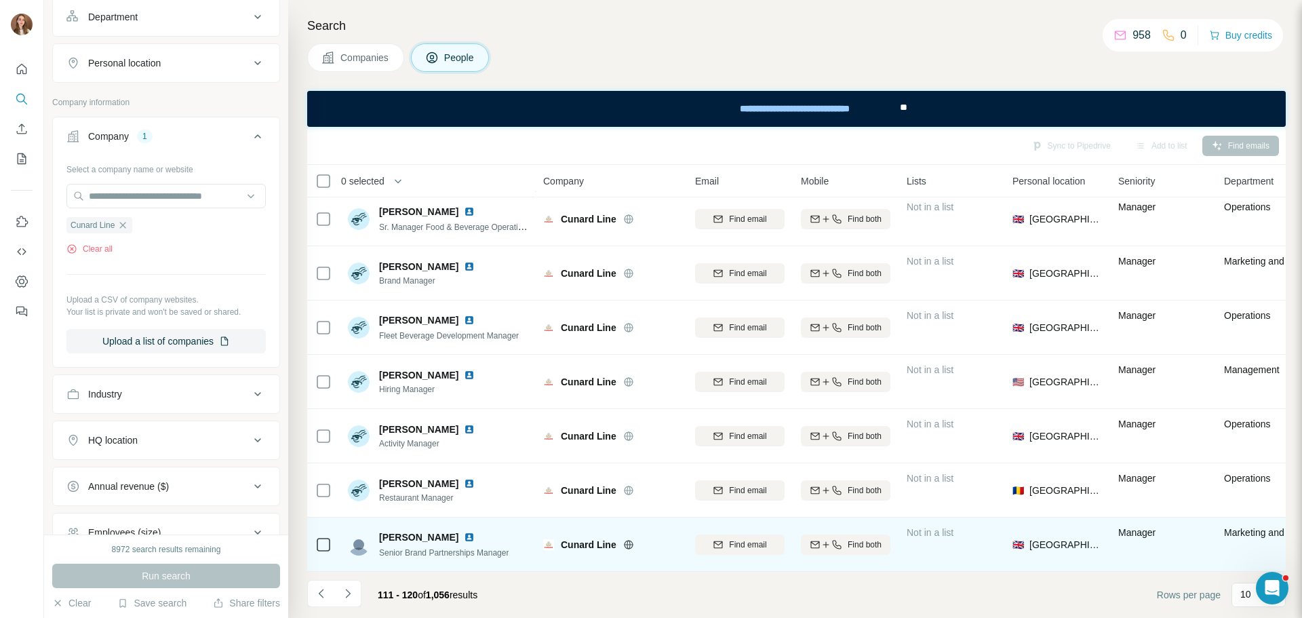
click at [464, 532] on img at bounding box center [469, 537] width 11 height 11
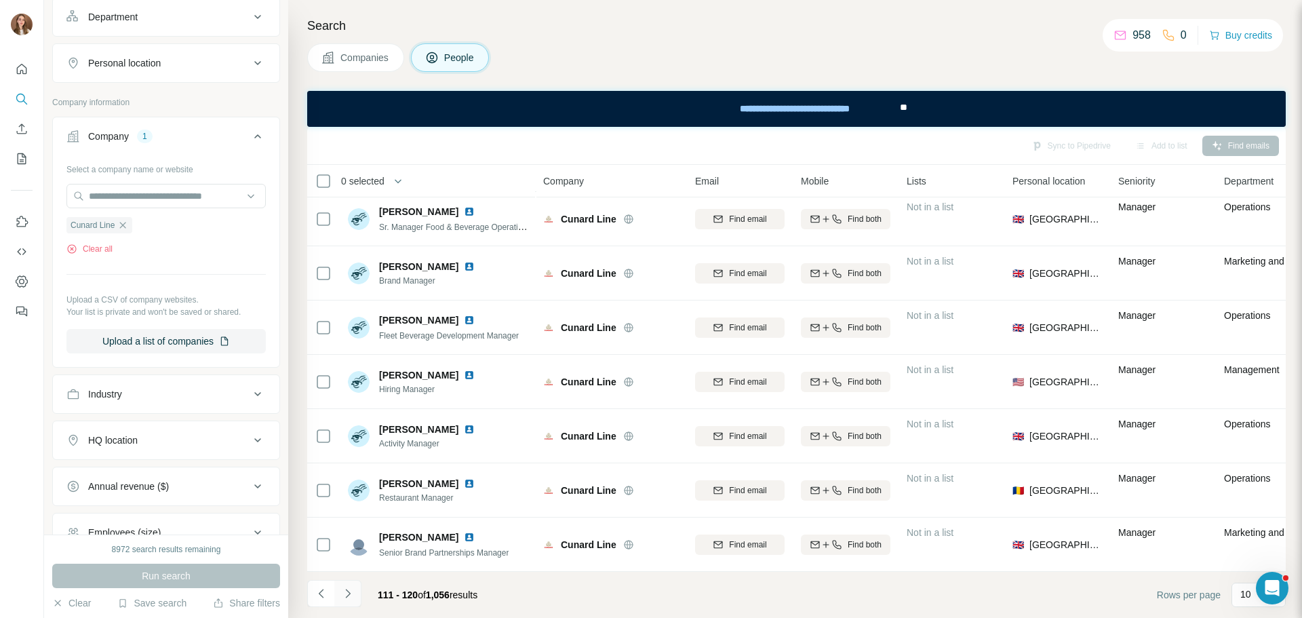
click at [354, 592] on icon "Navigate to next page" at bounding box center [348, 593] width 14 height 14
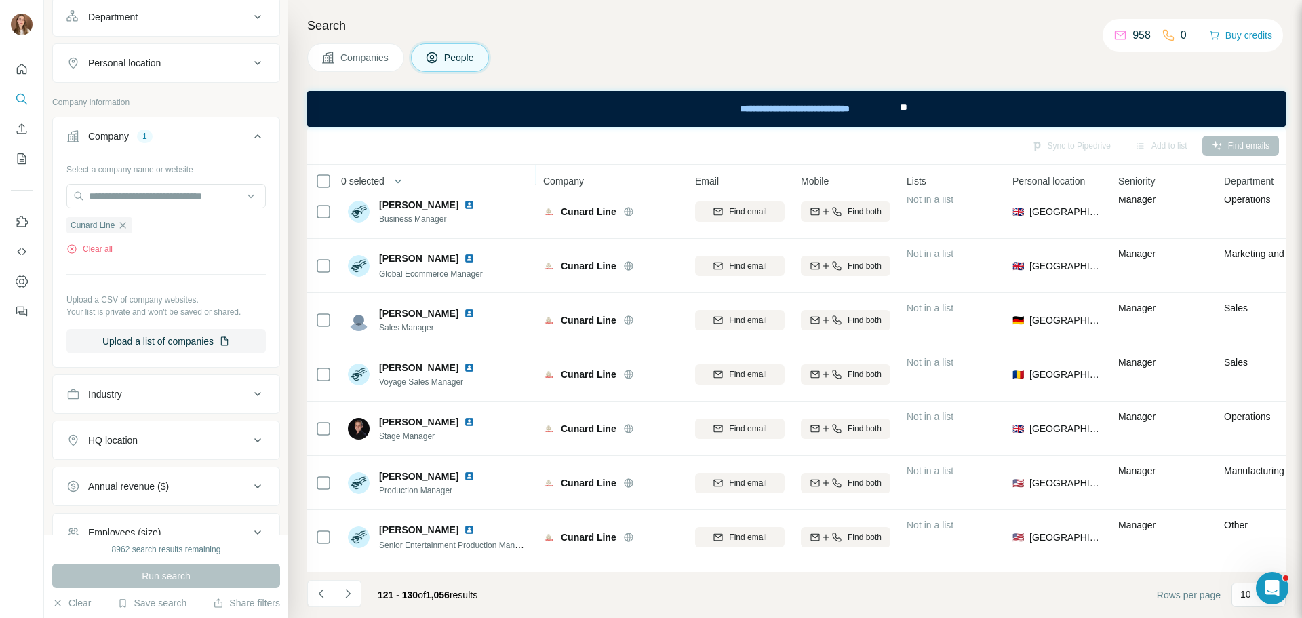
scroll to position [68, 0]
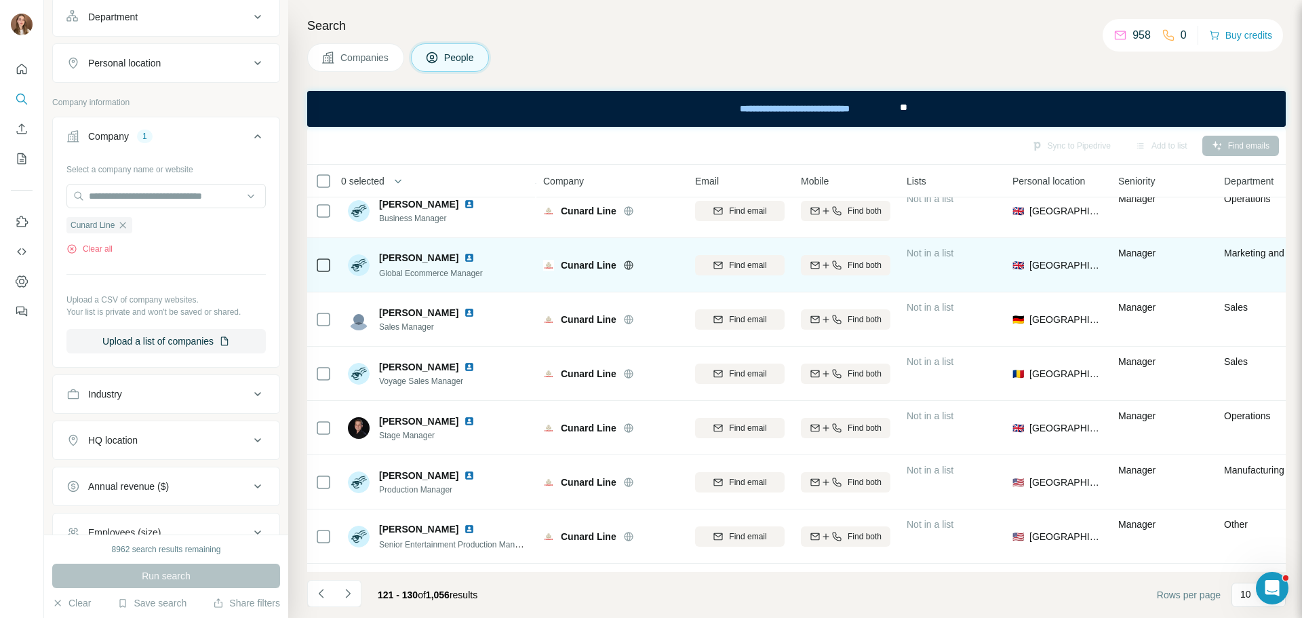
click at [464, 256] on img at bounding box center [469, 257] width 11 height 11
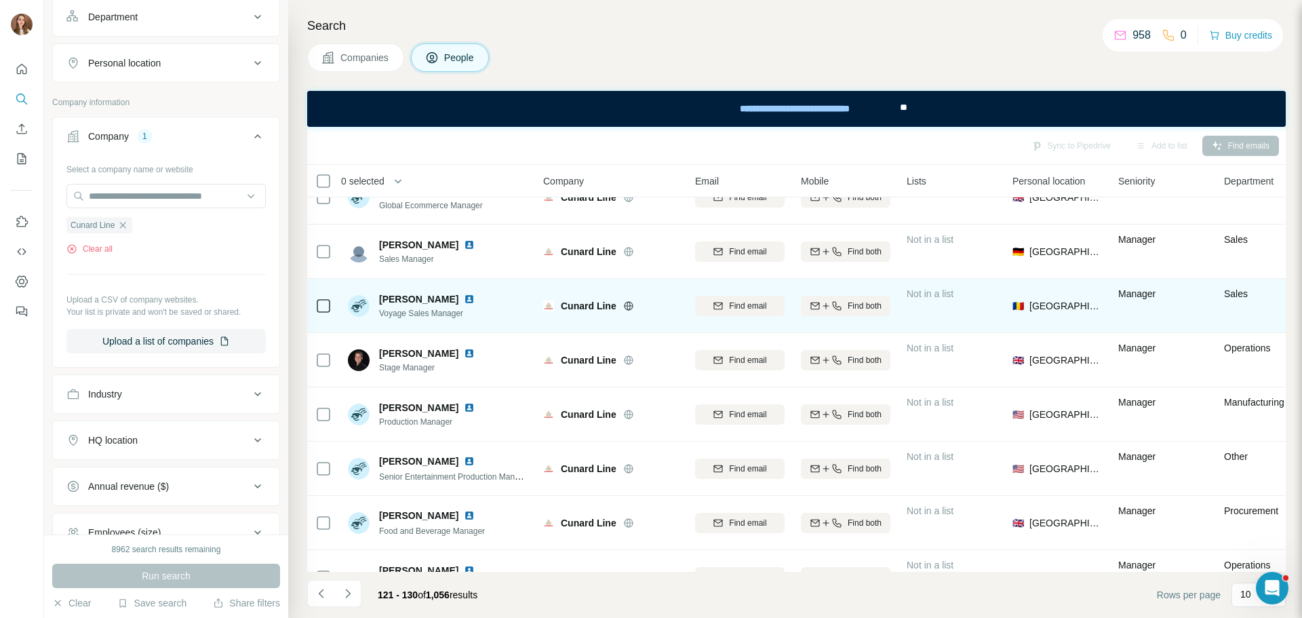
scroll to position [175, 0]
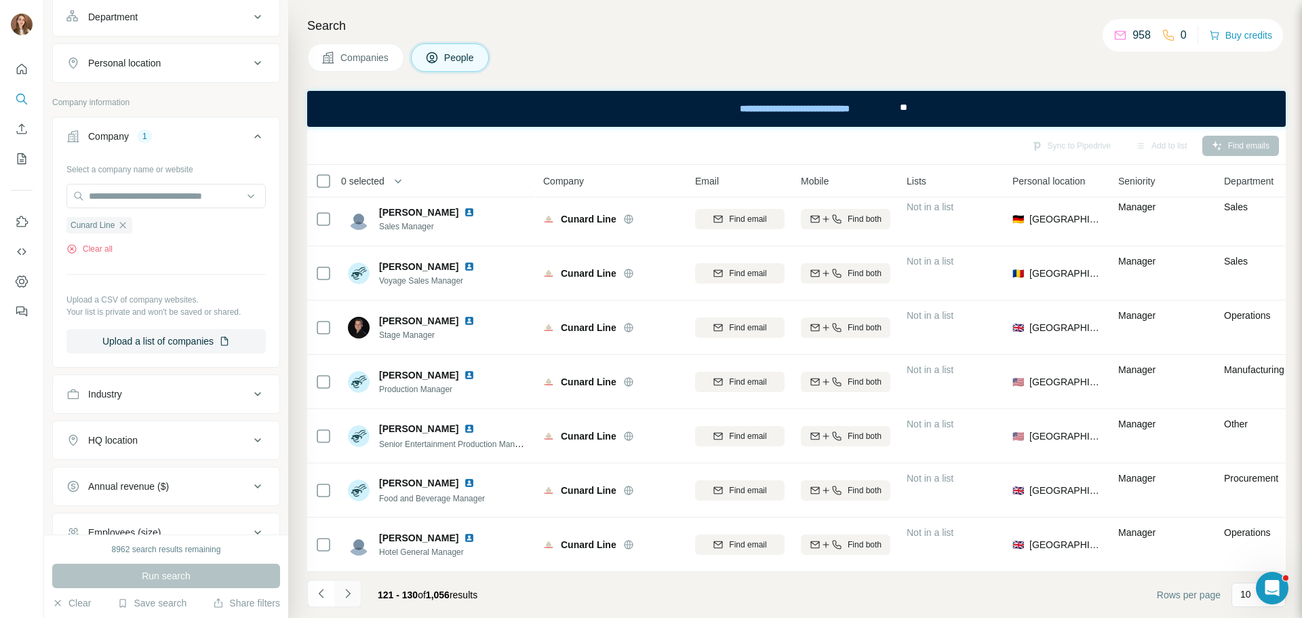
click at [355, 594] on button "Navigate to next page" at bounding box center [347, 593] width 27 height 27
click at [344, 584] on button "Navigate to next page" at bounding box center [347, 593] width 27 height 27
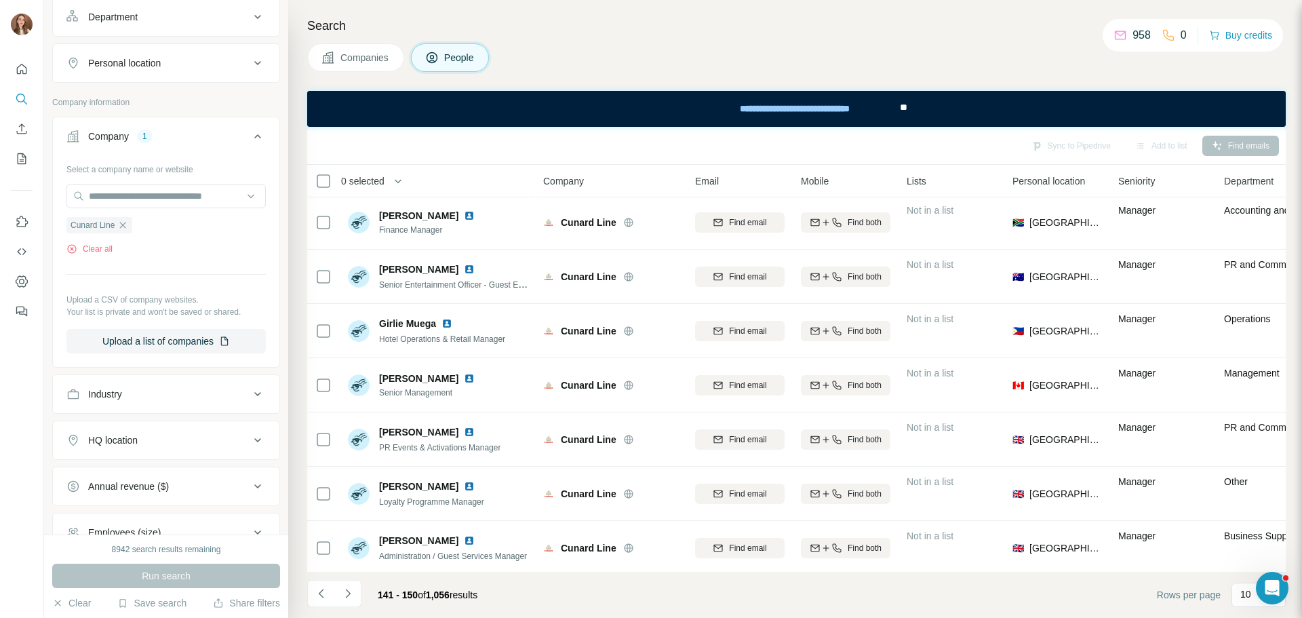
scroll to position [0, 0]
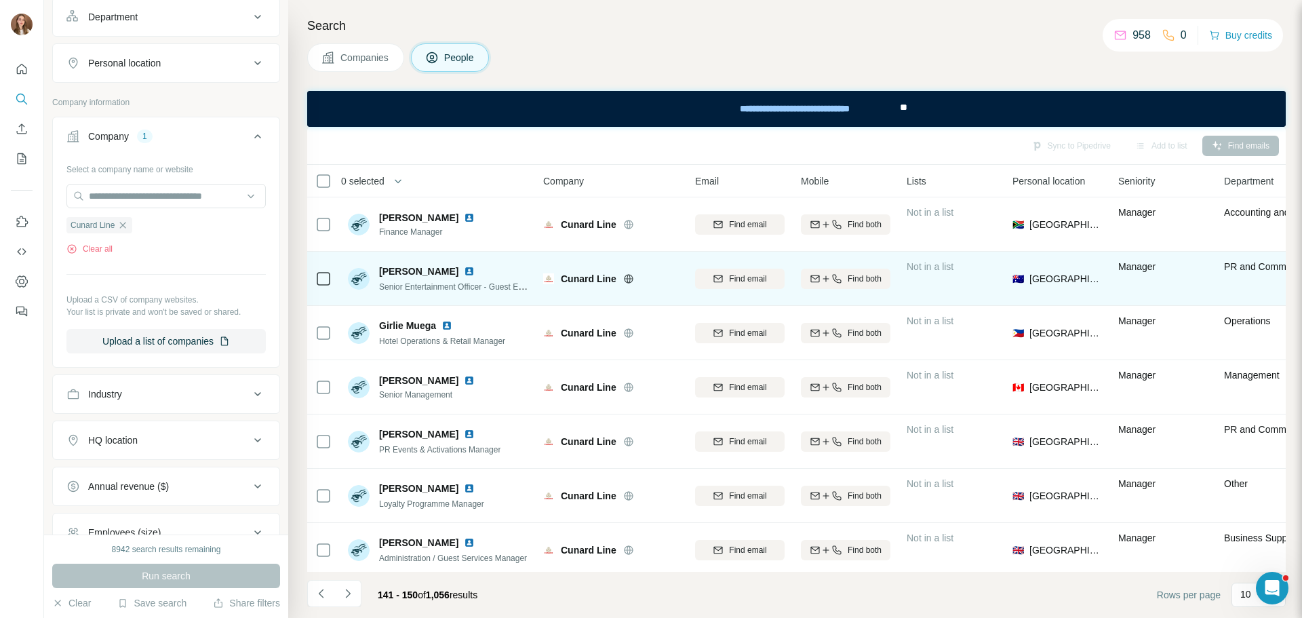
click at [464, 269] on img at bounding box center [469, 271] width 11 height 11
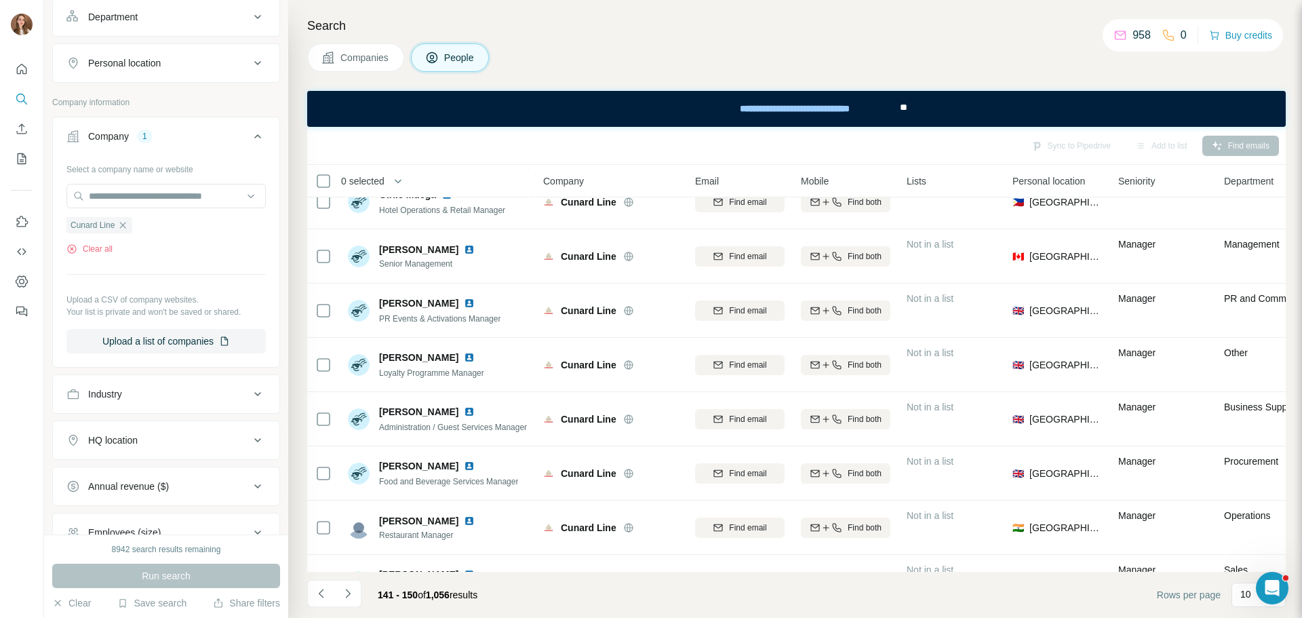
scroll to position [107, 0]
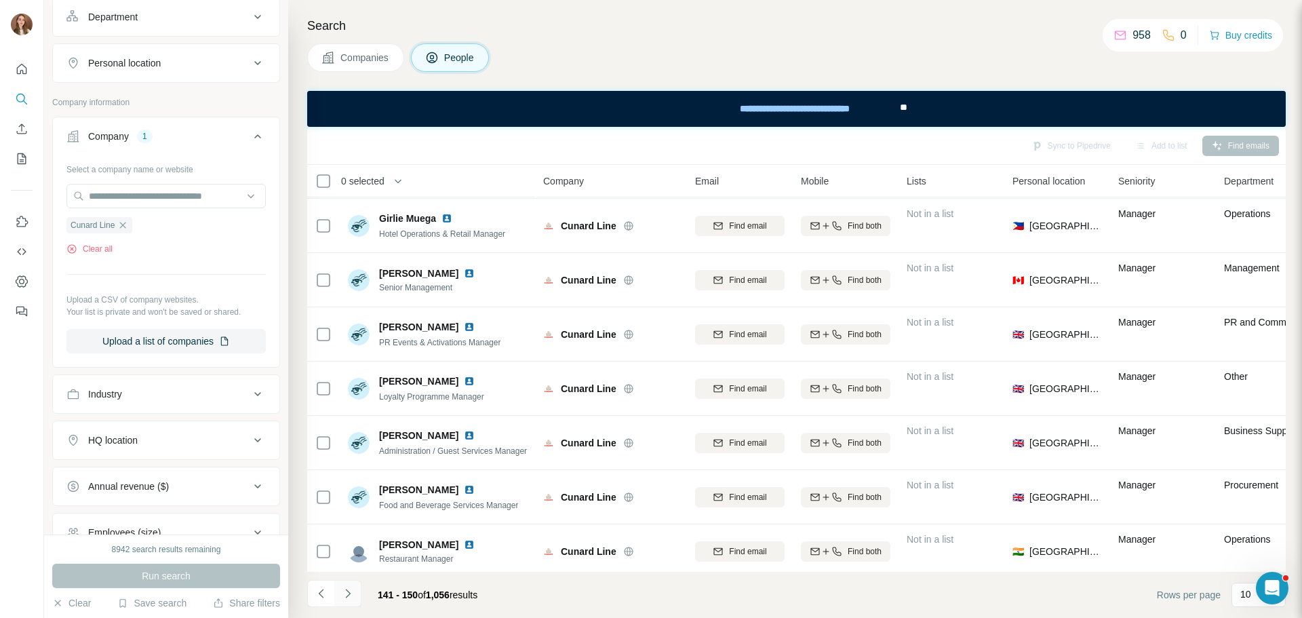
click at [350, 603] on button "Navigate to next page" at bounding box center [347, 593] width 27 height 27
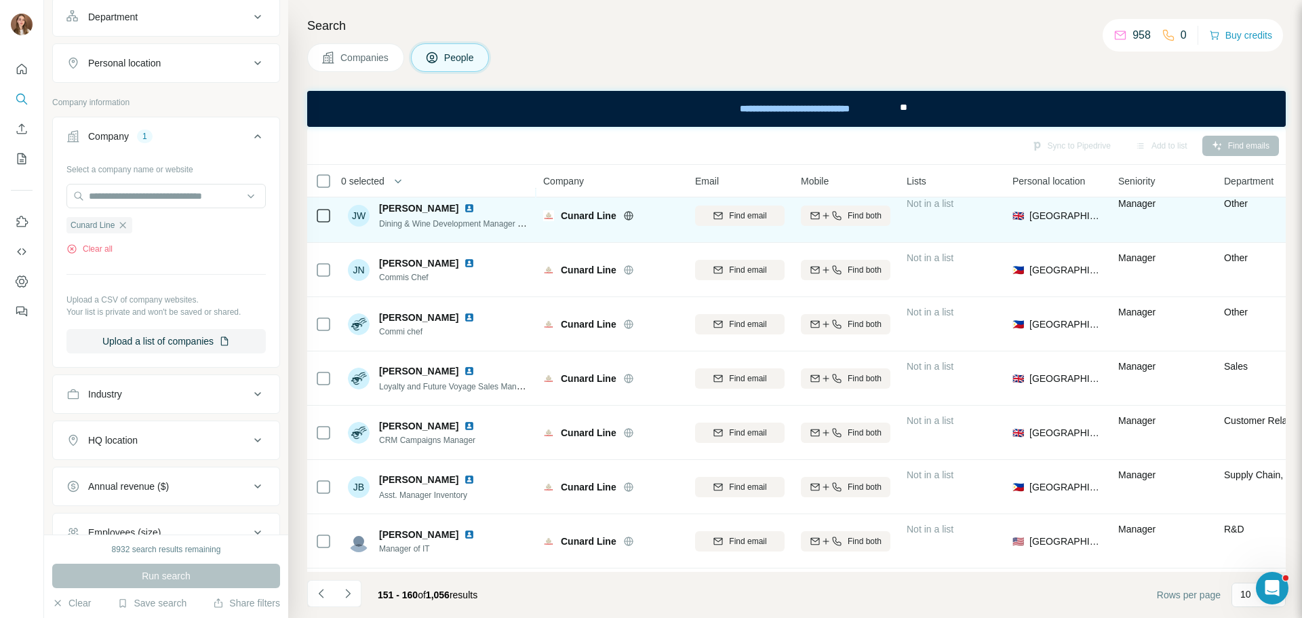
scroll to position [175, 0]
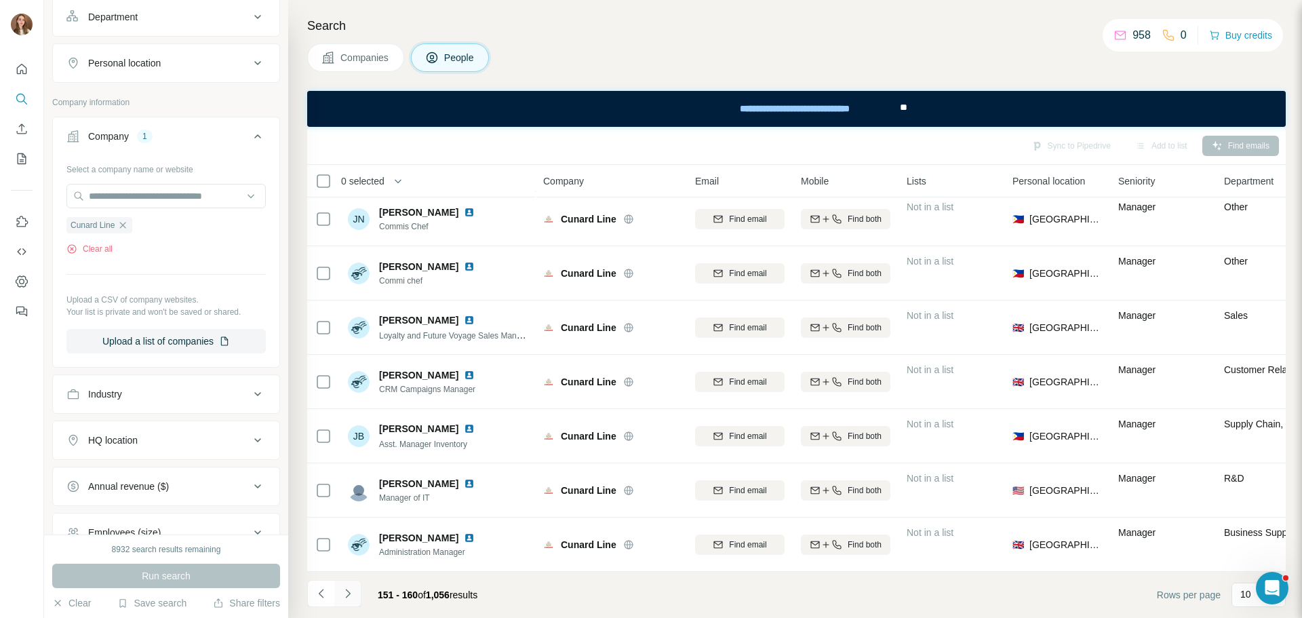
click at [353, 589] on icon "Navigate to next page" at bounding box center [348, 593] width 14 height 14
click at [346, 599] on icon "Navigate to next page" at bounding box center [348, 593] width 14 height 14
click at [340, 605] on button "Navigate to next page" at bounding box center [347, 593] width 27 height 27
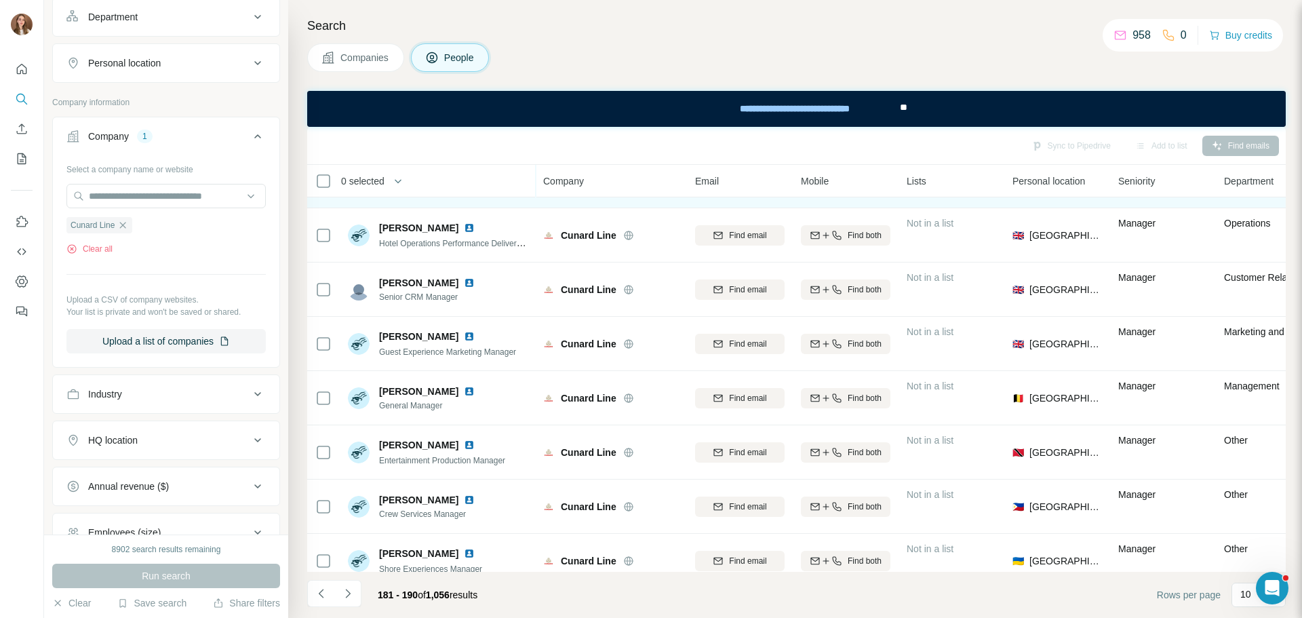
scroll to position [68, 0]
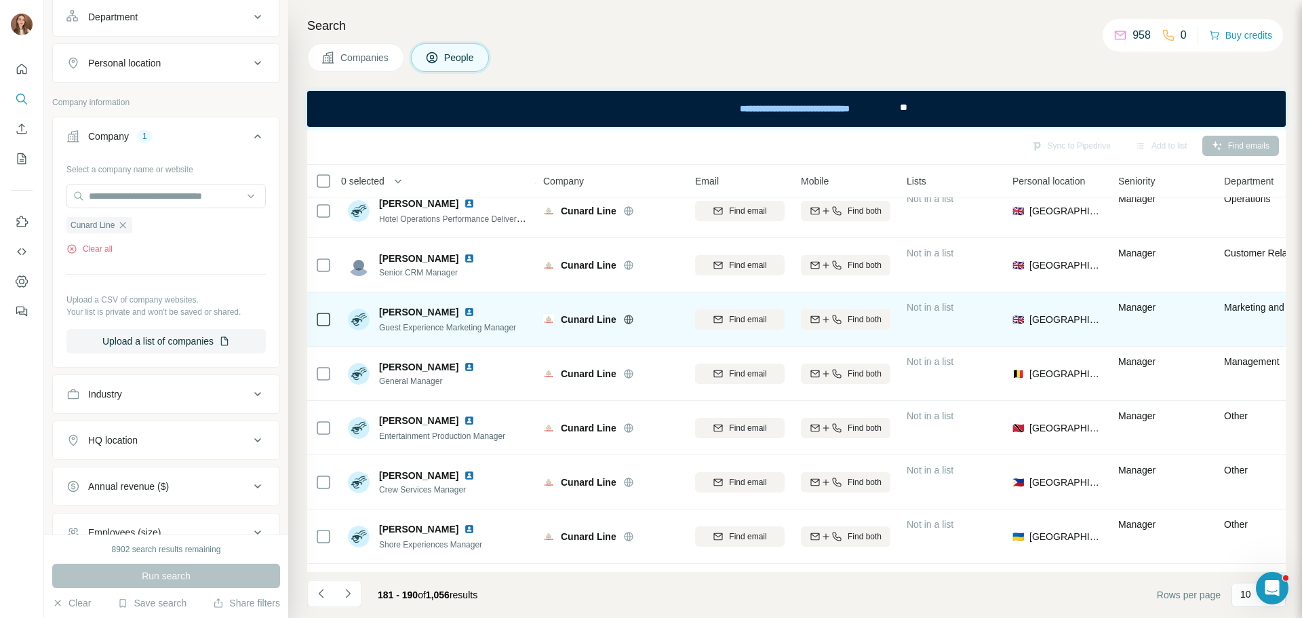
click at [471, 311] on img at bounding box center [469, 311] width 11 height 11
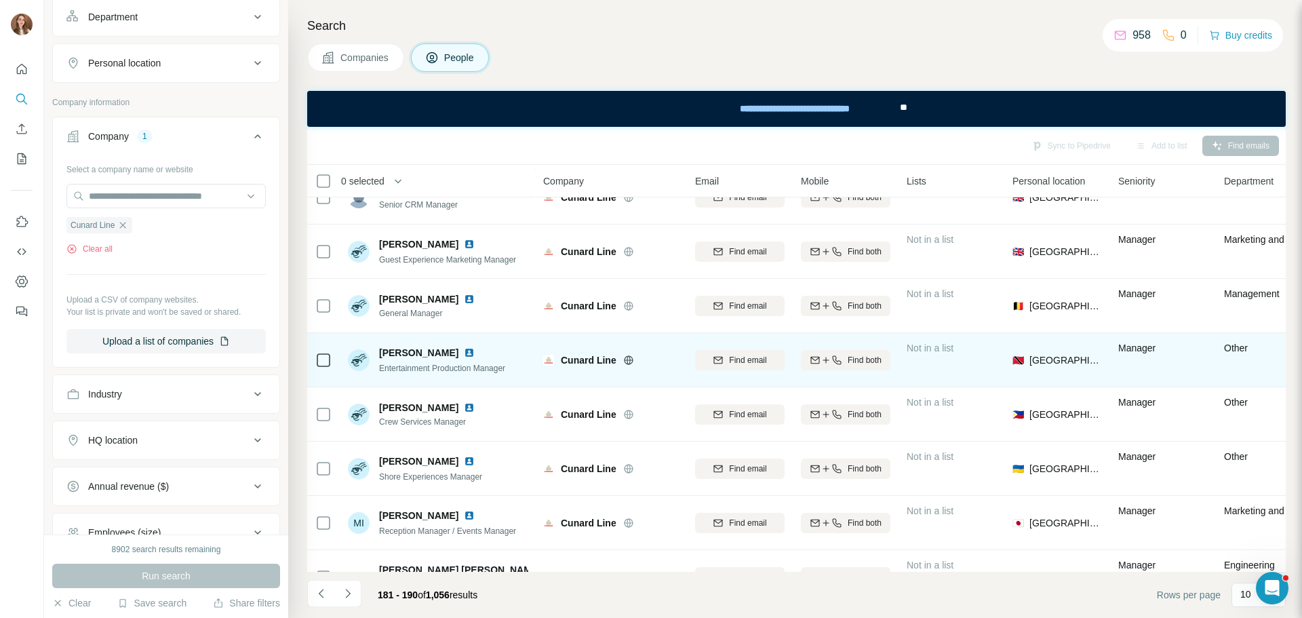
scroll to position [175, 0]
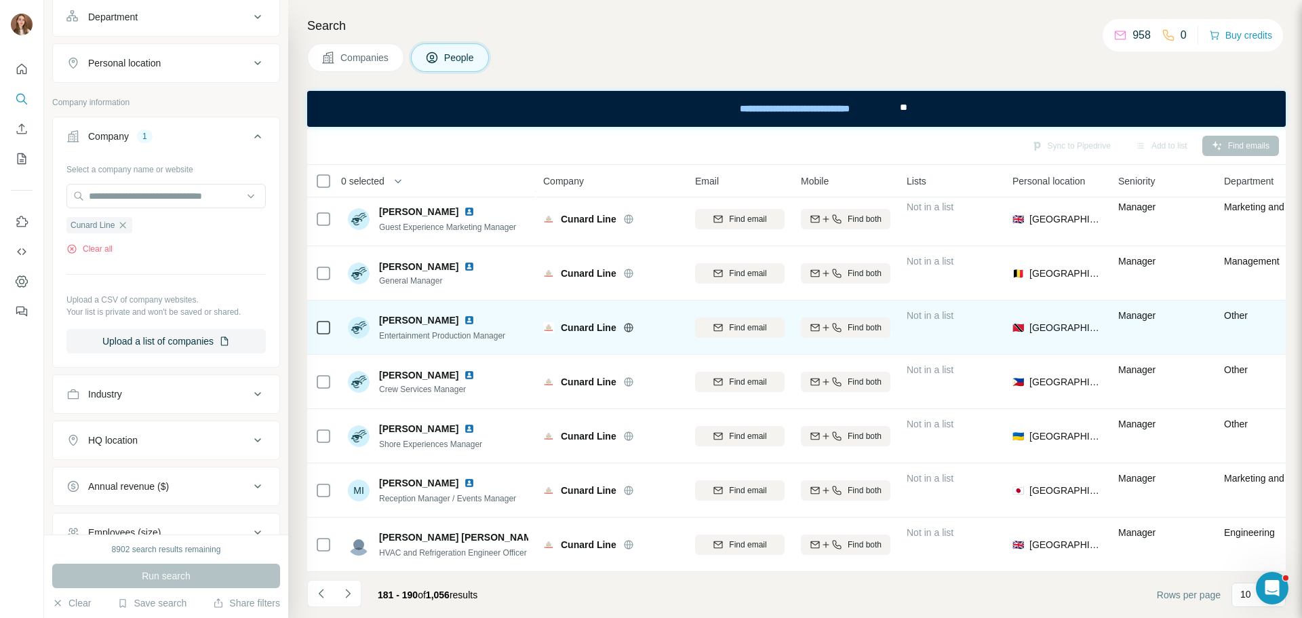
click at [464, 315] on img at bounding box center [469, 320] width 11 height 11
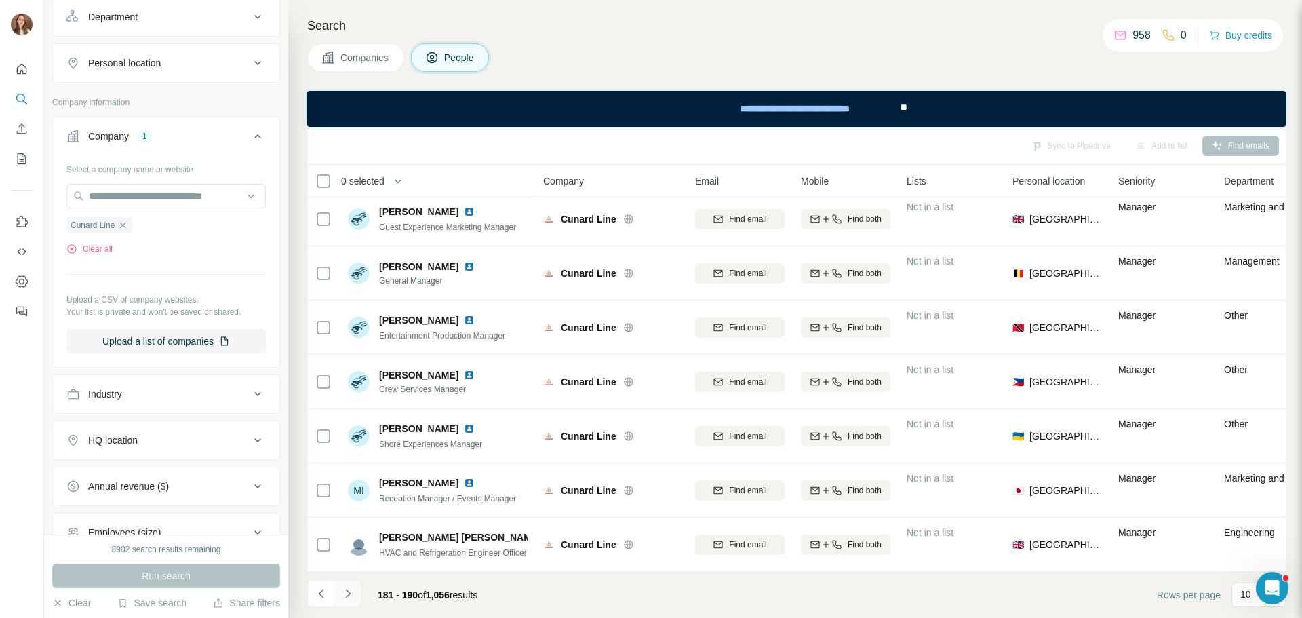
click at [346, 586] on button "Navigate to next page" at bounding box center [347, 593] width 27 height 27
click at [354, 594] on button "Navigate to next page" at bounding box center [347, 593] width 27 height 27
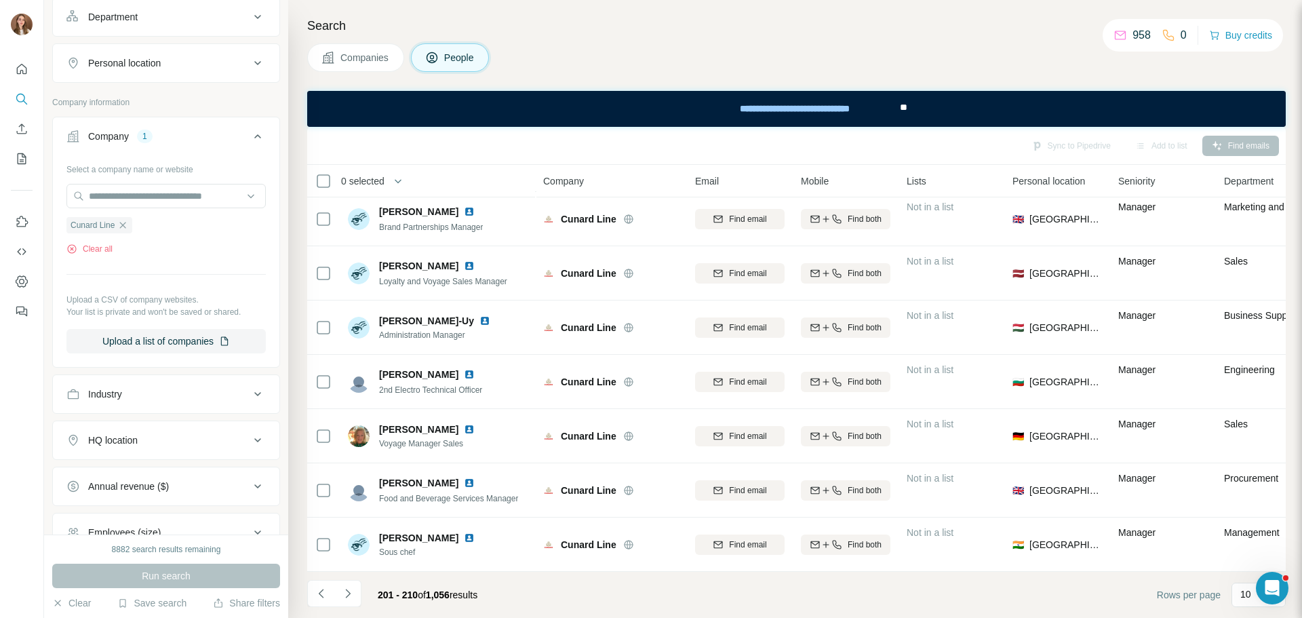
scroll to position [0, 0]
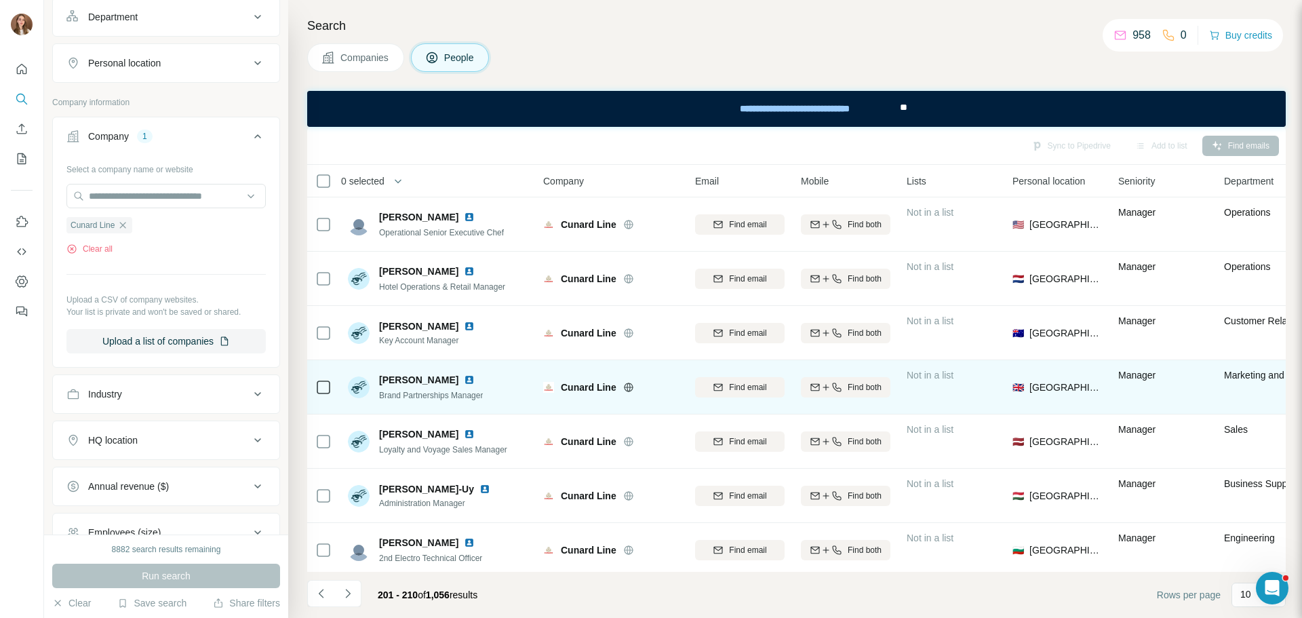
click at [464, 381] on img at bounding box center [469, 379] width 11 height 11
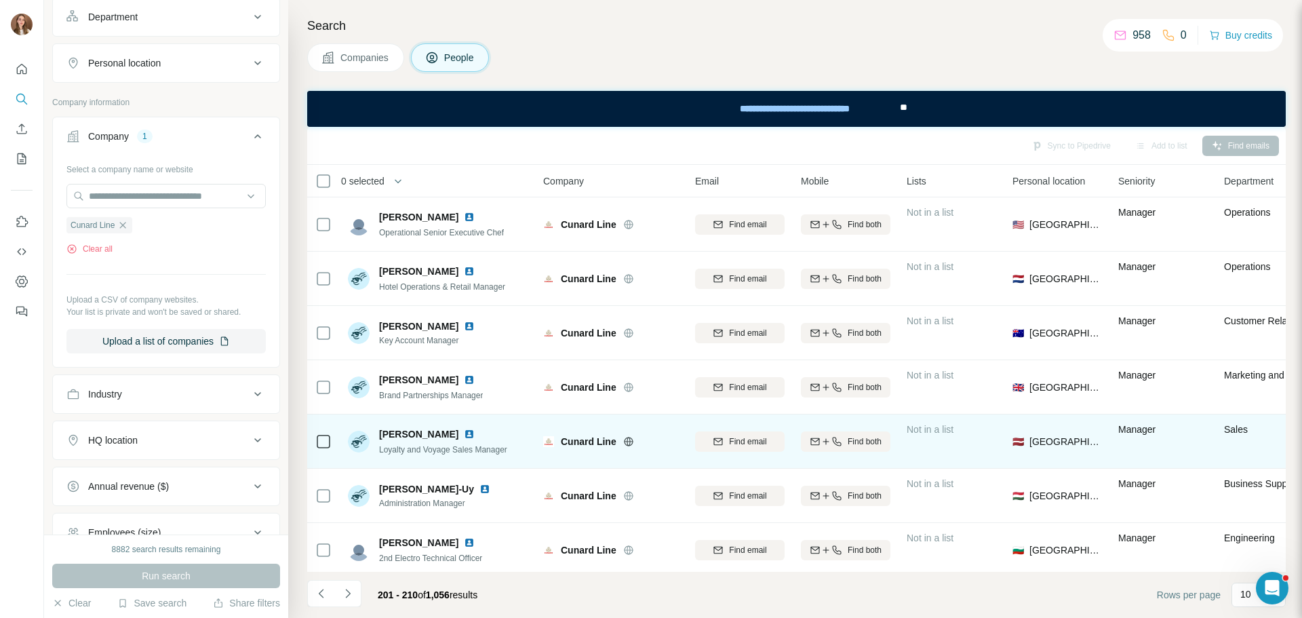
scroll to position [175, 0]
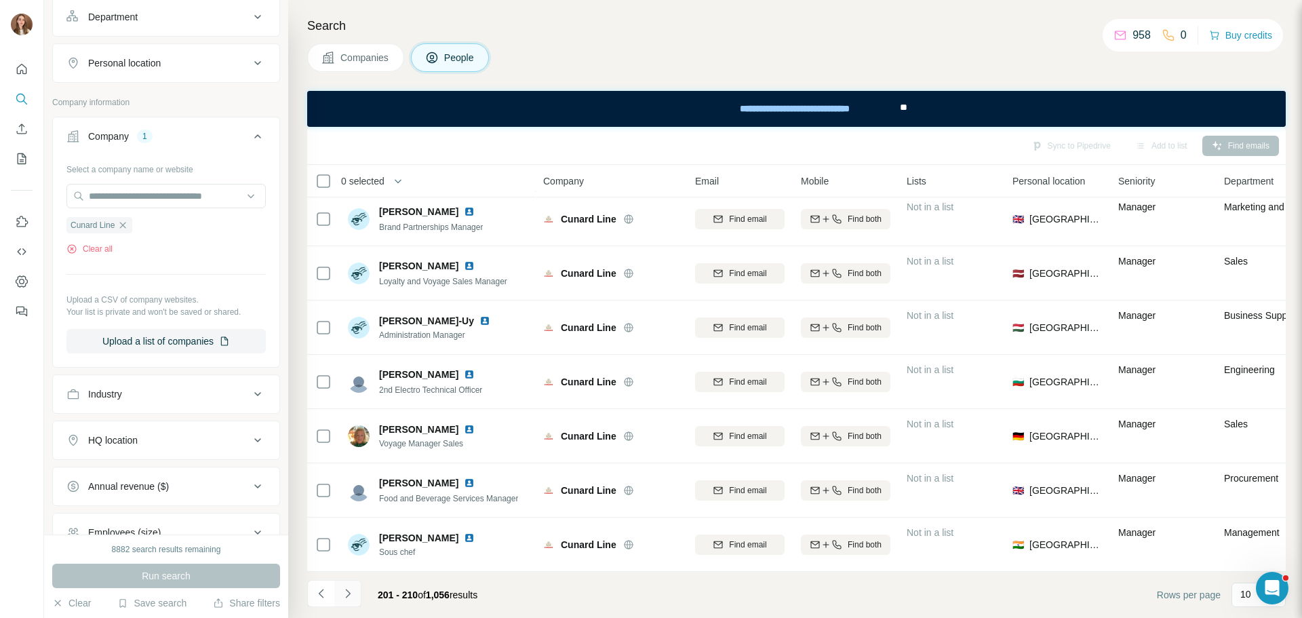
click at [336, 603] on button "Navigate to next page" at bounding box center [347, 593] width 27 height 27
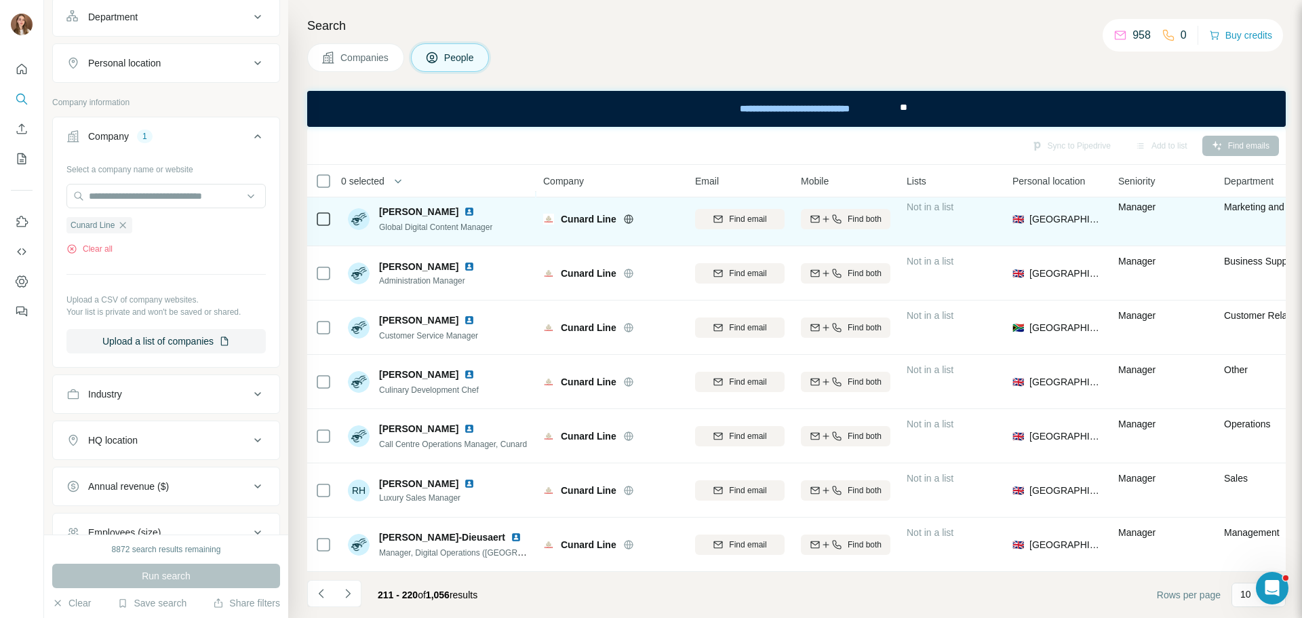
click at [468, 206] on img at bounding box center [469, 211] width 11 height 11
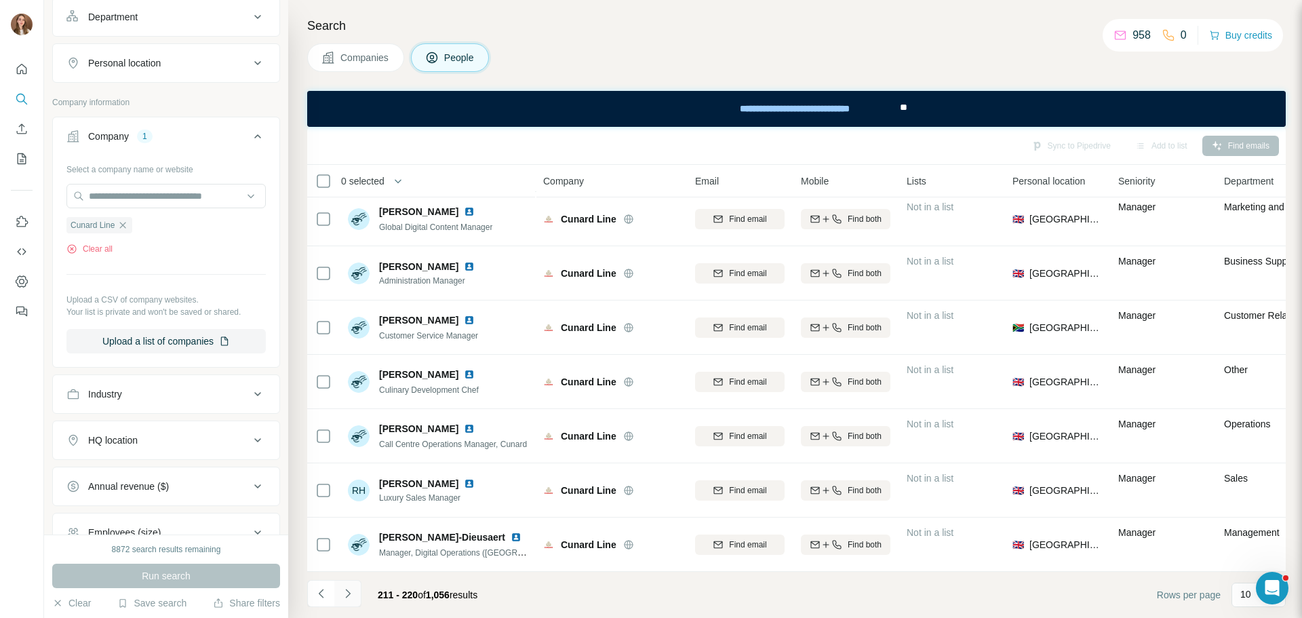
click at [352, 597] on icon "Navigate to next page" at bounding box center [348, 593] width 14 height 14
click at [353, 603] on button "Navigate to next page" at bounding box center [347, 593] width 27 height 27
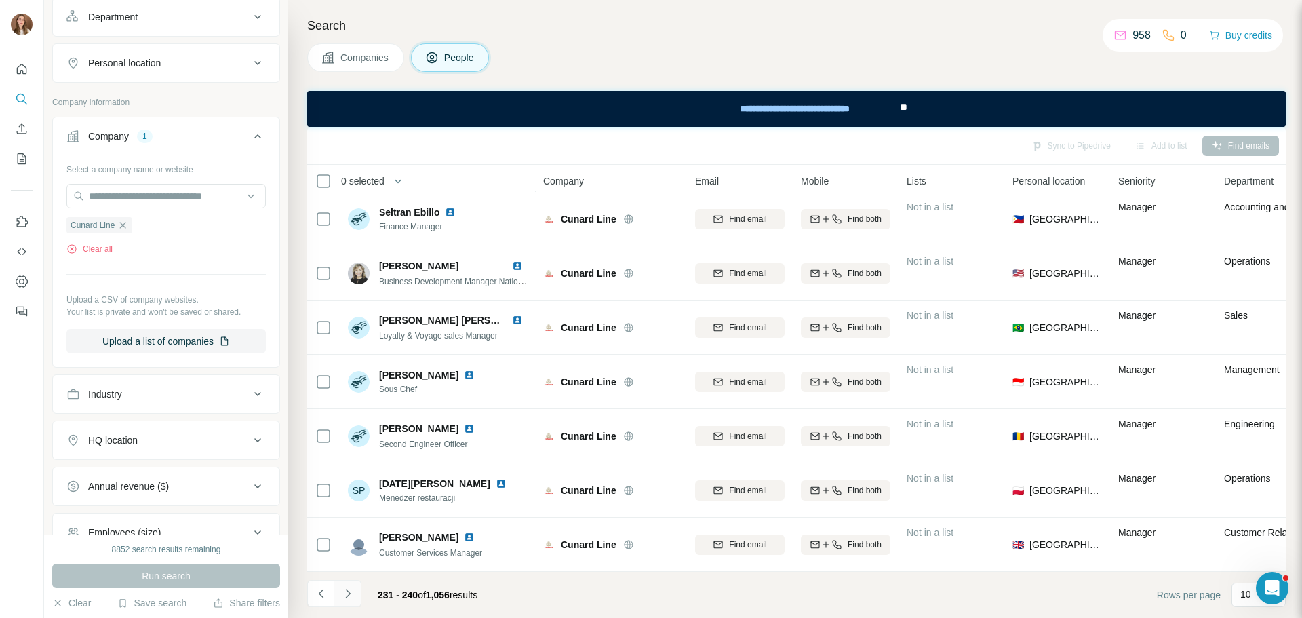
click at [355, 595] on button "Navigate to next page" at bounding box center [347, 593] width 27 height 27
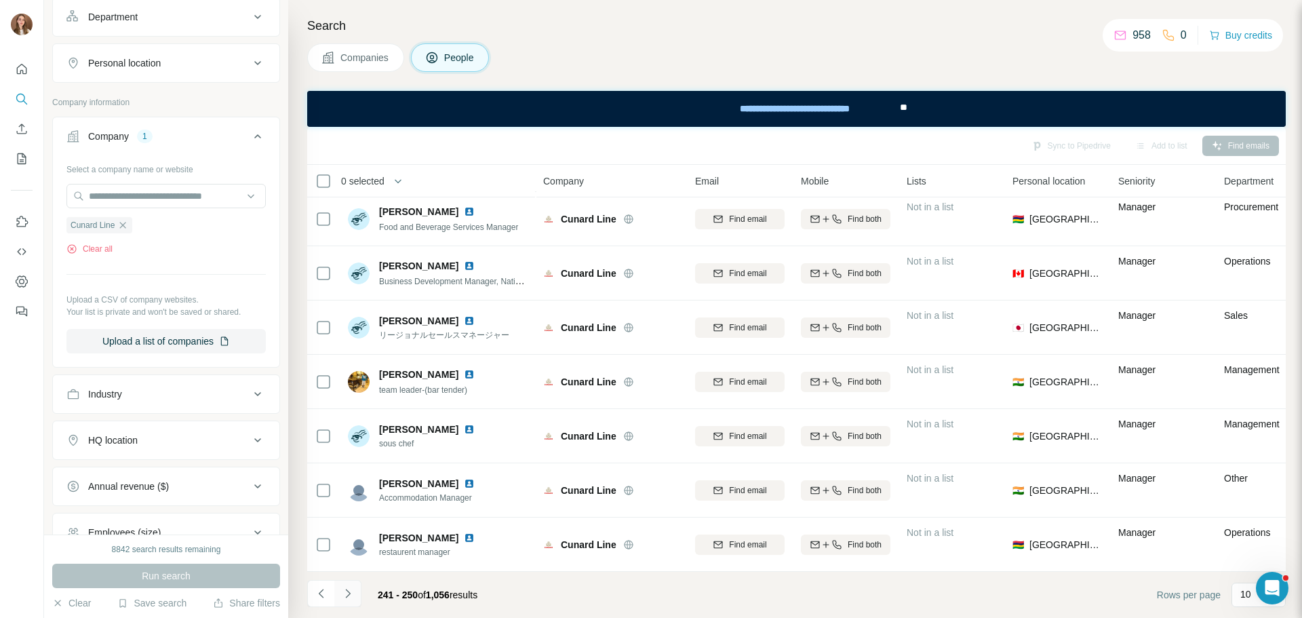
click at [347, 601] on button "Navigate to next page" at bounding box center [347, 593] width 27 height 27
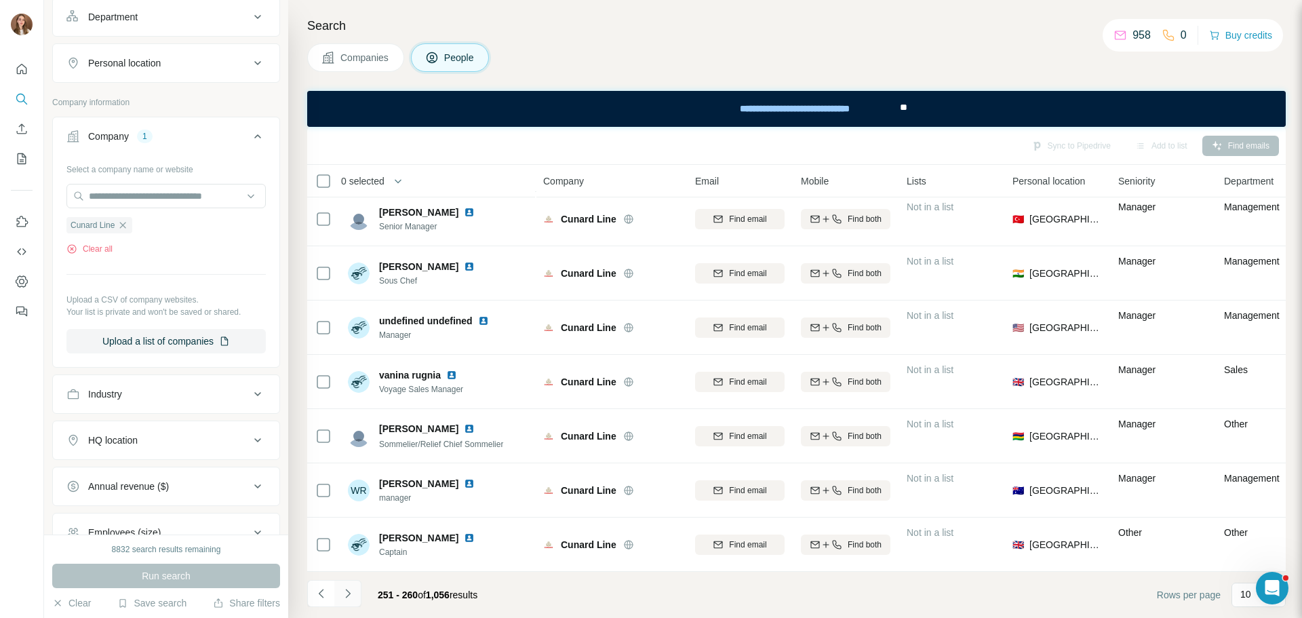
click at [353, 601] on button "Navigate to next page" at bounding box center [347, 593] width 27 height 27
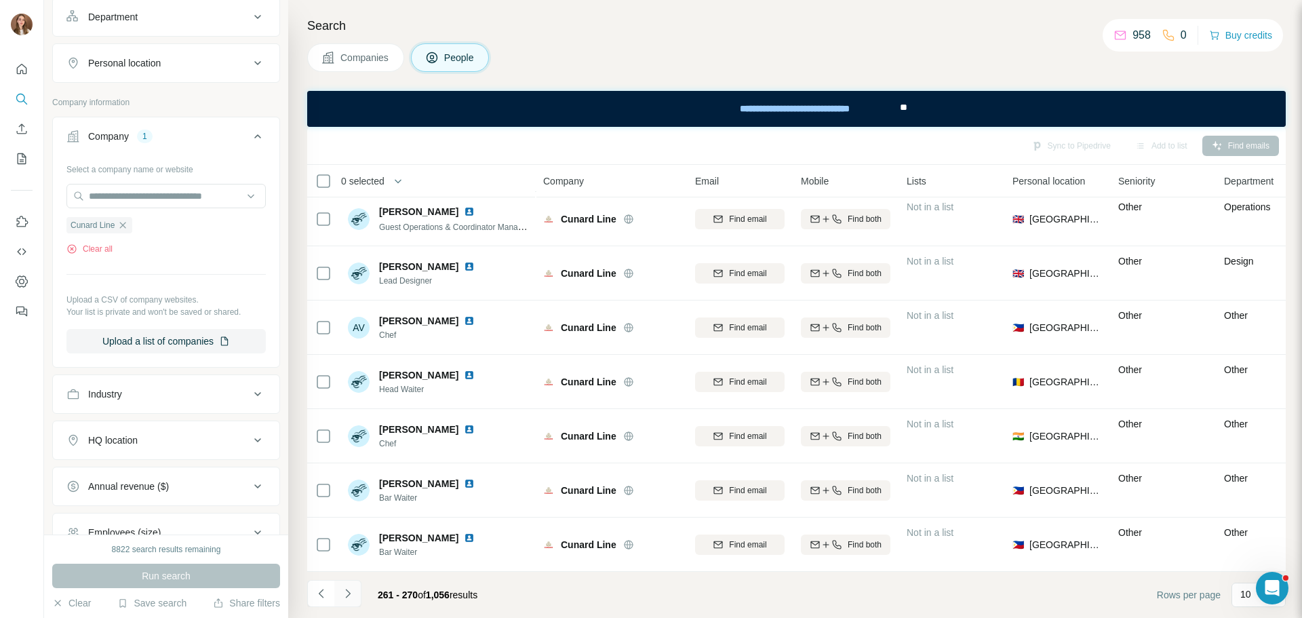
click at [357, 593] on button "Navigate to next page" at bounding box center [347, 593] width 27 height 27
click at [353, 598] on icon "Navigate to next page" at bounding box center [348, 593] width 14 height 14
click at [338, 599] on button "Navigate to next page" at bounding box center [347, 593] width 27 height 27
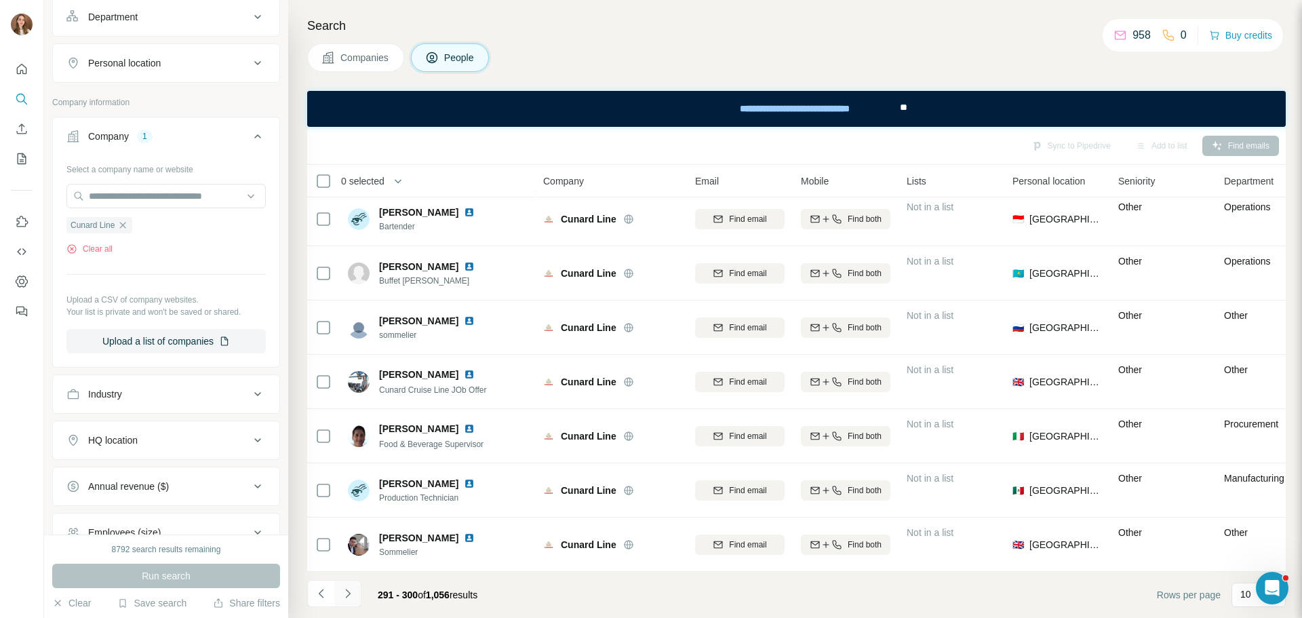
click at [349, 593] on icon "Navigate to next page" at bounding box center [347, 593] width 5 height 9
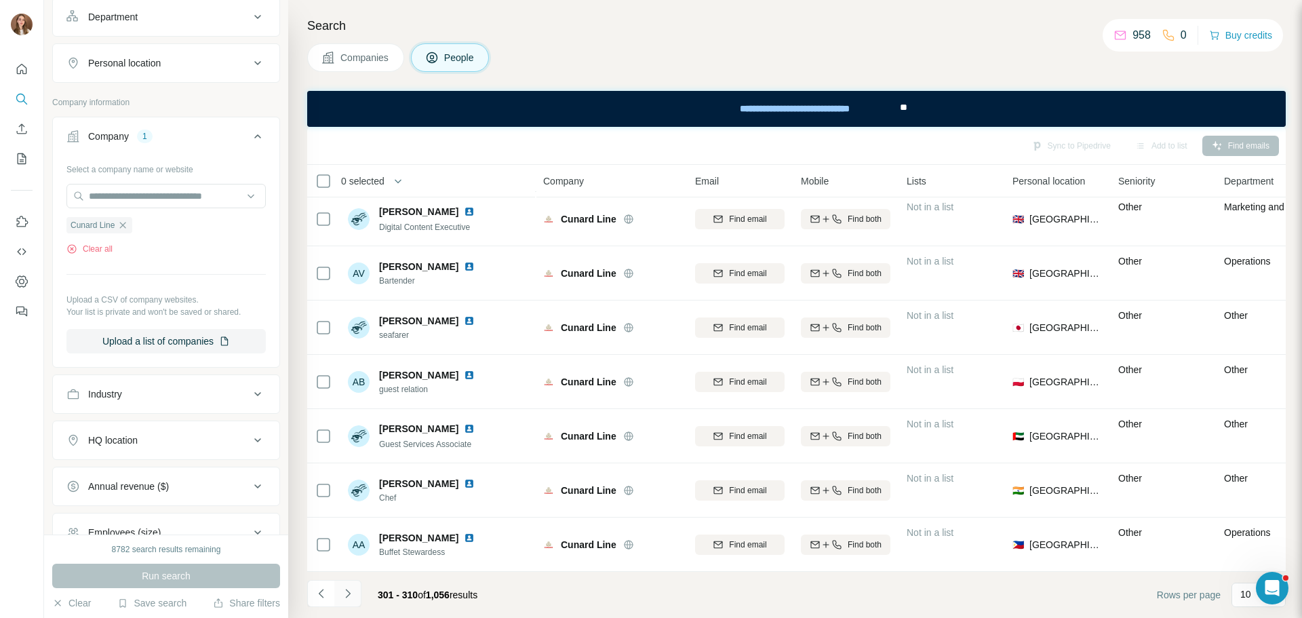
click at [348, 589] on icon "Navigate to next page" at bounding box center [348, 593] width 14 height 14
click at [353, 595] on icon "Navigate to next page" at bounding box center [348, 593] width 14 height 14
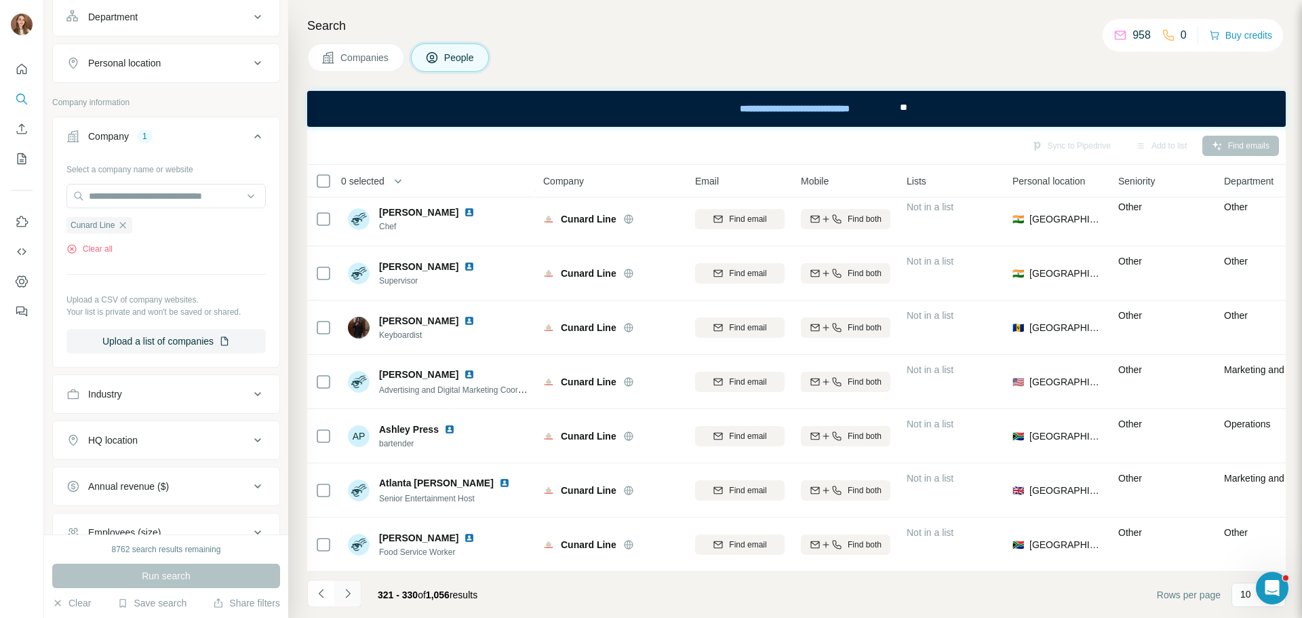
click at [358, 588] on button "Navigate to next page" at bounding box center [347, 593] width 27 height 27
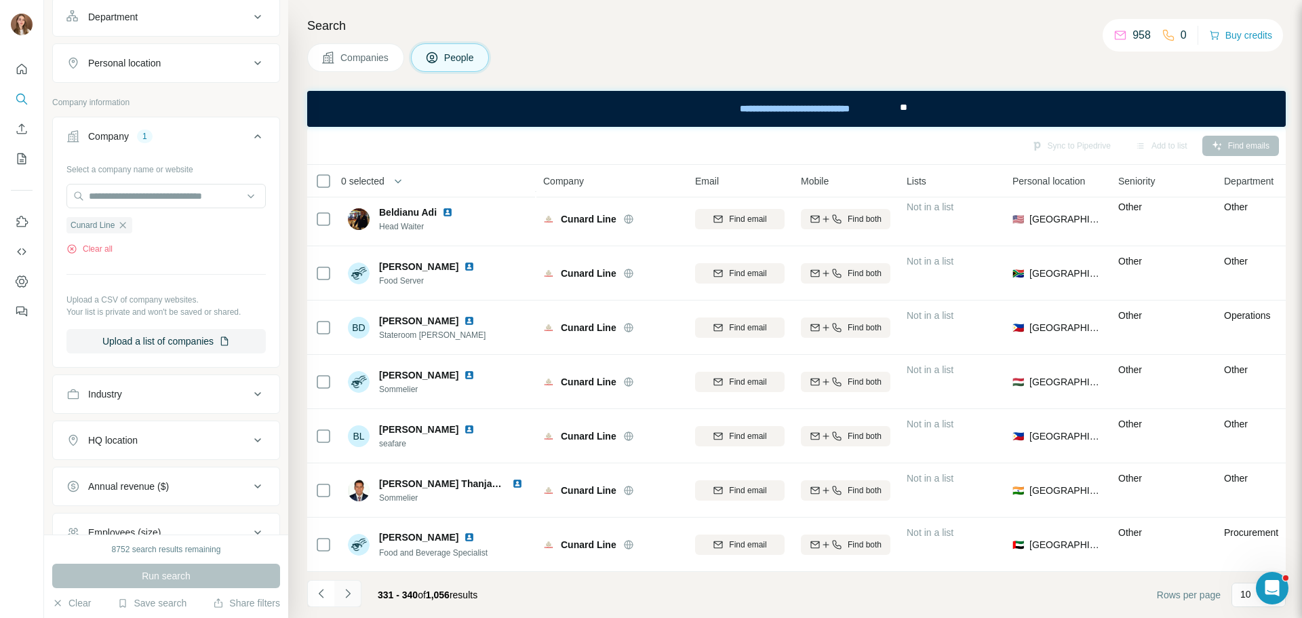
click at [352, 591] on icon "Navigate to next page" at bounding box center [348, 593] width 14 height 14
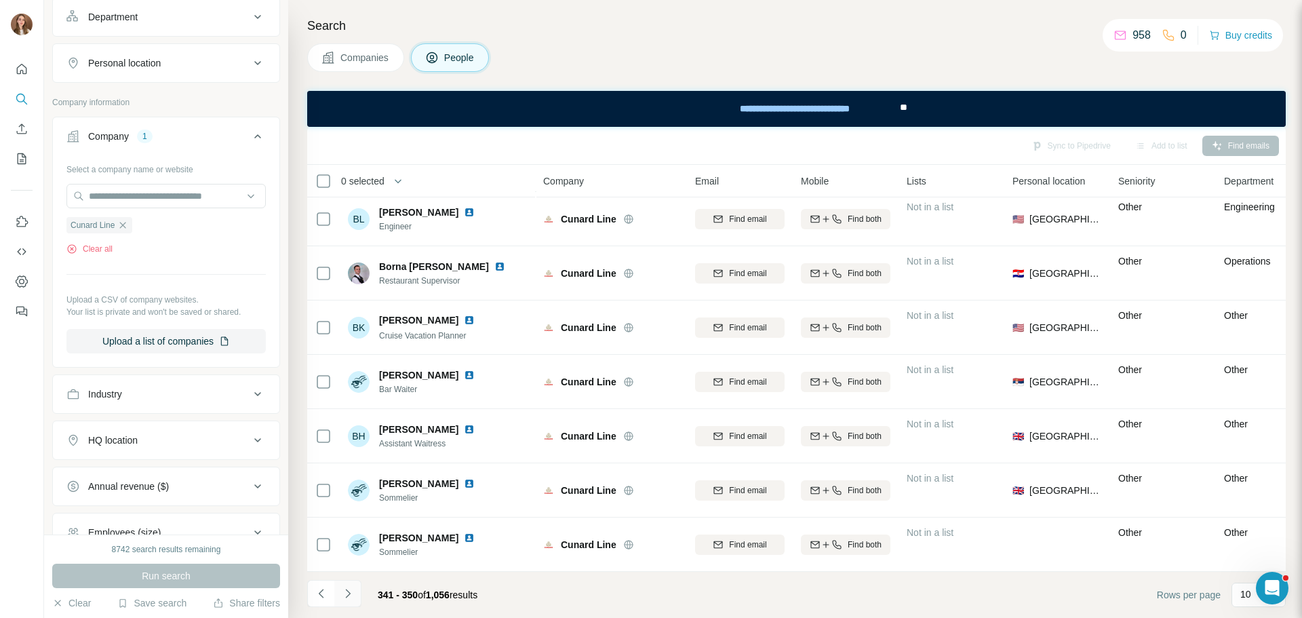
click at [347, 598] on icon "Navigate to next page" at bounding box center [348, 593] width 14 height 14
click at [353, 590] on icon "Navigate to next page" at bounding box center [348, 593] width 14 height 14
click at [355, 592] on button "Navigate to next page" at bounding box center [347, 593] width 27 height 27
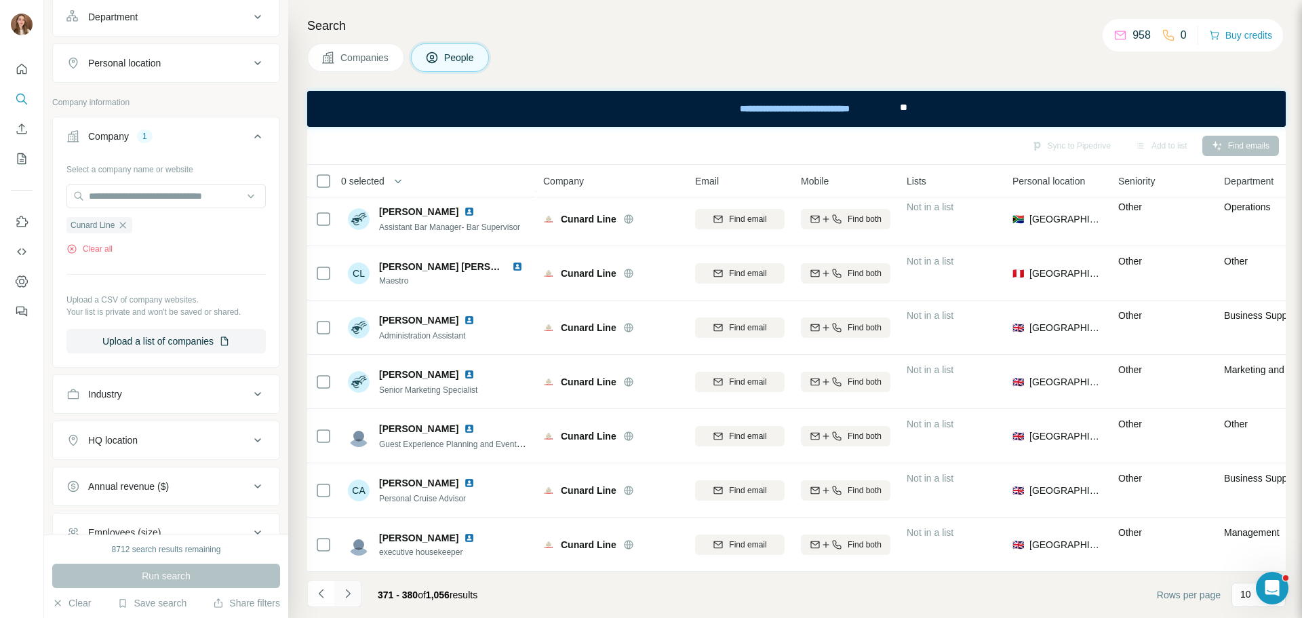
click at [350, 600] on button "Navigate to next page" at bounding box center [347, 593] width 27 height 27
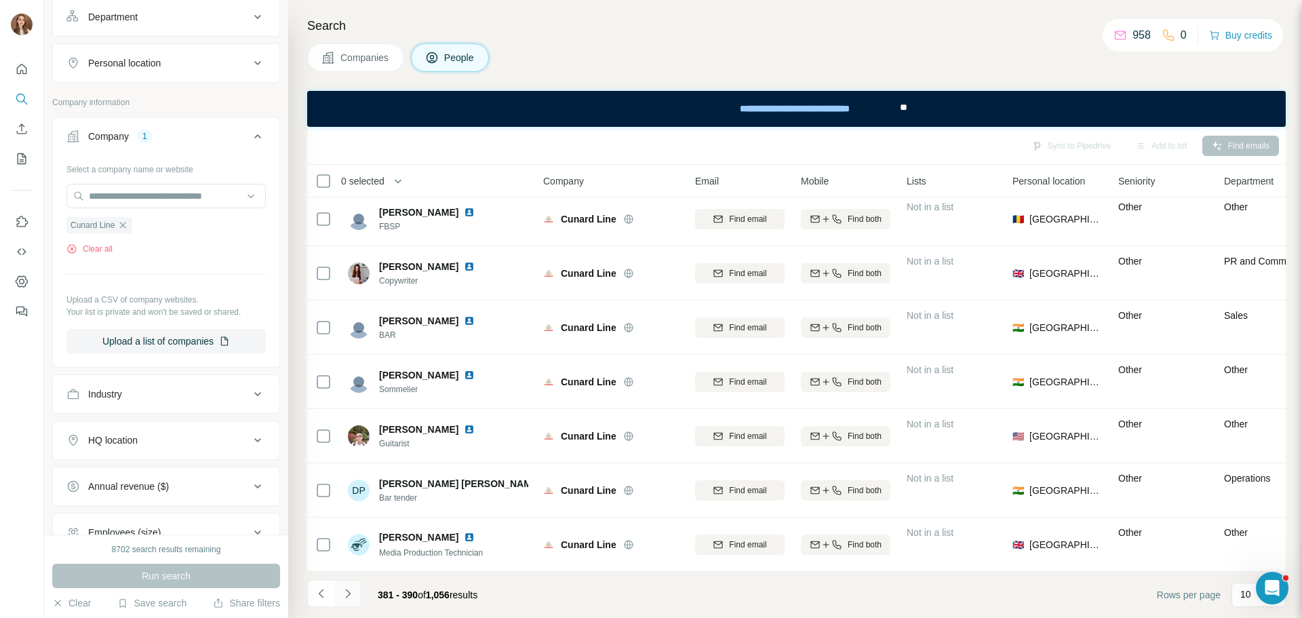
click at [343, 602] on button "Navigate to next page" at bounding box center [347, 593] width 27 height 27
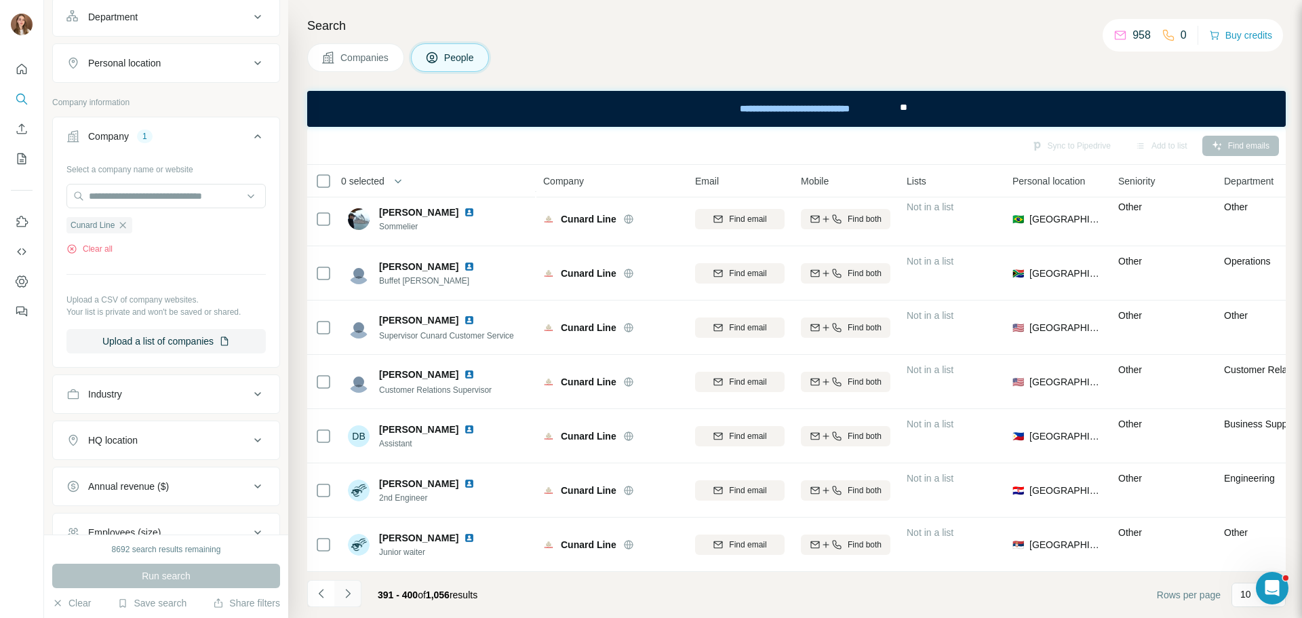
click at [348, 587] on icon "Navigate to next page" at bounding box center [348, 593] width 14 height 14
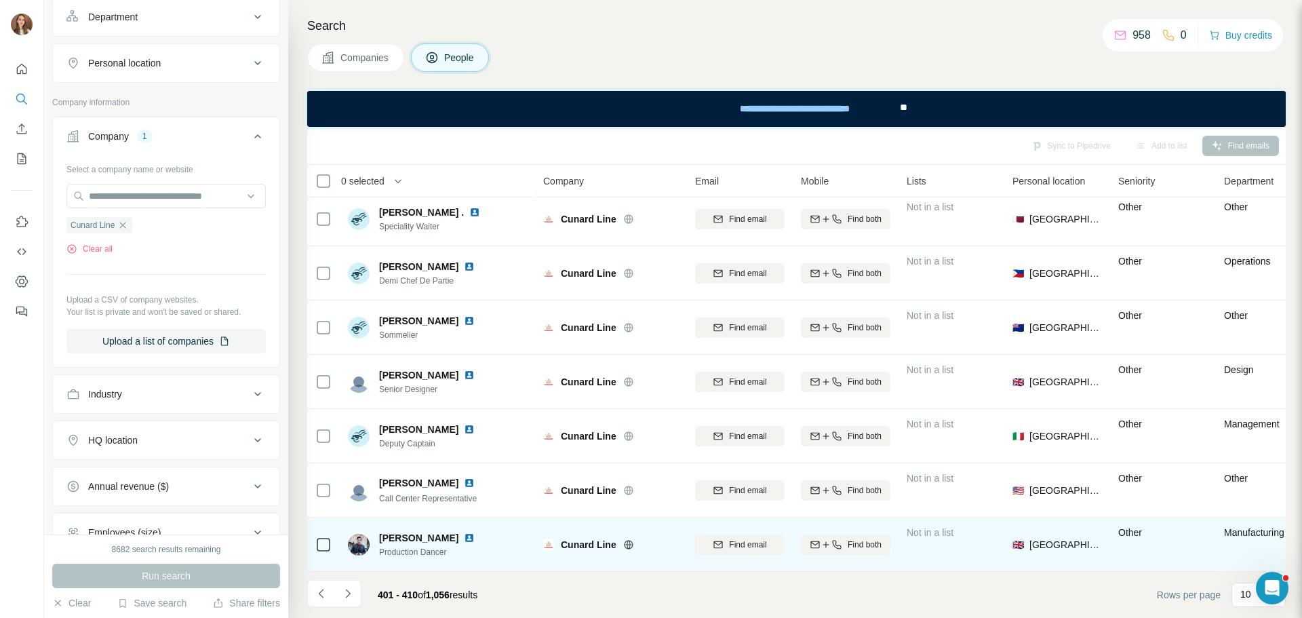
scroll to position [0, 0]
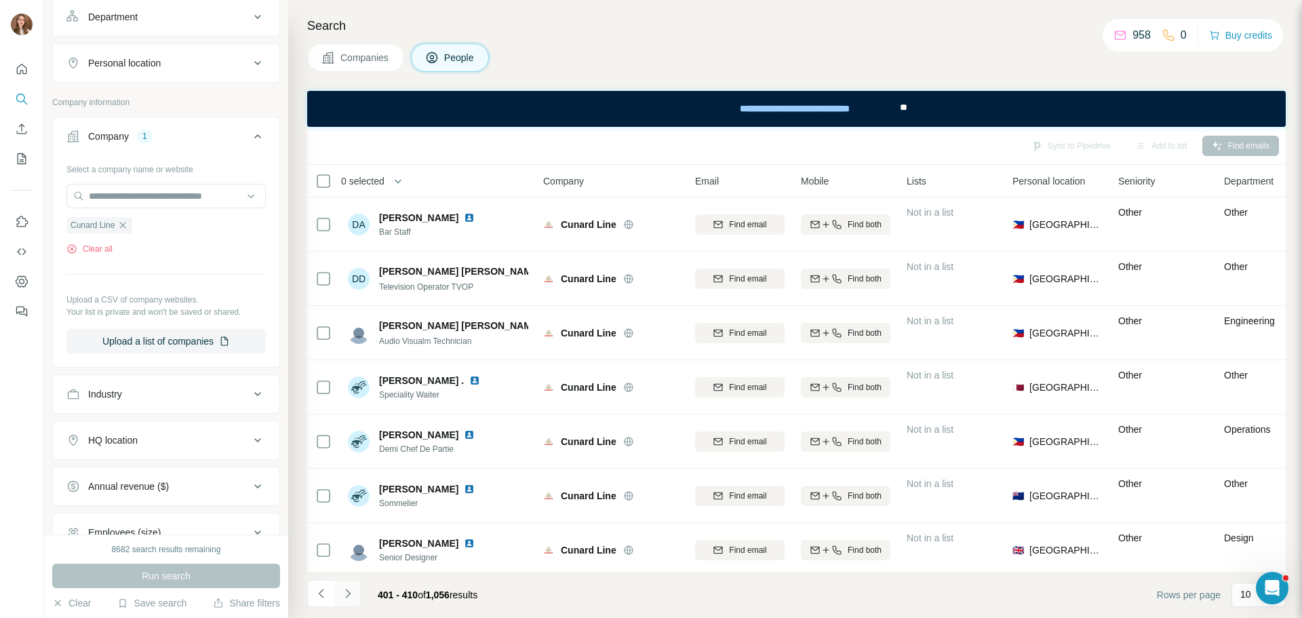
click at [345, 595] on icon "Navigate to next page" at bounding box center [348, 593] width 14 height 14
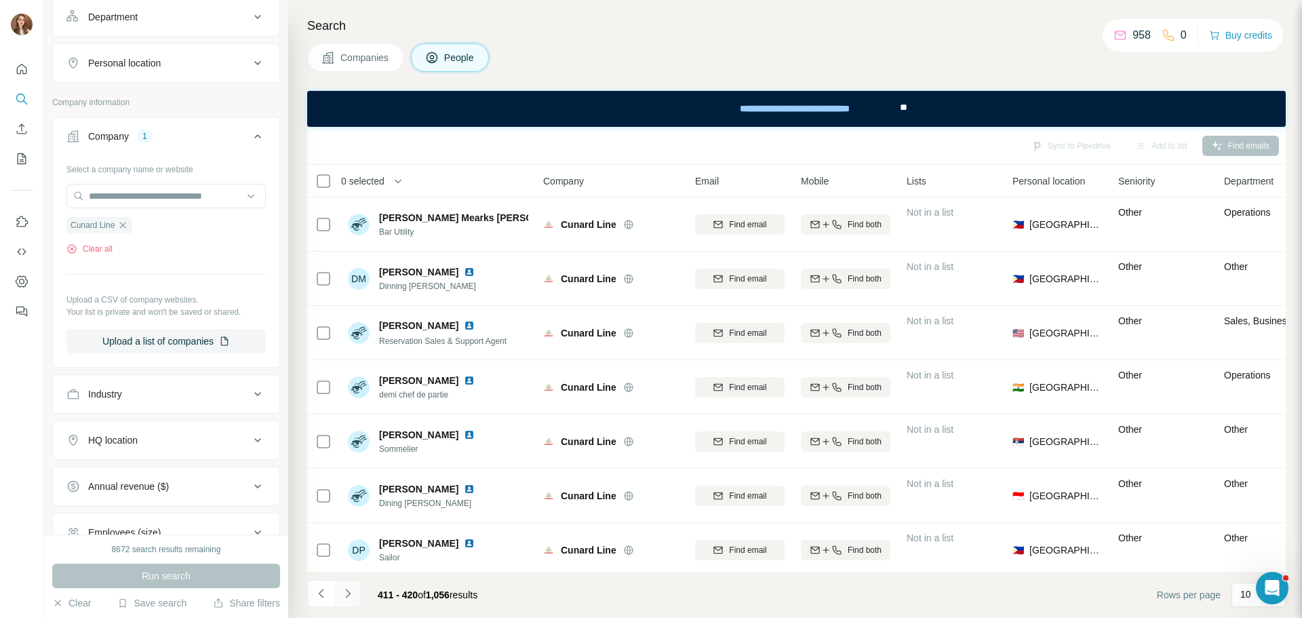
click at [347, 596] on icon "Navigate to next page" at bounding box center [347, 593] width 5 height 9
click at [344, 599] on icon "Navigate to next page" at bounding box center [348, 593] width 14 height 14
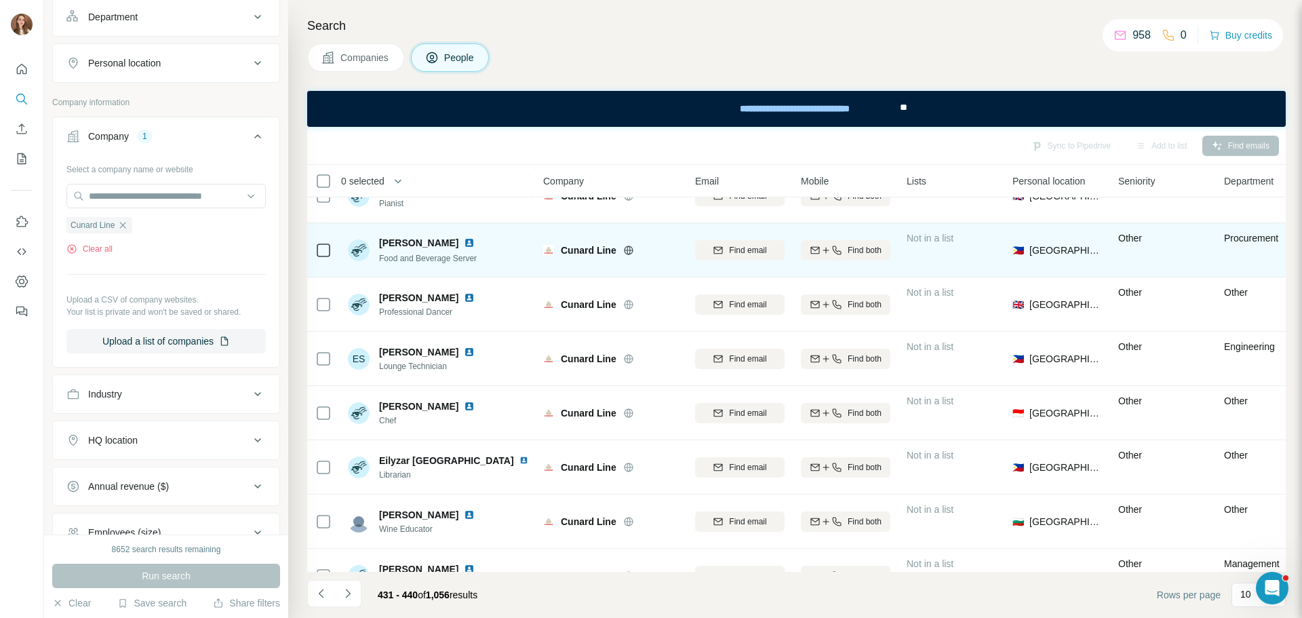
scroll to position [175, 0]
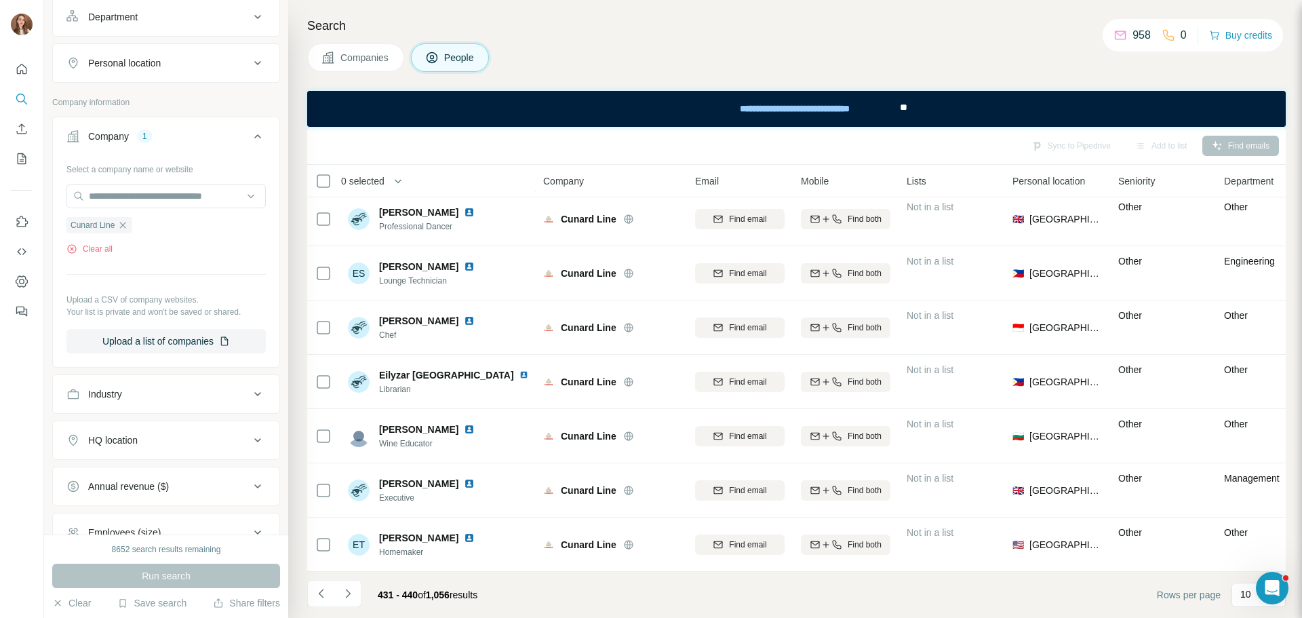
click at [355, 594] on button "Navigate to next page" at bounding box center [347, 593] width 27 height 27
click at [349, 594] on icon "Navigate to next page" at bounding box center [347, 593] width 5 height 9
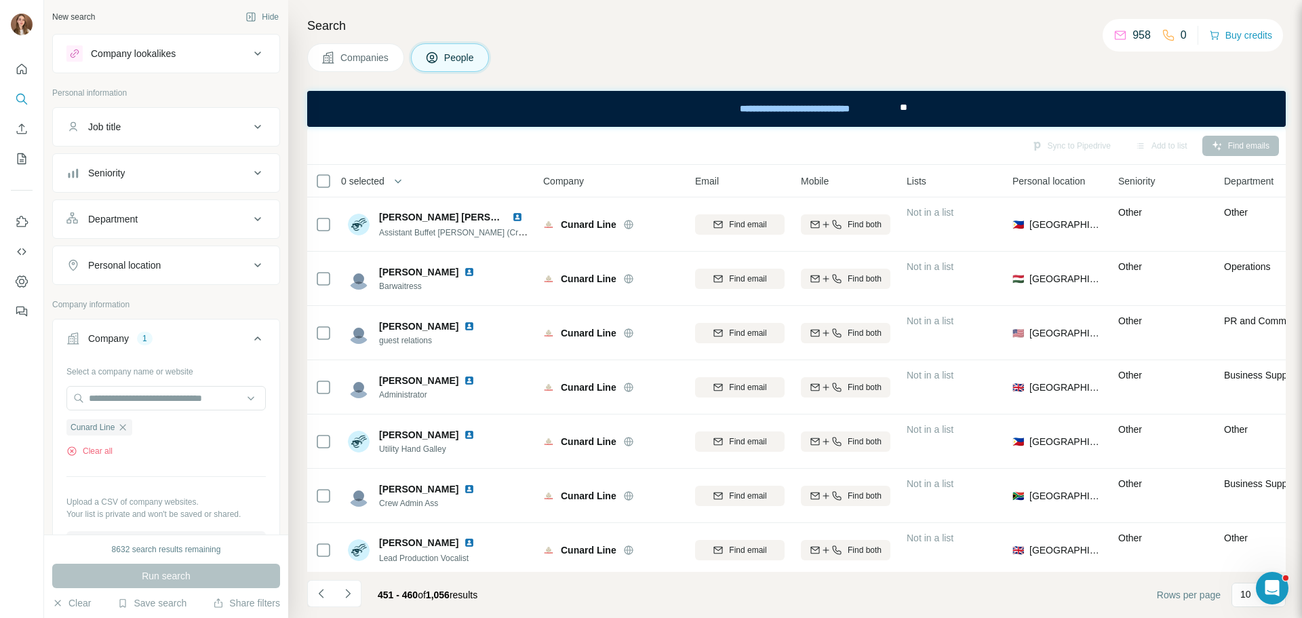
scroll to position [0, 0]
click at [125, 136] on button "Job title" at bounding box center [166, 128] width 226 height 33
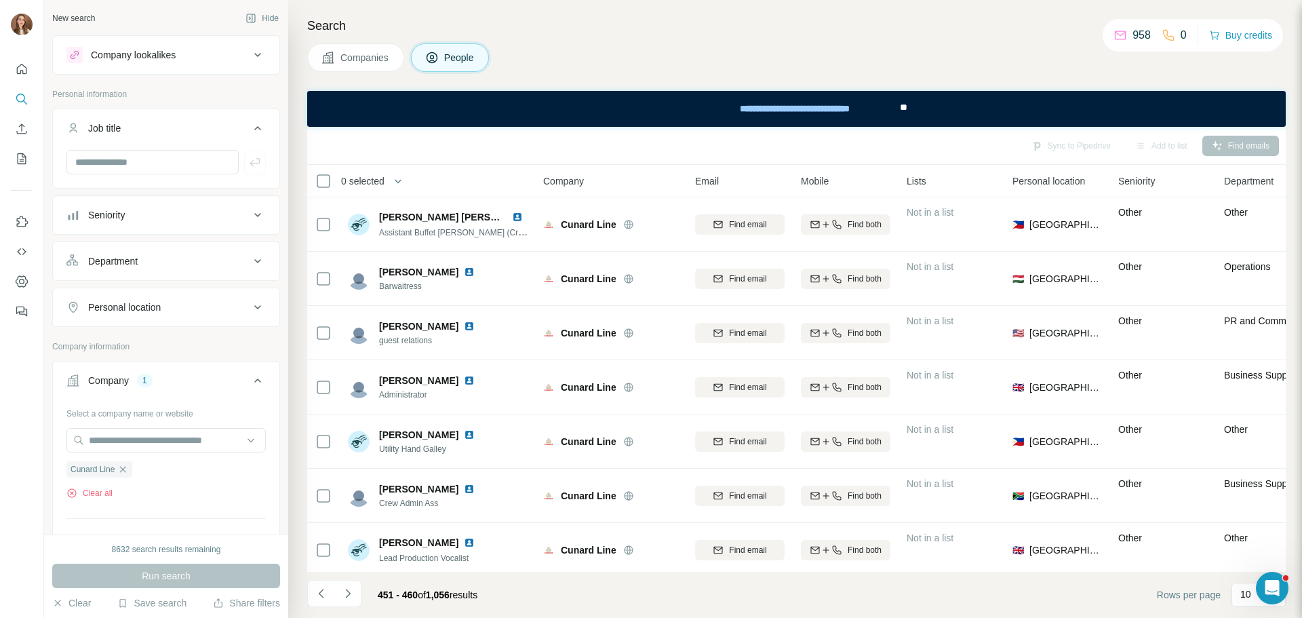
click at [125, 136] on button "Job title" at bounding box center [166, 131] width 226 height 38
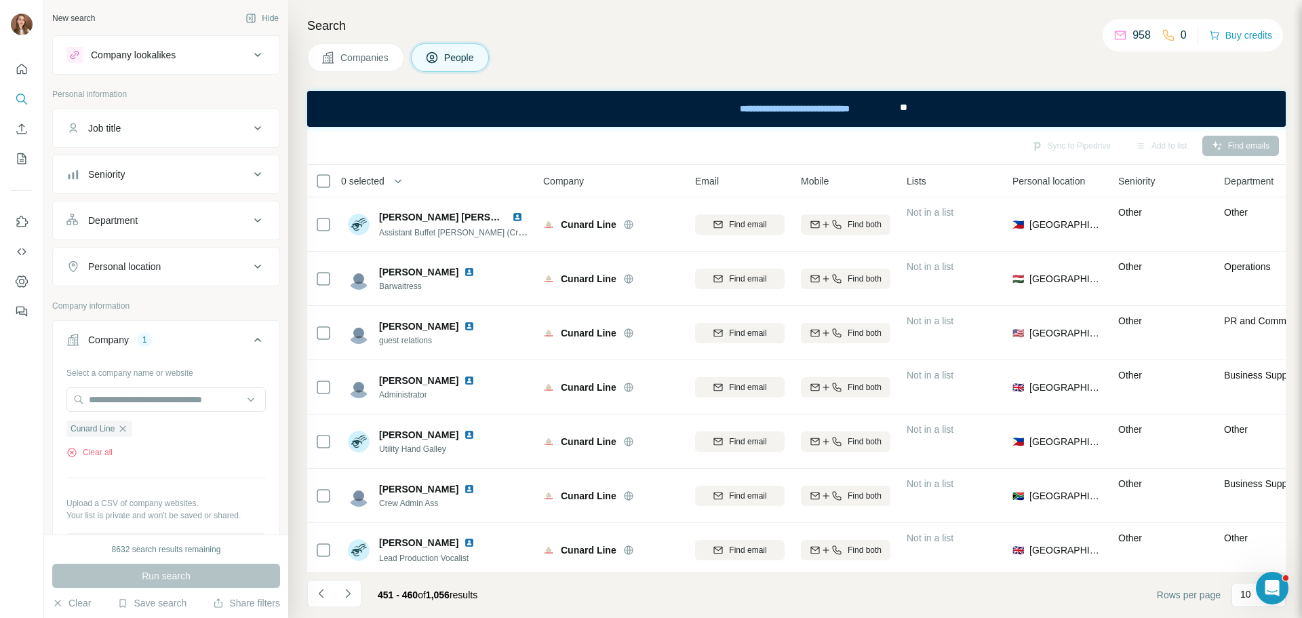
click at [129, 174] on div "Seniority" at bounding box center [157, 174] width 183 height 14
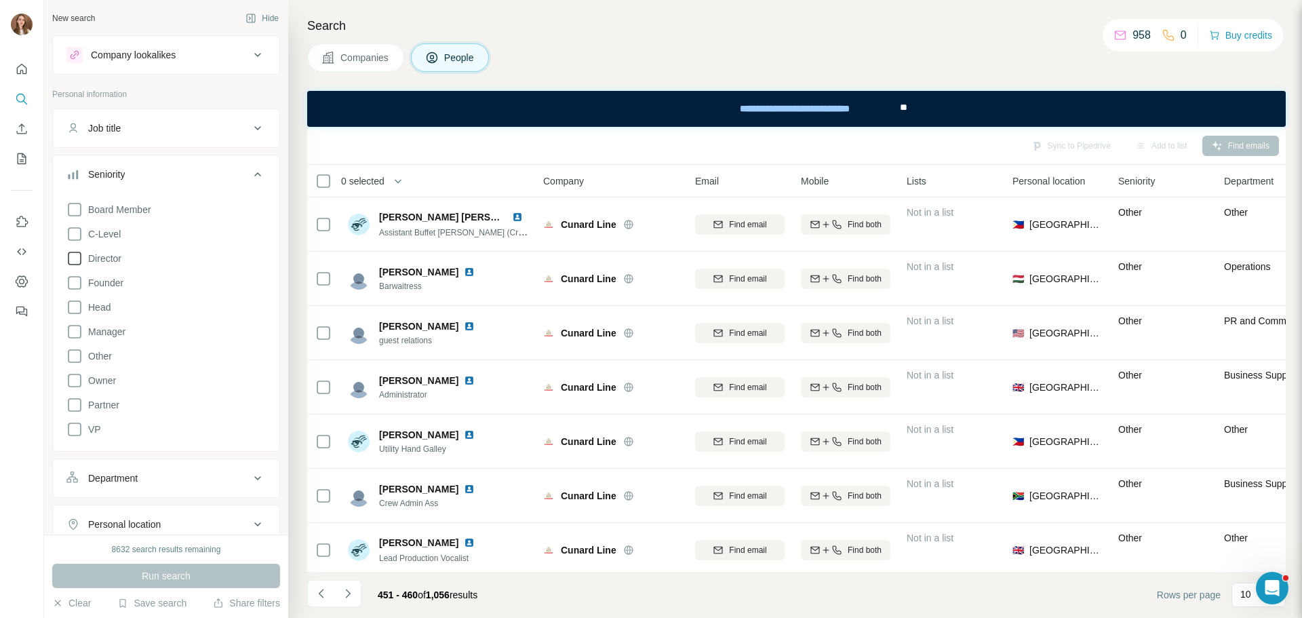
click at [79, 254] on icon at bounding box center [74, 258] width 16 height 16
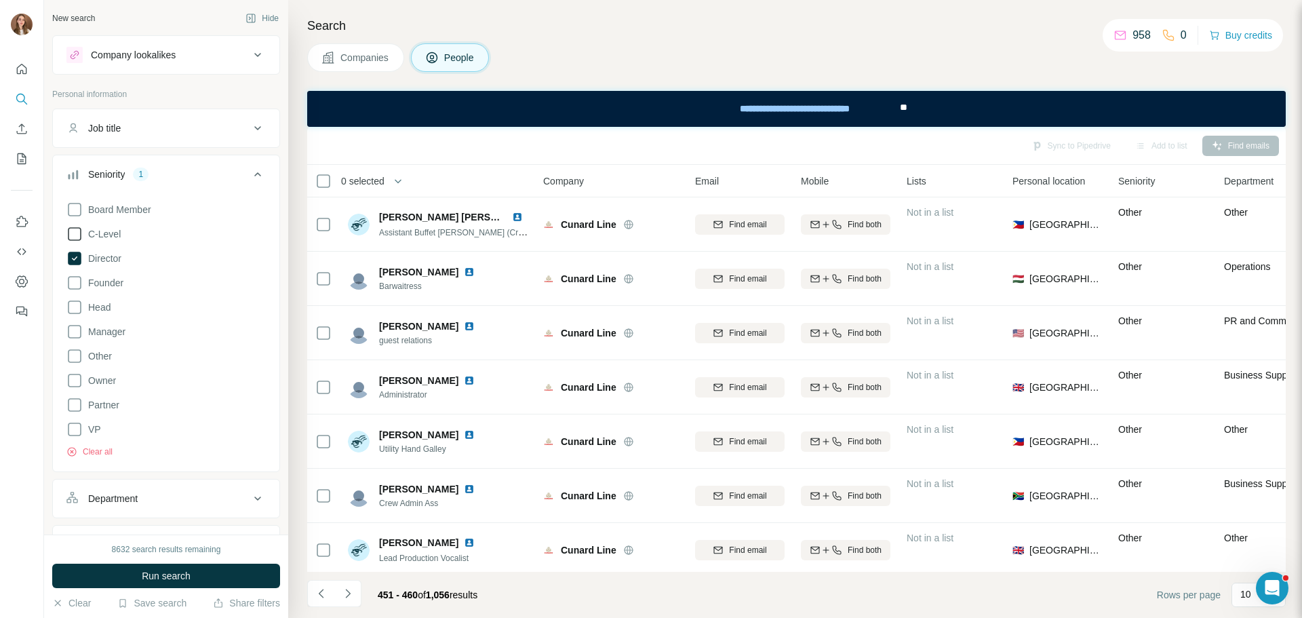
click at [76, 233] on icon at bounding box center [74, 234] width 16 height 16
click at [70, 313] on icon at bounding box center [75, 307] width 14 height 14
click at [125, 574] on button "Run search" at bounding box center [166, 575] width 228 height 24
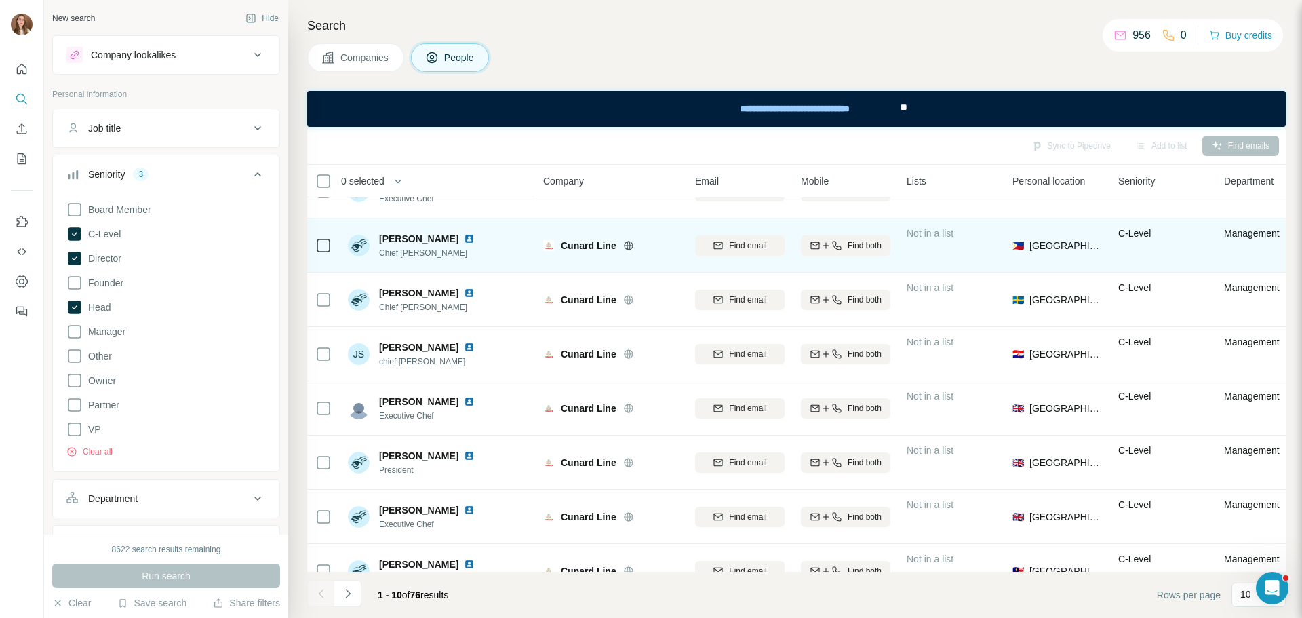
scroll to position [175, 0]
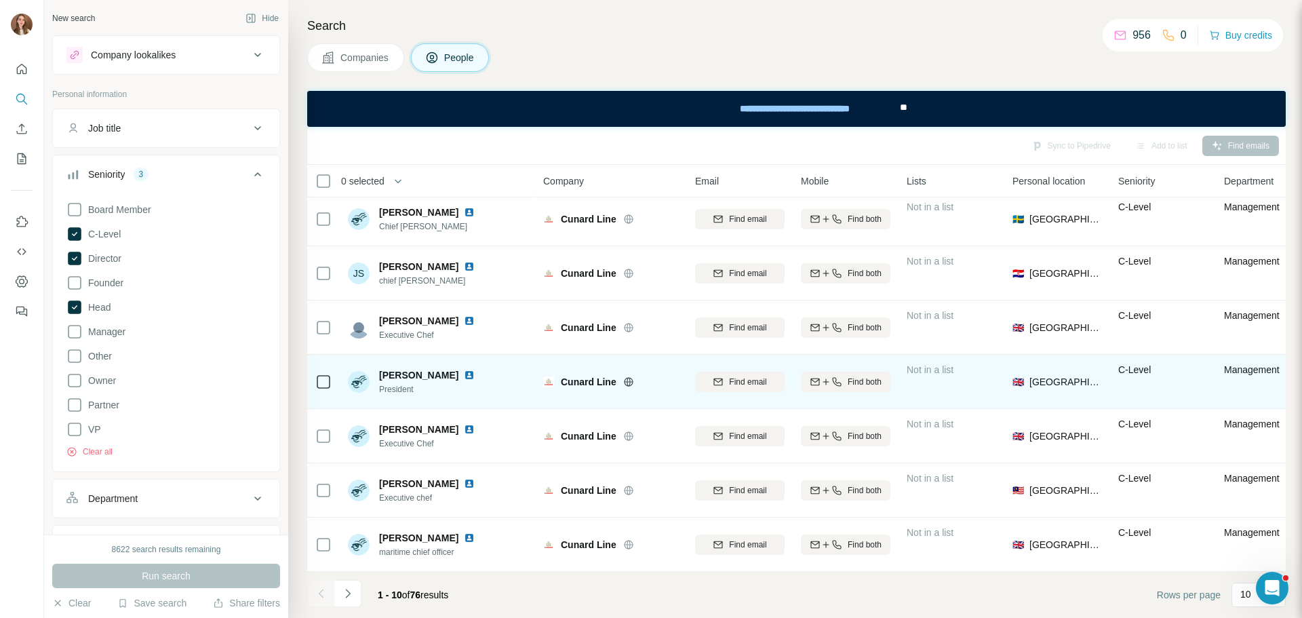
click at [464, 370] on img at bounding box center [469, 375] width 11 height 11
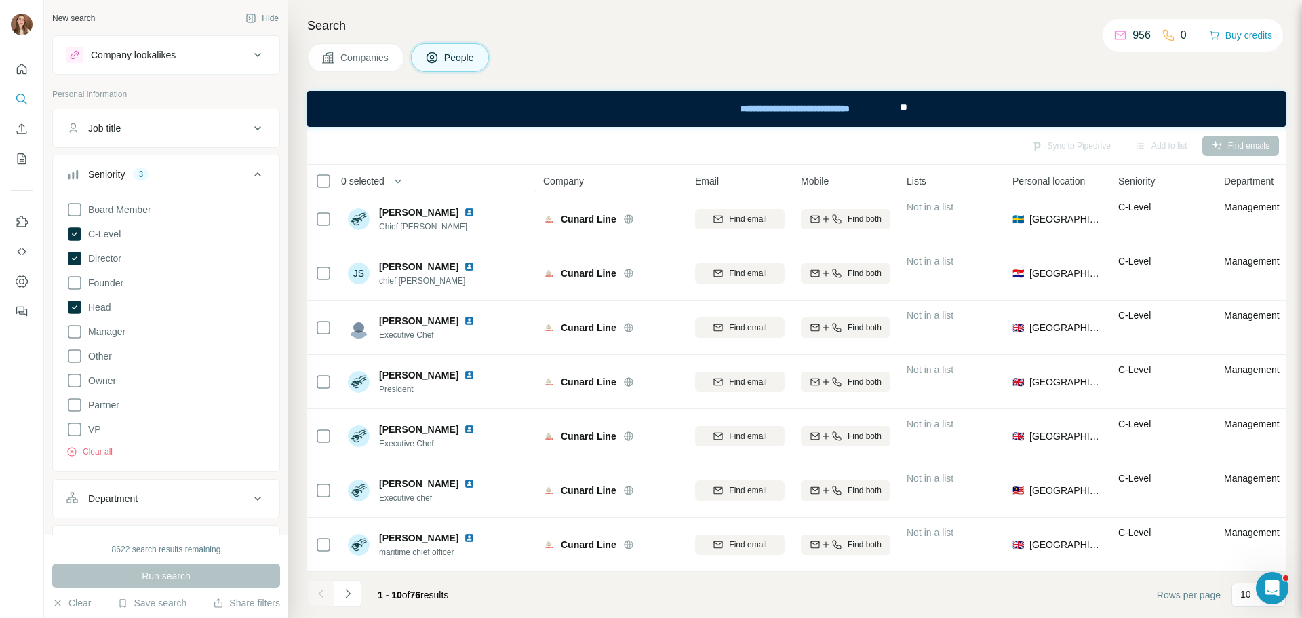
click at [355, 599] on button "Navigate to next page" at bounding box center [347, 593] width 27 height 27
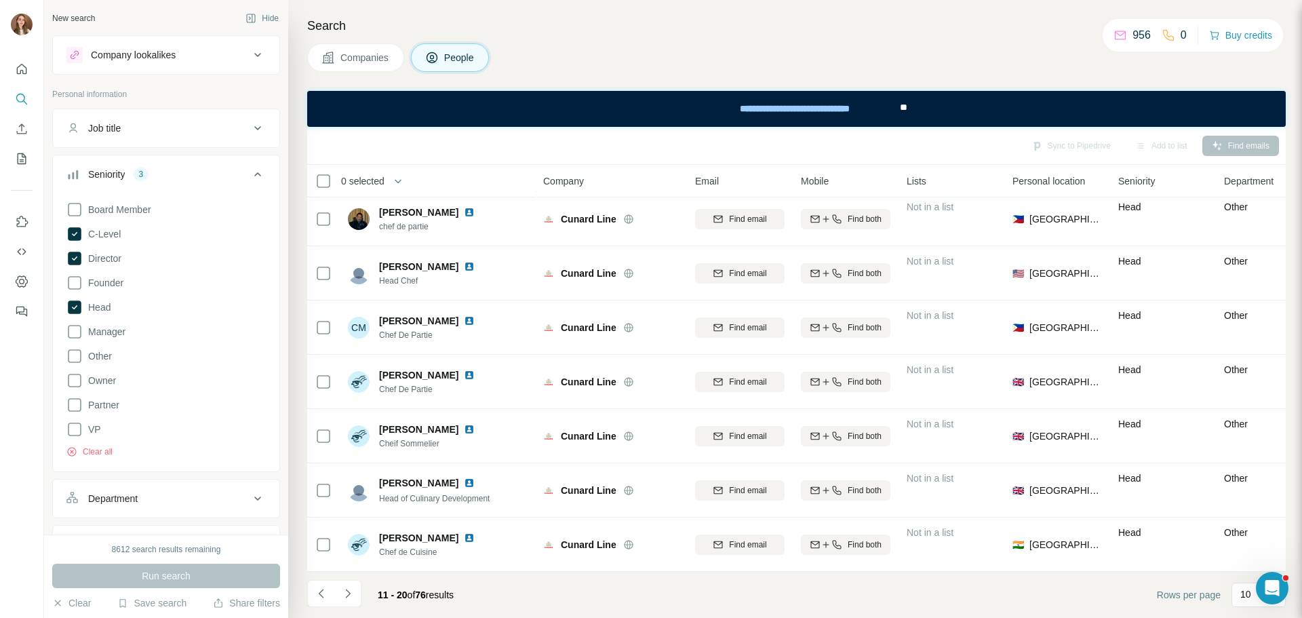
click at [342, 601] on button "Navigate to next page" at bounding box center [347, 593] width 27 height 27
click at [348, 595] on icon "Navigate to next page" at bounding box center [347, 593] width 5 height 9
click at [345, 593] on icon "Navigate to next page" at bounding box center [348, 593] width 14 height 14
click at [352, 592] on icon "Navigate to next page" at bounding box center [348, 593] width 14 height 14
click at [351, 588] on icon "Navigate to next page" at bounding box center [348, 593] width 14 height 14
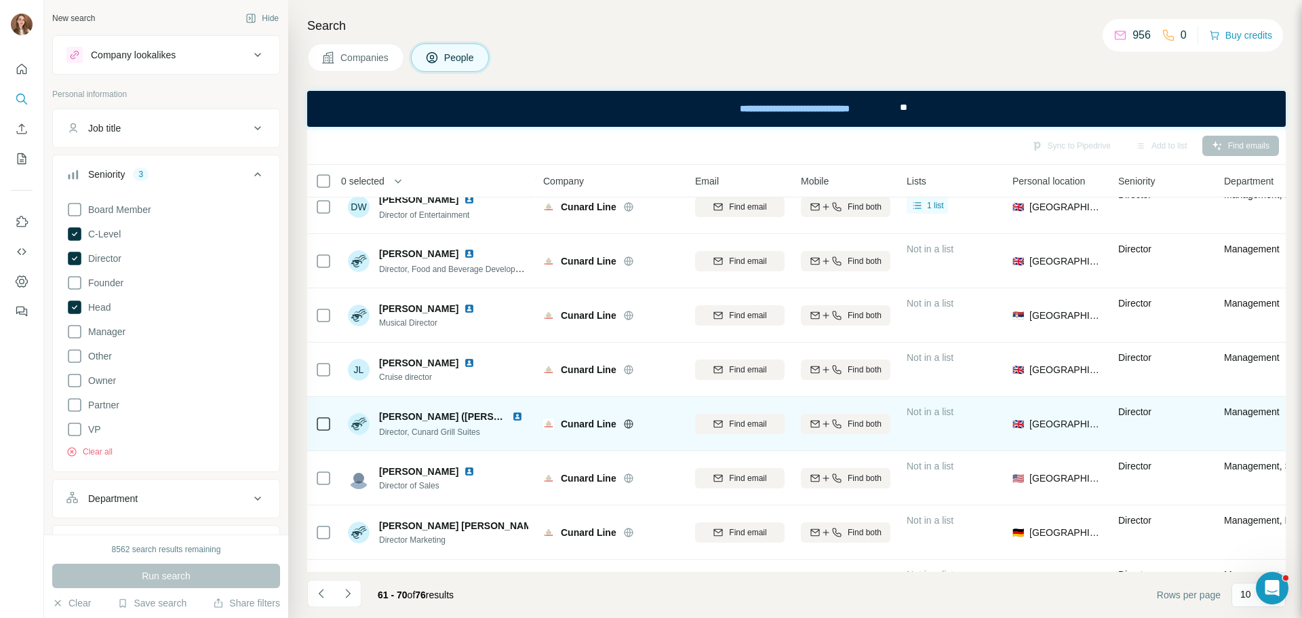
scroll to position [0, 0]
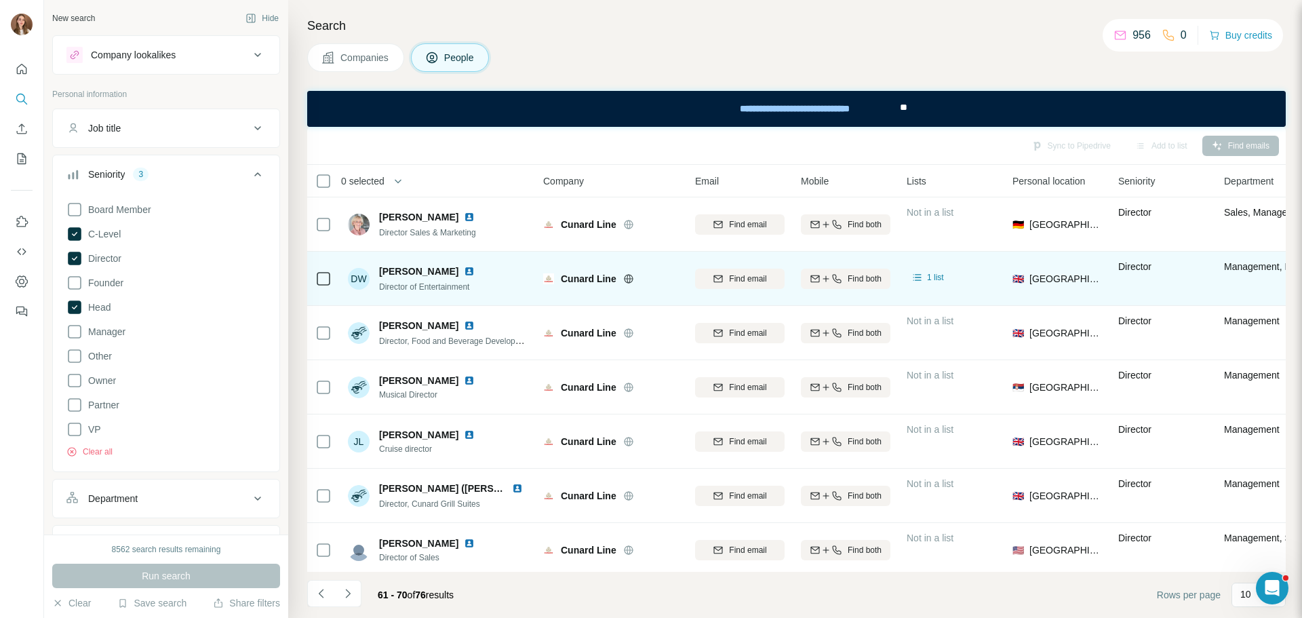
click at [464, 272] on img at bounding box center [469, 271] width 11 height 11
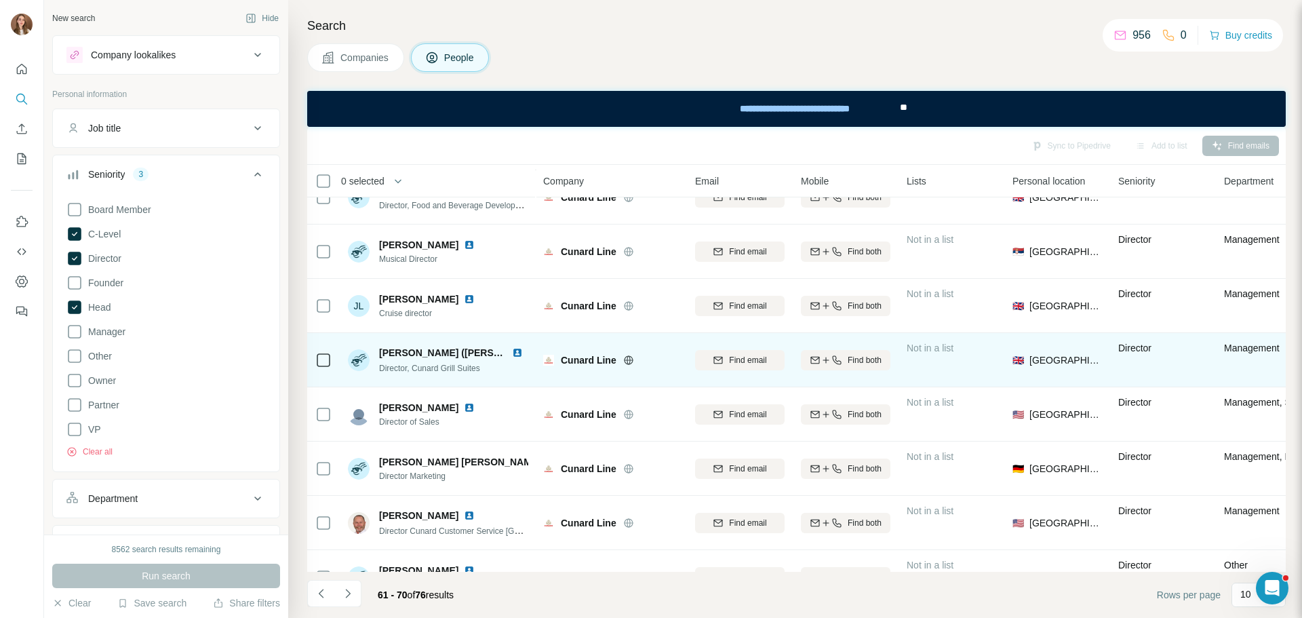
scroll to position [175, 0]
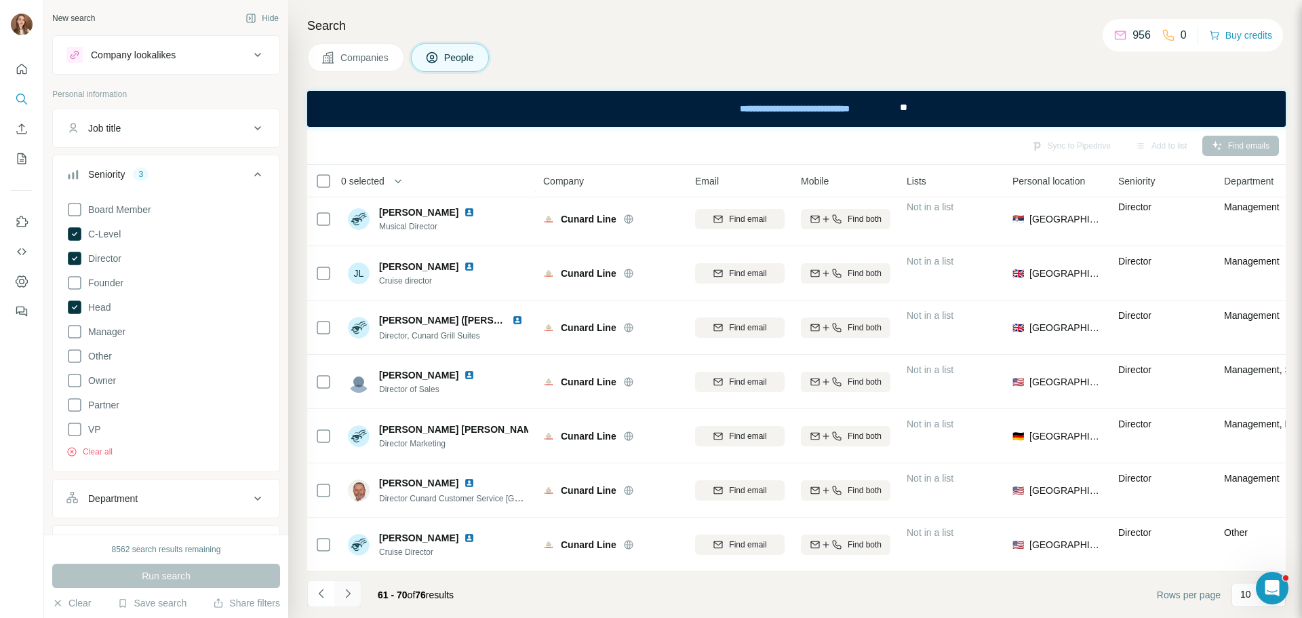
click at [351, 589] on icon "Navigate to next page" at bounding box center [348, 593] width 14 height 14
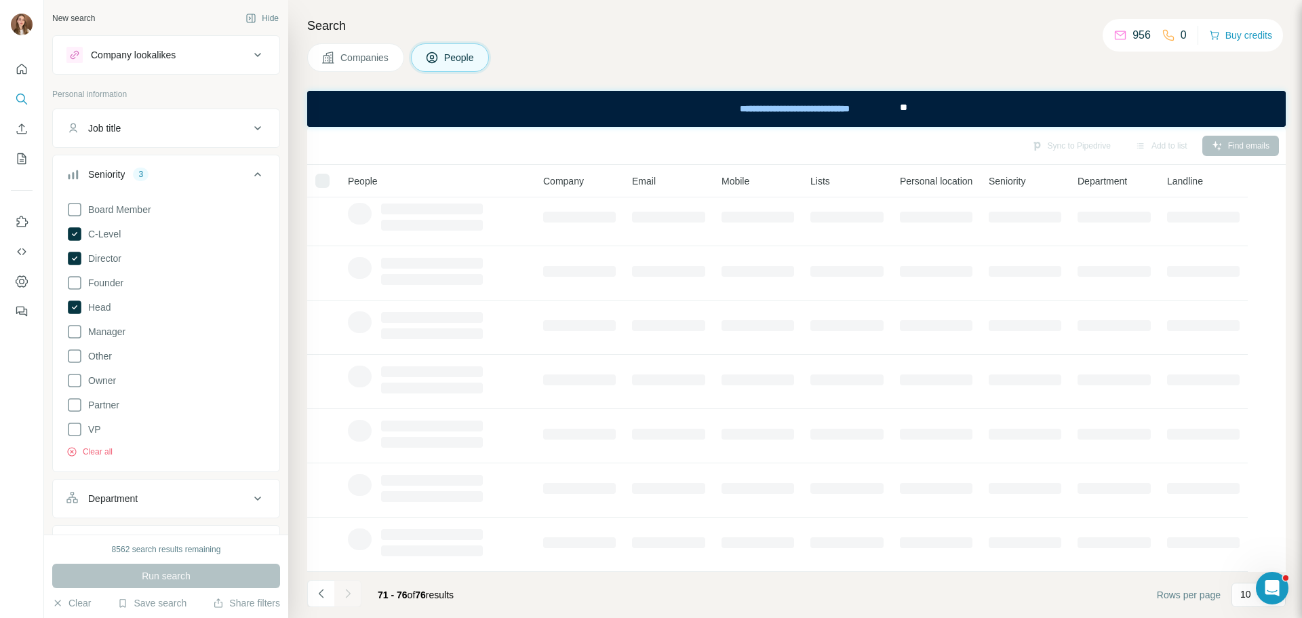
scroll to position [0, 0]
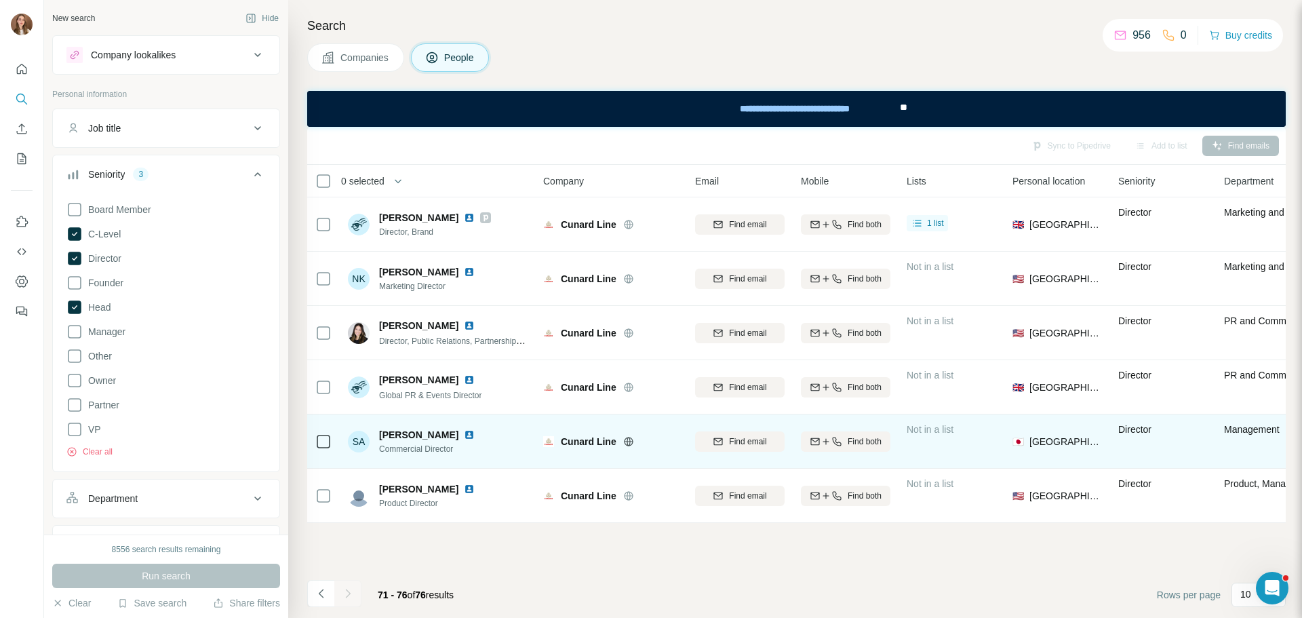
click at [464, 432] on img at bounding box center [469, 434] width 11 height 11
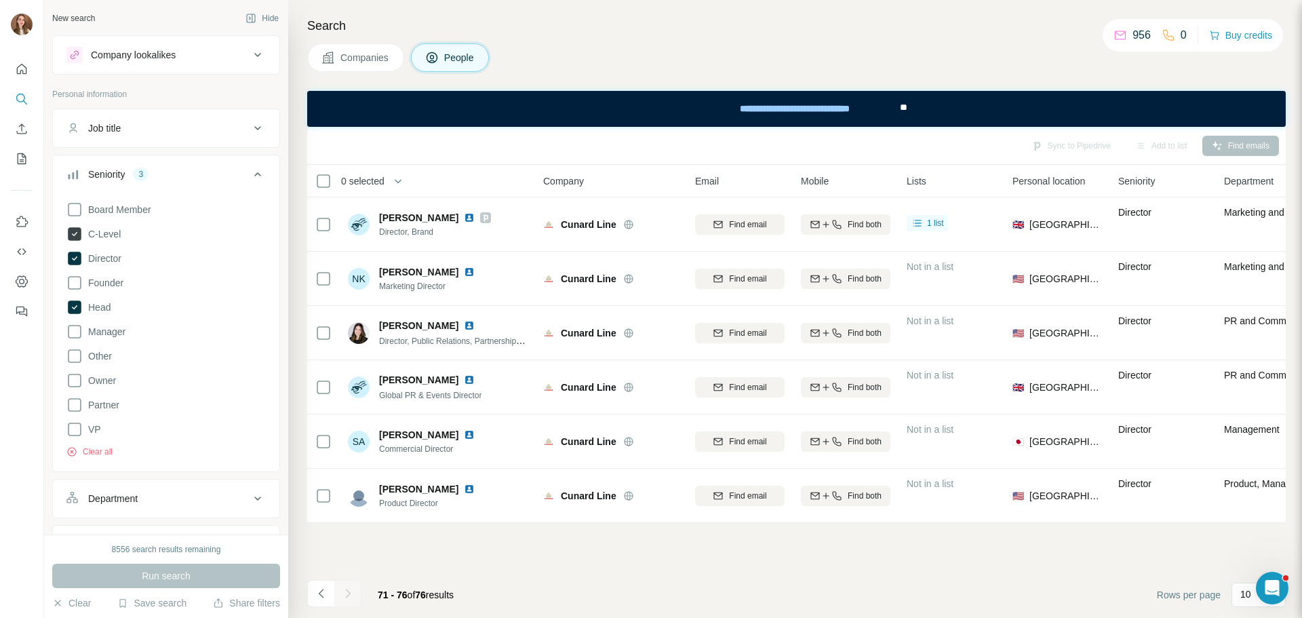
click at [66, 234] on icon at bounding box center [74, 234] width 16 height 16
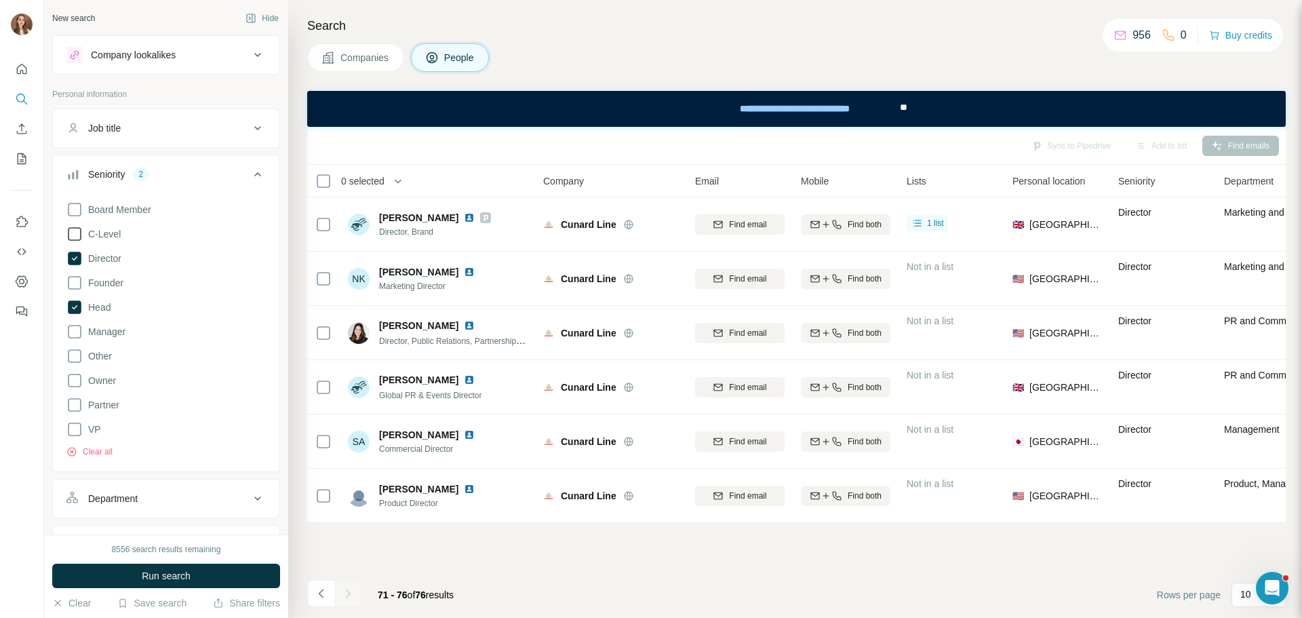
click at [75, 234] on icon at bounding box center [74, 234] width 16 height 16
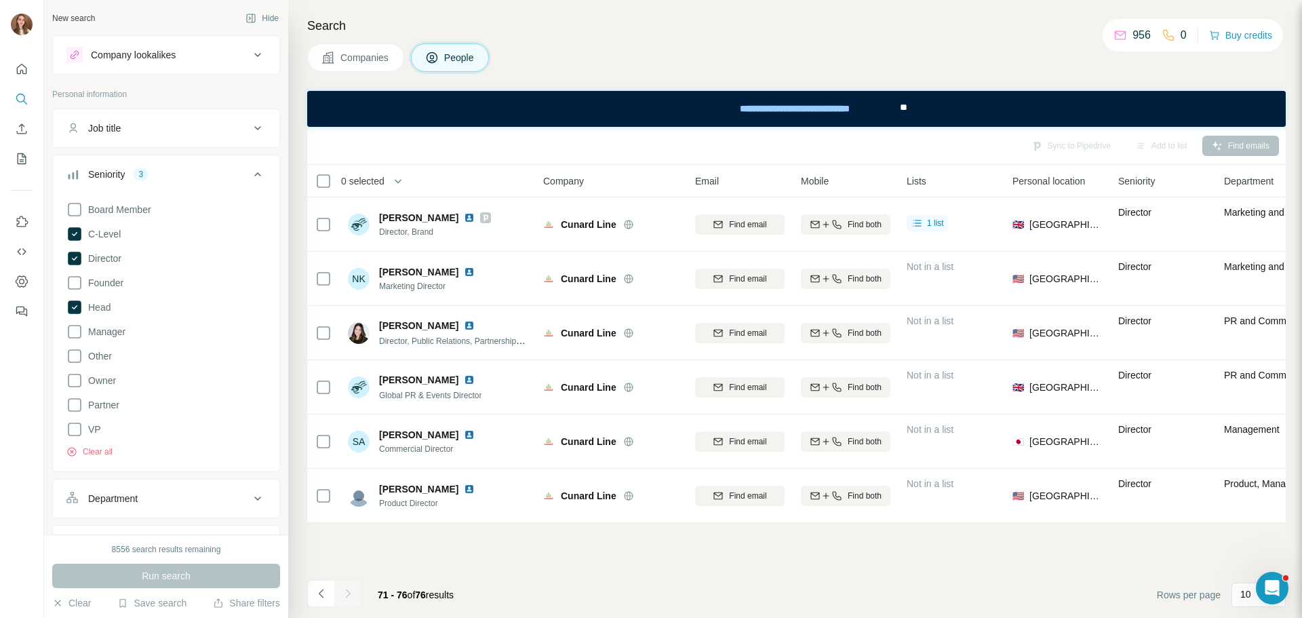
click at [250, 174] on icon at bounding box center [258, 174] width 16 height 16
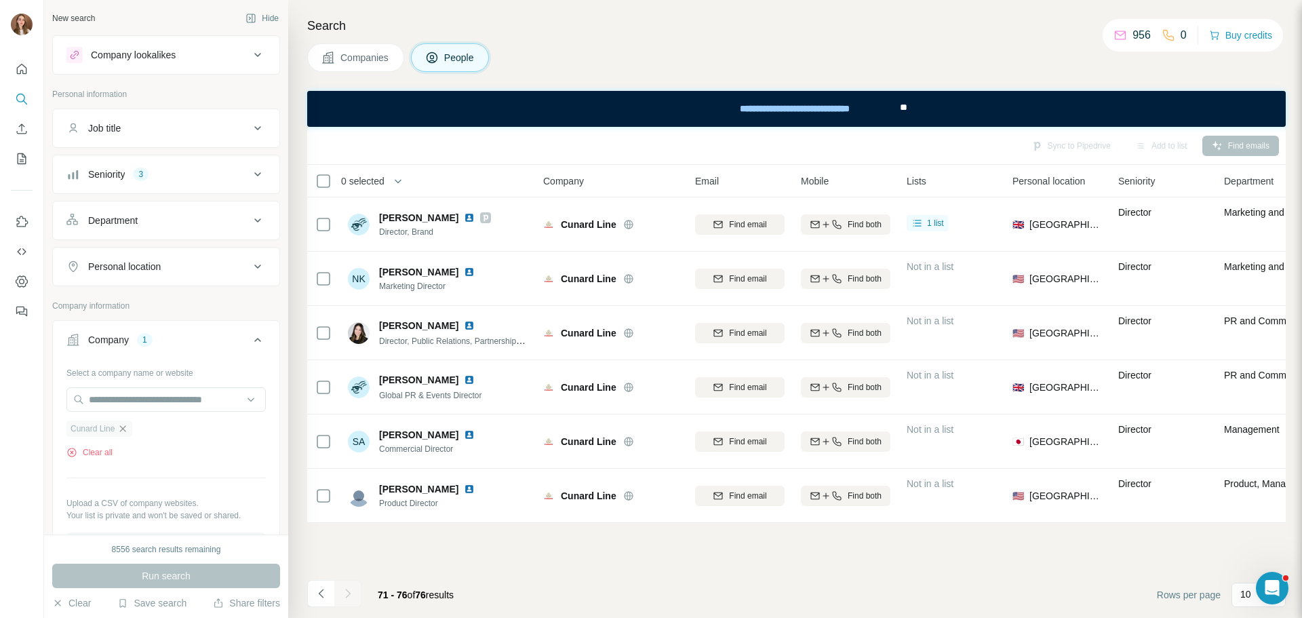
click at [125, 427] on icon "button" at bounding box center [122, 428] width 11 height 11
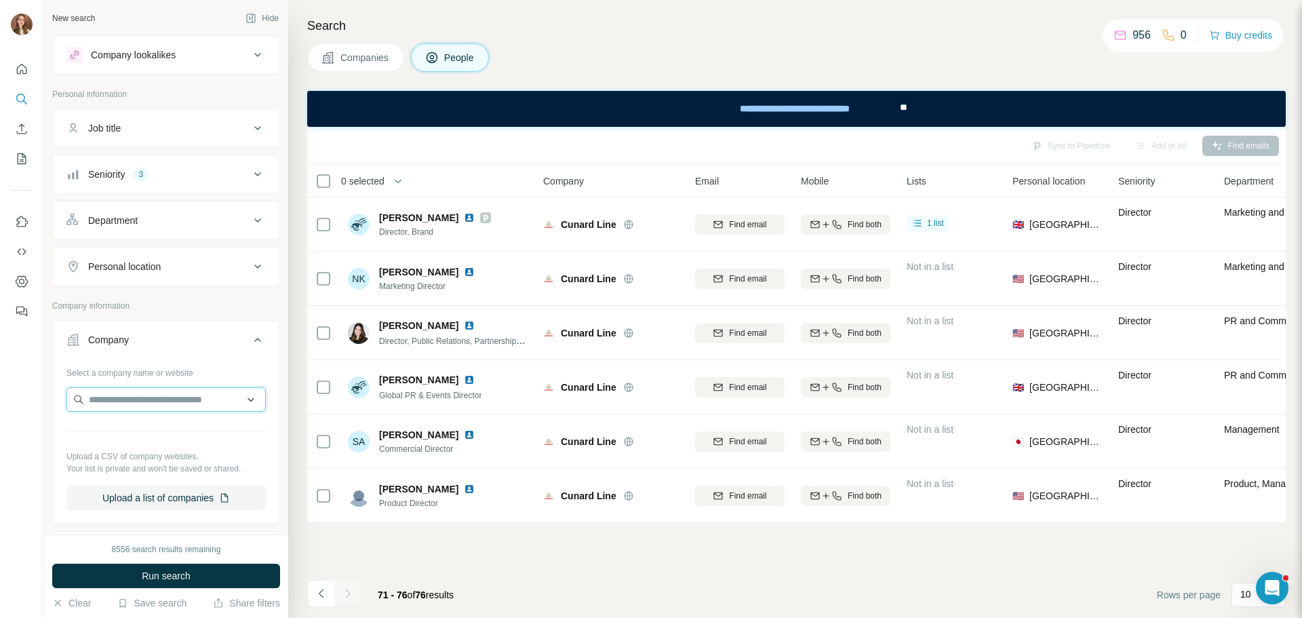
click at [112, 406] on input "text" at bounding box center [165, 399] width 199 height 24
paste input "**********"
click at [201, 406] on input "**********" at bounding box center [165, 399] width 199 height 24
click at [182, 405] on input "**********" at bounding box center [165, 399] width 199 height 24
drag, startPoint x: 102, startPoint y: 401, endPoint x: 81, endPoint y: 401, distance: 21.0
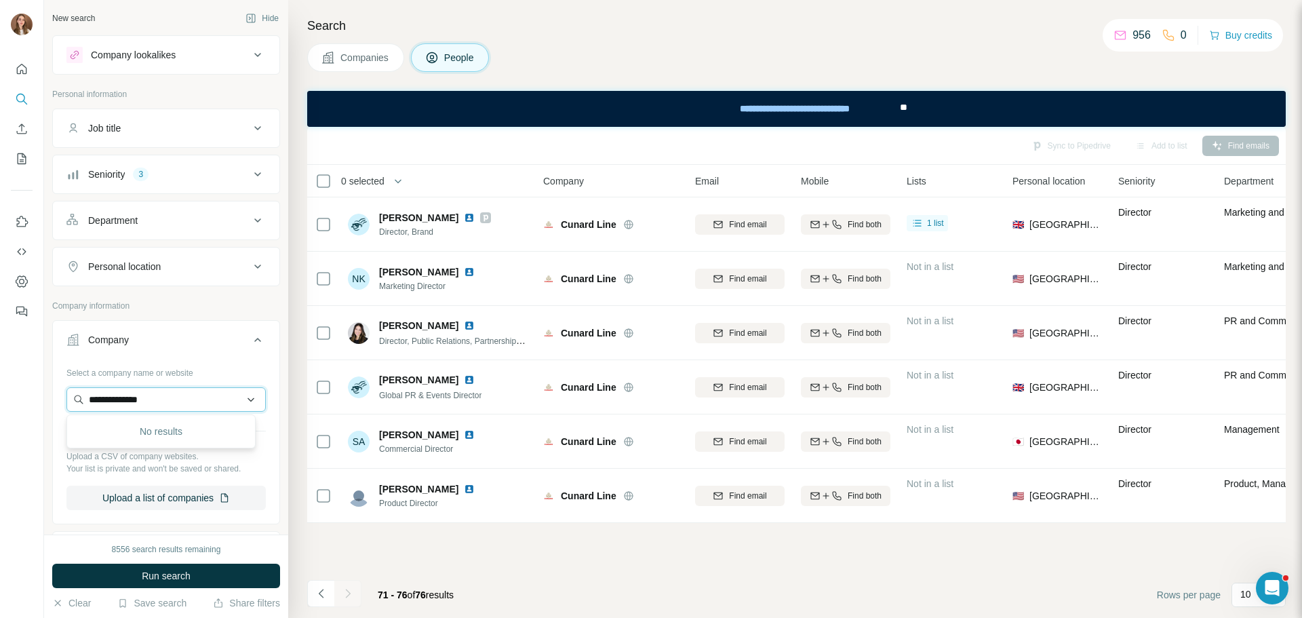
click at [81, 401] on input "**********" at bounding box center [165, 399] width 199 height 24
paste input "**********"
type input "**********"
click at [149, 429] on p "Virgin Voyages" at bounding box center [137, 430] width 65 height 14
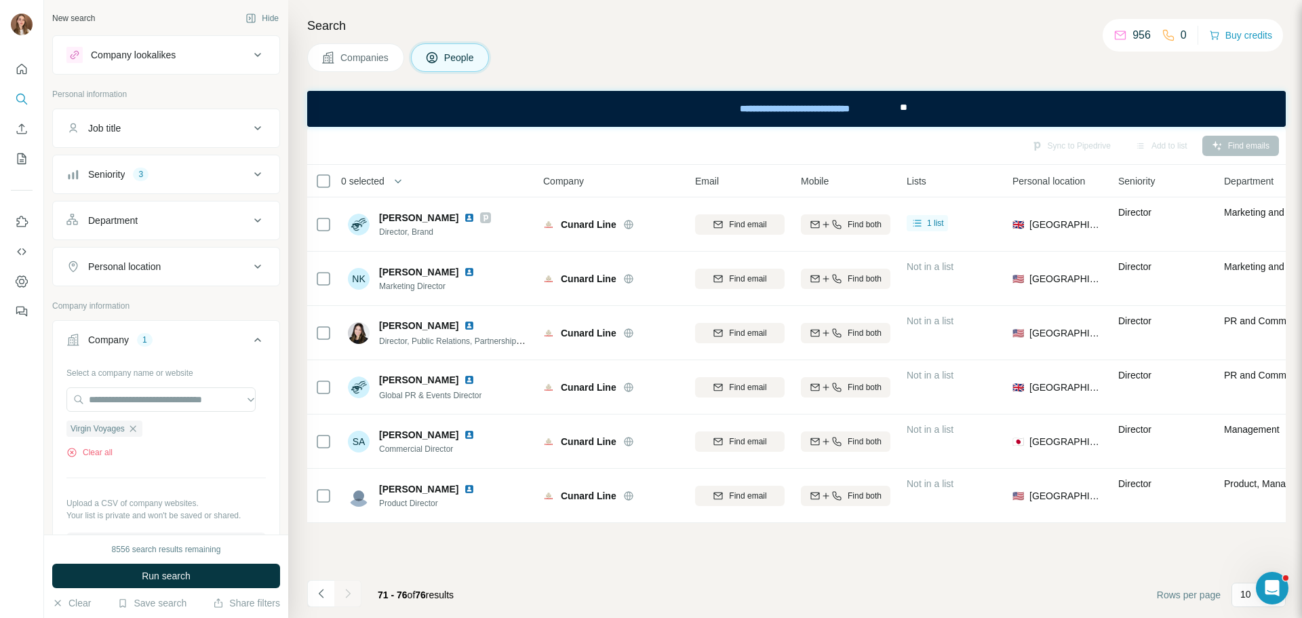
scroll to position [0, 0]
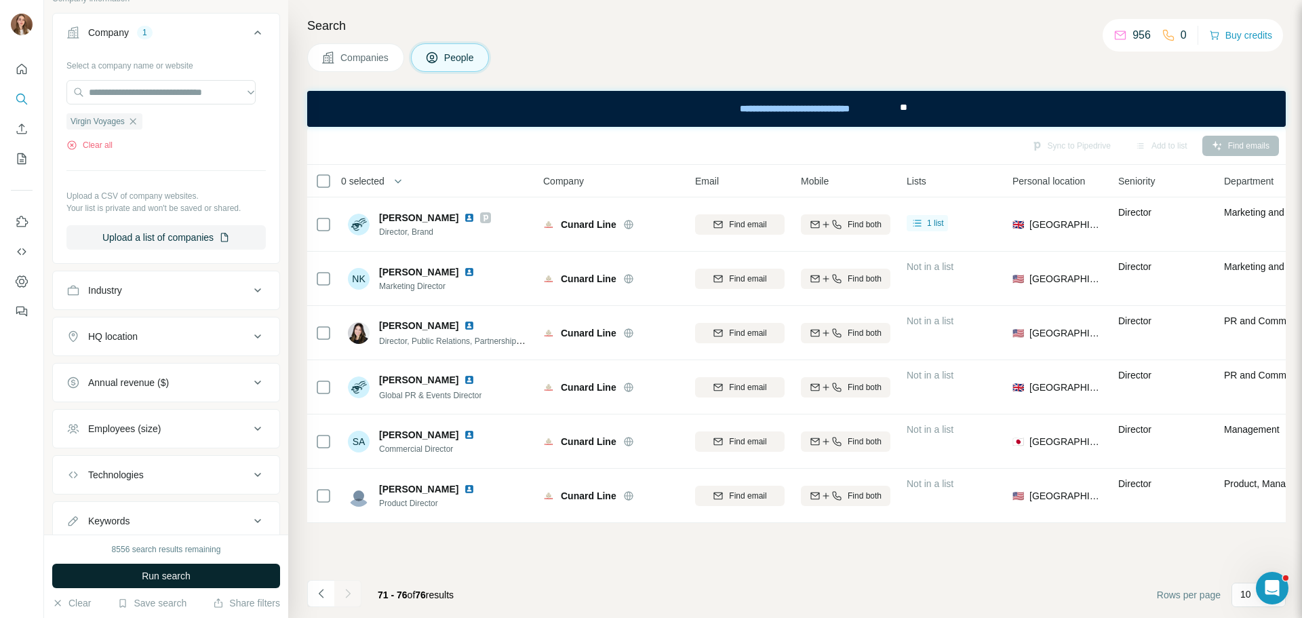
scroll to position [339, 0]
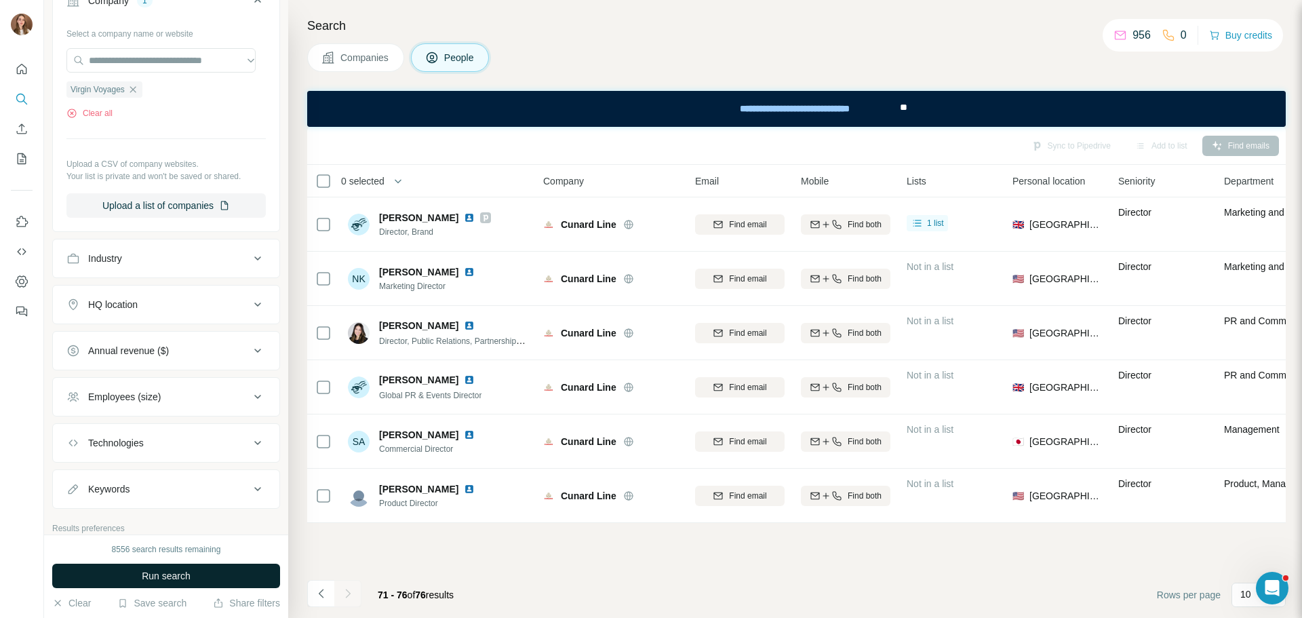
click at [160, 573] on span "Run search" at bounding box center [166, 576] width 49 height 14
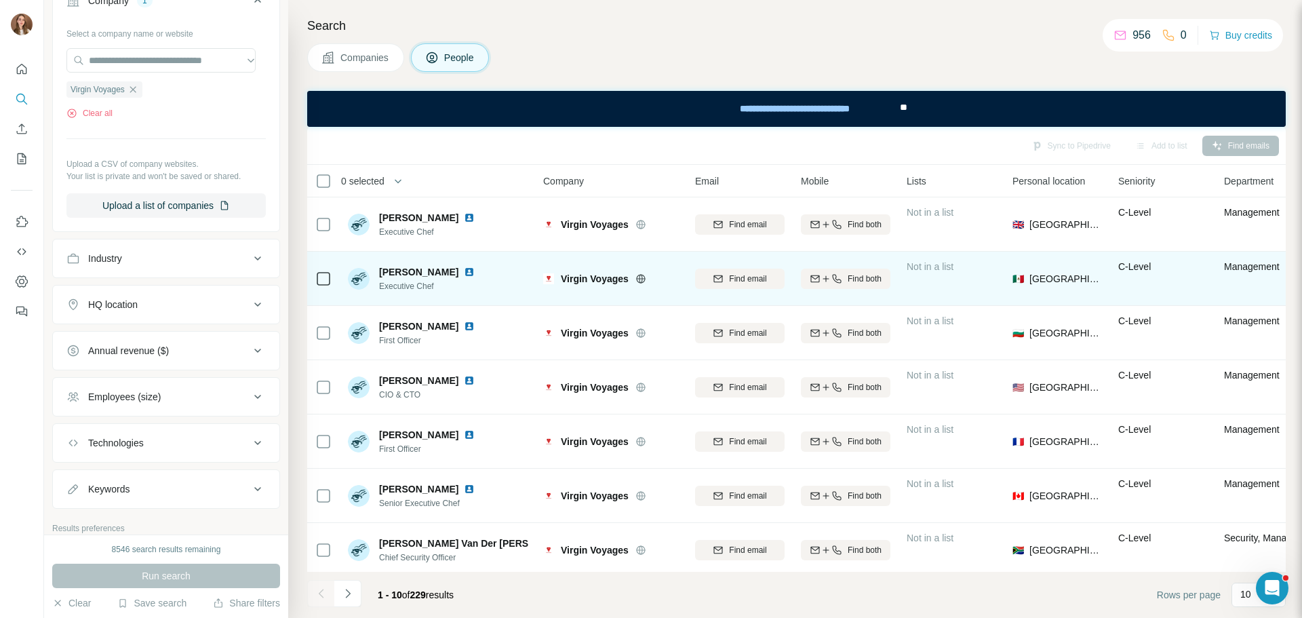
scroll to position [68, 0]
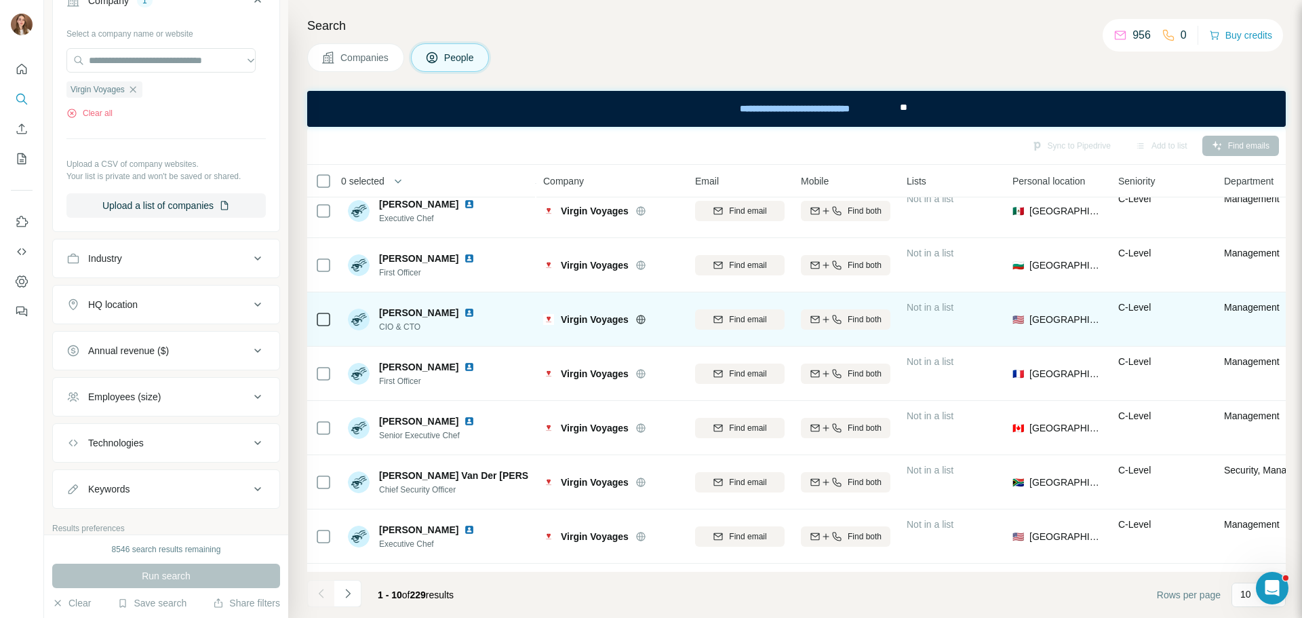
click at [464, 312] on img at bounding box center [469, 312] width 11 height 11
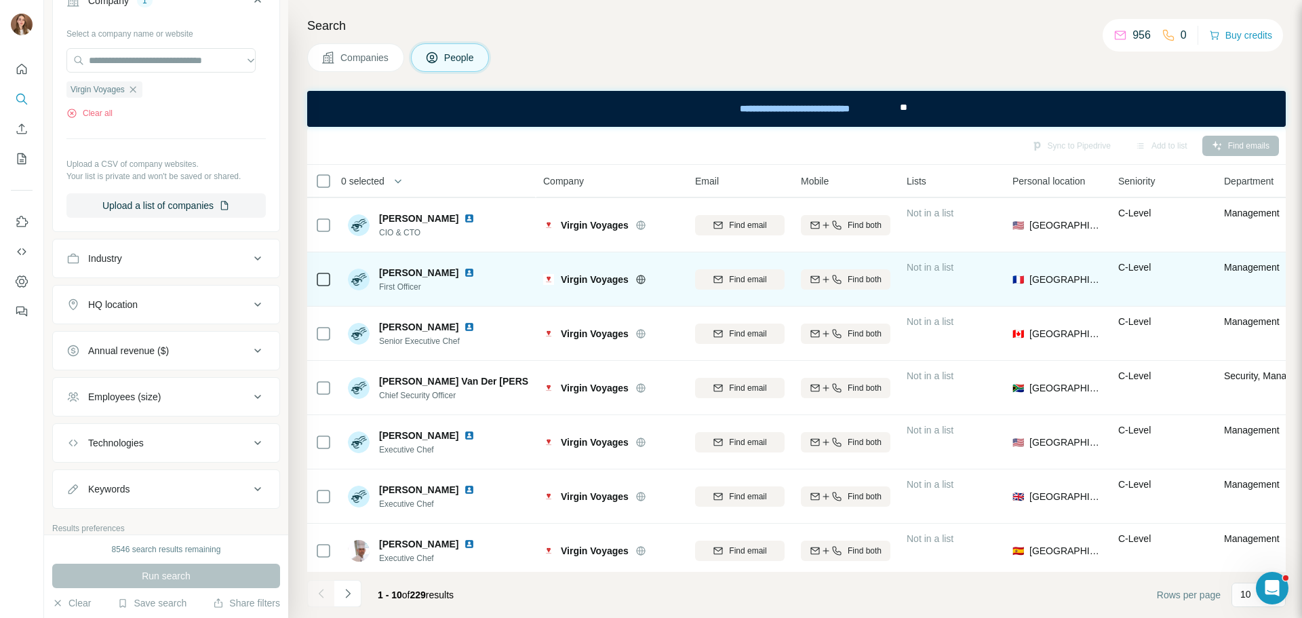
scroll to position [175, 0]
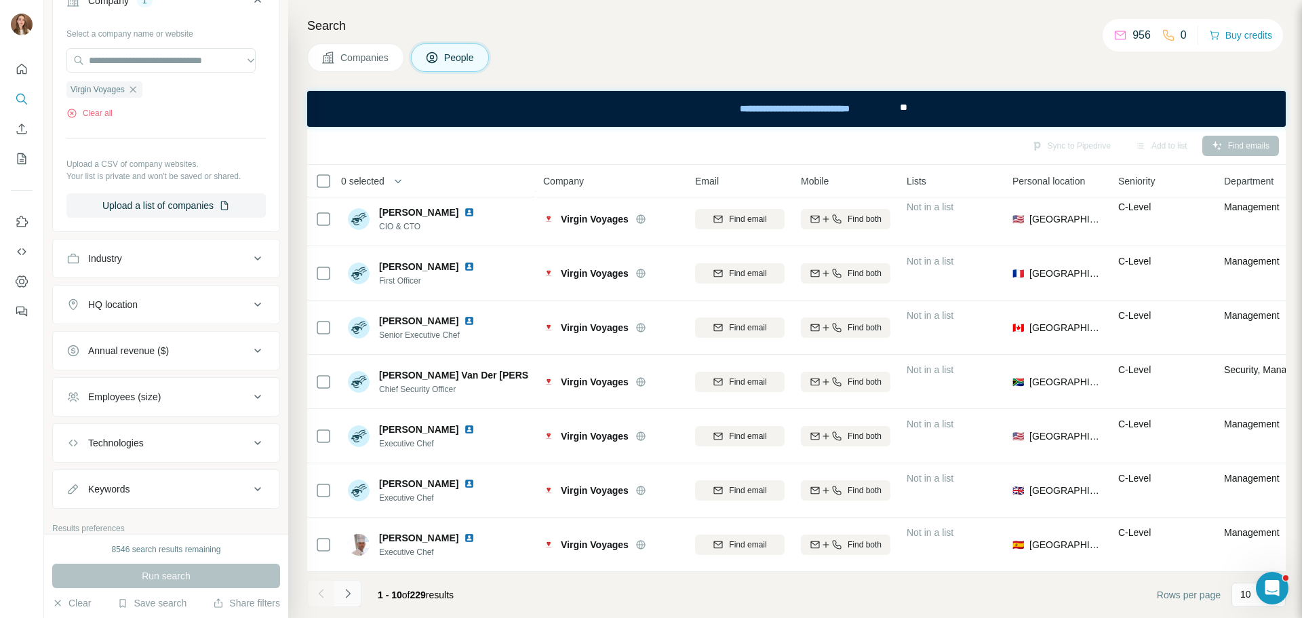
click at [353, 593] on icon "Navigate to next page" at bounding box center [348, 593] width 14 height 14
click at [342, 595] on icon "Navigate to next page" at bounding box center [348, 593] width 14 height 14
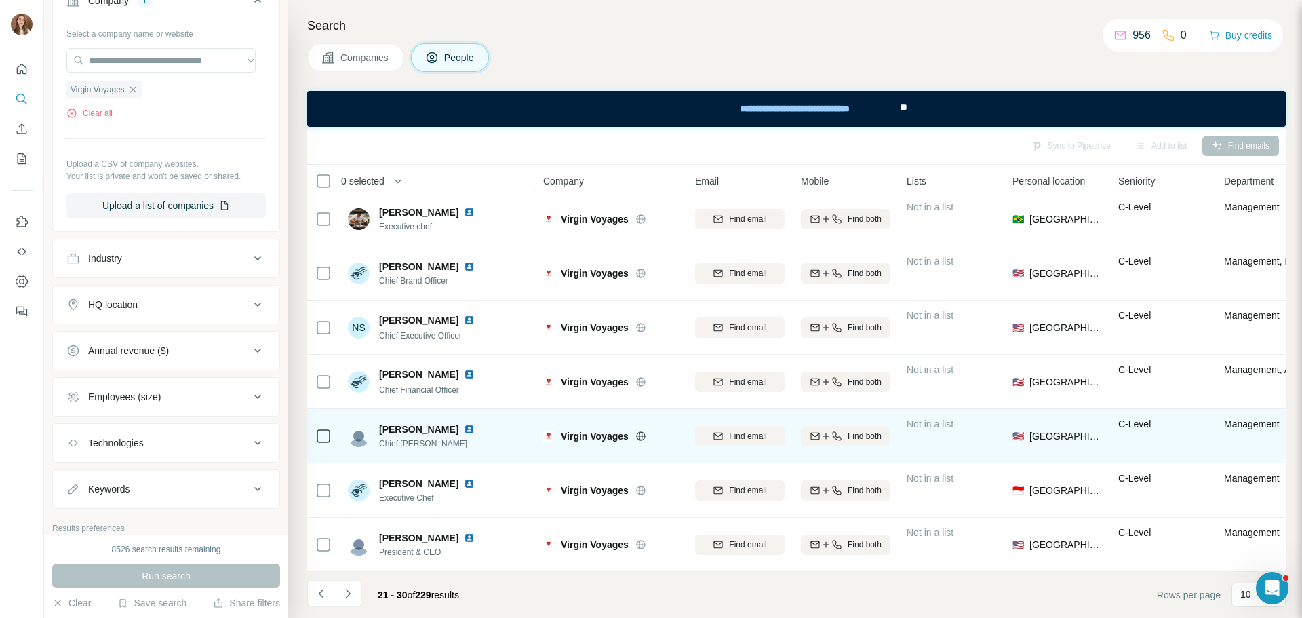
scroll to position [0, 0]
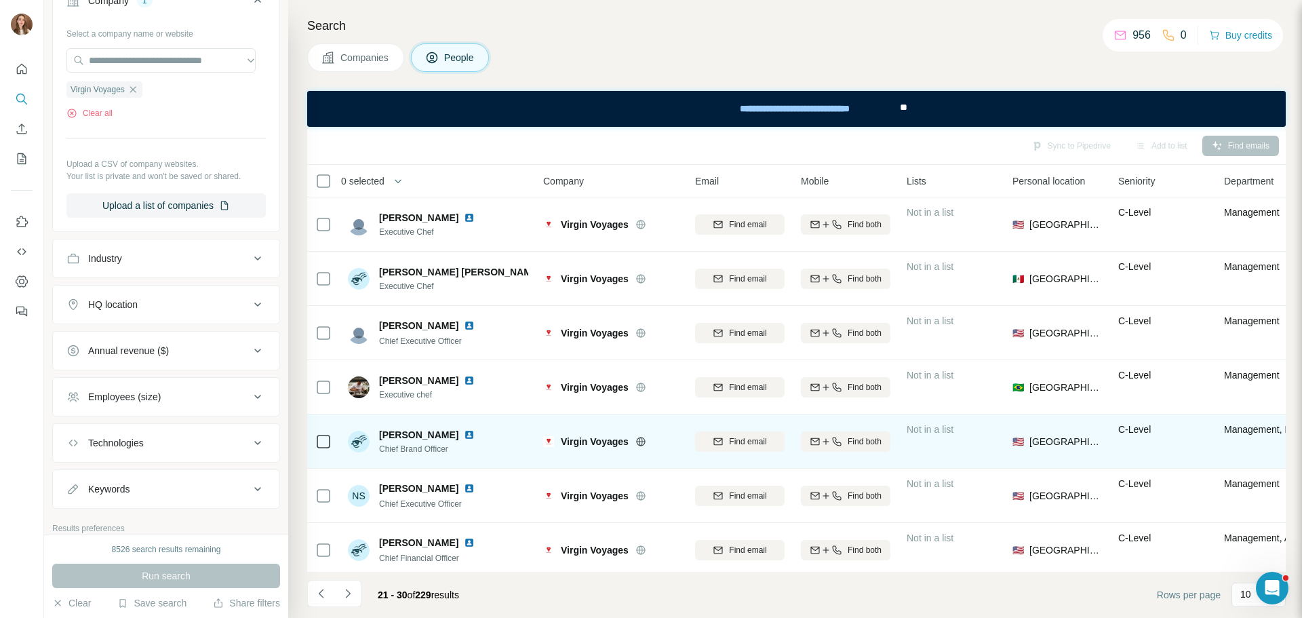
click at [472, 436] on img at bounding box center [469, 434] width 11 height 11
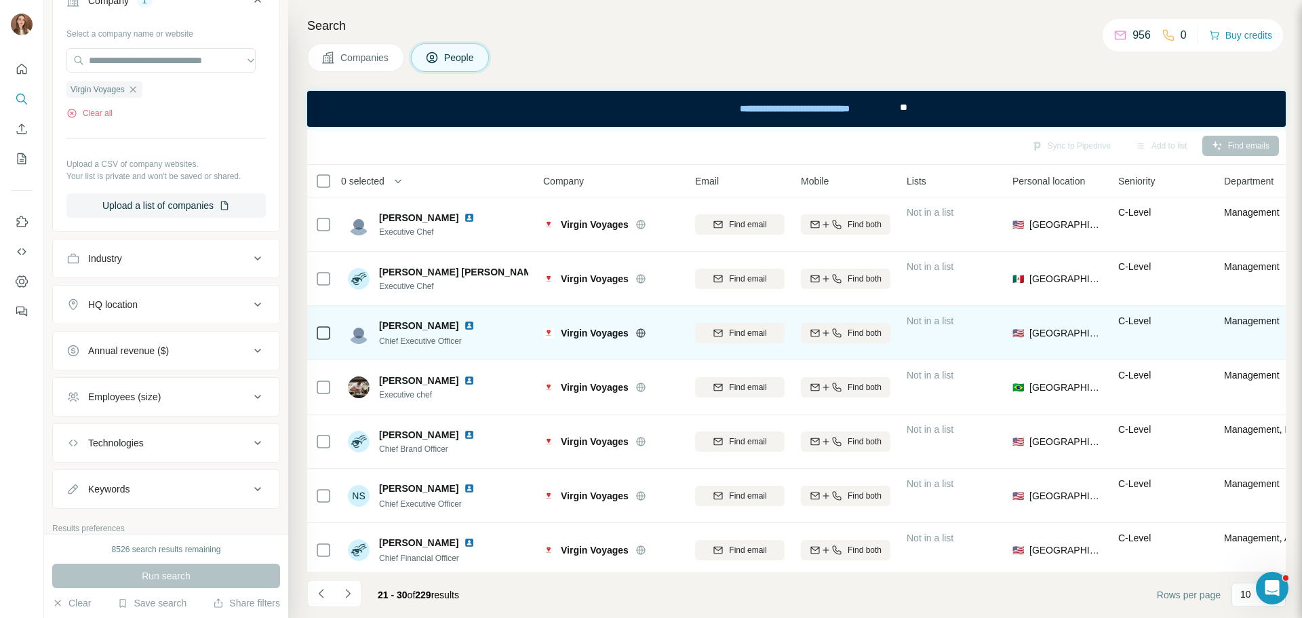
scroll to position [68, 0]
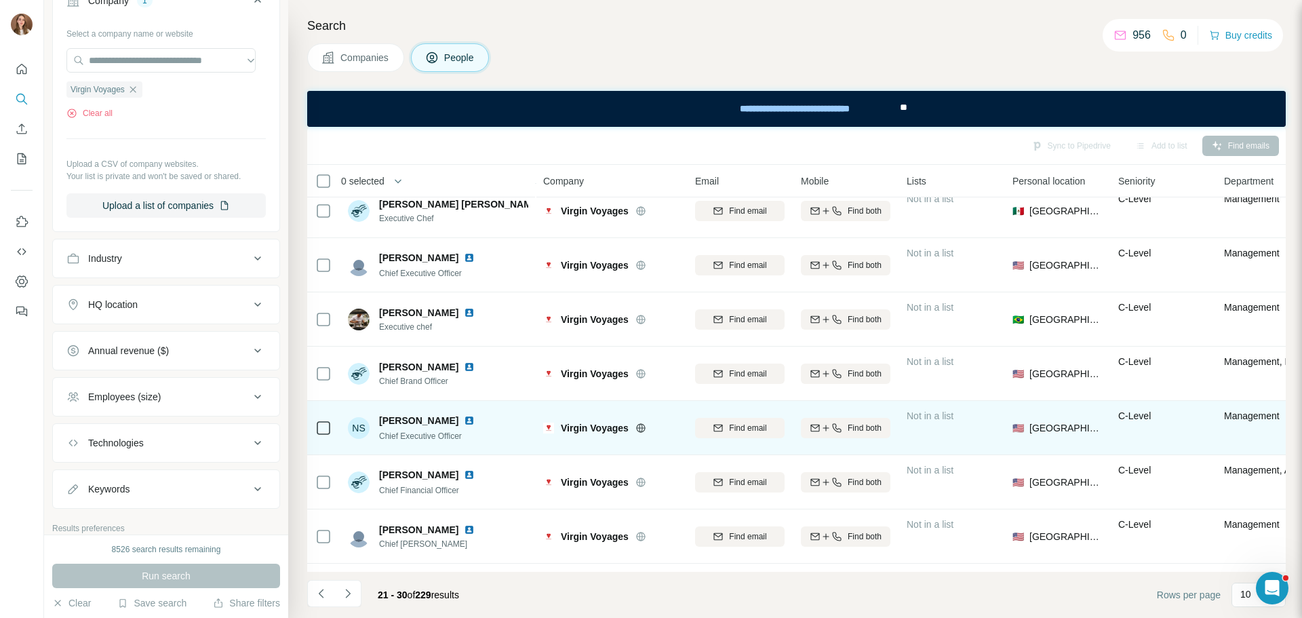
click at [475, 423] on img at bounding box center [469, 420] width 11 height 11
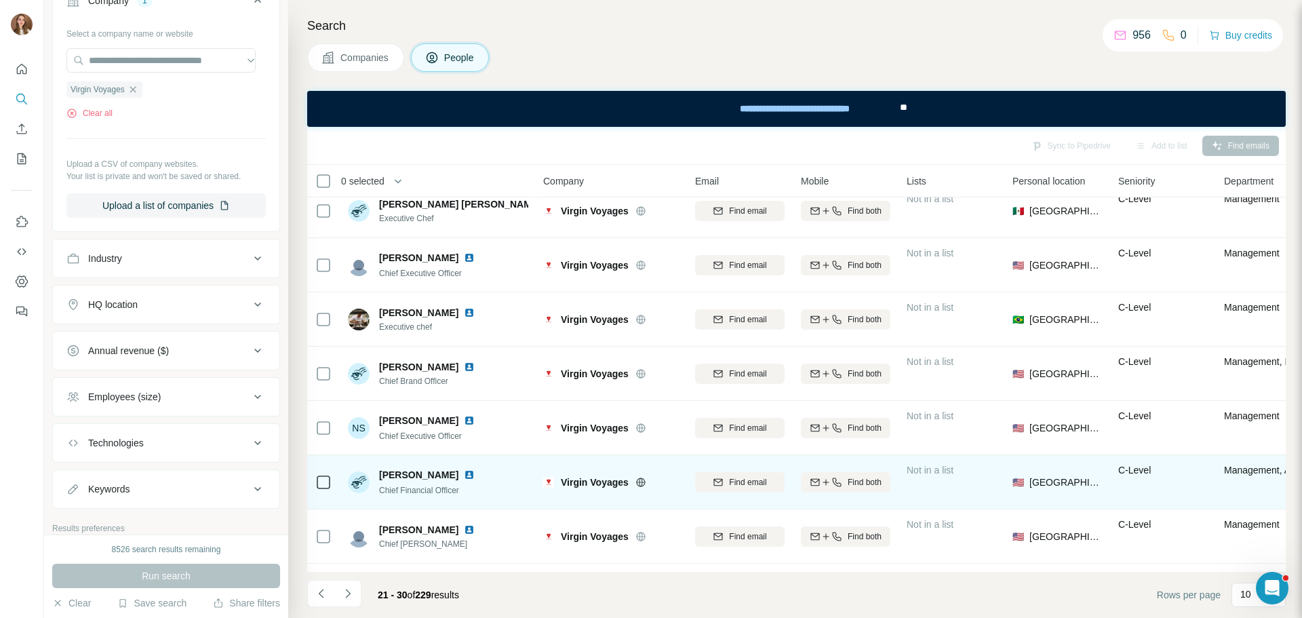
scroll to position [175, 0]
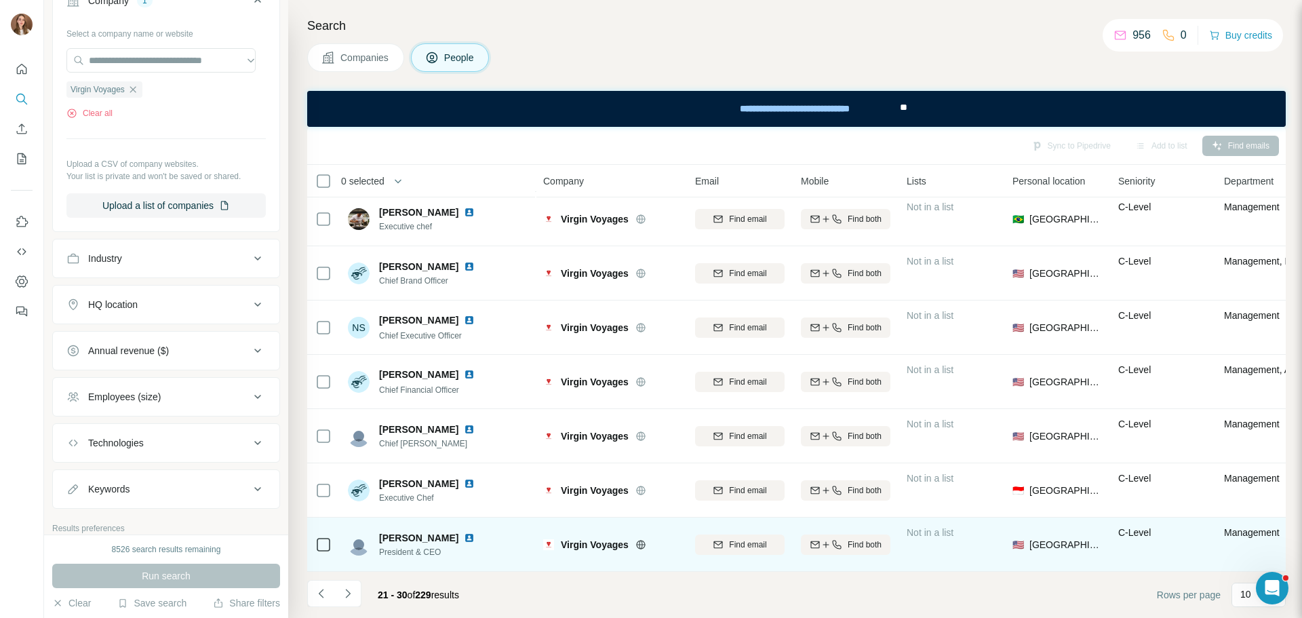
click at [464, 533] on img at bounding box center [469, 537] width 11 height 11
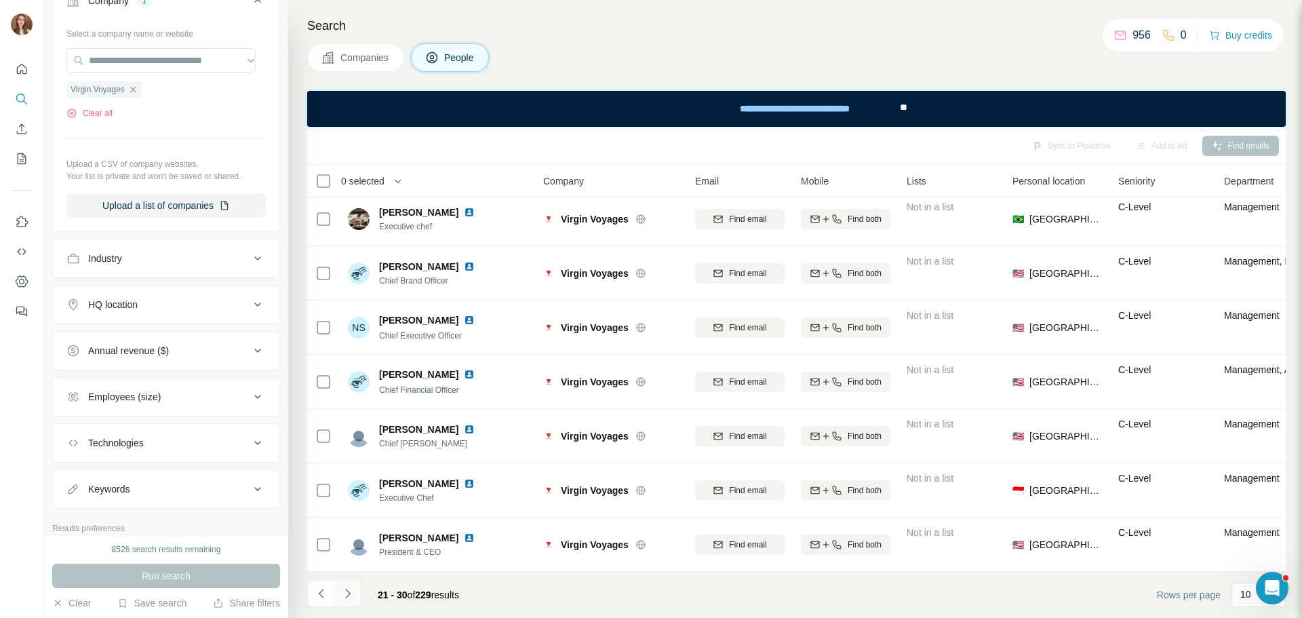
click at [350, 585] on button "Navigate to next page" at bounding box center [347, 593] width 27 height 27
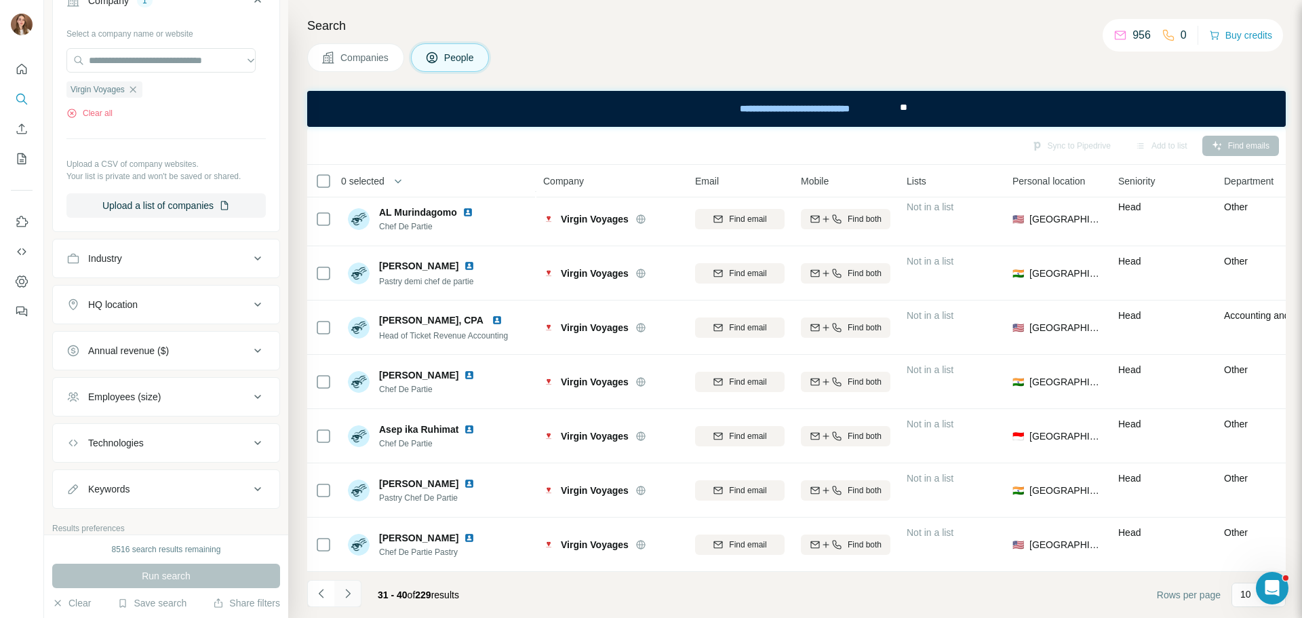
click at [353, 592] on icon "Navigate to next page" at bounding box center [348, 593] width 14 height 14
click at [352, 595] on icon "Navigate to next page" at bounding box center [348, 593] width 14 height 14
click at [351, 594] on icon "Navigate to next page" at bounding box center [348, 593] width 14 height 14
click at [353, 588] on icon "Navigate to next page" at bounding box center [348, 593] width 14 height 14
click at [351, 597] on icon "Navigate to next page" at bounding box center [348, 593] width 14 height 14
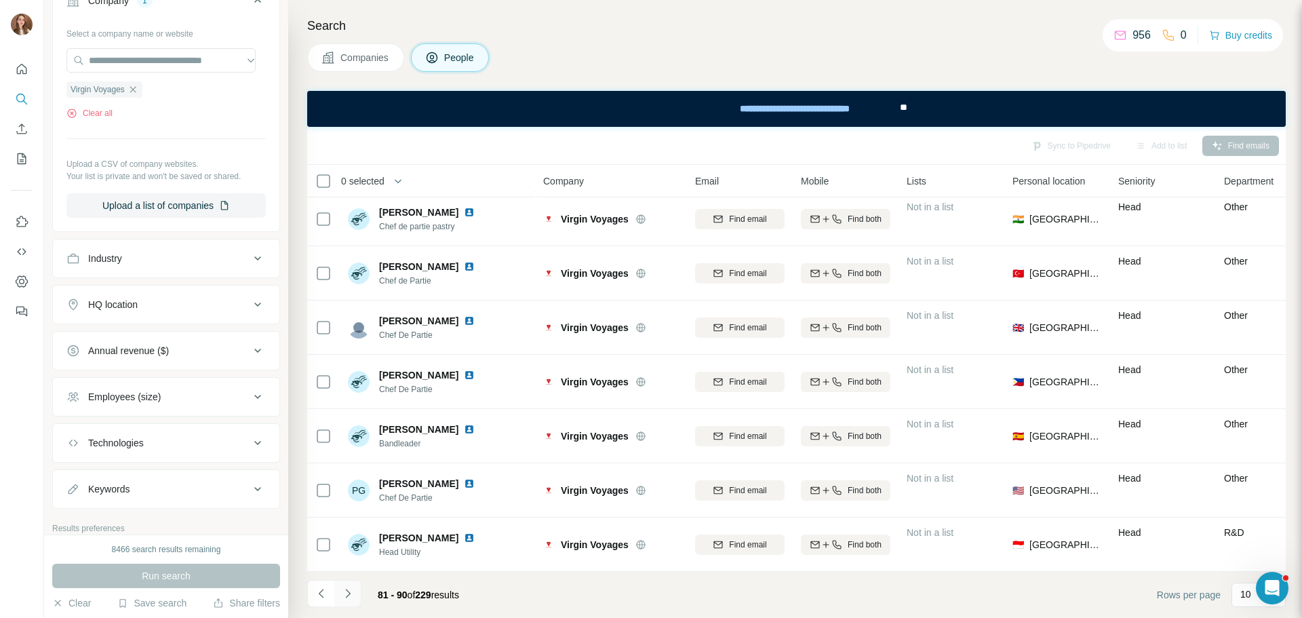
click at [358, 591] on button "Navigate to next page" at bounding box center [347, 593] width 27 height 27
click at [355, 583] on button "Navigate to next page" at bounding box center [347, 593] width 27 height 27
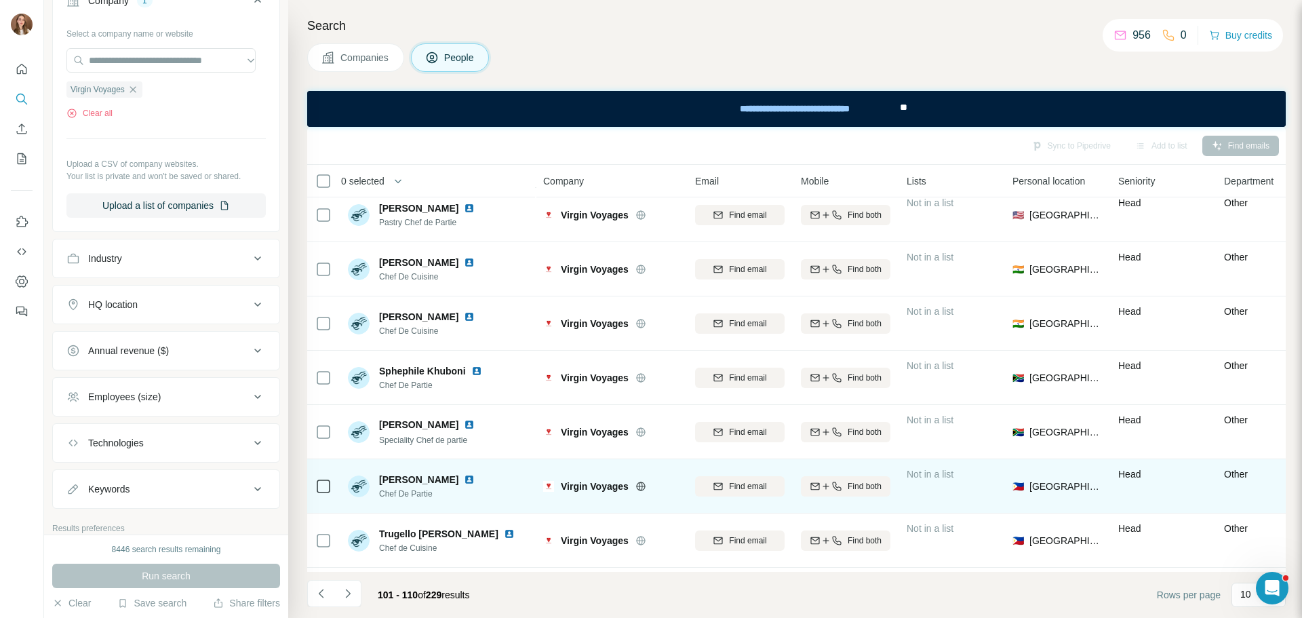
scroll to position [0, 0]
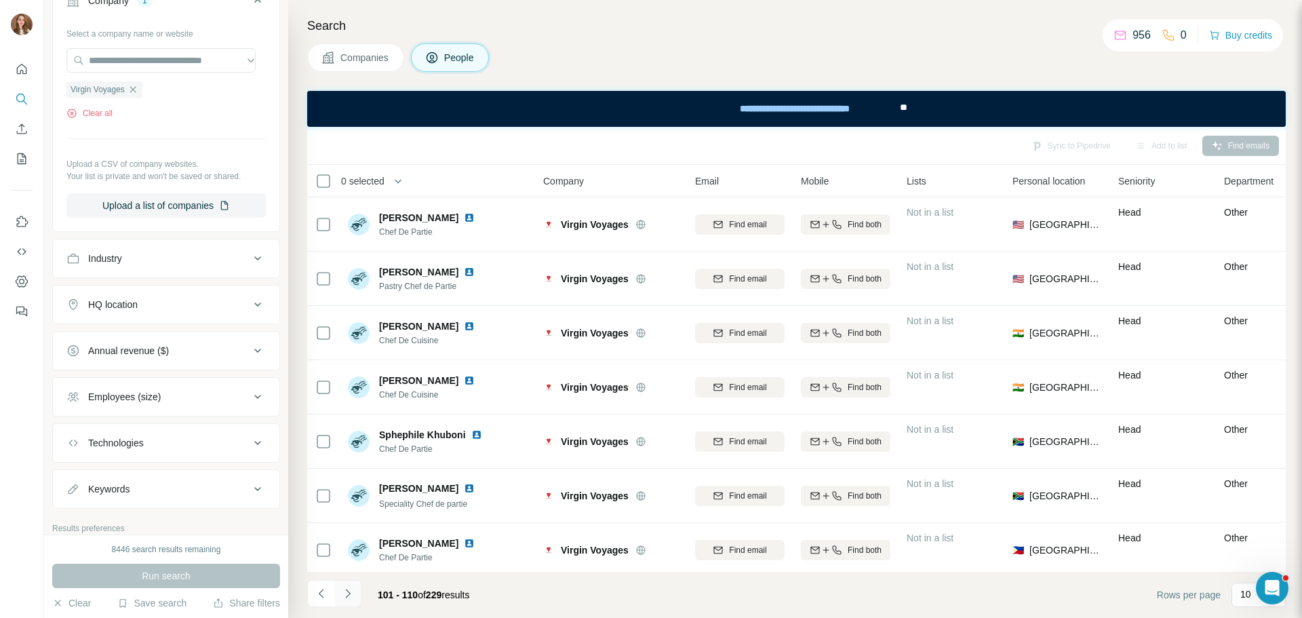
click at [345, 603] on button "Navigate to next page" at bounding box center [347, 593] width 27 height 27
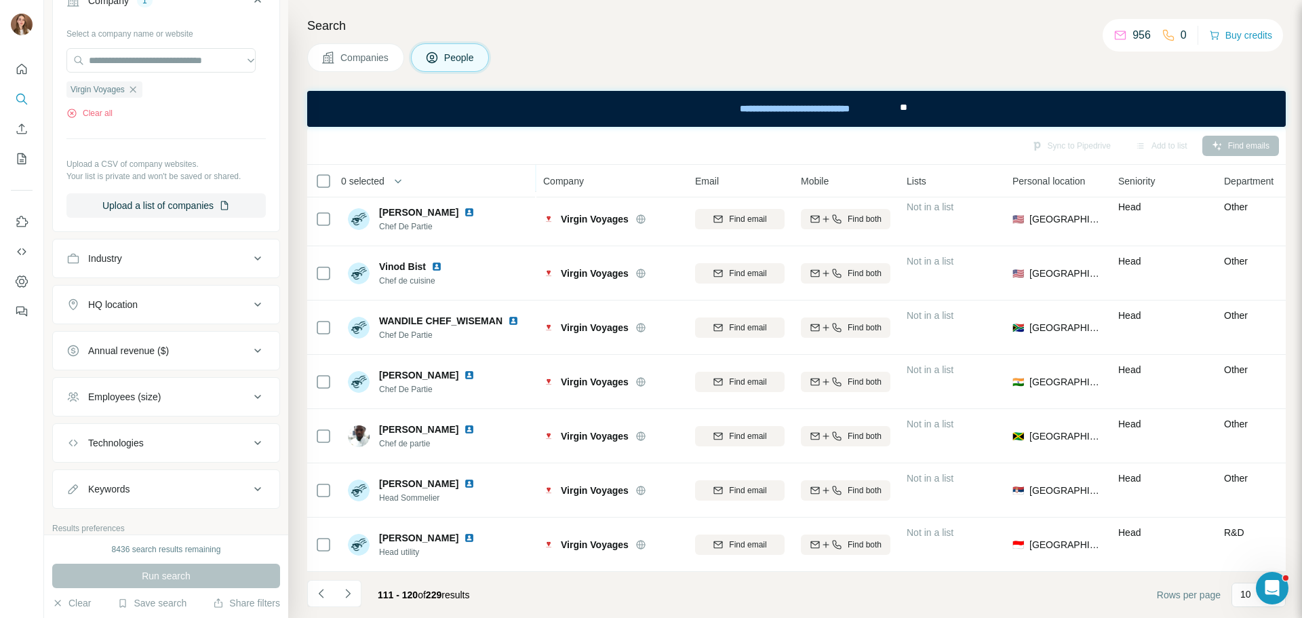
scroll to position [175, 0]
click at [349, 597] on icon "Navigate to next page" at bounding box center [348, 593] width 14 height 14
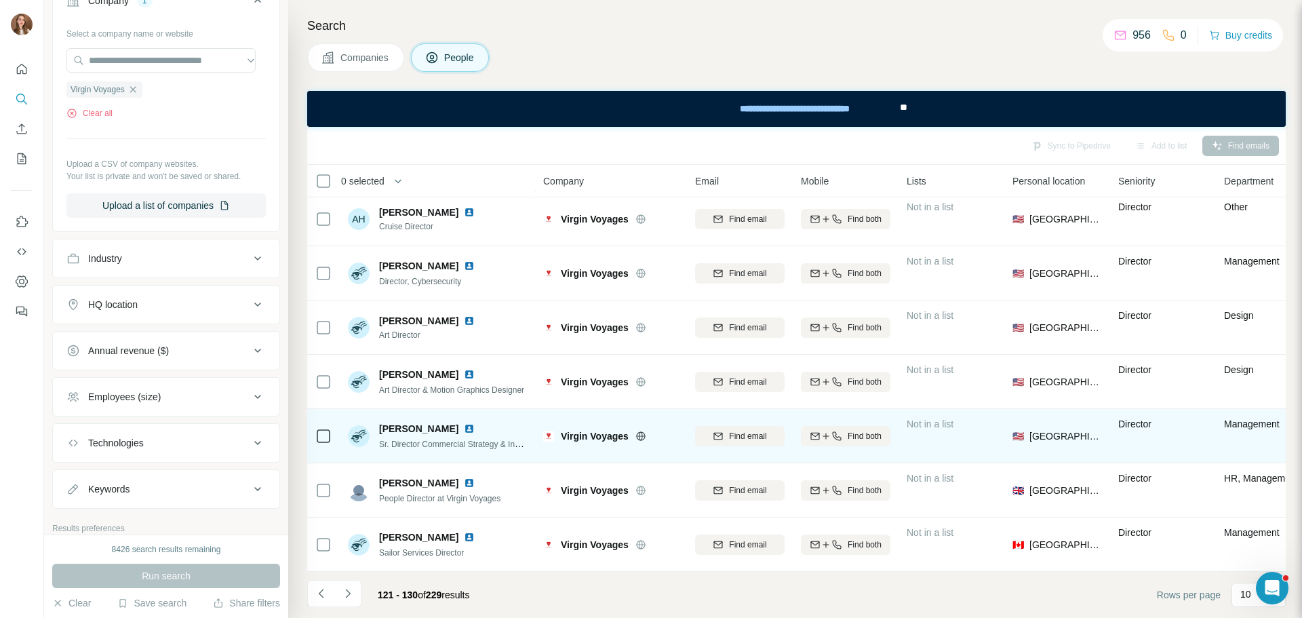
click at [473, 423] on img at bounding box center [469, 428] width 11 height 11
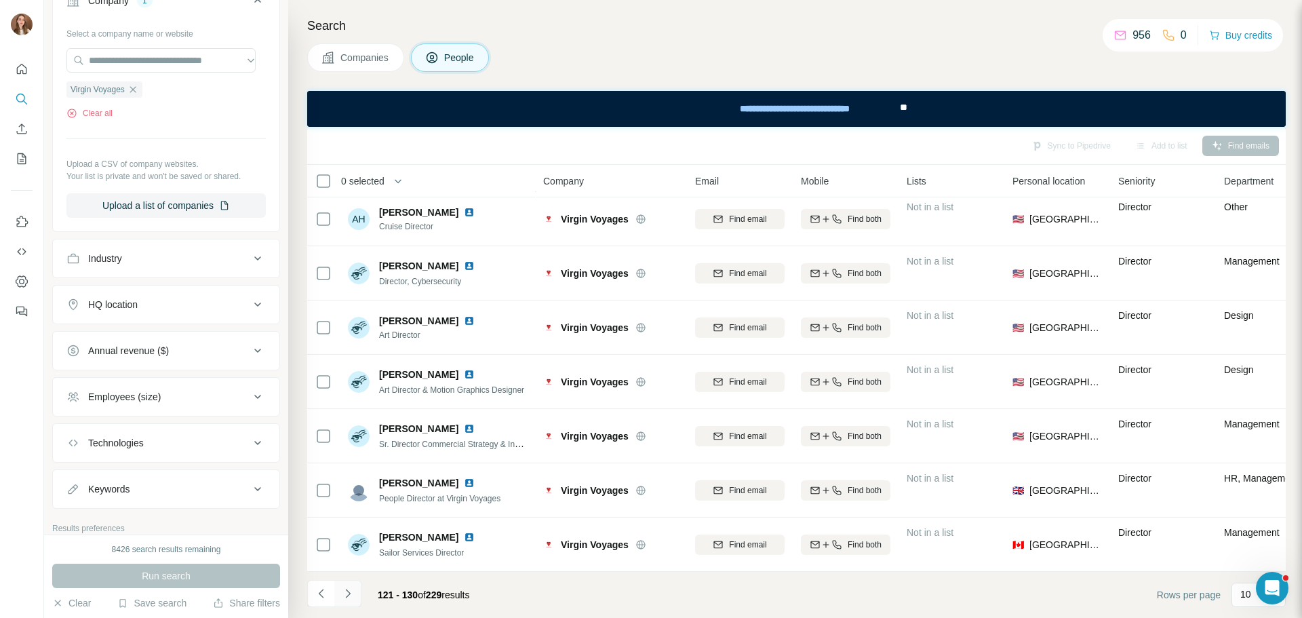
click at [351, 595] on icon "Navigate to next page" at bounding box center [348, 593] width 14 height 14
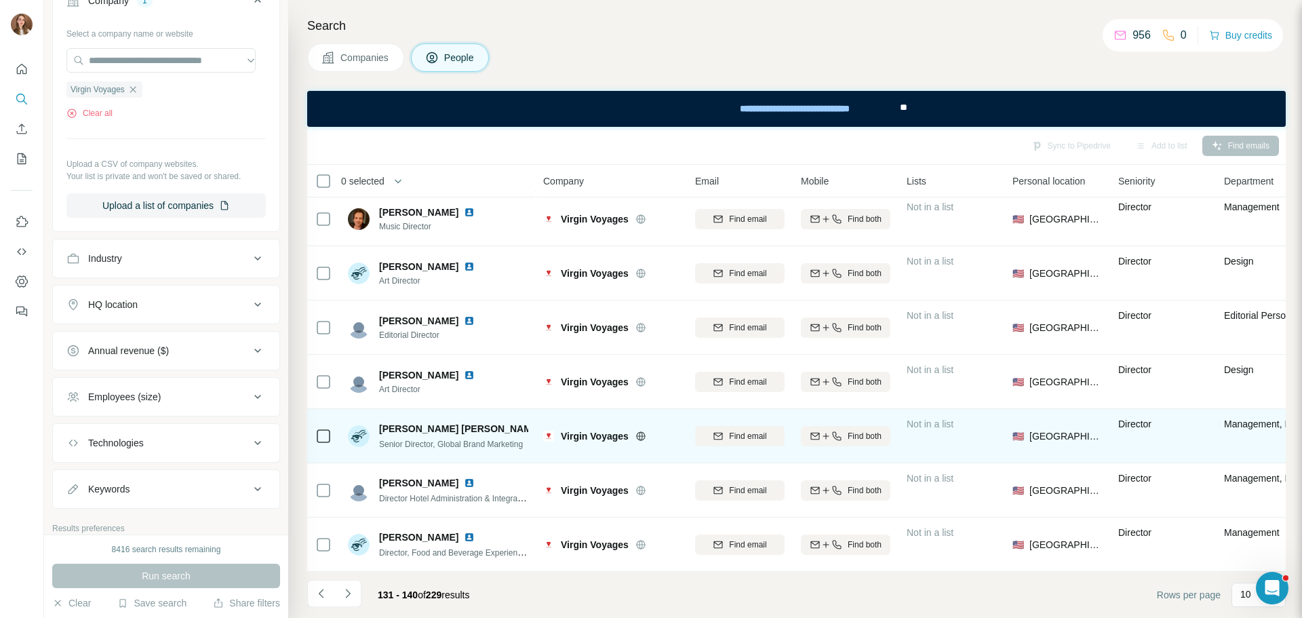
click at [546, 423] on img at bounding box center [548, 428] width 5 height 11
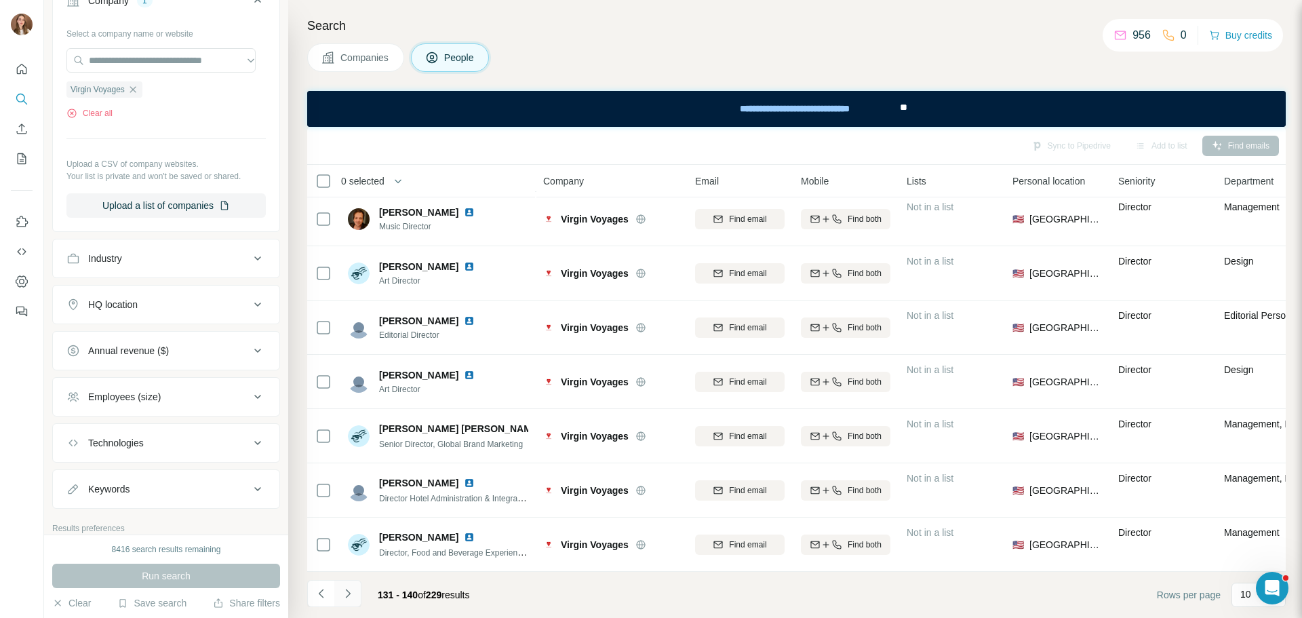
click at [350, 591] on icon "Navigate to next page" at bounding box center [348, 593] width 14 height 14
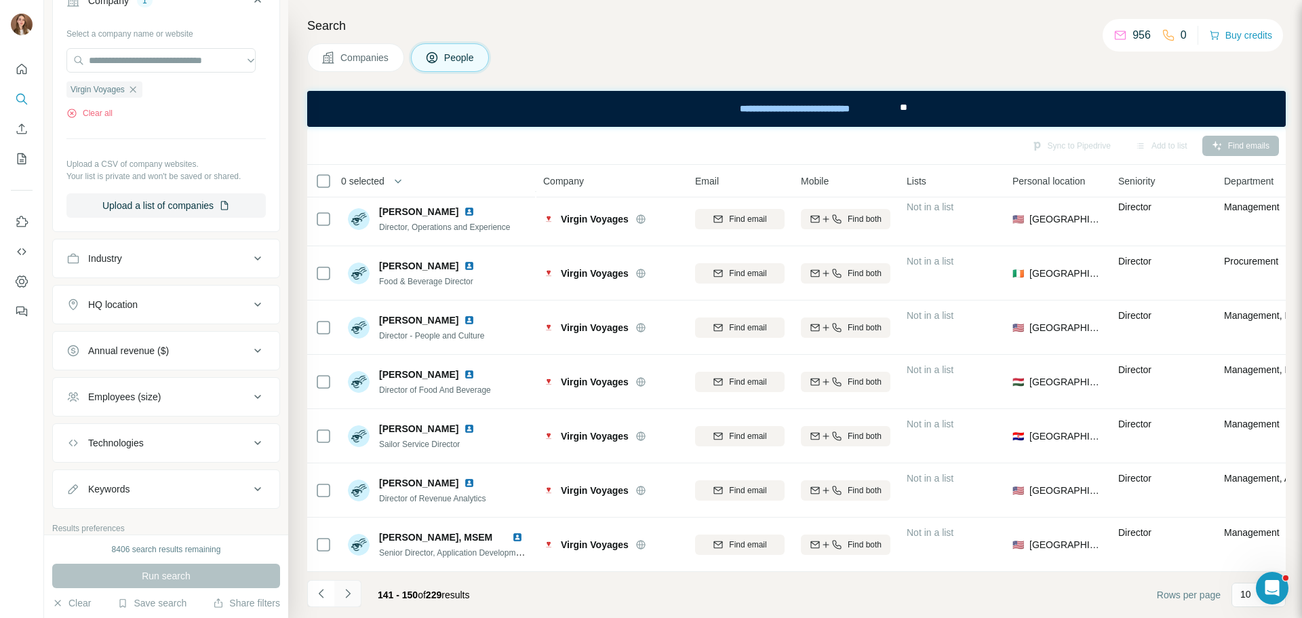
click at [351, 600] on button "Navigate to next page" at bounding box center [347, 593] width 27 height 27
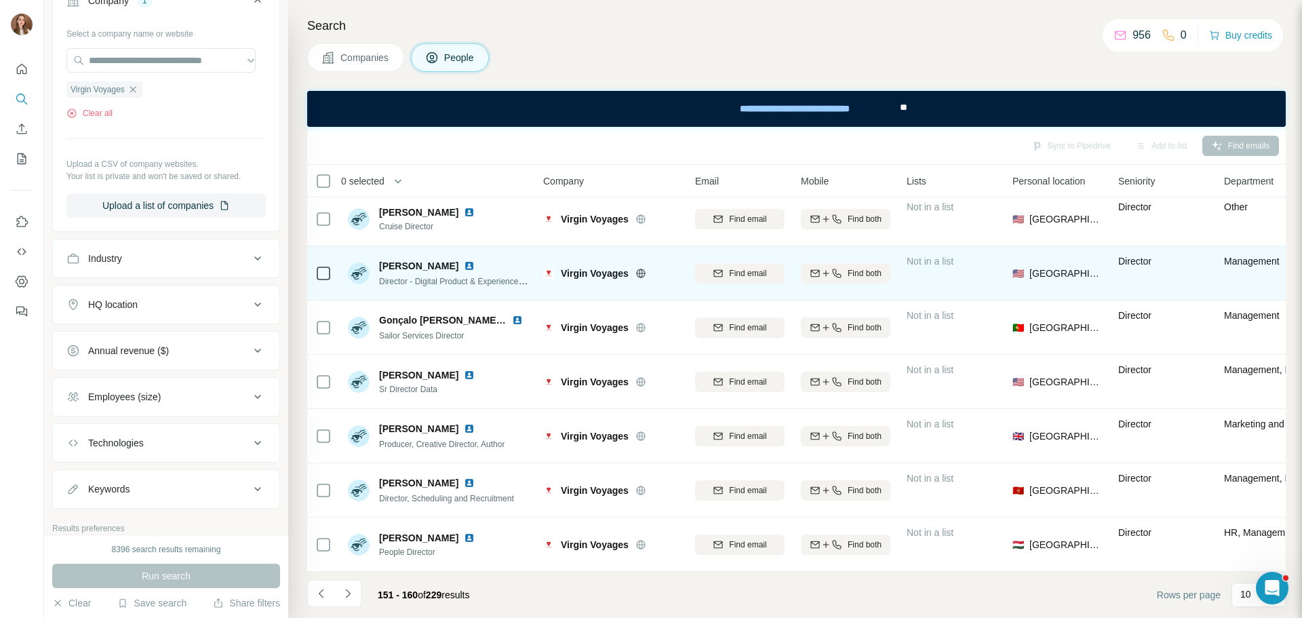
click at [464, 260] on img at bounding box center [469, 265] width 11 height 11
